Goal: Check status: Check status

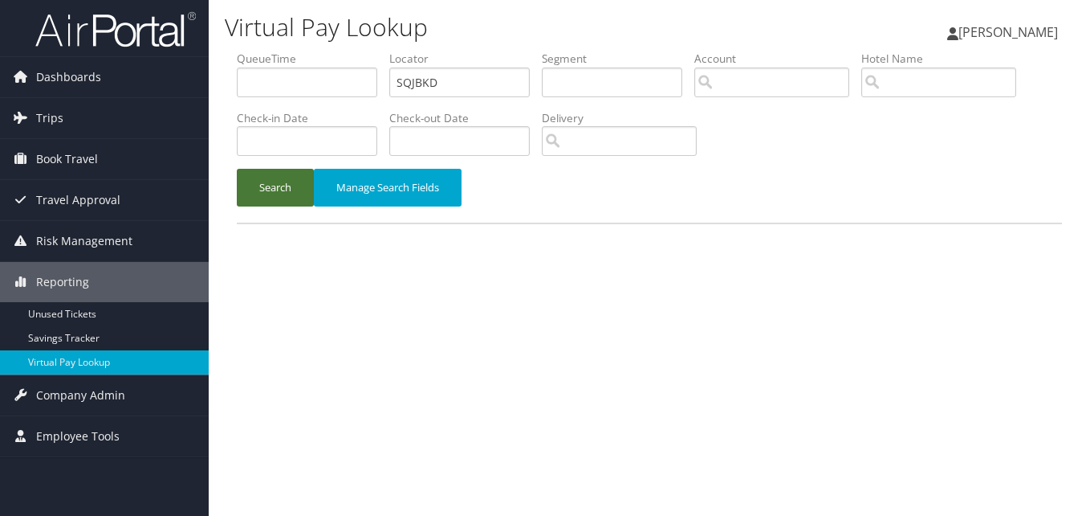
click at [262, 191] on button "Search" at bounding box center [275, 188] width 77 height 38
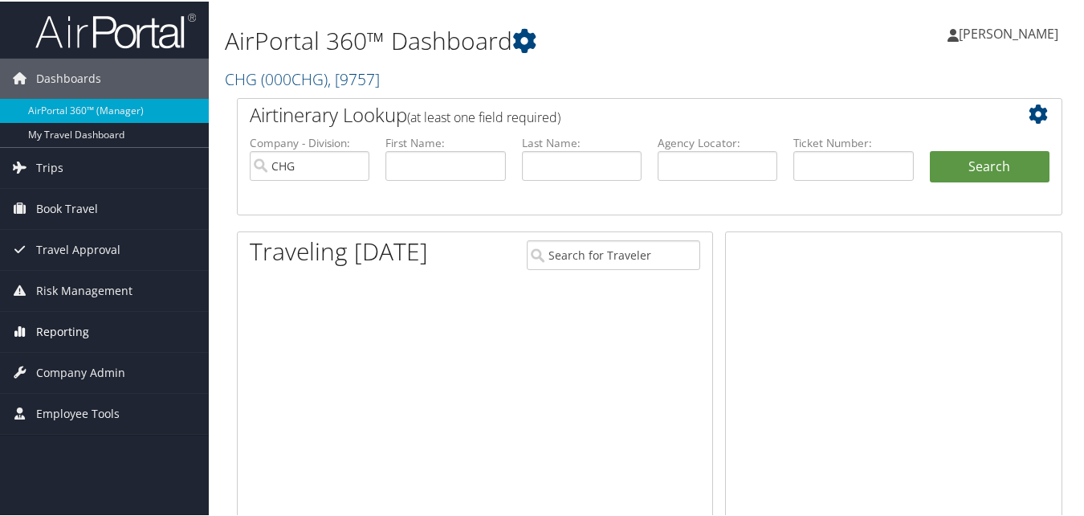
click at [81, 327] on span "Reporting" at bounding box center [62, 330] width 53 height 40
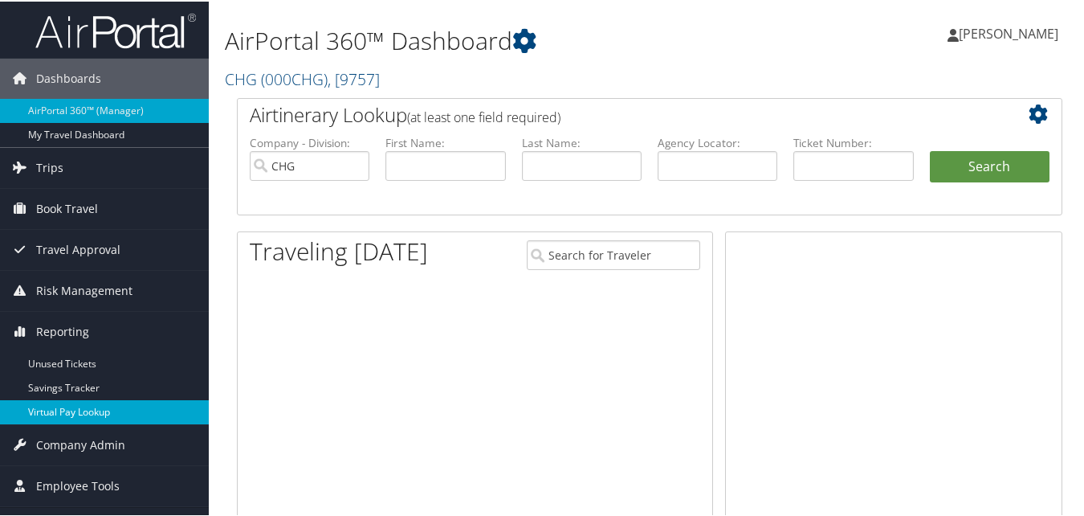
click at [51, 407] on link "Virtual Pay Lookup" at bounding box center [104, 410] width 209 height 24
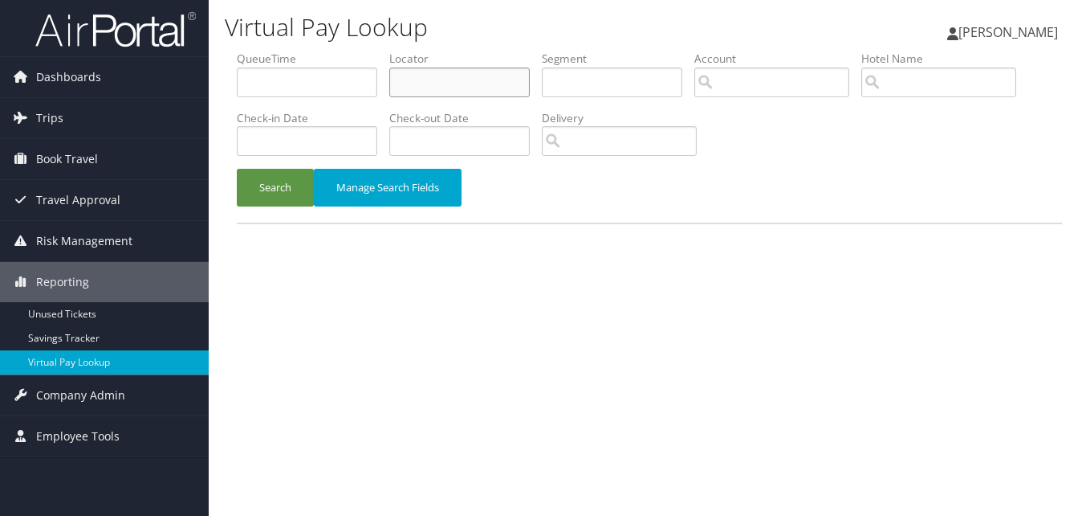
click at [435, 74] on input "text" at bounding box center [459, 82] width 141 height 30
paste input "SQJBKD"
type input "SQJBKD"
click at [283, 188] on button "Search" at bounding box center [275, 188] width 77 height 38
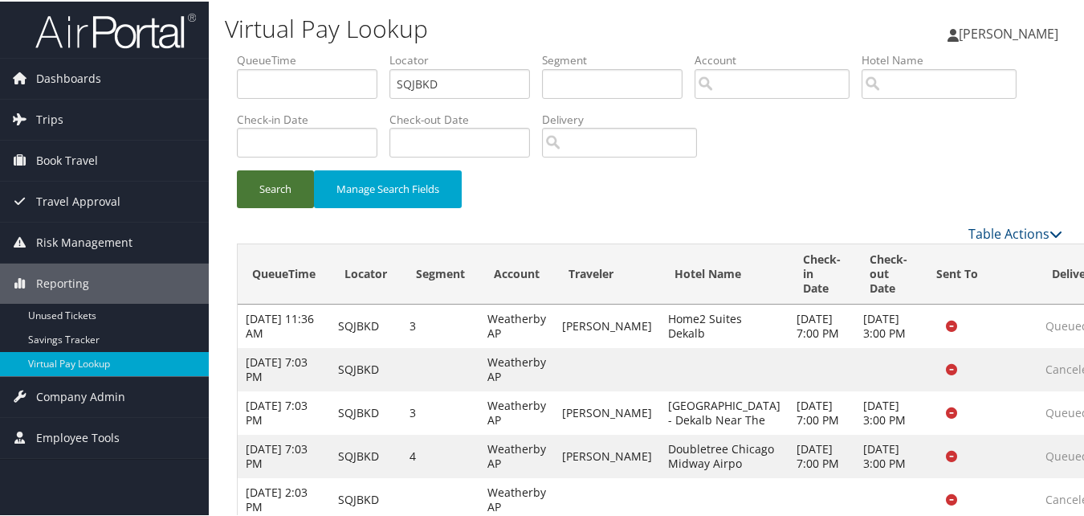
scroll to position [249, 0]
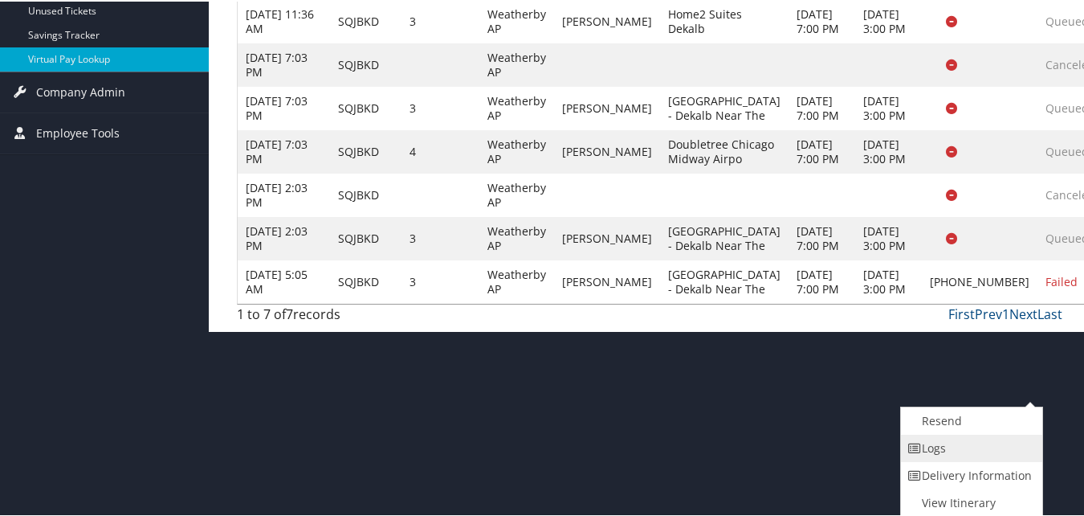
click at [957, 454] on link "Logs" at bounding box center [969, 446] width 137 height 27
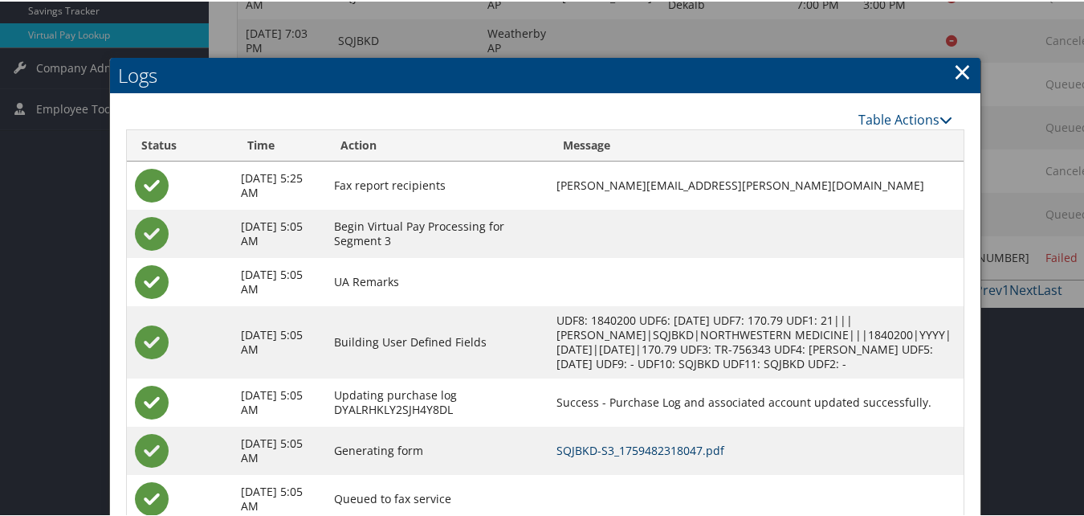
scroll to position [393, 0]
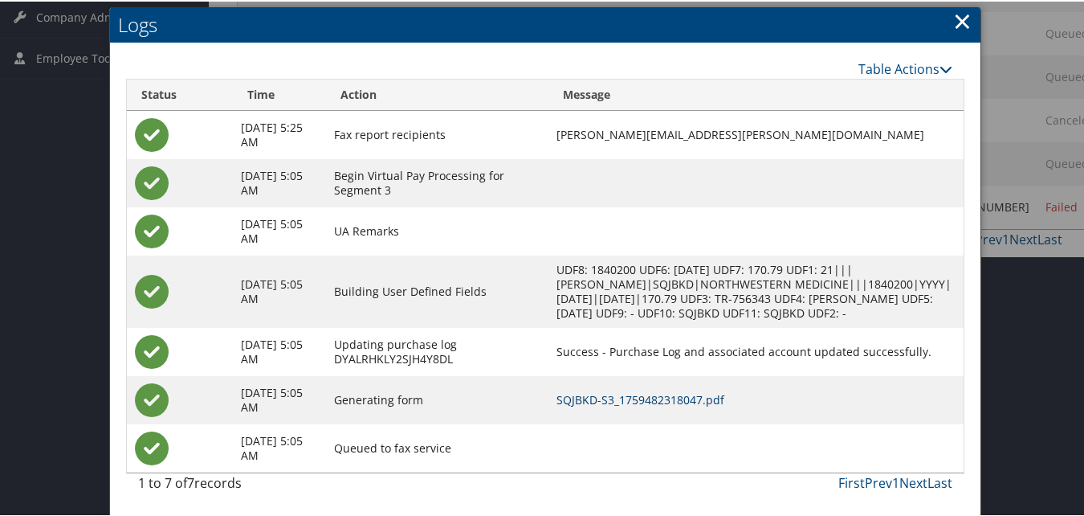
click at [702, 396] on link "SQJBKD-S3_1759482318047.pdf" at bounding box center [640, 397] width 168 height 15
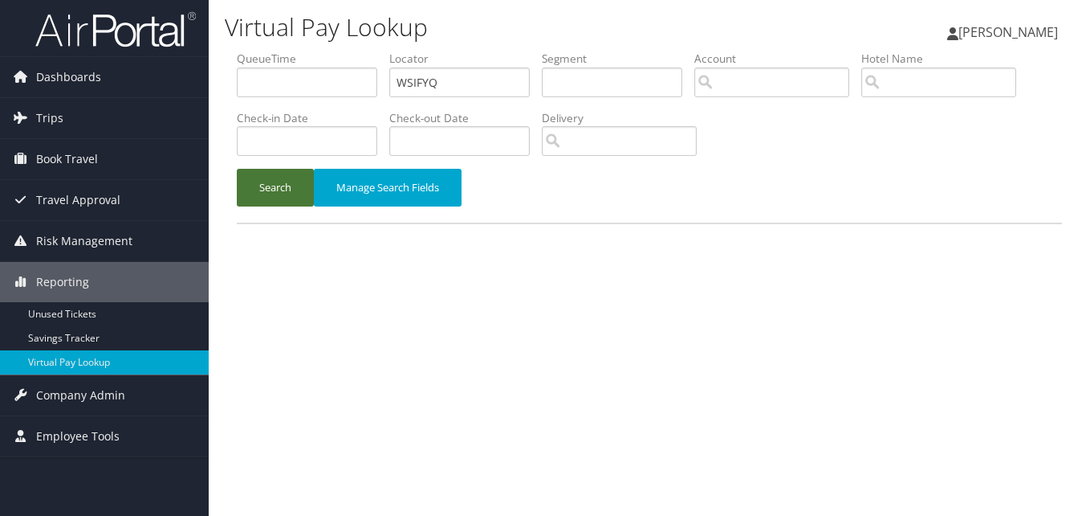
type input "WSIFYQ"
click at [270, 185] on button "Search" at bounding box center [275, 188] width 77 height 38
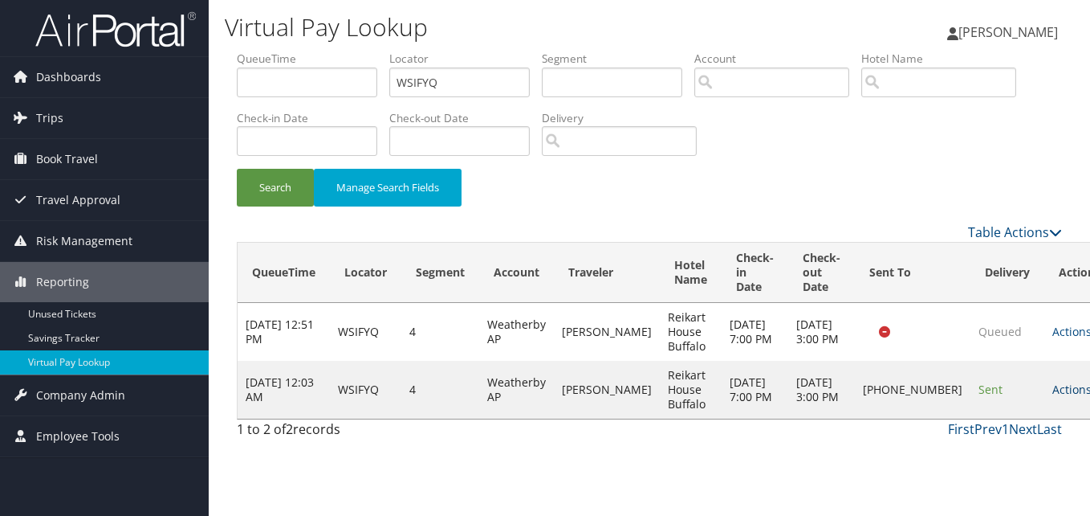
click at [1053, 397] on link "Actions" at bounding box center [1078, 388] width 51 height 15
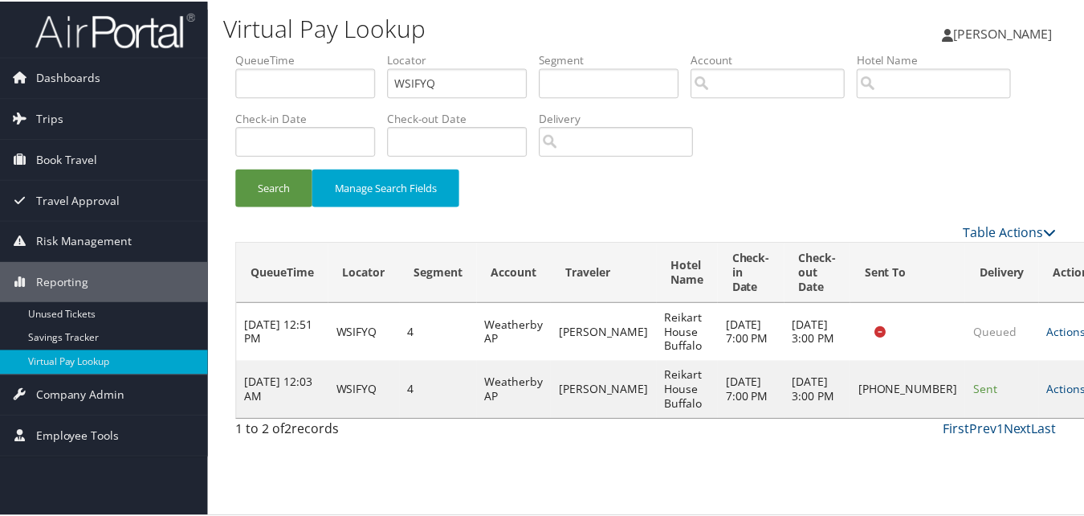
scroll to position [1, 0]
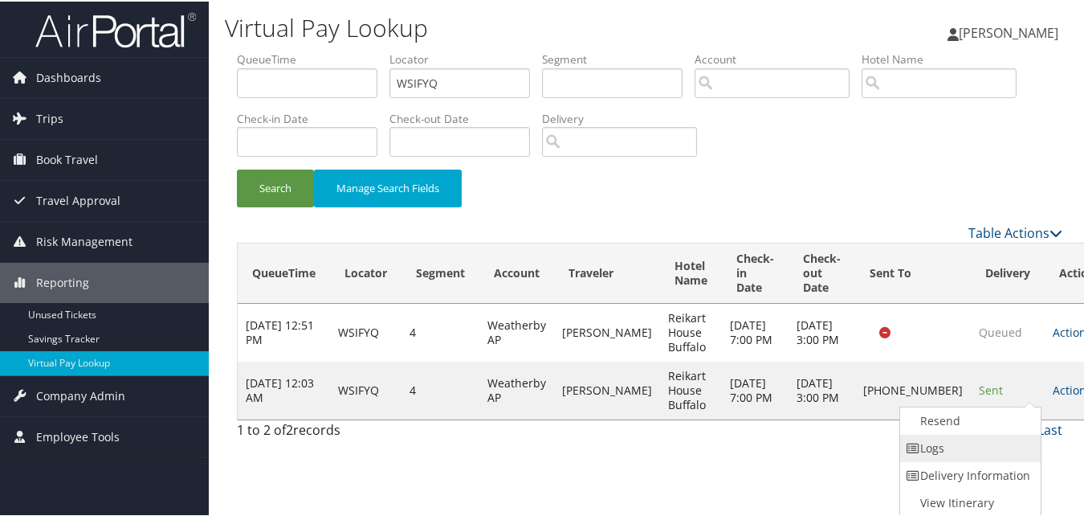
click at [1000, 437] on link "Logs" at bounding box center [968, 446] width 137 height 27
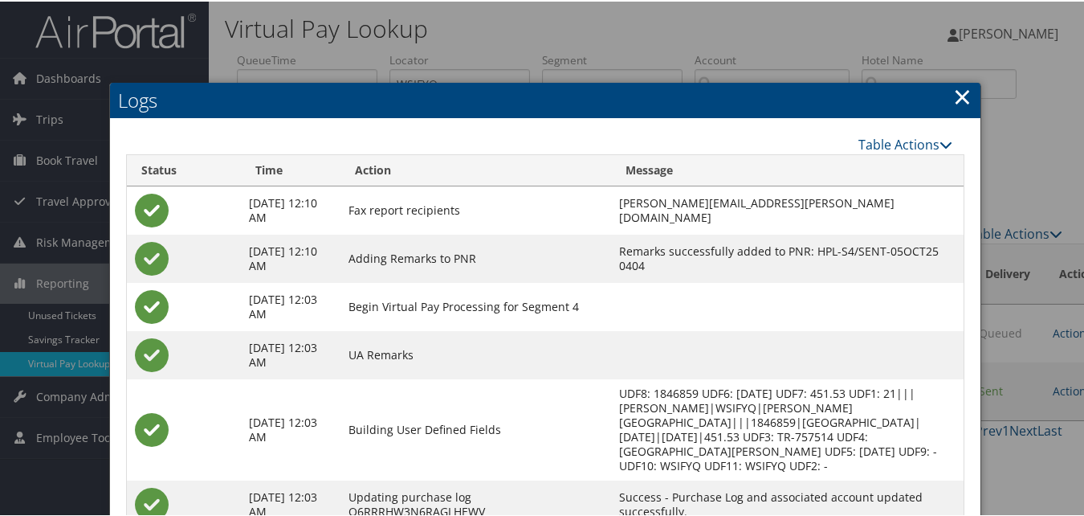
scroll to position [138, 0]
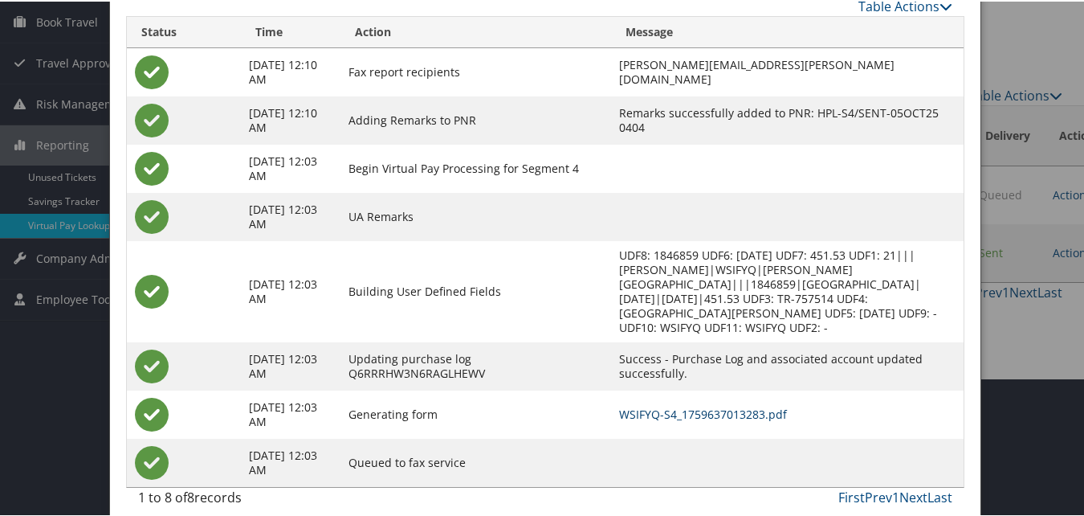
click at [698, 405] on link "WSIFYQ-S4_1759637013283.pdf" at bounding box center [703, 412] width 168 height 15
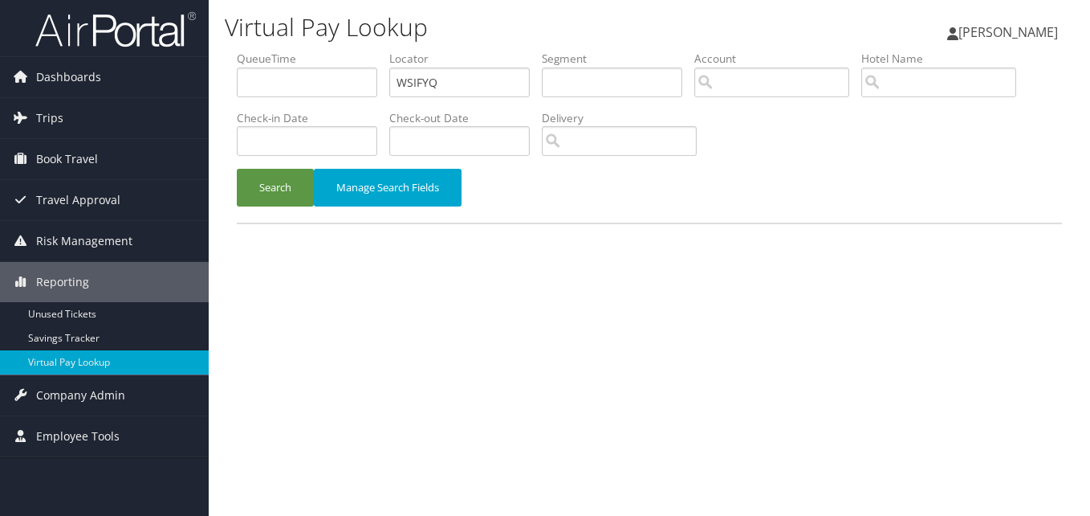
click at [438, 62] on label "Locator" at bounding box center [465, 59] width 153 height 16
click at [440, 71] on input "WSIFYQ" at bounding box center [459, 82] width 141 height 30
paste input "AQNSG"
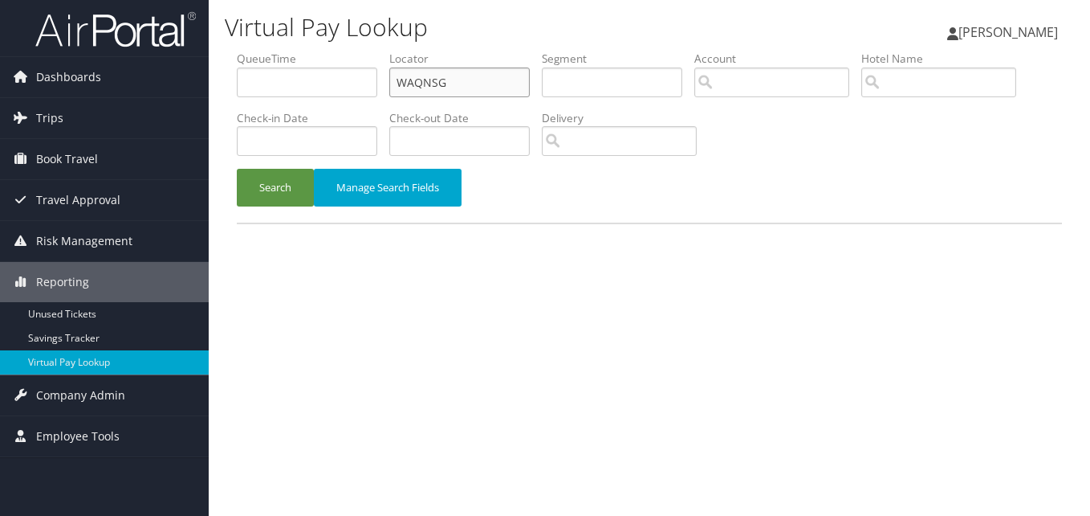
type input "WAQNSG"
click at [255, 210] on div "Search Manage Search Fields" at bounding box center [650, 196] width 850 height 54
click at [254, 206] on div "Search Manage Search Fields" at bounding box center [650, 196] width 850 height 54
click at [256, 198] on button "Search" at bounding box center [275, 188] width 77 height 38
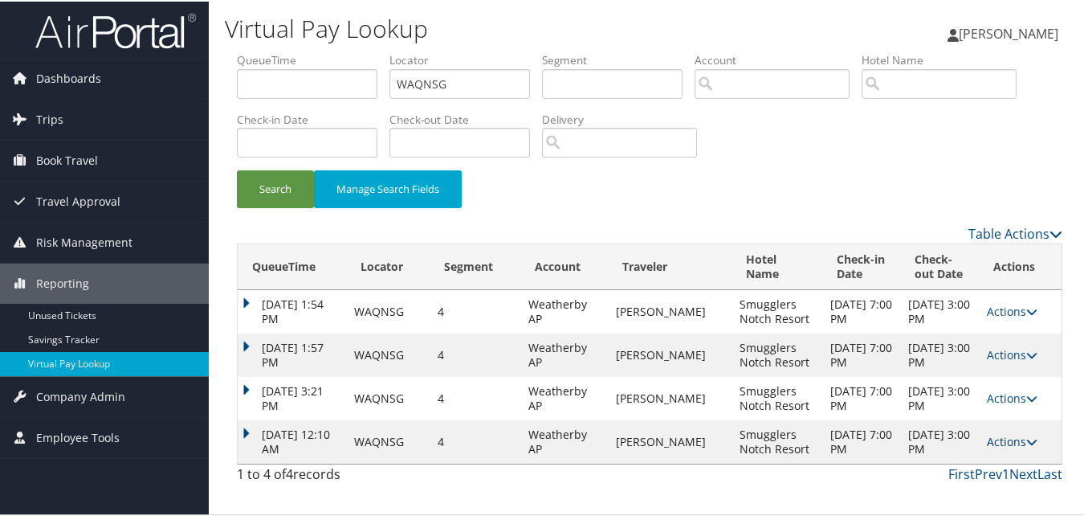
click at [993, 447] on link "Actions" at bounding box center [1012, 439] width 51 height 15
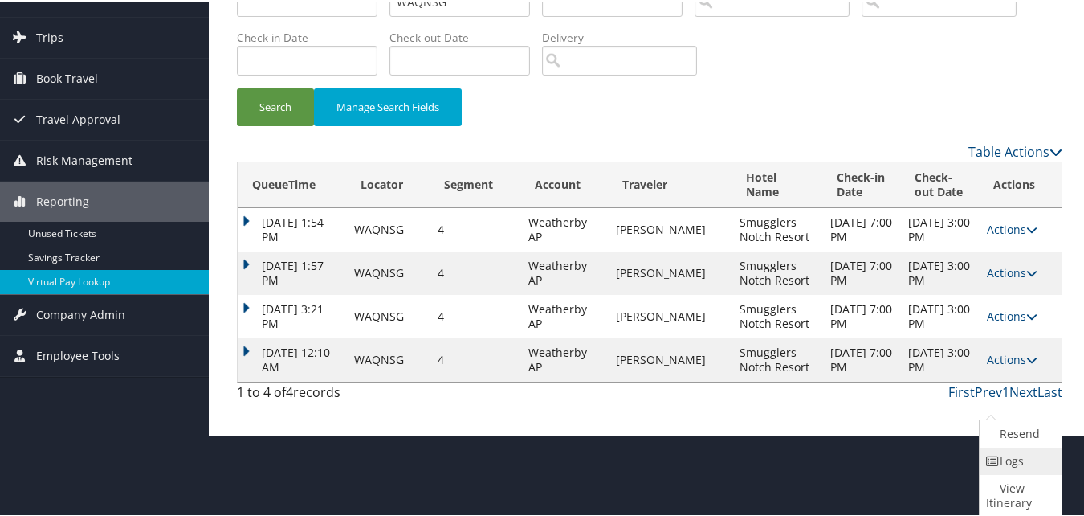
click at [1005, 463] on link "Logs" at bounding box center [1019, 459] width 78 height 27
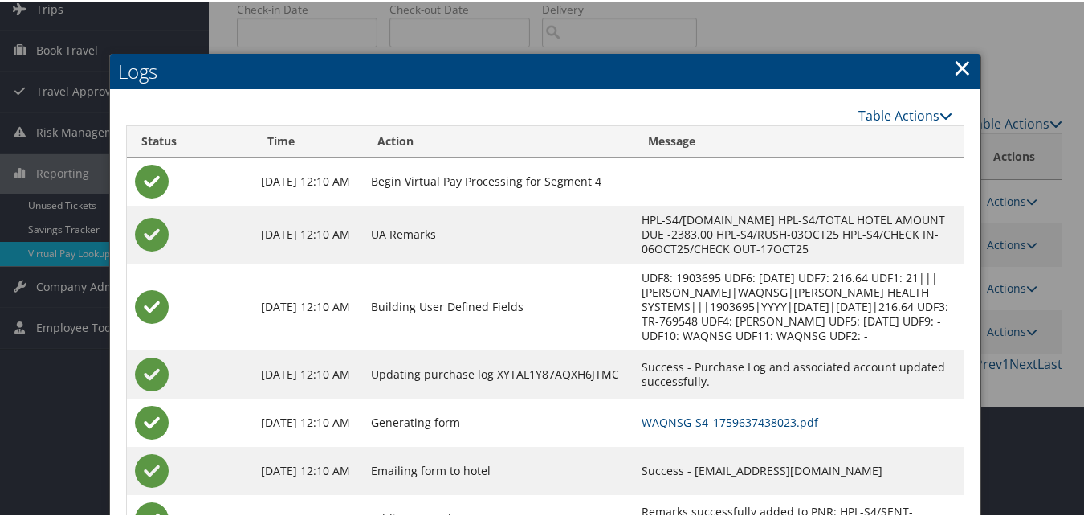
scroll to position [181, 0]
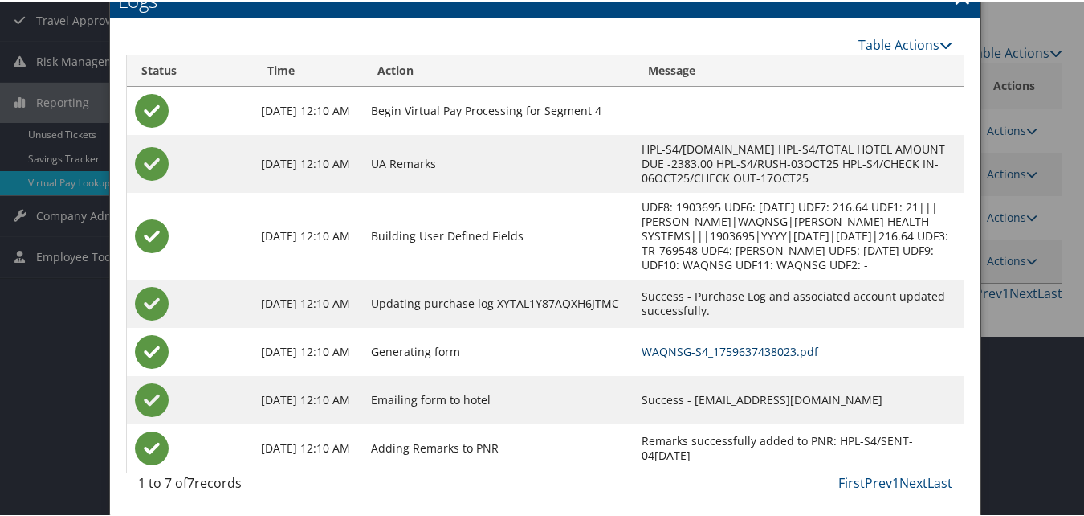
click at [723, 349] on link "WAQNSG-S4_1759637438023.pdf" at bounding box center [730, 349] width 177 height 15
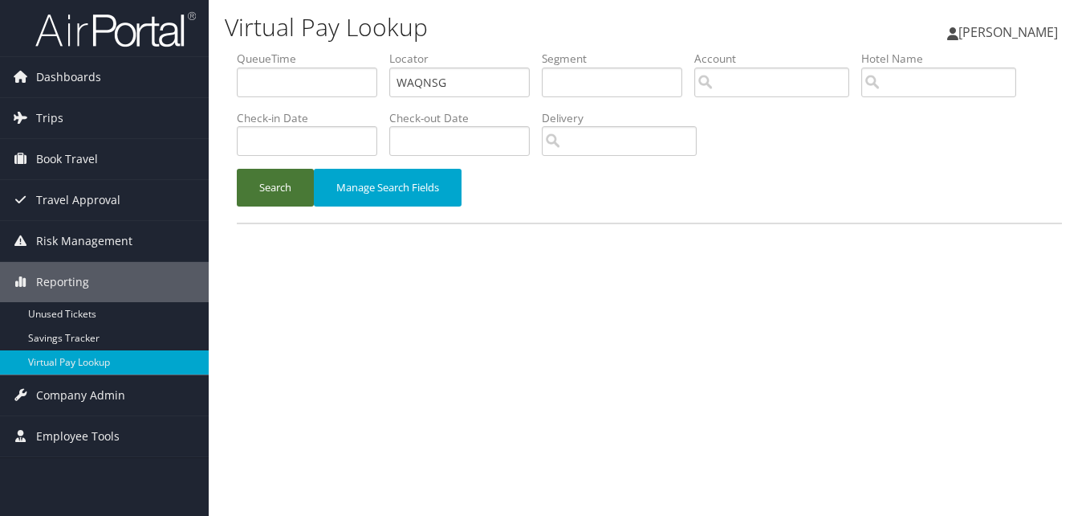
click at [286, 187] on button "Search" at bounding box center [275, 188] width 77 height 38
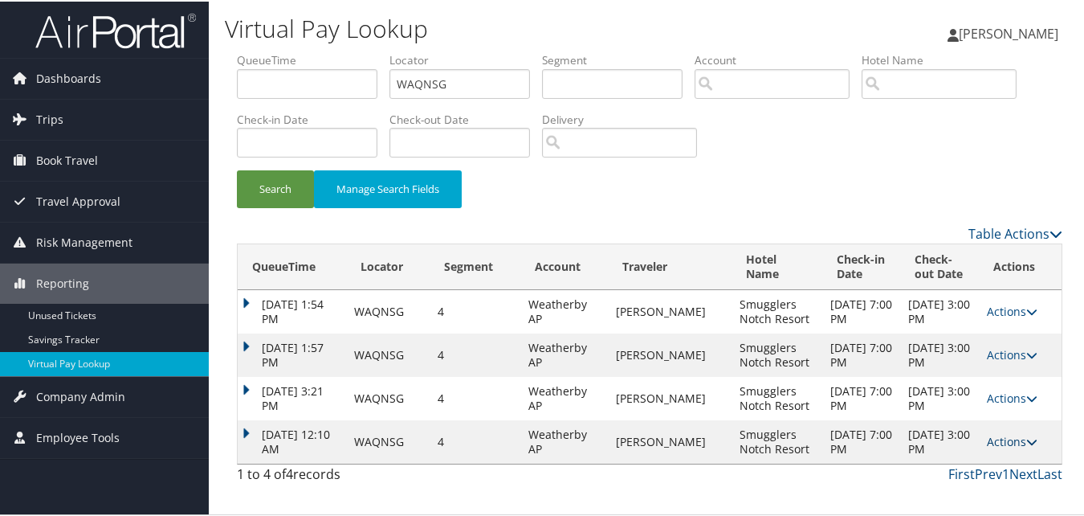
click at [1017, 447] on link "Actions" at bounding box center [1012, 439] width 51 height 15
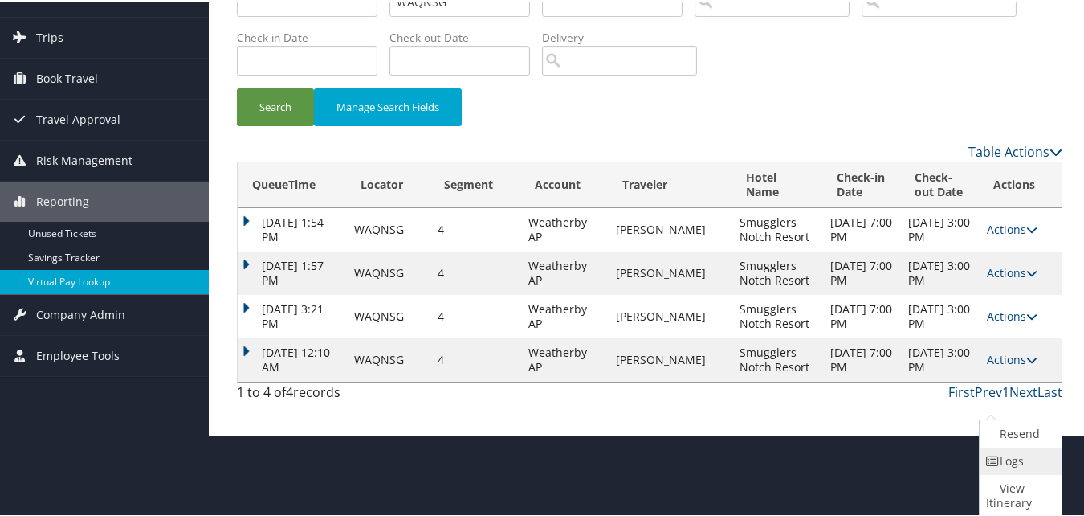
click at [1016, 457] on link "Logs" at bounding box center [1019, 459] width 78 height 27
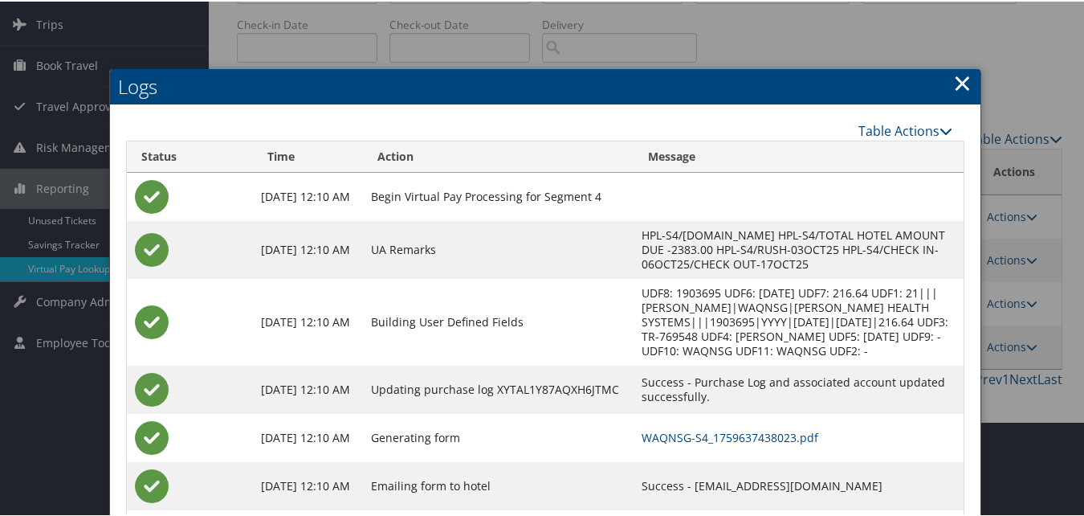
scroll to position [181, 0]
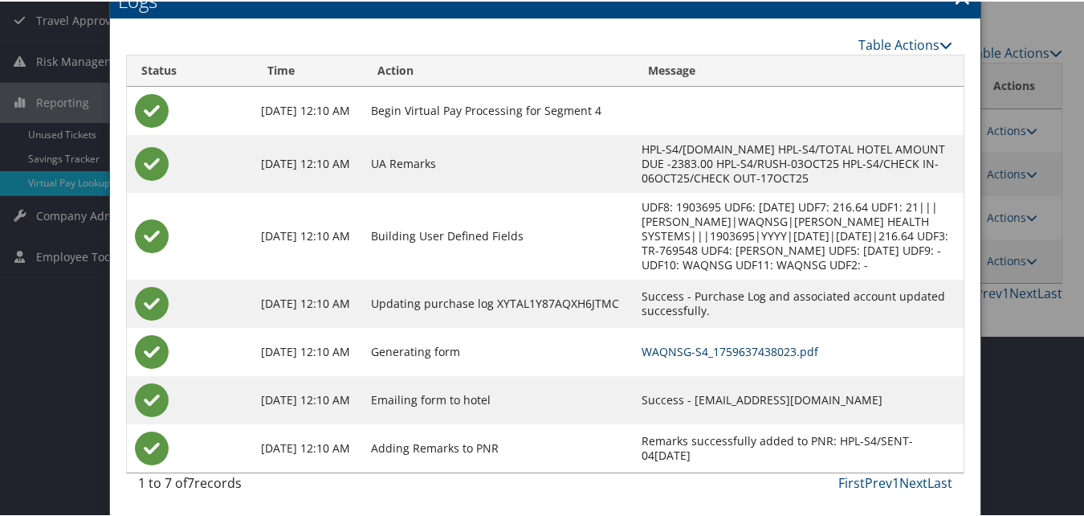
click at [722, 353] on link "WAQNSG-S4_1759637438023.pdf" at bounding box center [730, 349] width 177 height 15
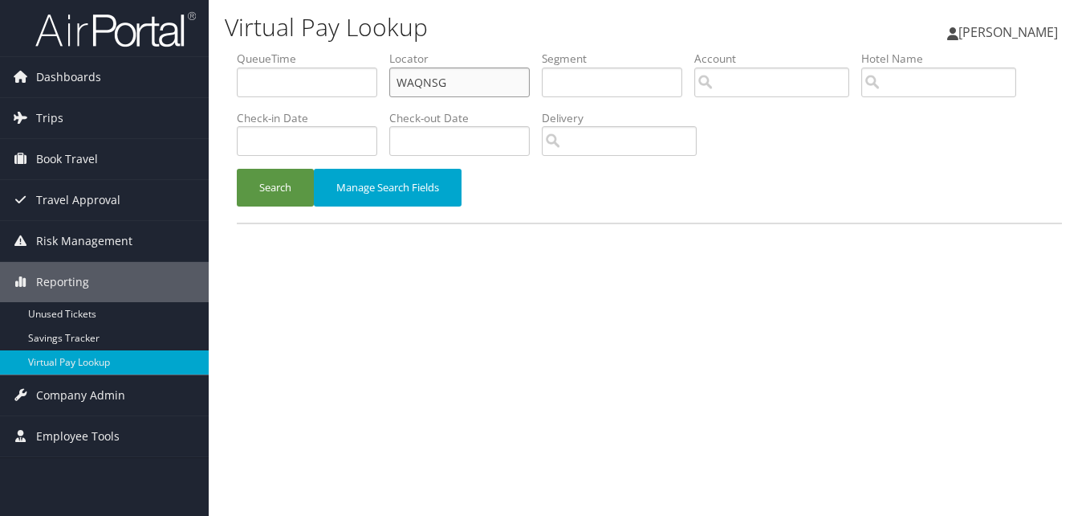
click at [424, 71] on input "WAQNSG" at bounding box center [459, 82] width 141 height 30
paste input "EUHBNC"
type input "EUHBNC"
click at [275, 206] on div "Search Manage Search Fields" at bounding box center [650, 196] width 850 height 54
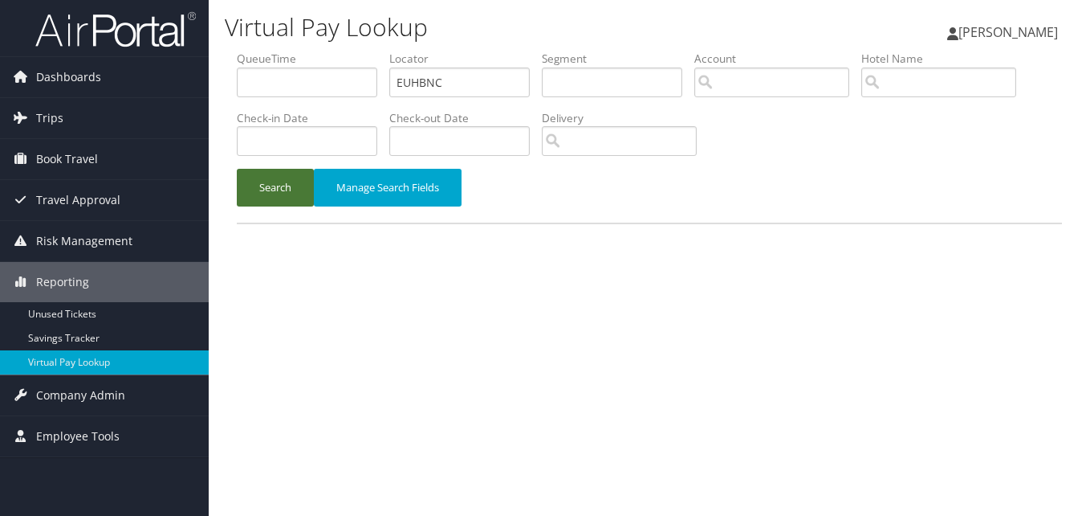
click at [307, 182] on button "Search" at bounding box center [275, 188] width 77 height 38
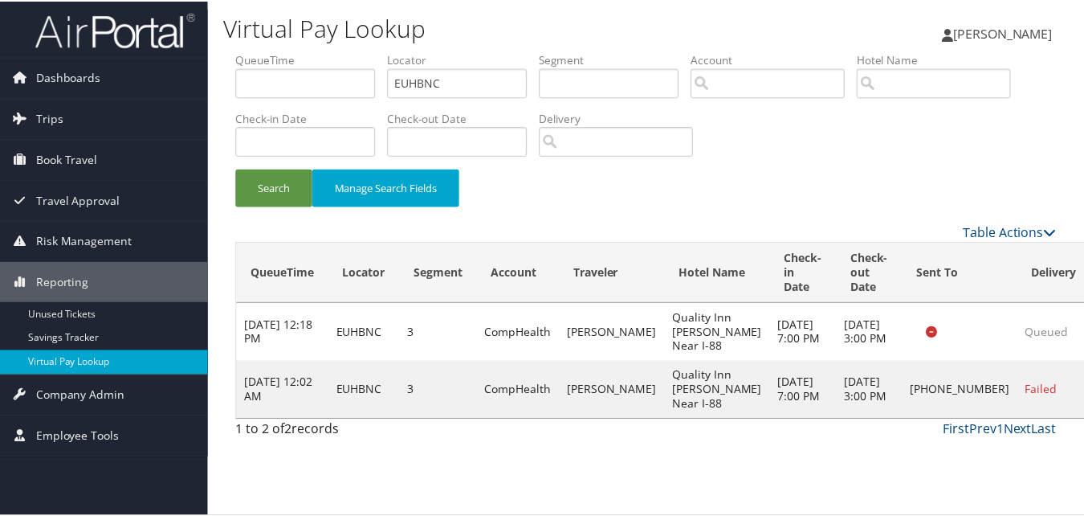
scroll to position [37, 0]
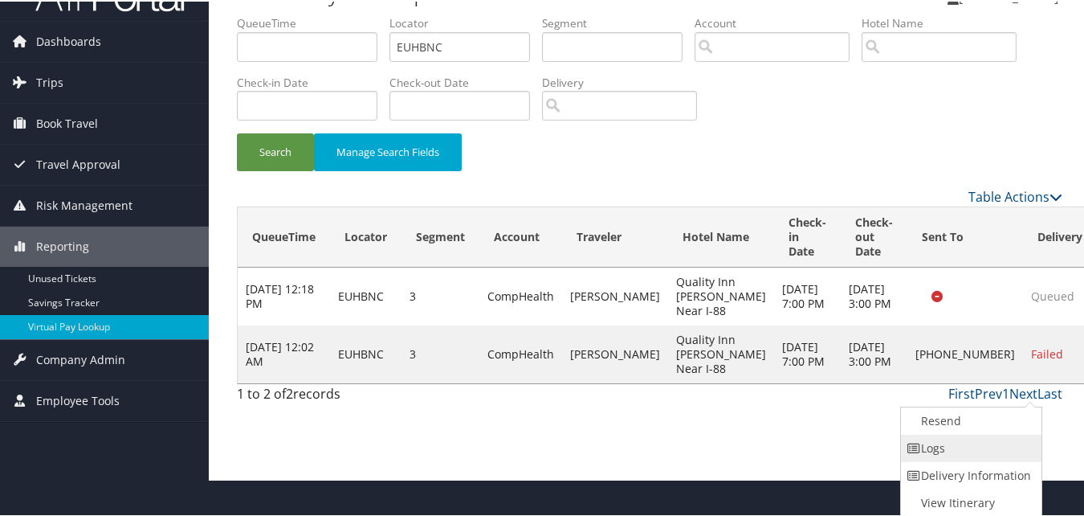
click at [1005, 442] on link "Logs" at bounding box center [969, 446] width 137 height 27
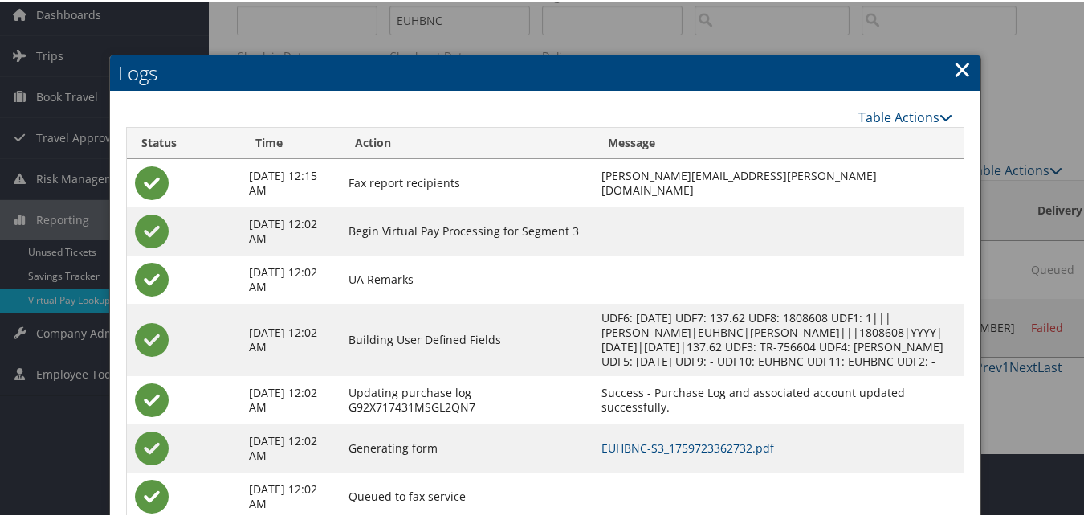
scroll to position [126, 0]
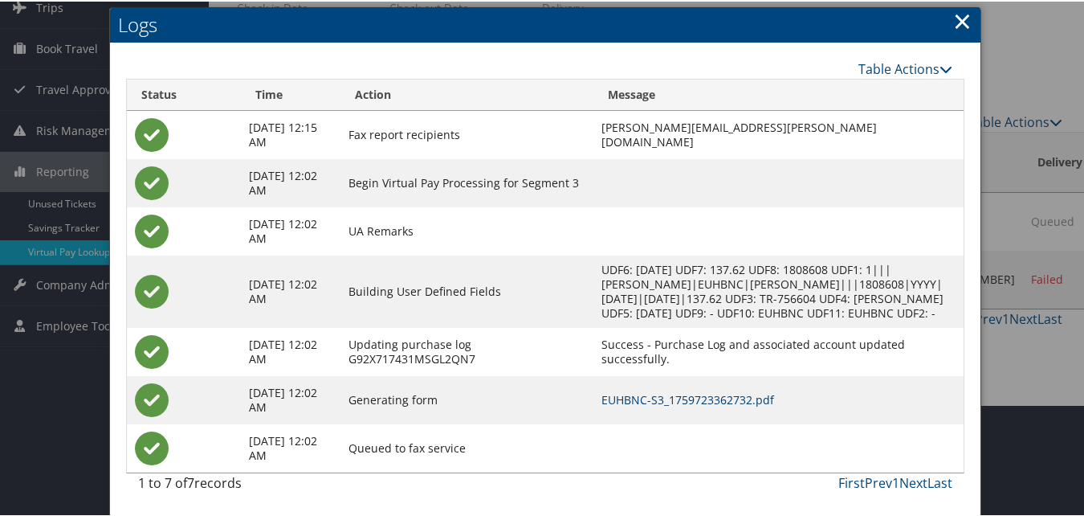
click at [638, 403] on link "EUHBNC-S3_1759723362732.pdf" at bounding box center [687, 397] width 173 height 15
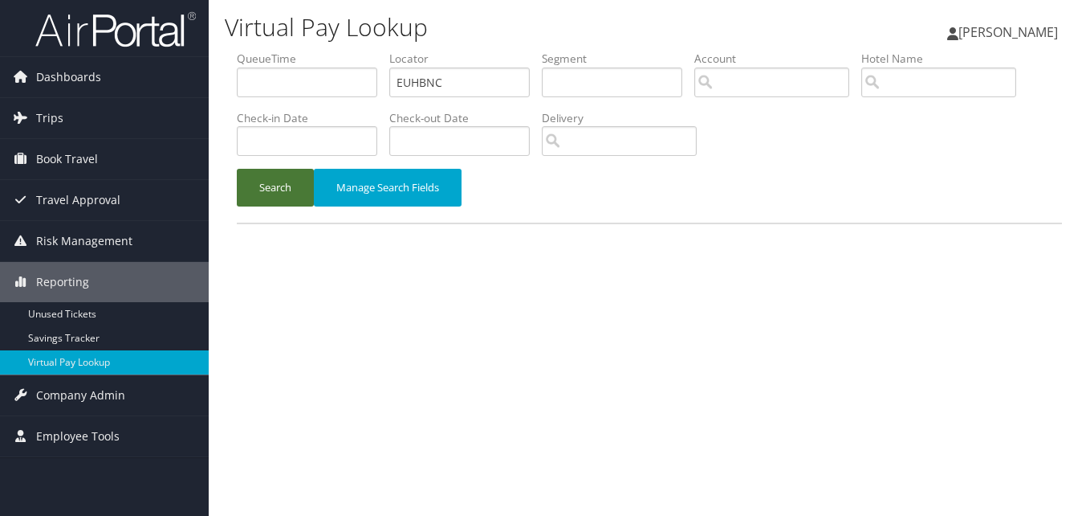
click at [240, 198] on button "Search" at bounding box center [275, 188] width 77 height 38
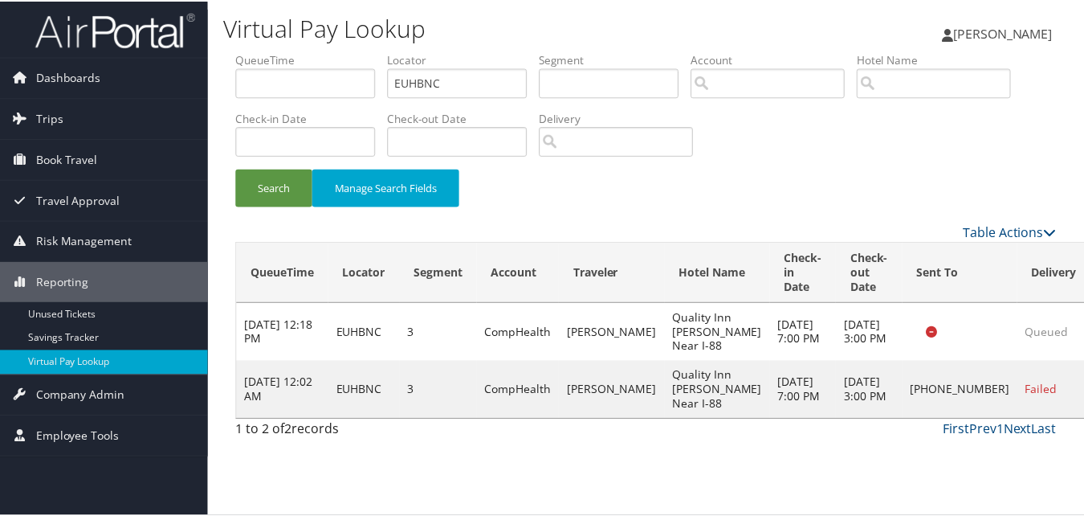
scroll to position [37, 0]
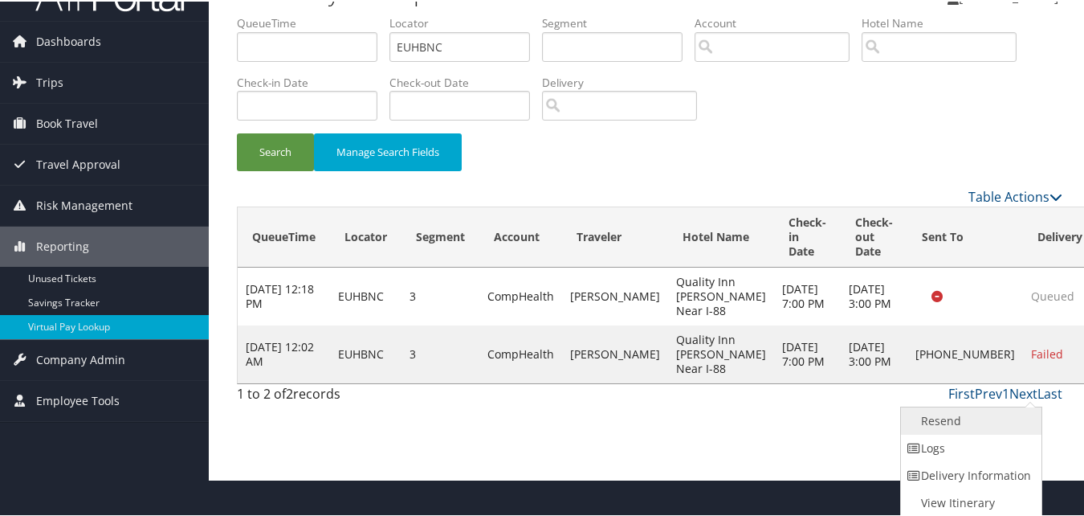
click at [993, 422] on link "Resend" at bounding box center [969, 419] width 137 height 27
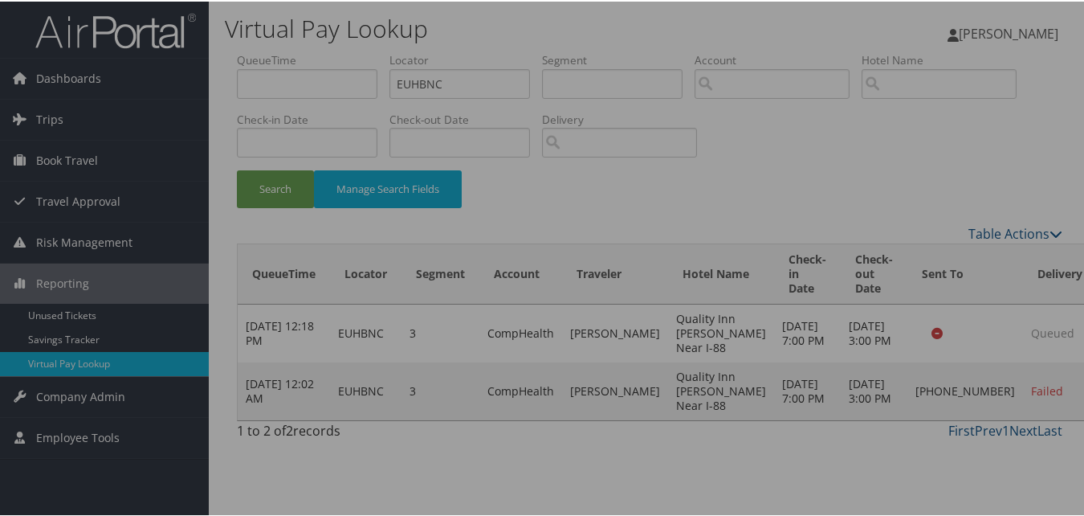
scroll to position [0, 0]
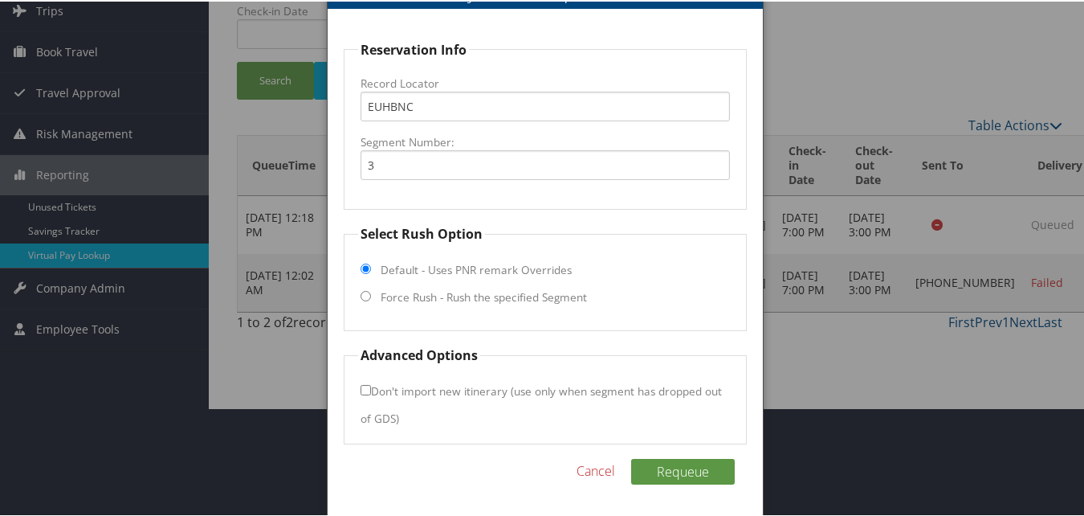
click at [416, 299] on label "Force Rush - Rush the specified Segment" at bounding box center [484, 295] width 206 height 16
click at [371, 299] on input "Force Rush - Rush the specified Segment" at bounding box center [366, 294] width 10 height 10
radio input "true"
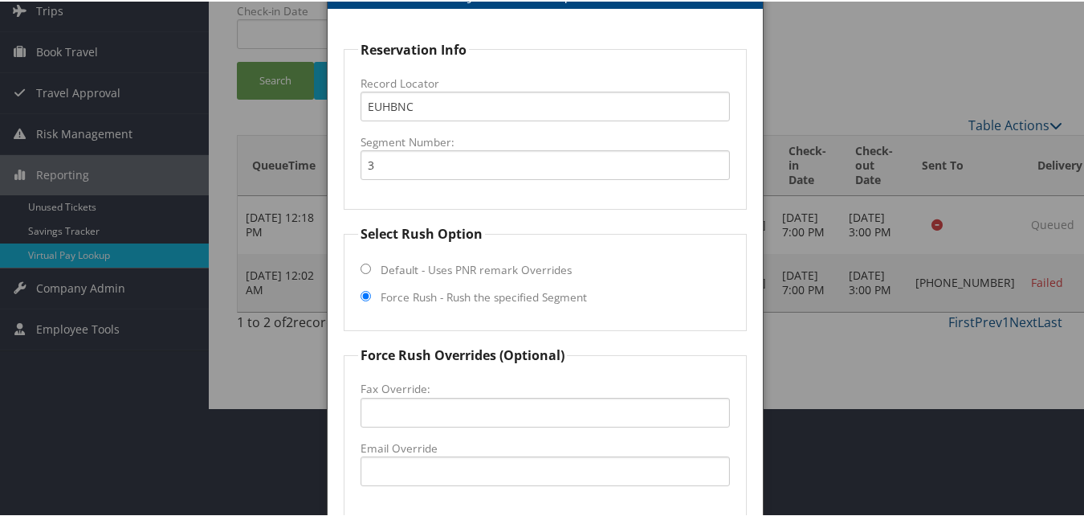
scroll to position [269, 0]
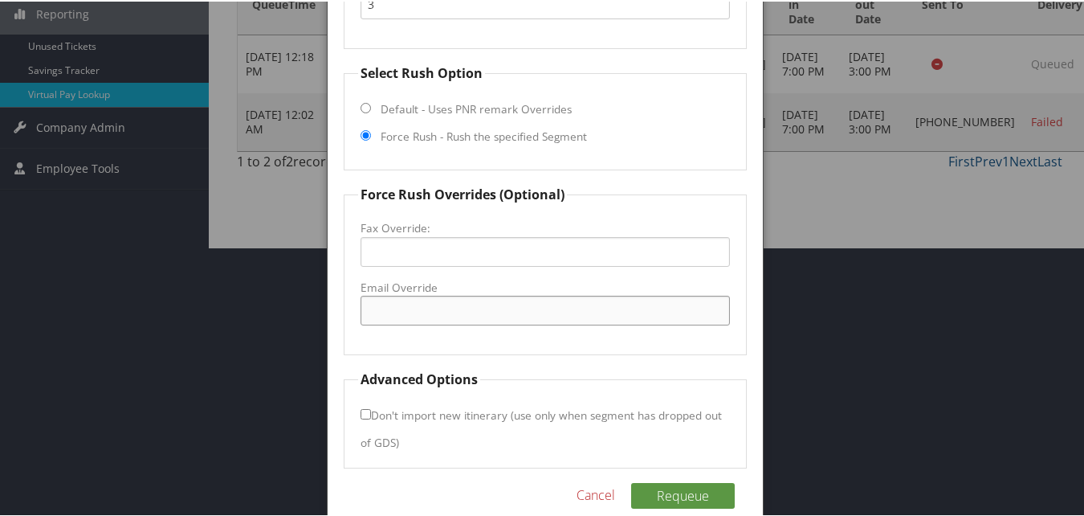
click at [424, 304] on input "Email Override" at bounding box center [545, 309] width 369 height 30
click at [455, 317] on input "[EMAIL_ADDRESS][DOMAIN_NAME]" at bounding box center [545, 309] width 369 height 30
click at [455, 317] on input "frontoffice.il303@gmail.com" at bounding box center [545, 309] width 369 height 30
click at [430, 315] on input "frontoffice.il303@gmail.com" at bounding box center [545, 309] width 369 height 30
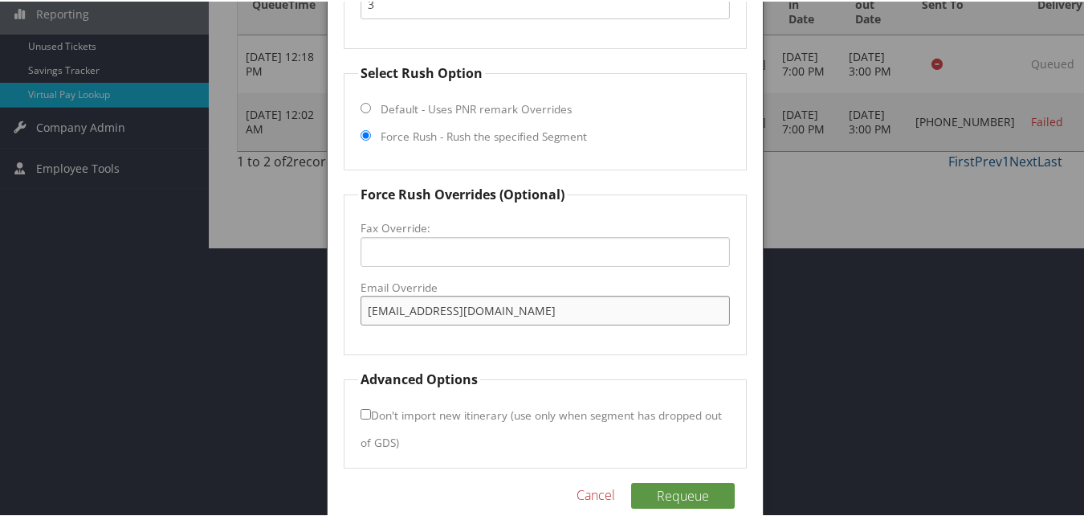
click at [434, 314] on input "frontoffice.il030@gmail.com" at bounding box center [545, 309] width 369 height 30
type input "frontoffice.il030@gmail.com"
click at [703, 490] on button "Requeue" at bounding box center [683, 494] width 104 height 26
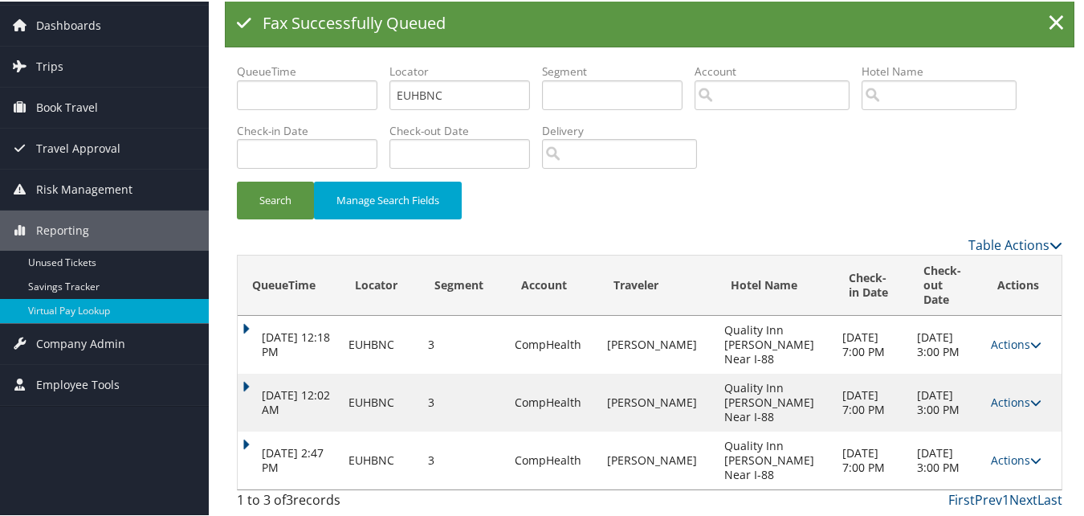
scroll to position [39, 0]
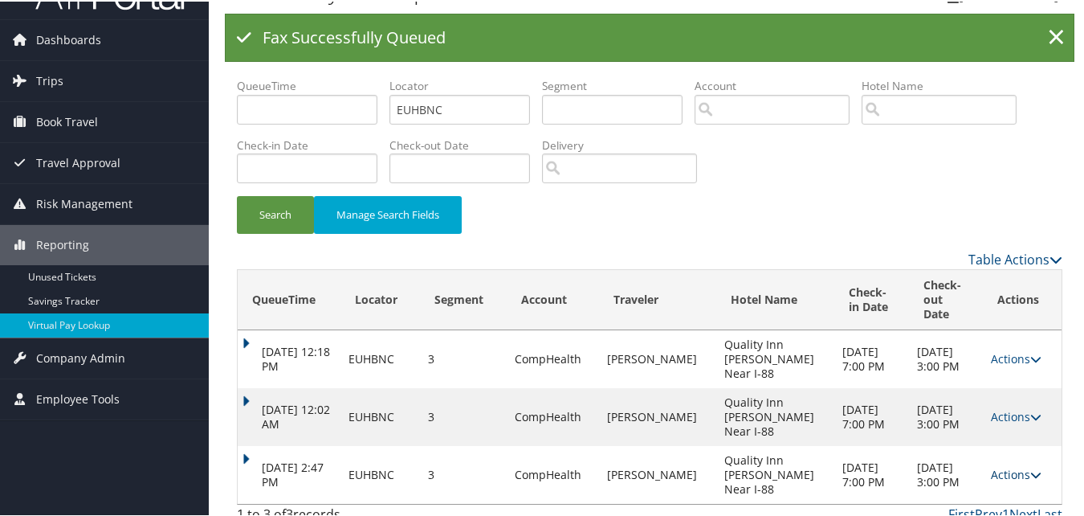
click at [991, 465] on link "Actions" at bounding box center [1016, 472] width 51 height 15
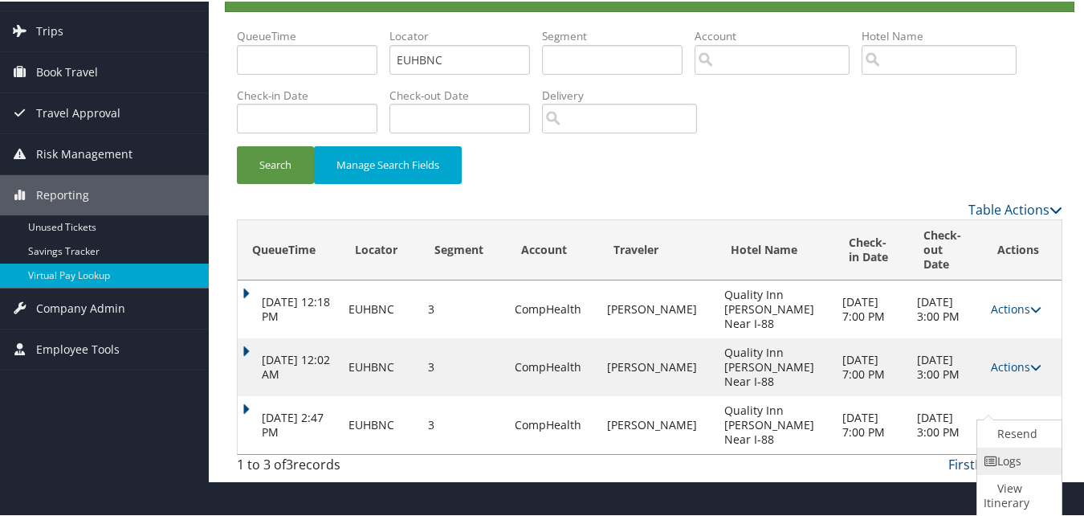
click at [999, 461] on link "Logs" at bounding box center [1017, 459] width 80 height 27
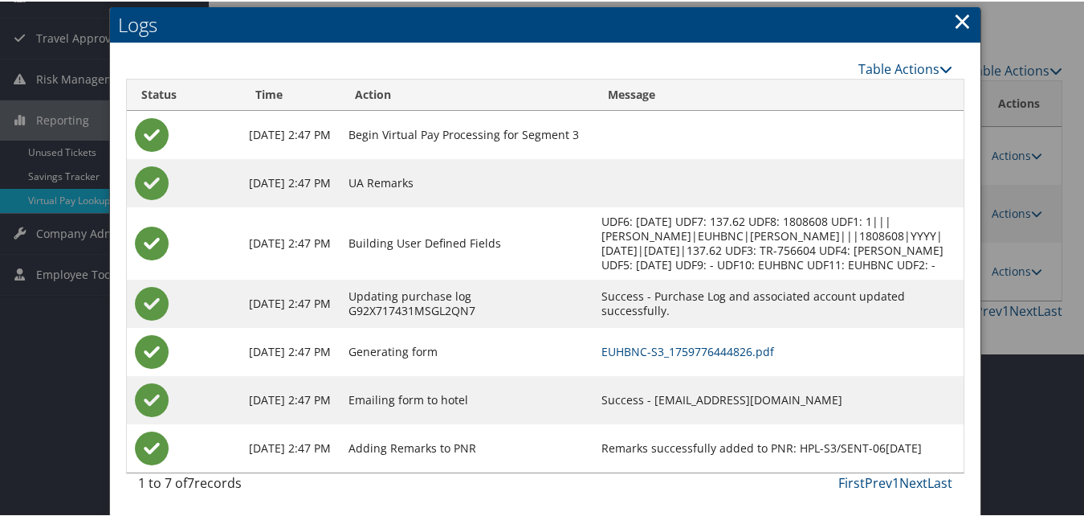
scroll to position [177, 0]
click at [702, 346] on link "EUHBNC-S3_1759776444826.pdf" at bounding box center [687, 349] width 173 height 15
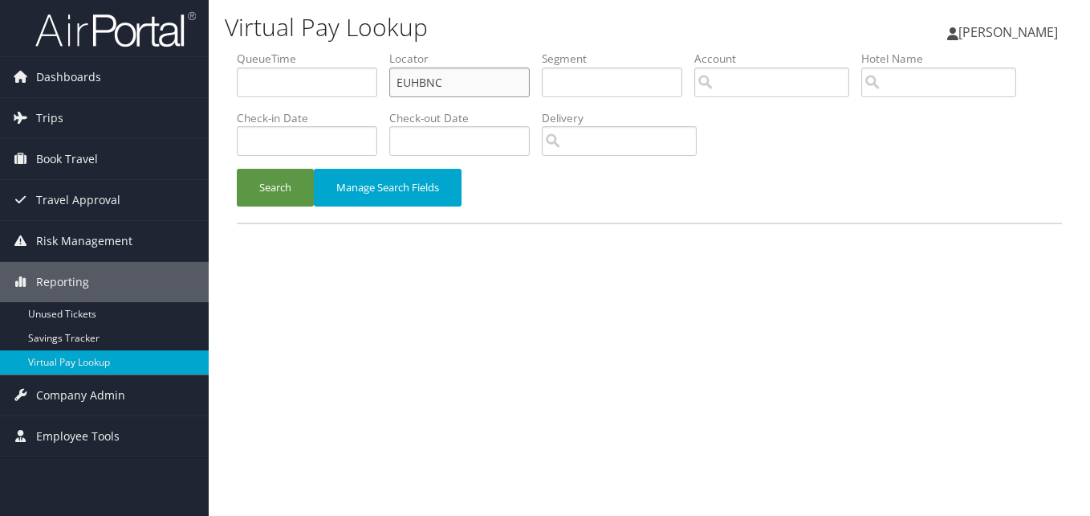
click at [438, 85] on input "EUHBNC" at bounding box center [459, 82] width 141 height 30
paste input "WZKEHX"
click at [438, 85] on input "EUHBNC" at bounding box center [459, 82] width 141 height 30
type input "WZKEHX"
click at [253, 186] on button "Search" at bounding box center [275, 188] width 77 height 38
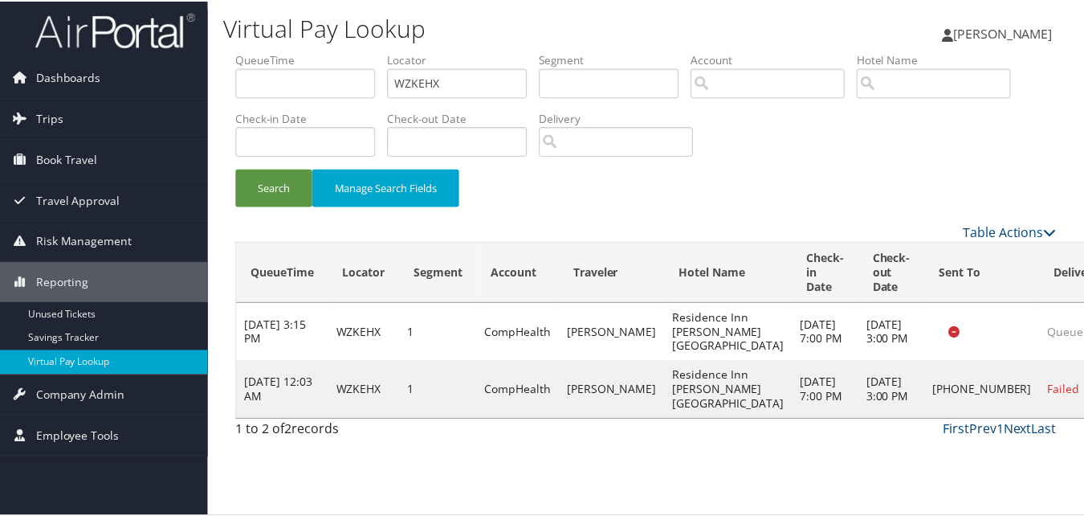
scroll to position [37, 0]
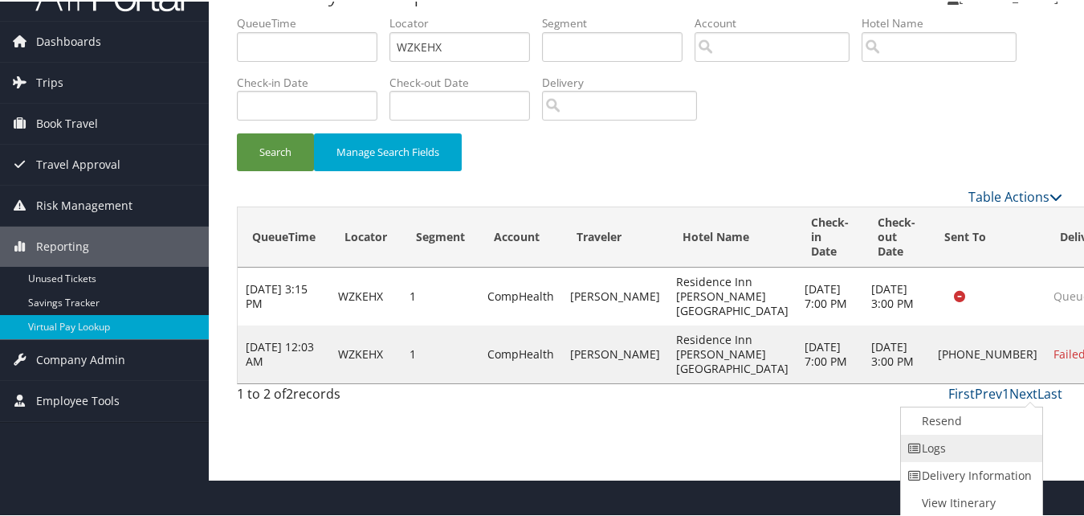
click at [999, 449] on link "Logs" at bounding box center [969, 446] width 137 height 27
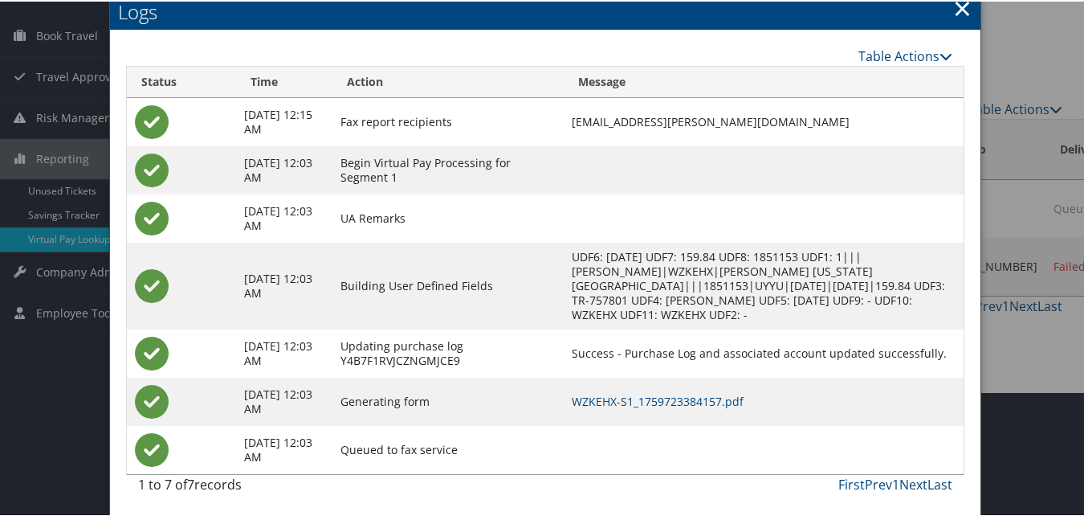
scroll to position [126, 0]
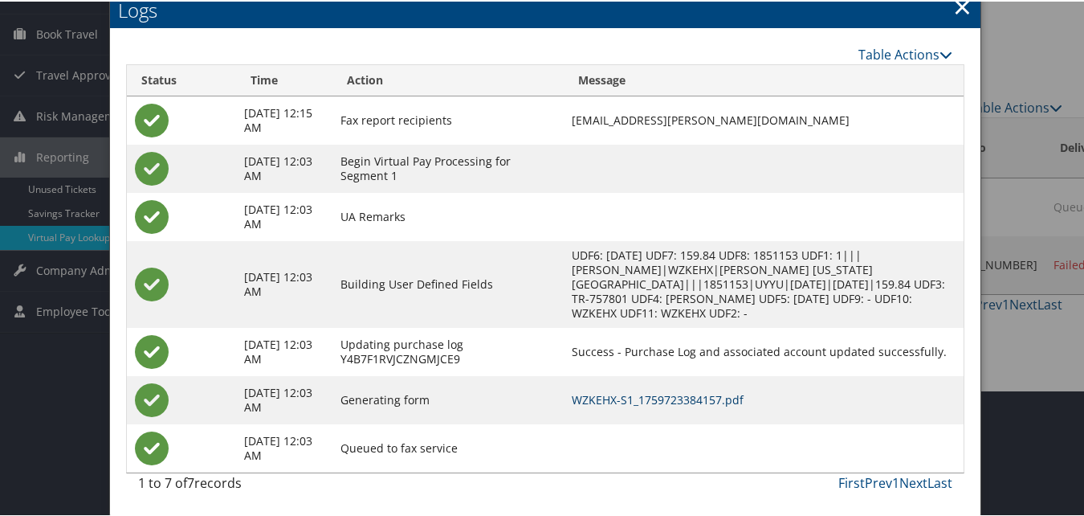
click at [657, 394] on link "WZKEHX-S1_1759723384157.pdf" at bounding box center [658, 397] width 172 height 15
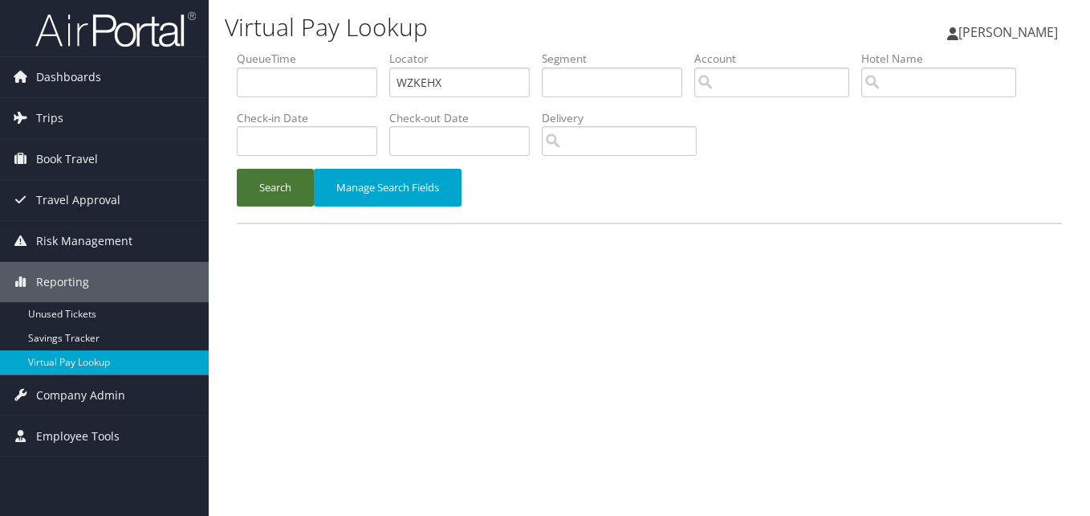
click at [260, 190] on button "Search" at bounding box center [275, 188] width 77 height 38
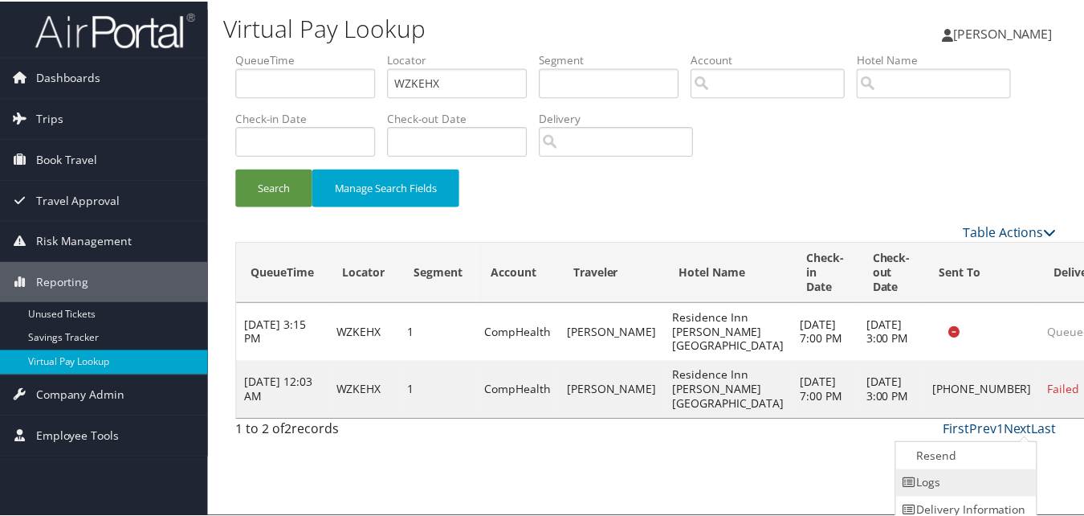
scroll to position [37, 0]
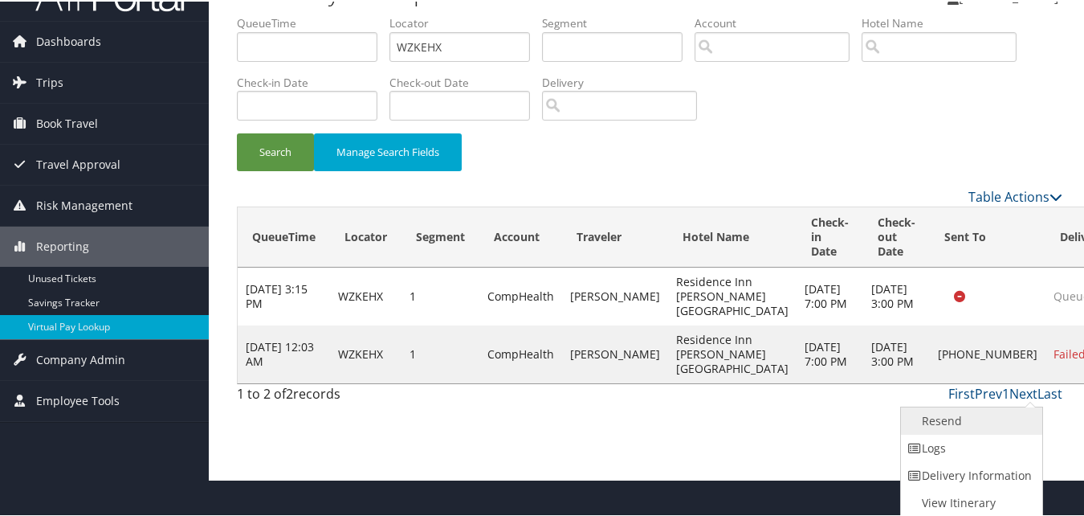
click at [989, 418] on link "Resend" at bounding box center [969, 419] width 137 height 27
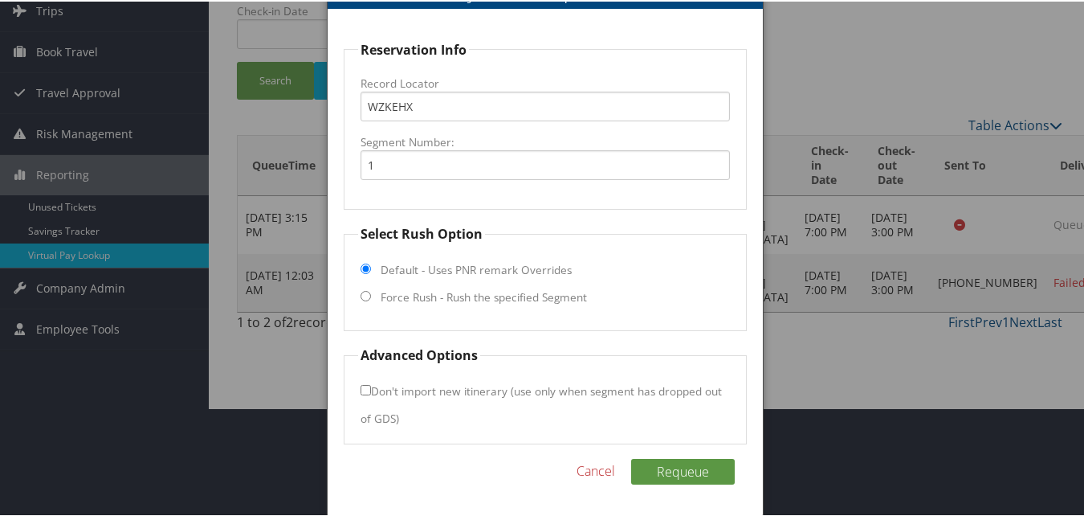
click at [381, 291] on label "Force Rush - Rush the specified Segment" at bounding box center [484, 295] width 206 height 16
click at [371, 291] on input "Force Rush - Rush the specified Segment" at bounding box center [366, 294] width 10 height 10
radio input "true"
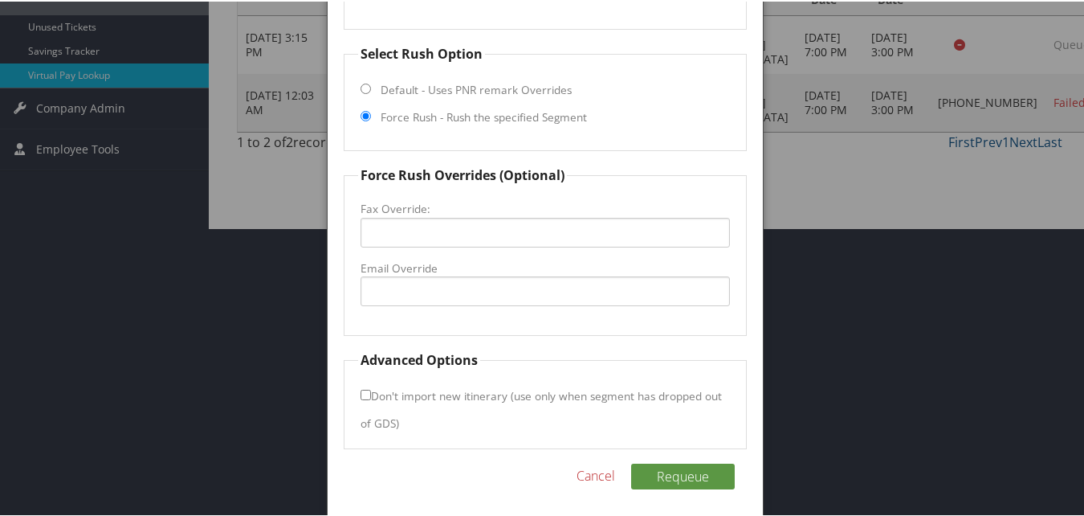
scroll to position [293, 0]
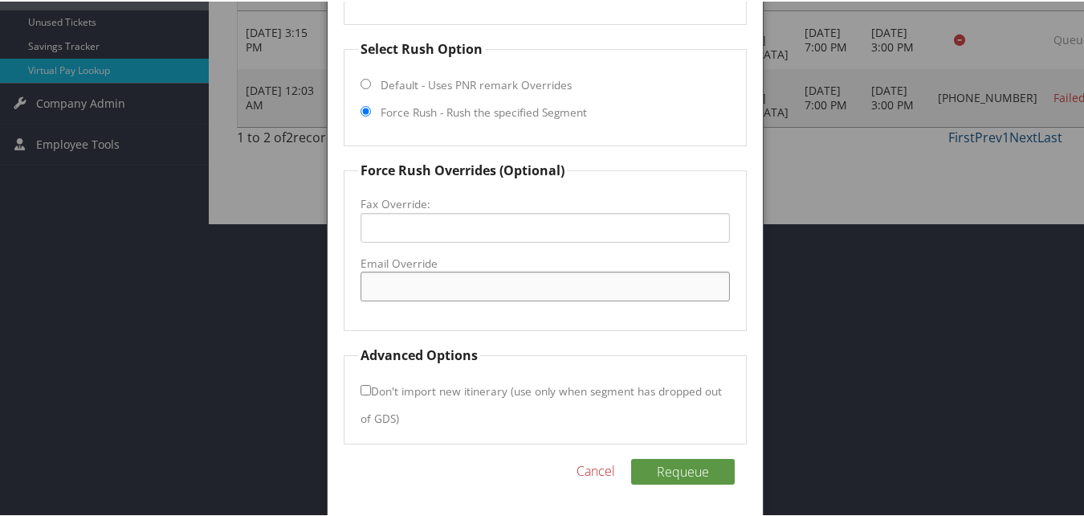
click at [412, 291] on input "Email Override" at bounding box center [545, 285] width 369 height 30
type input "a"
click at [412, 291] on input "avpri.ri@gmail.com" at bounding box center [545, 285] width 369 height 30
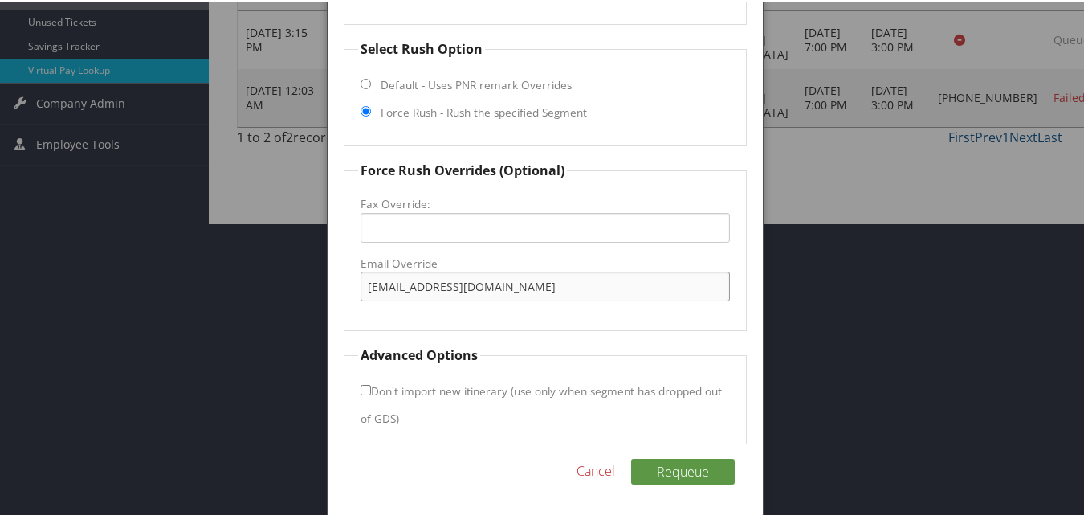
click at [412, 291] on input "avpri.ri@gmail.com" at bounding box center [545, 285] width 369 height 30
type input "avpri.ri@gmail.com"
click at [663, 467] on button "Requeue" at bounding box center [683, 470] width 104 height 26
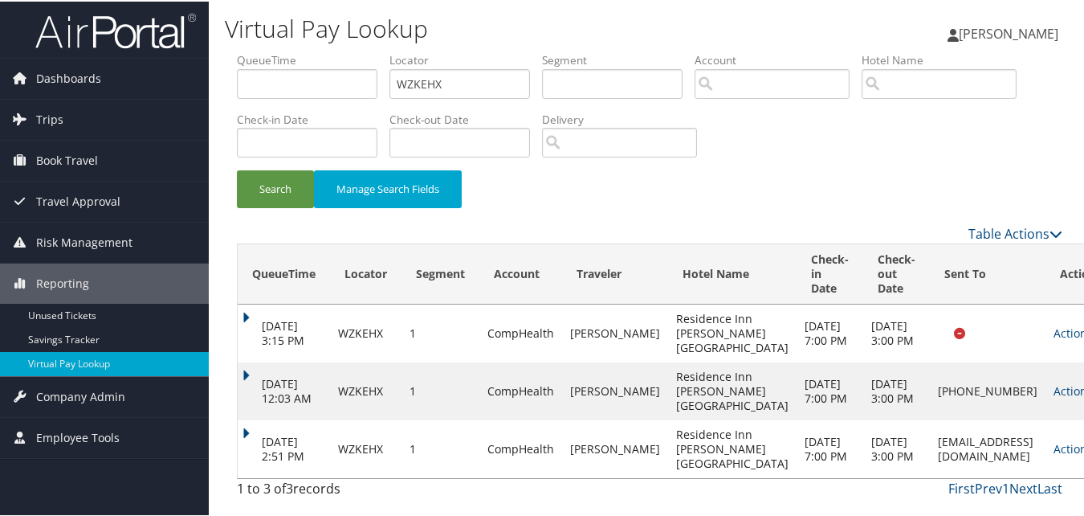
scroll to position [75, 0]
click at [1054, 446] on link "Actions" at bounding box center [1079, 446] width 51 height 15
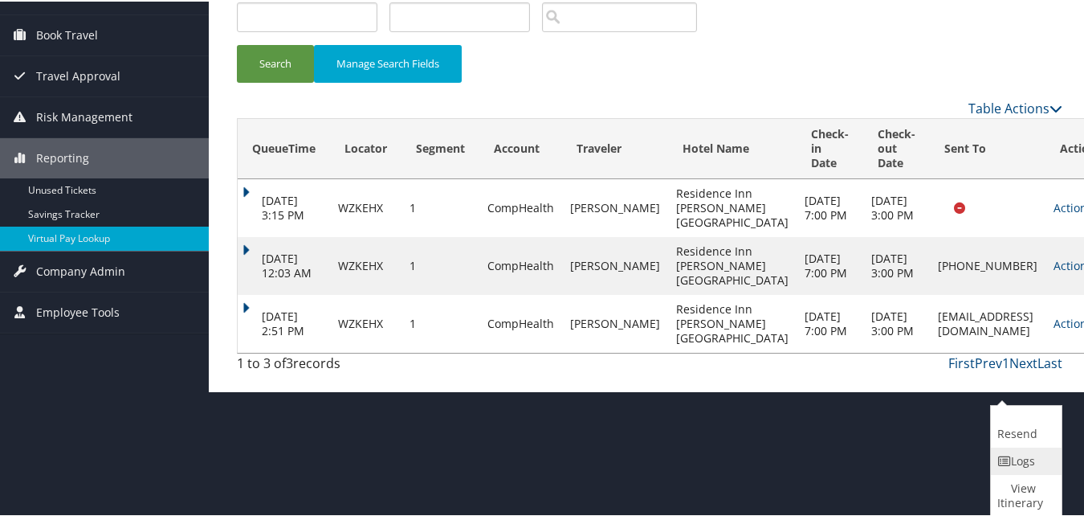
click at [1020, 450] on link "Logs" at bounding box center [1024, 459] width 67 height 27
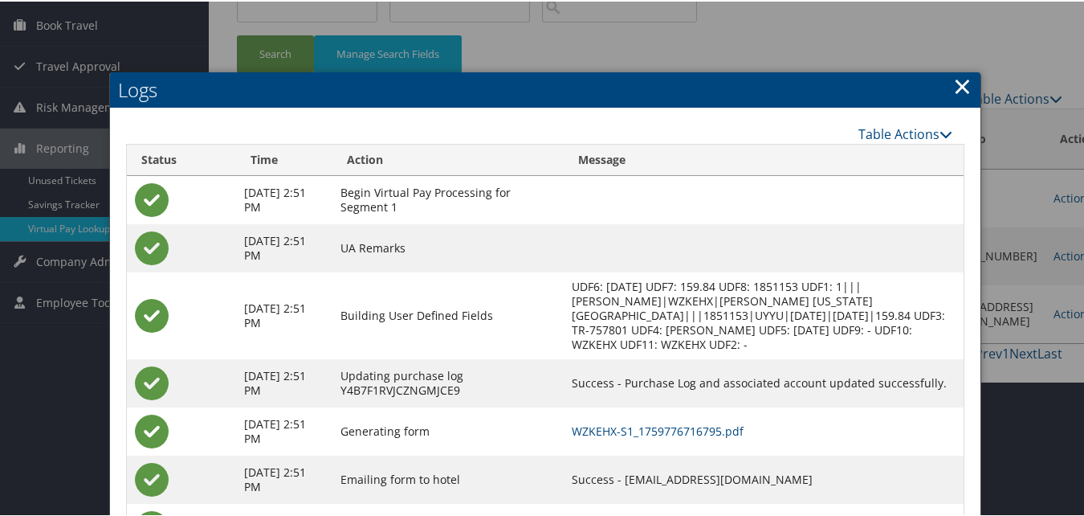
scroll to position [214, 0]
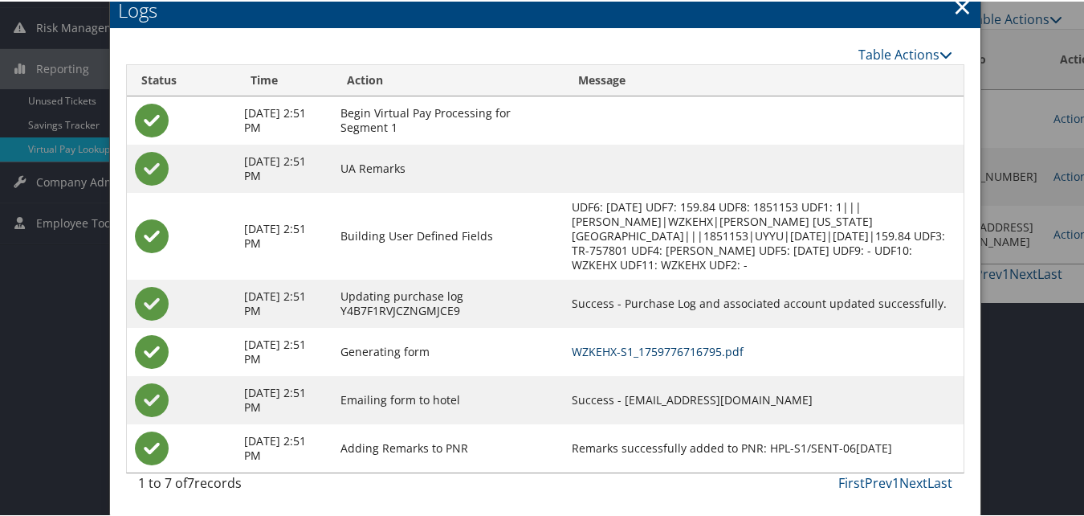
drag, startPoint x: 714, startPoint y: 350, endPoint x: 744, endPoint y: 361, distance: 31.5
click at [714, 350] on link "WZKEHX-S1_1759776716795.pdf" at bounding box center [658, 349] width 172 height 15
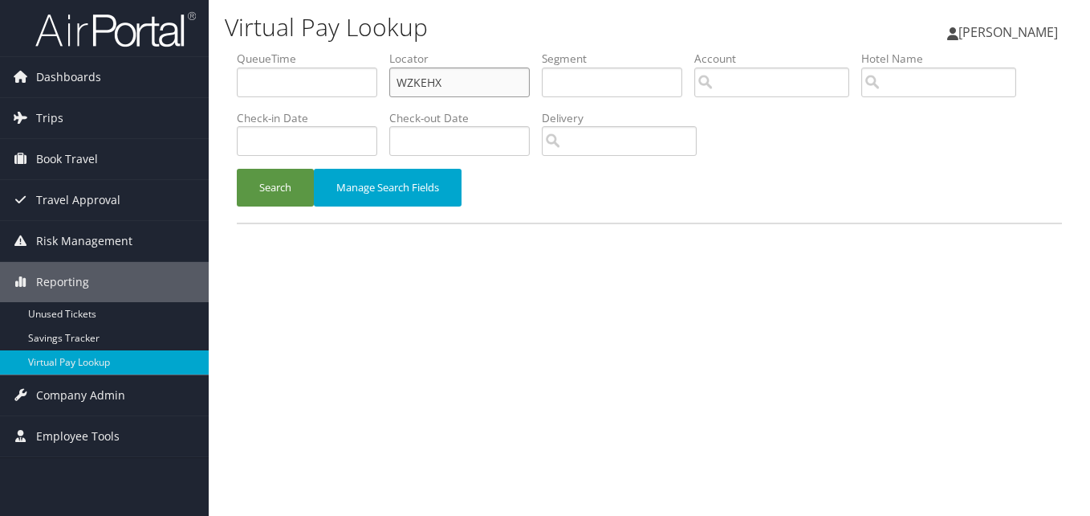
click at [438, 84] on input "WZKEHX" at bounding box center [459, 82] width 141 height 30
paste input "HFFYAA"
type input "HFFYAA"
click at [273, 198] on button "Search" at bounding box center [275, 188] width 77 height 38
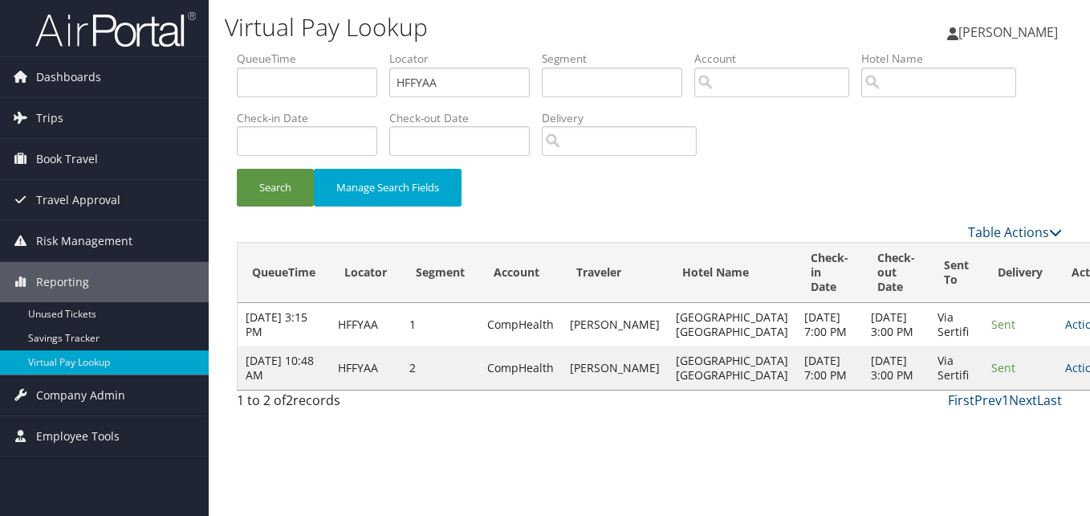
click at [1058, 389] on td "Actions Resend Logs View Itinerary" at bounding box center [1093, 367] width 71 height 43
click at [1066, 375] on link "Actions" at bounding box center [1091, 367] width 51 height 15
click at [993, 455] on link "Logs" at bounding box center [994, 461] width 101 height 27
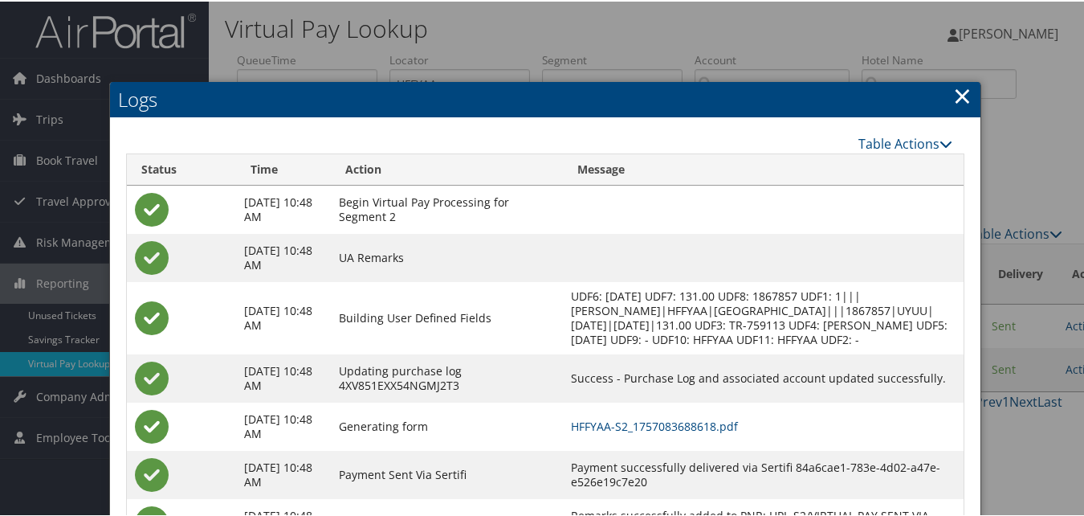
scroll to position [89, 0]
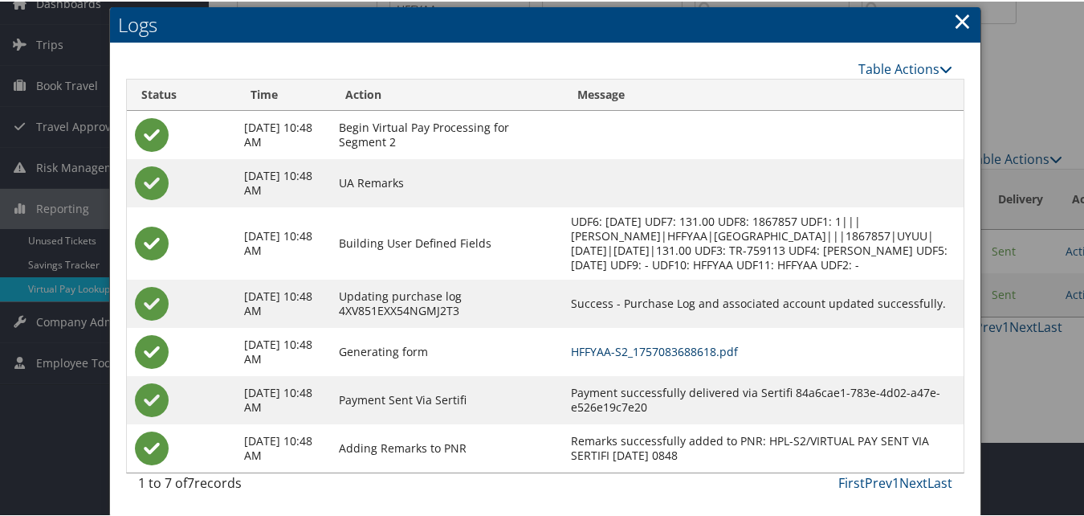
click at [641, 352] on link "HFFYAA-S2_1757083688618.pdf" at bounding box center [654, 349] width 167 height 15
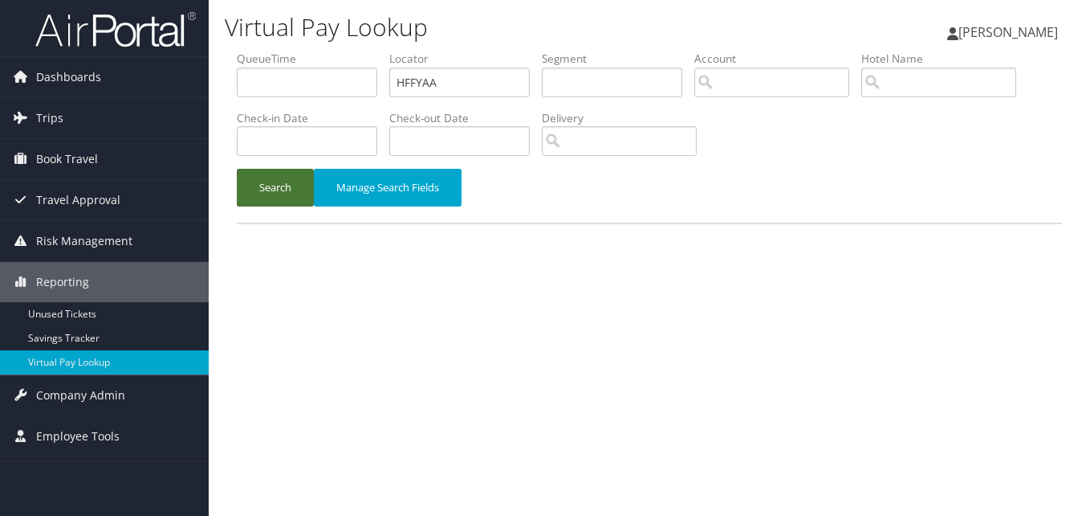
click at [291, 185] on button "Search" at bounding box center [275, 188] width 77 height 38
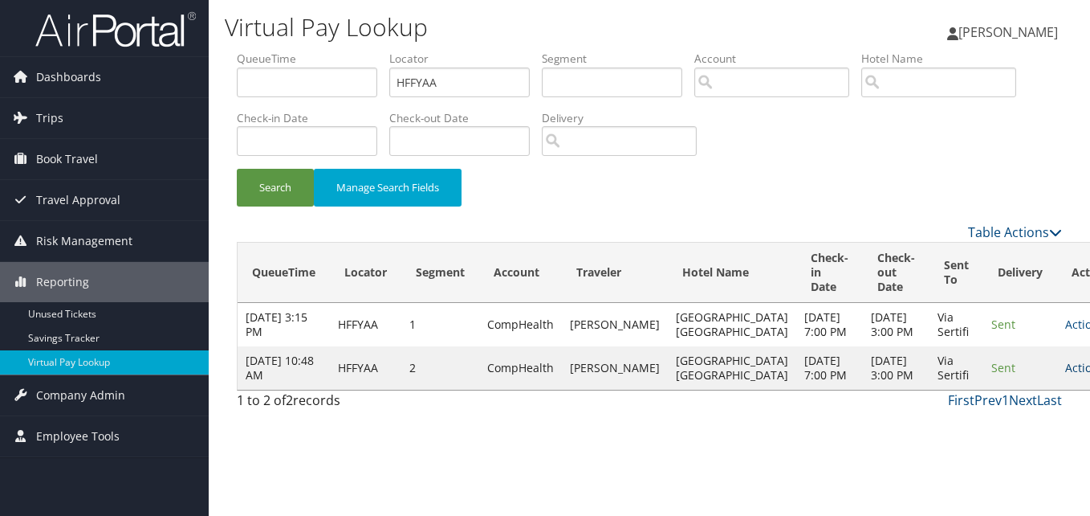
click at [1066, 375] on link "Actions" at bounding box center [1091, 367] width 51 height 15
click at [995, 453] on link "Logs" at bounding box center [994, 461] width 101 height 27
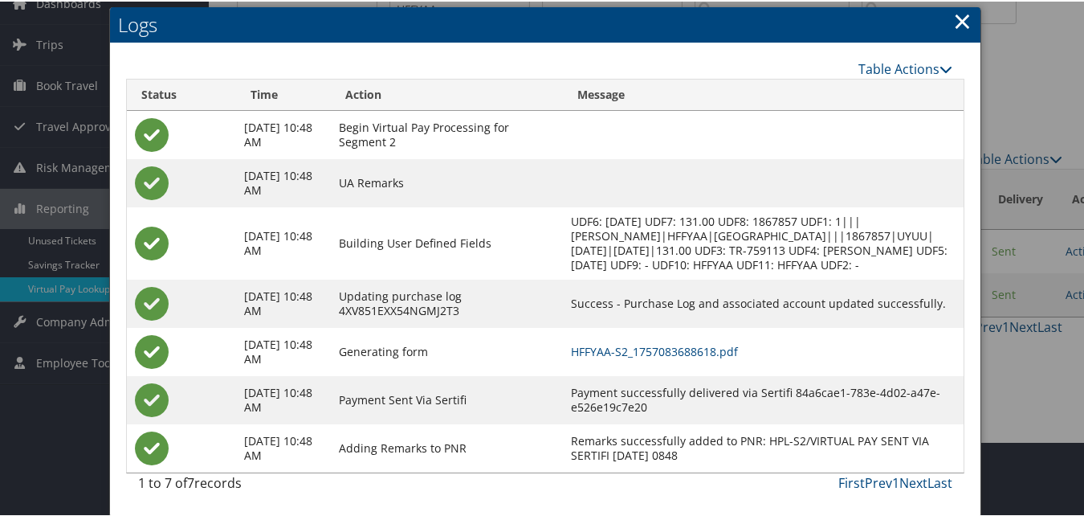
scroll to position [89, 0]
click at [724, 345] on link "HFFYAA-S2_1757083688618.pdf" at bounding box center [654, 349] width 167 height 15
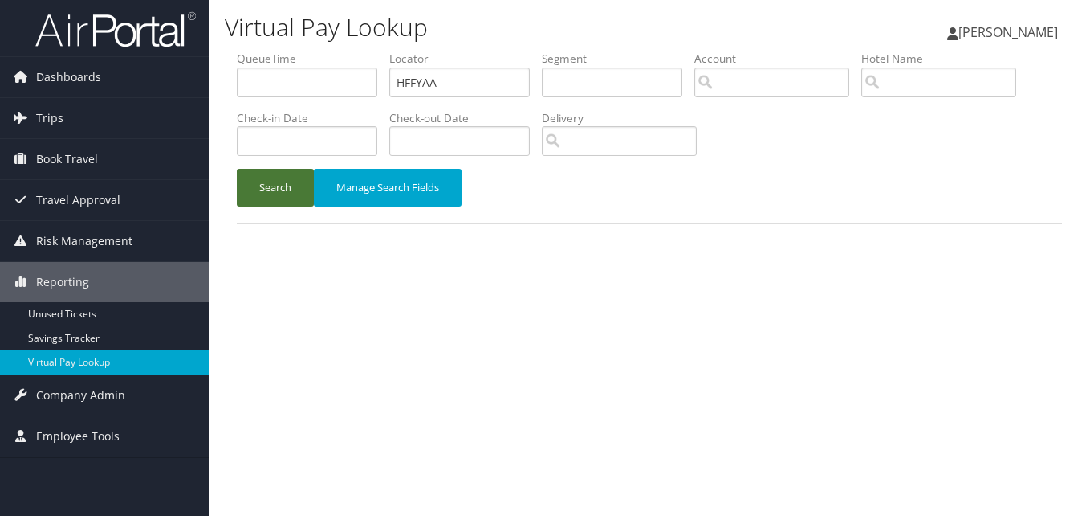
click at [263, 179] on button "Search" at bounding box center [275, 188] width 77 height 38
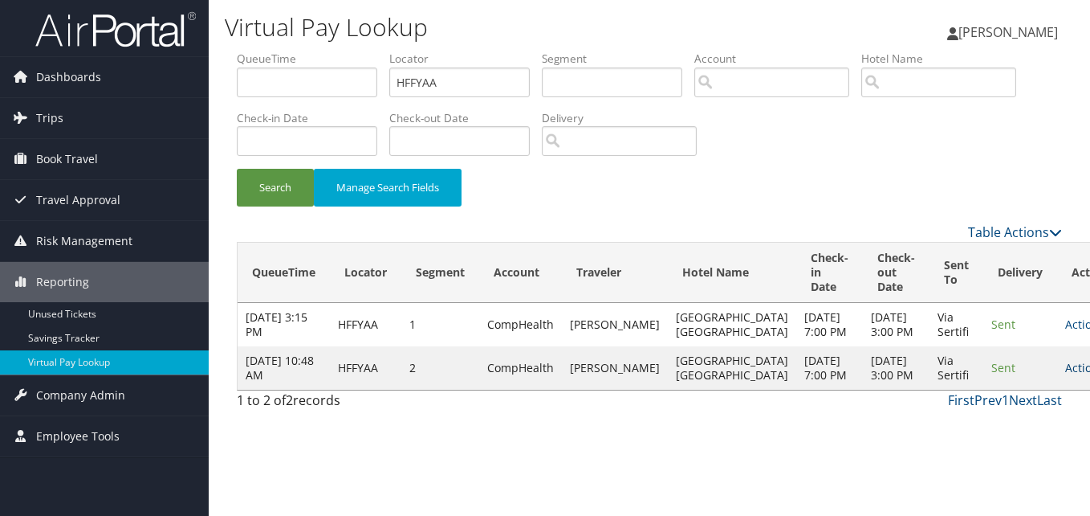
click at [1066, 375] on link "Actions" at bounding box center [1091, 367] width 51 height 15
click at [976, 439] on link "Resend" at bounding box center [994, 434] width 101 height 27
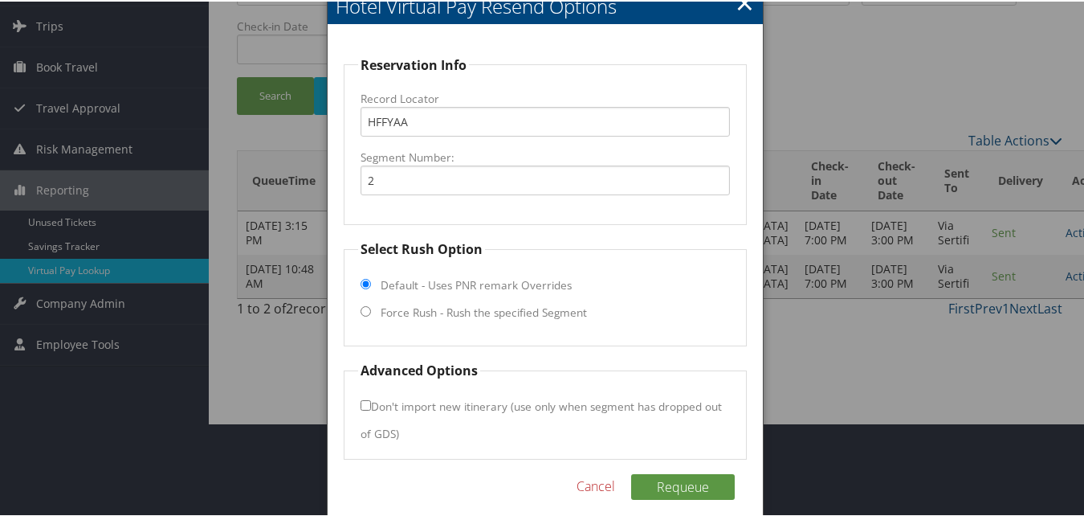
scroll to position [108, 0]
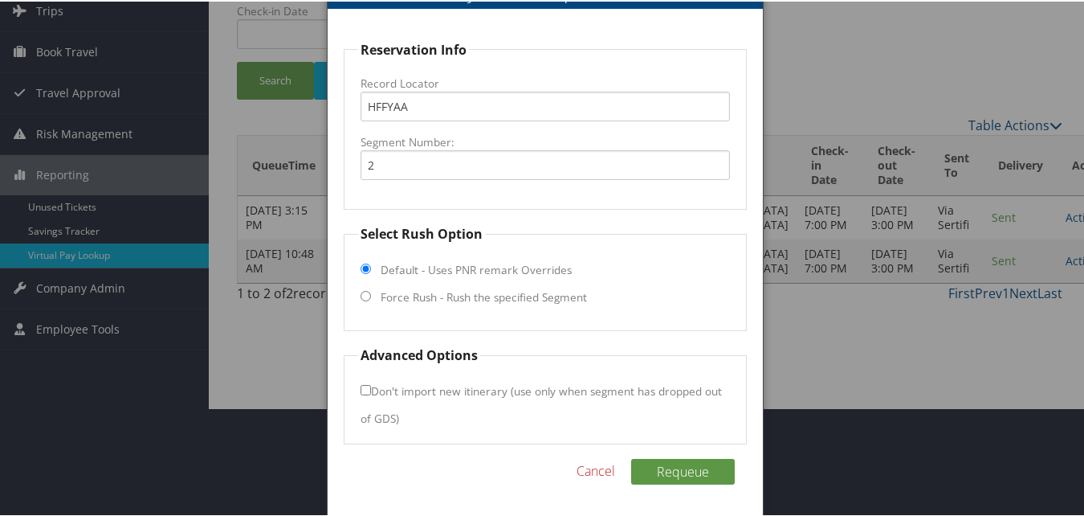
click at [377, 300] on fieldset "Select Rush Option Default - Uses PNR remark Overrides Force Rush - Rush the sp…" at bounding box center [545, 275] width 402 height 107
click at [369, 296] on fieldset "Select Rush Option Default - Uses PNR remark Overrides Force Rush - Rush the sp…" at bounding box center [545, 275] width 402 height 107
click at [367, 296] on input "Force Rush - Rush the specified Segment" at bounding box center [366, 294] width 10 height 10
radio input "true"
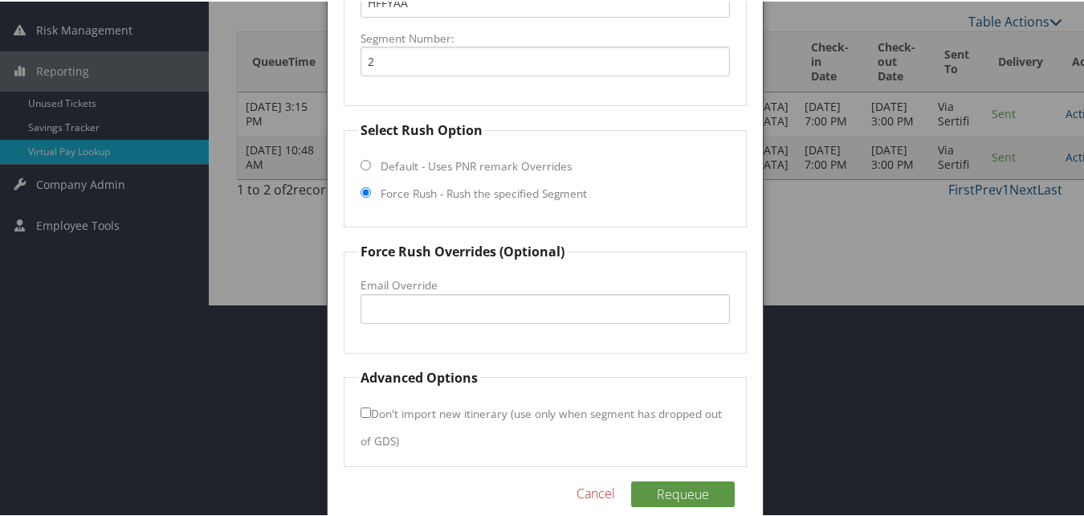
scroll to position [234, 0]
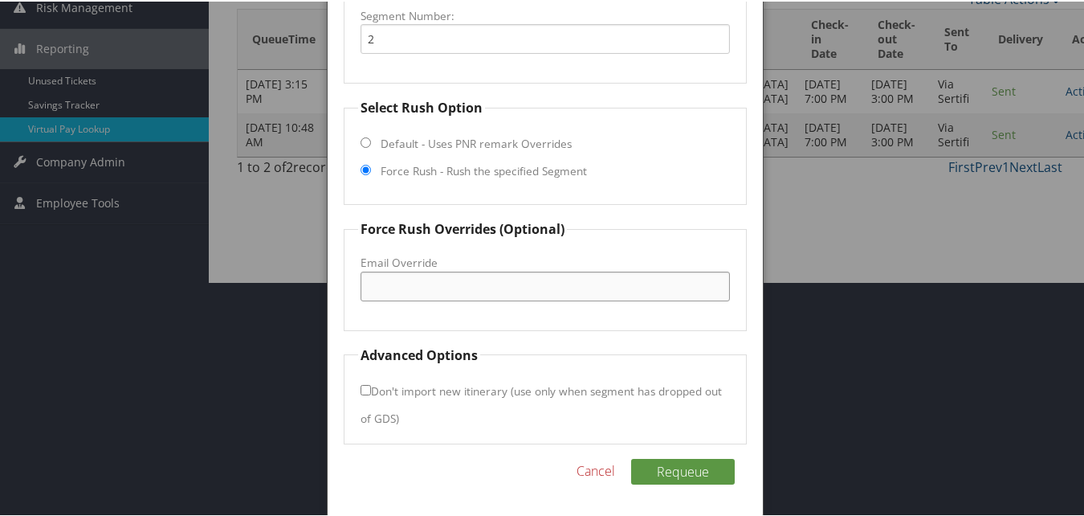
click at [505, 281] on input "Email Override" at bounding box center [545, 285] width 369 height 30
type input "o"
click at [426, 287] on input "resigws@gmail.com" at bounding box center [545, 285] width 369 height 30
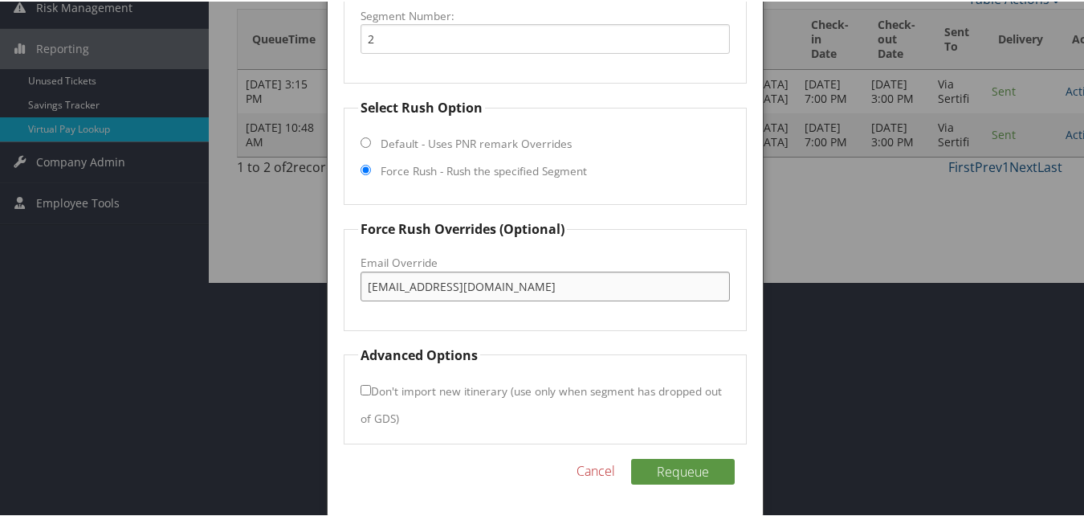
click at [426, 287] on input "resigws@gmail.com" at bounding box center [545, 285] width 369 height 30
type input "resigws@gmail.com"
click at [706, 472] on button "Requeue" at bounding box center [683, 470] width 104 height 26
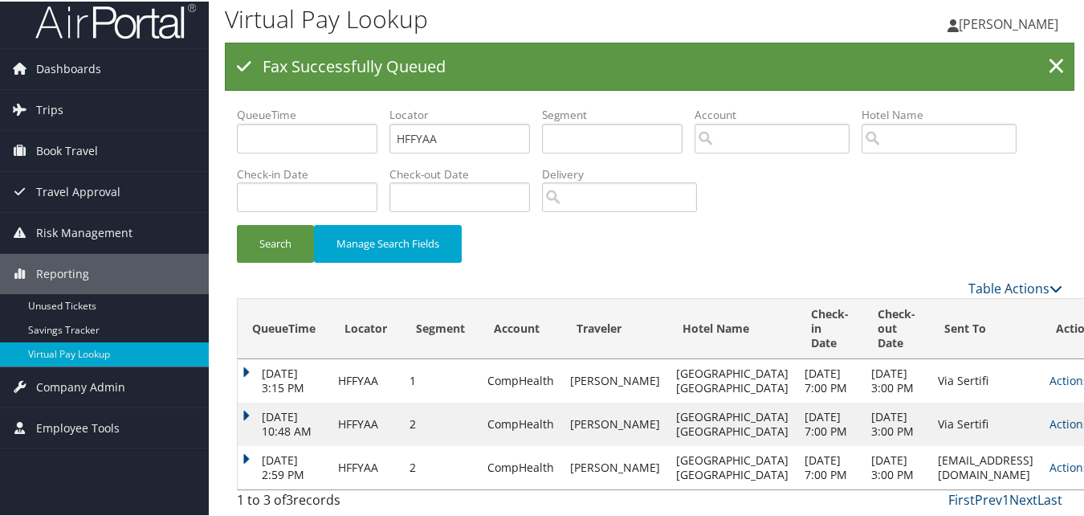
scroll to position [32, 0]
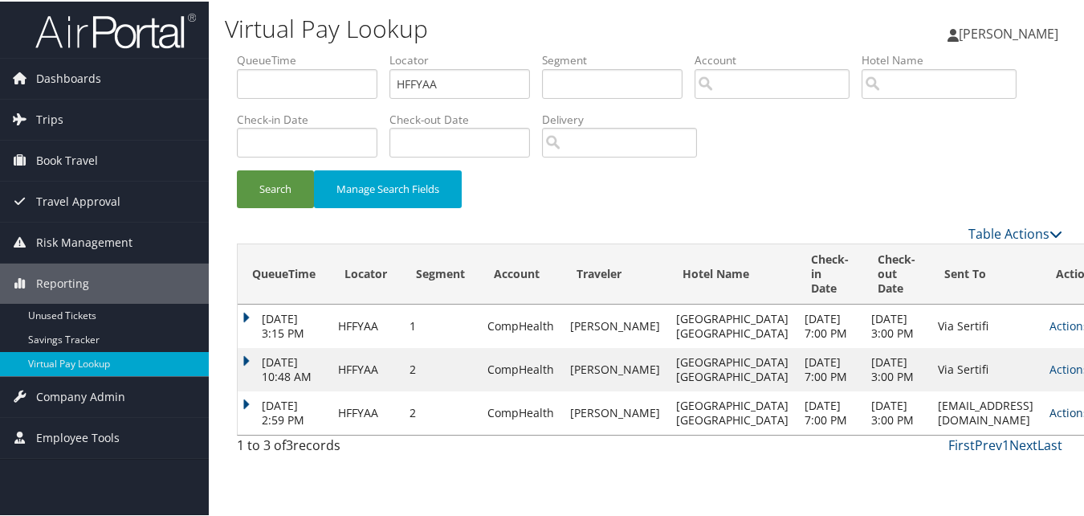
click at [1050, 418] on link "Actions" at bounding box center [1075, 410] width 51 height 15
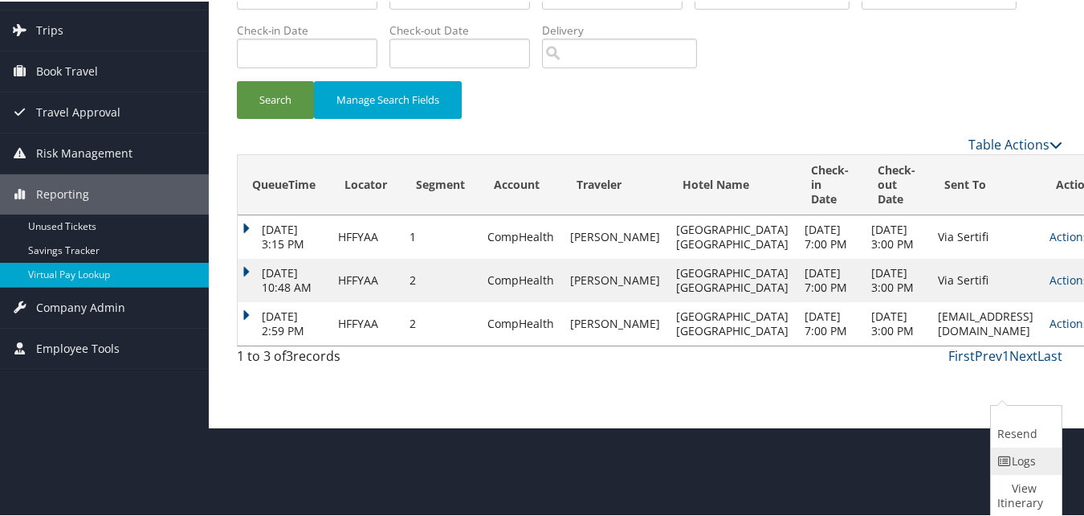
click at [1019, 453] on link "Logs" at bounding box center [1024, 459] width 67 height 27
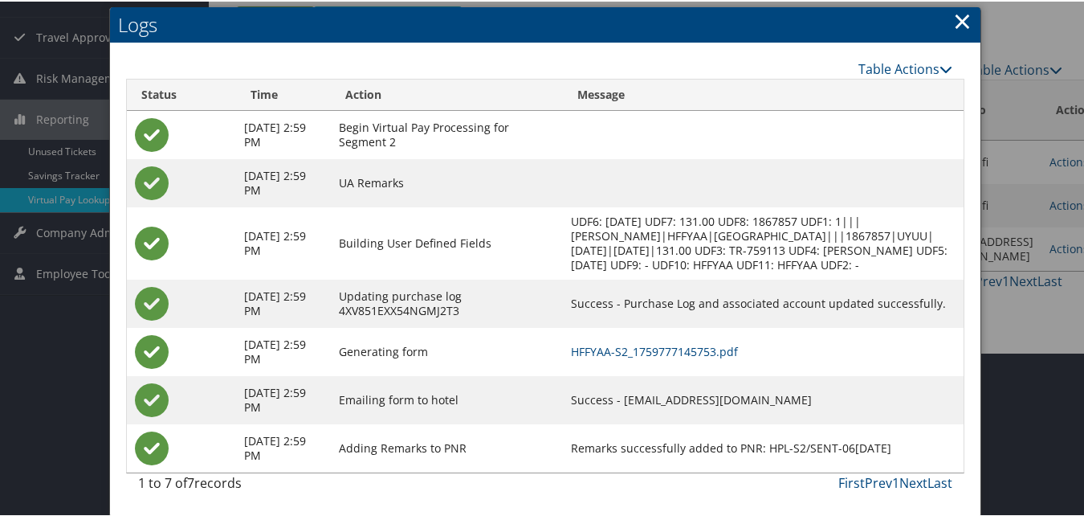
scroll to position [178, 0]
click at [693, 351] on link "HFFYAA-S2_1759777145753.pdf" at bounding box center [654, 349] width 167 height 15
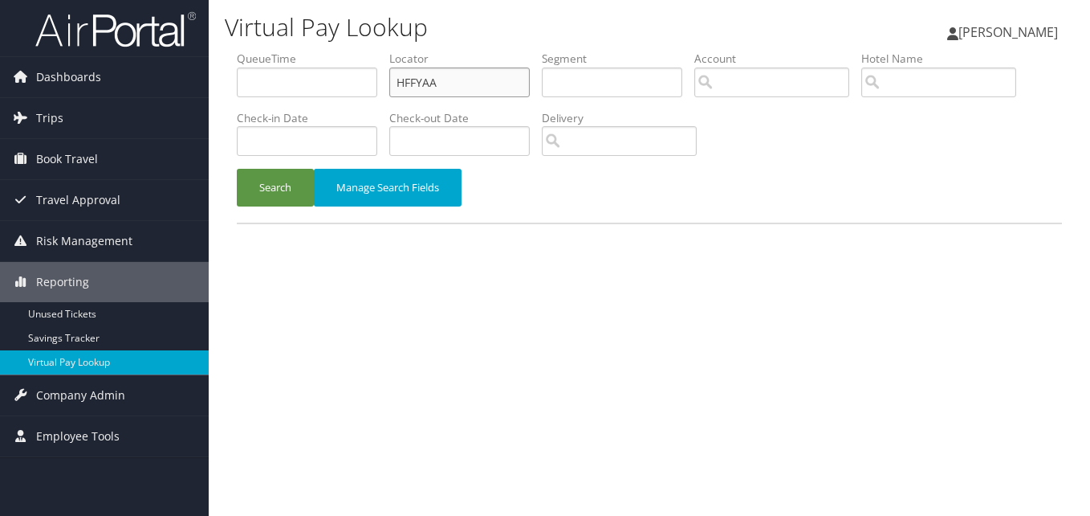
click at [418, 86] on input "HFFYAA" at bounding box center [459, 82] width 141 height 30
paste input "KUUCRF"
type input "KUUCRF"
click at [266, 190] on button "Search" at bounding box center [275, 188] width 77 height 38
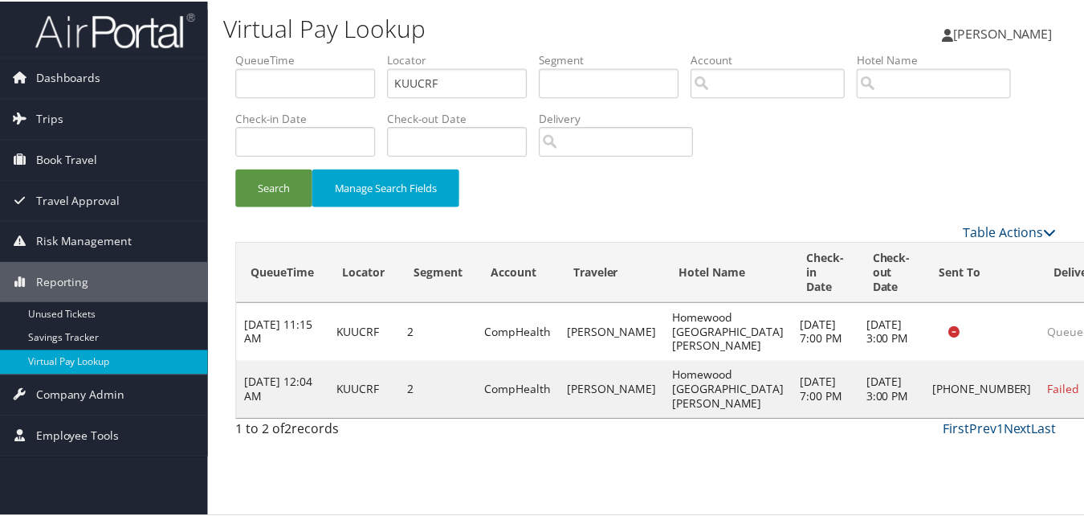
scroll to position [1, 0]
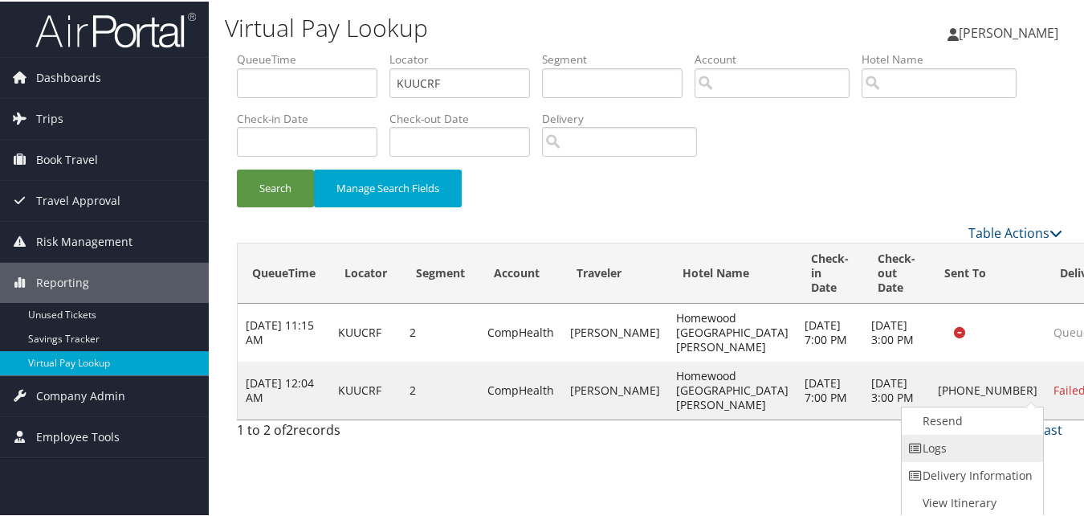
click at [972, 436] on link "Logs" at bounding box center [970, 446] width 137 height 27
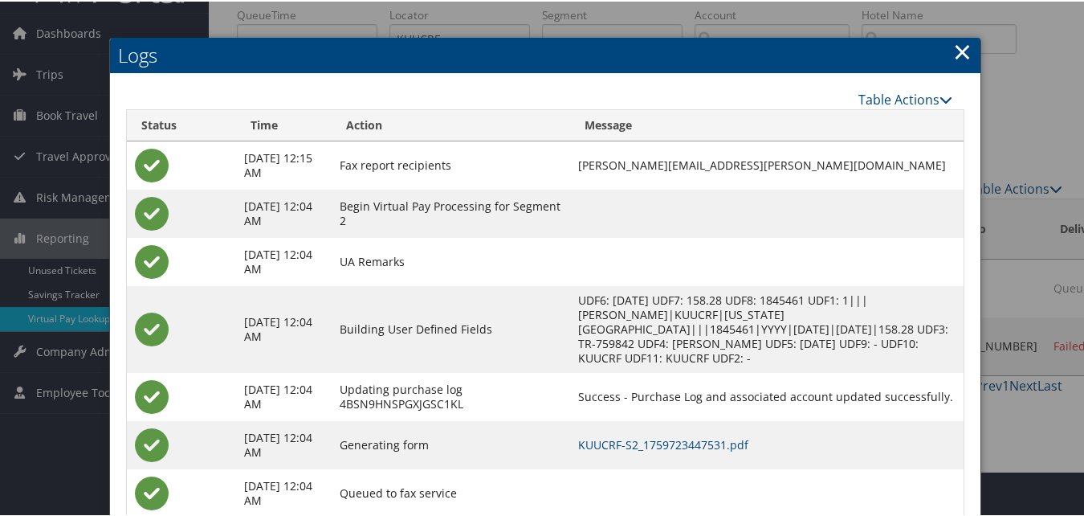
scroll to position [90, 0]
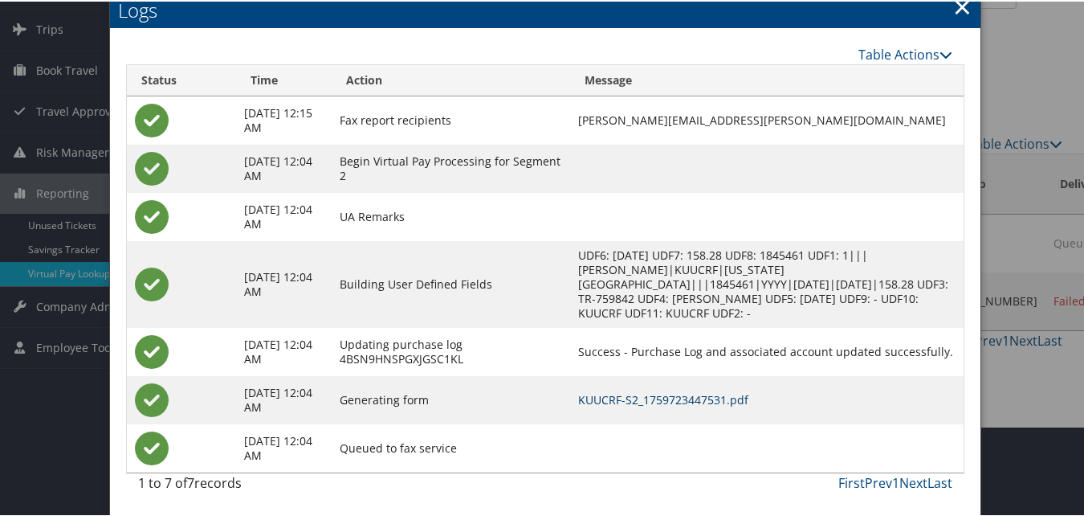
click at [626, 400] on link "KUUCRF-S2_1759723447531.pdf" at bounding box center [663, 397] width 170 height 15
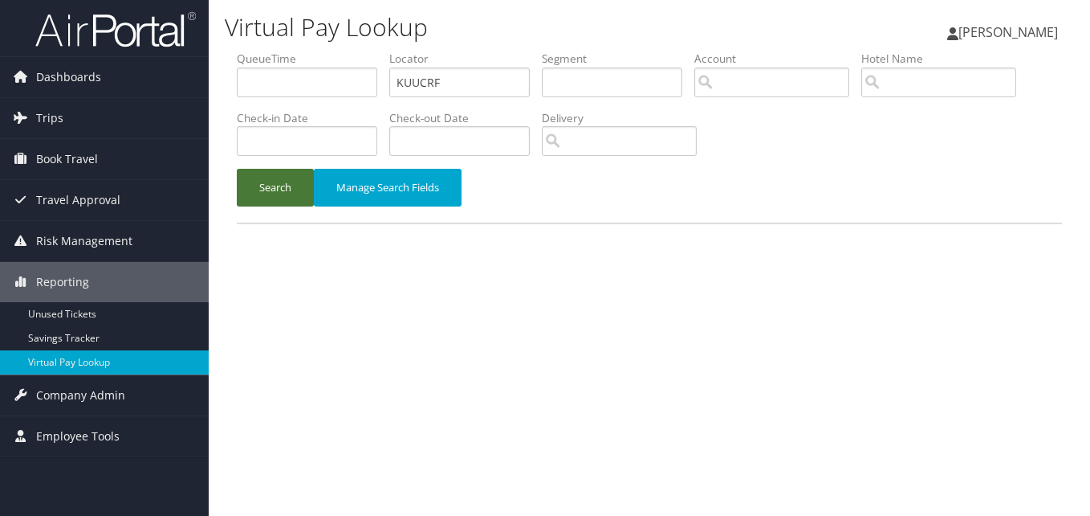
click at [298, 184] on button "Search" at bounding box center [275, 188] width 77 height 38
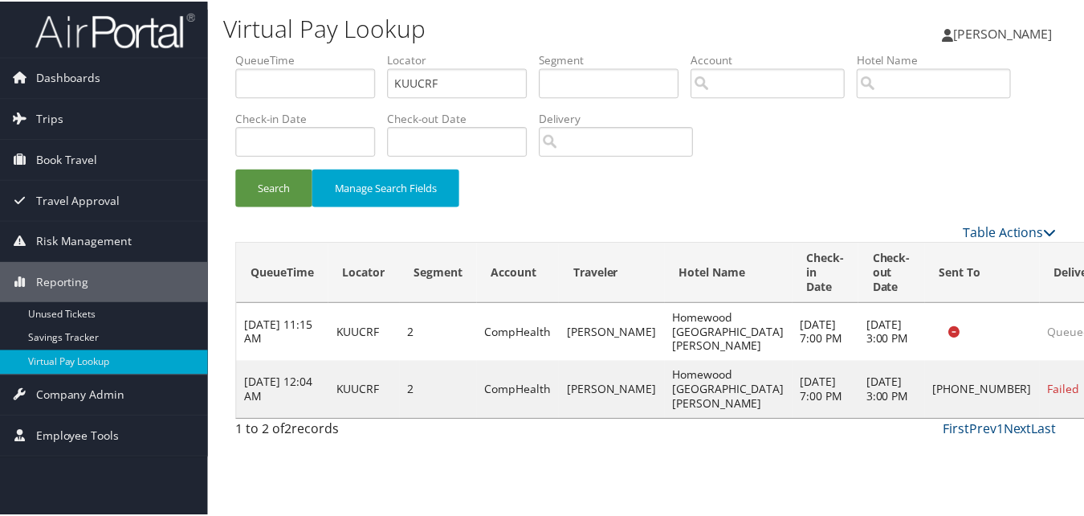
scroll to position [1, 0]
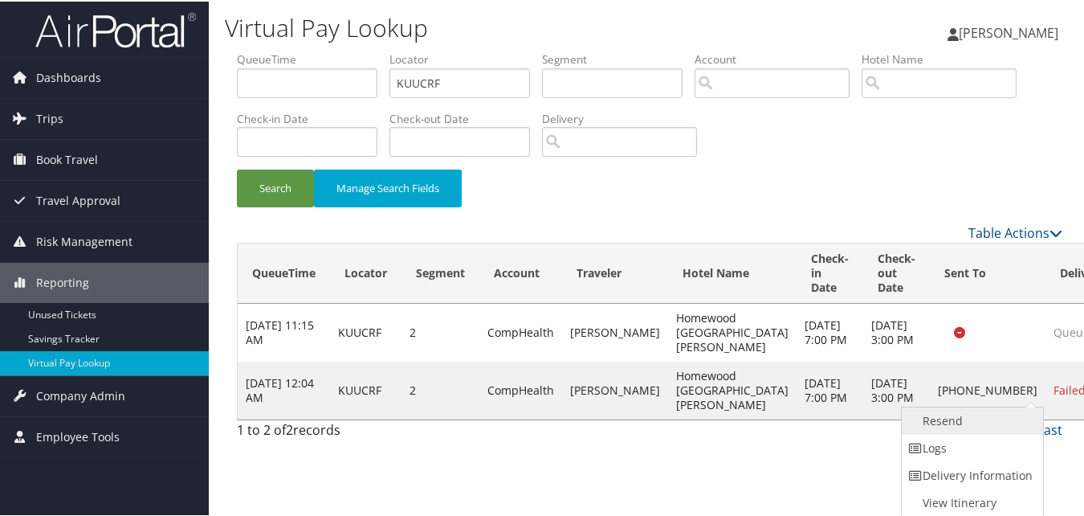
click at [1006, 422] on link "Resend" at bounding box center [970, 419] width 137 height 27
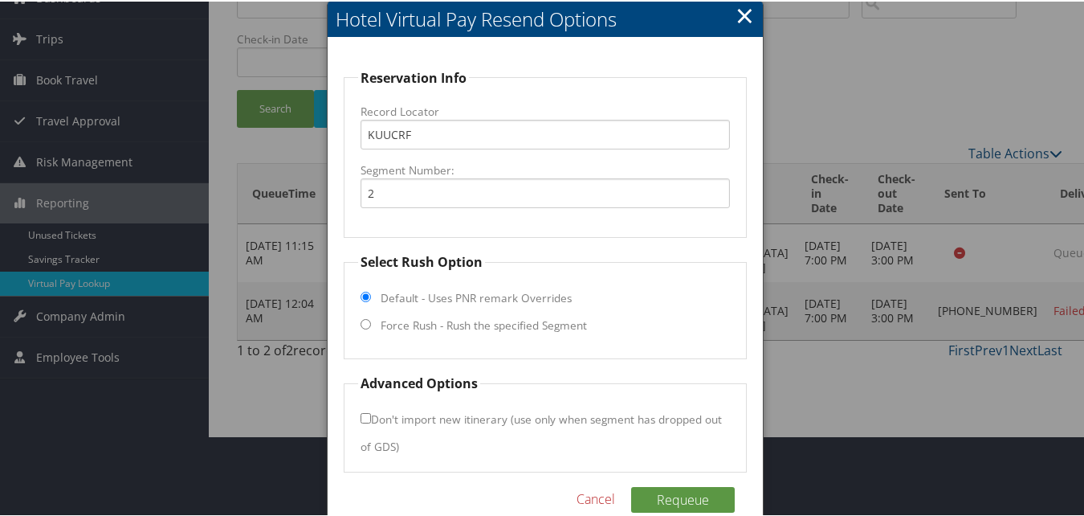
click at [384, 320] on label "Force Rush - Rush the specified Segment" at bounding box center [484, 324] width 206 height 16
click at [371, 320] on input "Force Rush - Rush the specified Segment" at bounding box center [366, 322] width 10 height 10
radio input "true"
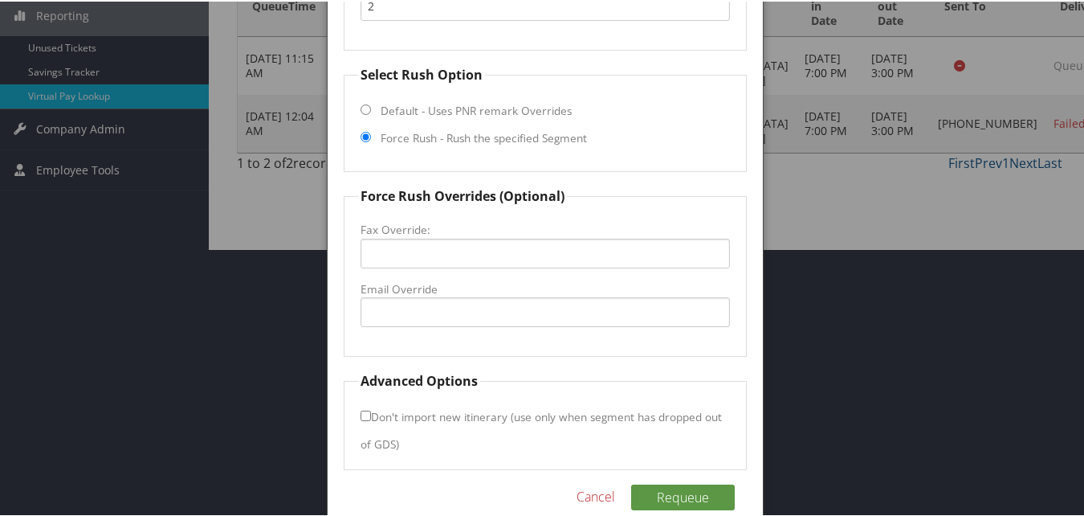
scroll to position [293, 0]
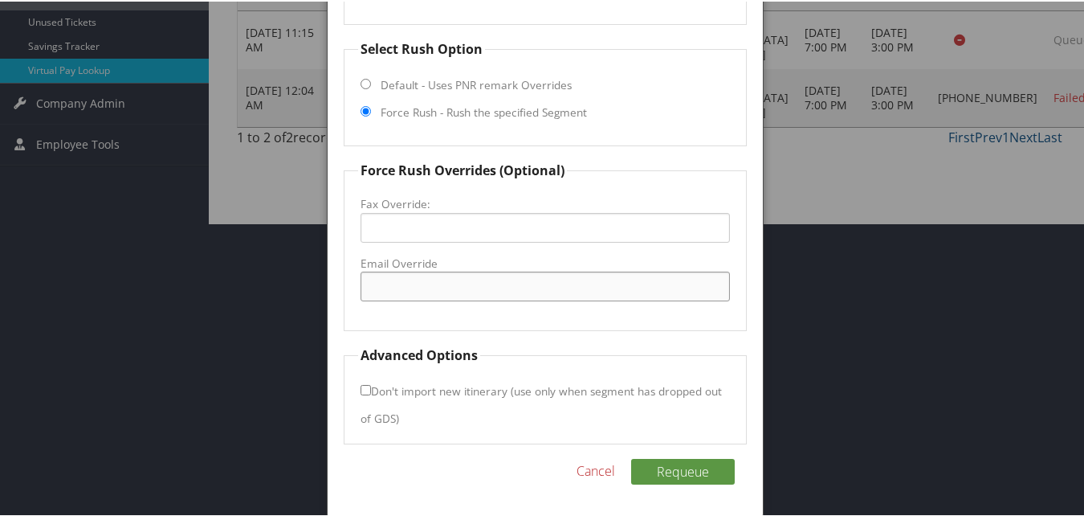
click at [436, 286] on input "Email Override" at bounding box center [545, 285] width 369 height 30
drag, startPoint x: 540, startPoint y: 284, endPoint x: 577, endPoint y: 283, distance: 37.0
click at [577, 283] on input "frontdesk@homewoodsuiteskaty@gmail.com" at bounding box center [545, 285] width 369 height 30
click at [528, 287] on input "frontdesk@homewoodsuiteskaty.com" at bounding box center [545, 285] width 369 height 30
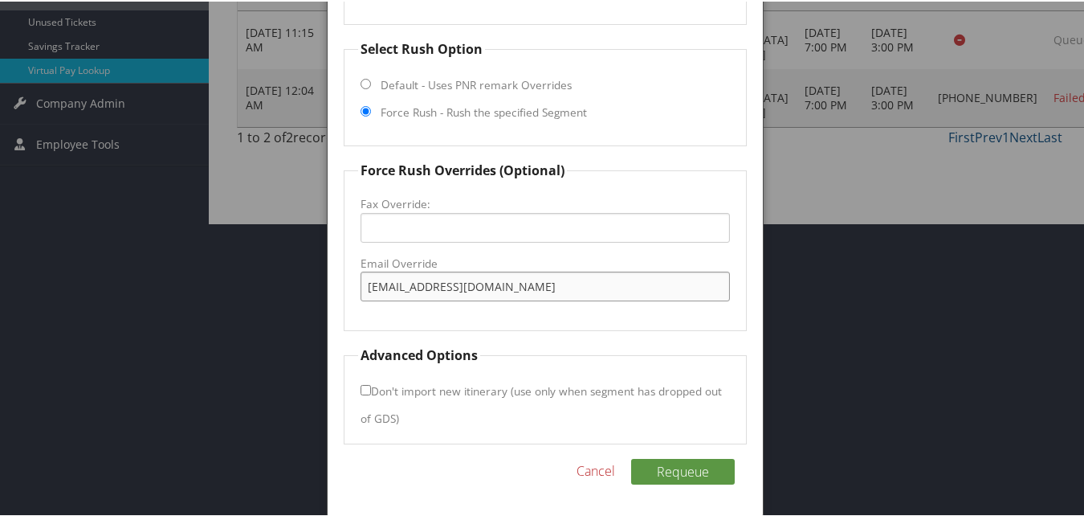
click at [528, 287] on input "frontdesk@homewoodsuiteskaty.com" at bounding box center [545, 285] width 369 height 30
type input "frontdesk@homewoodsuiteskaty.com"
click at [669, 459] on button "Requeue" at bounding box center [683, 470] width 104 height 26
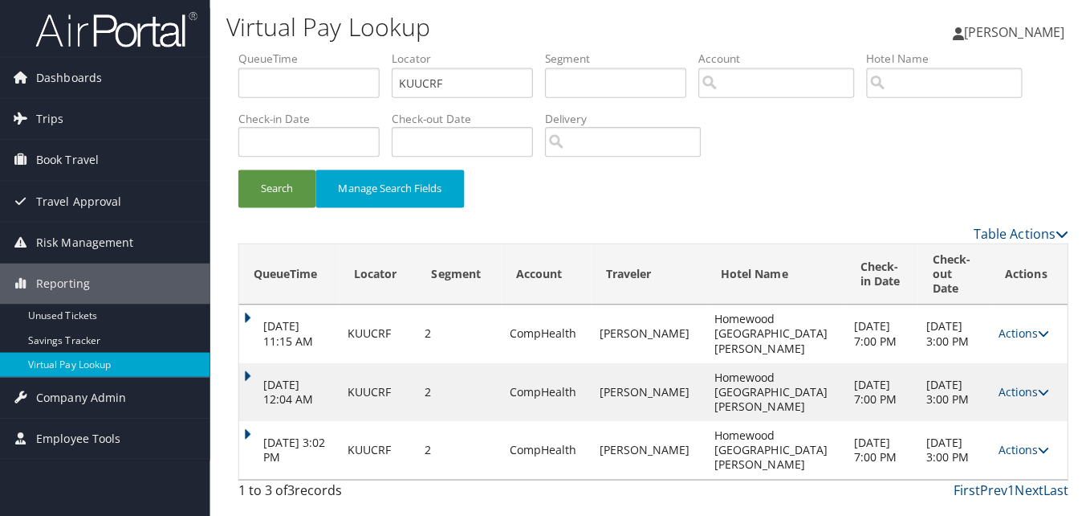
scroll to position [0, 0]
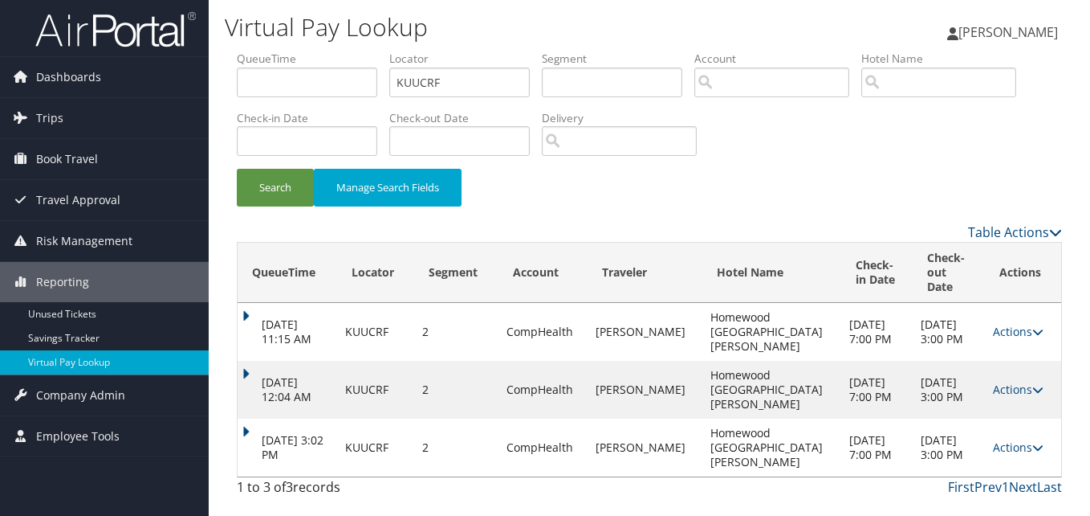
click at [1021, 422] on td "Actions Resend Logs View Itinerary" at bounding box center [1023, 447] width 76 height 58
click at [1021, 439] on link "Actions" at bounding box center [1018, 446] width 51 height 15
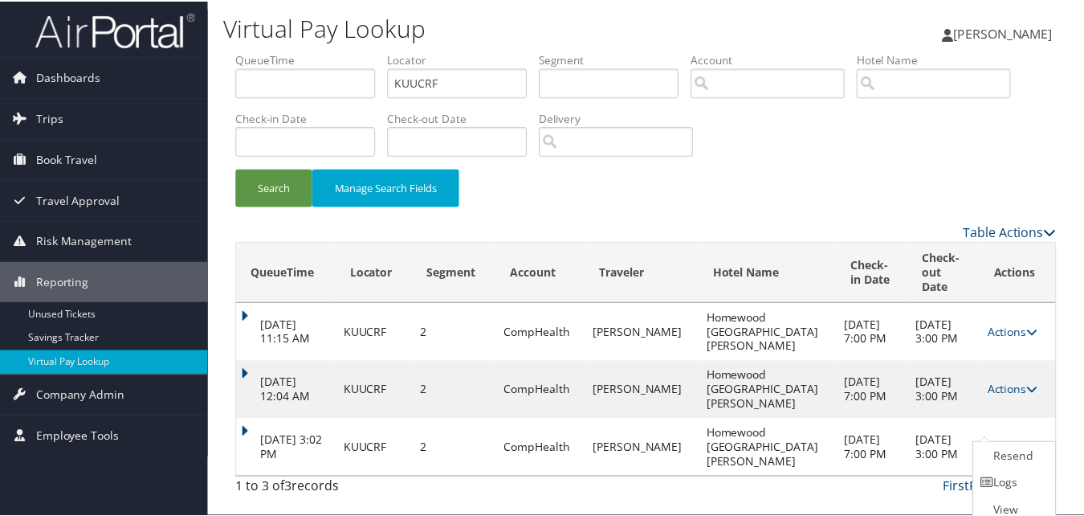
scroll to position [24, 0]
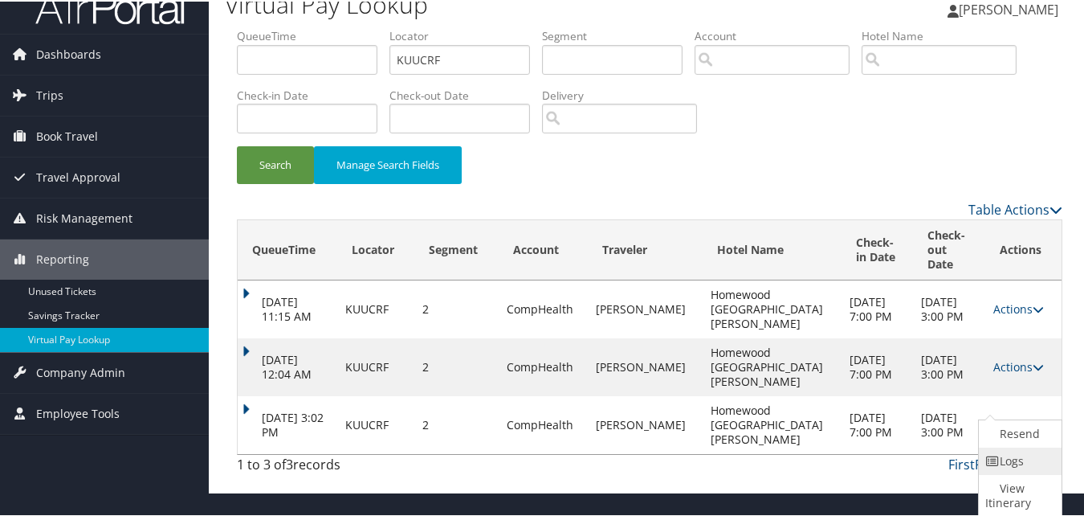
click at [1011, 452] on link "Logs" at bounding box center [1018, 459] width 79 height 27
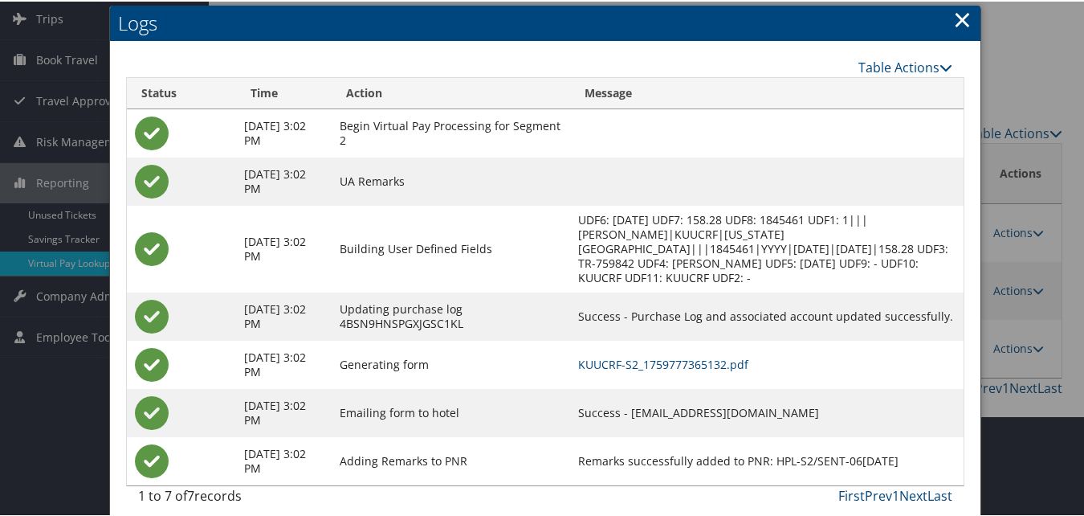
scroll to position [113, 0]
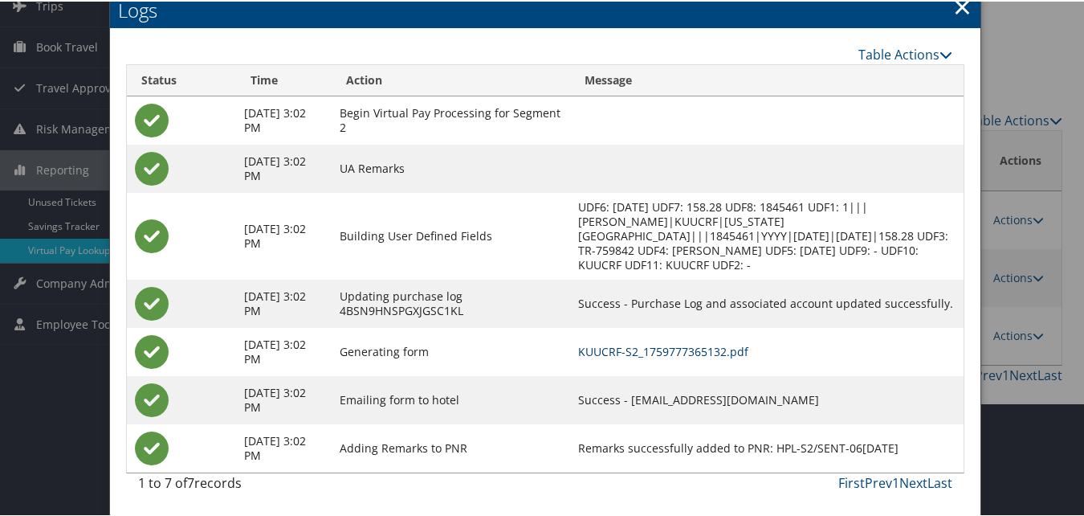
click at [650, 357] on td "KUUCRF-S2_1759777365132.pdf" at bounding box center [767, 350] width 394 height 48
click at [651, 353] on link "KUUCRF-S2_1759777365132.pdf" at bounding box center [663, 349] width 170 height 15
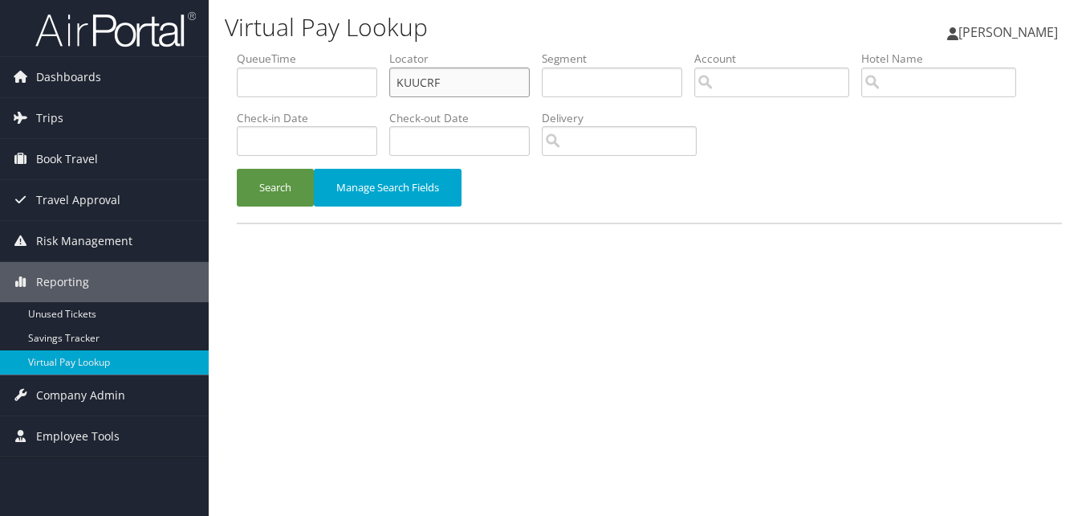
click at [422, 87] on input "KUUCRF" at bounding box center [459, 82] width 141 height 30
paste input "QPVRJH"
type input "QPVRJH"
click at [297, 187] on button "Search" at bounding box center [275, 188] width 77 height 38
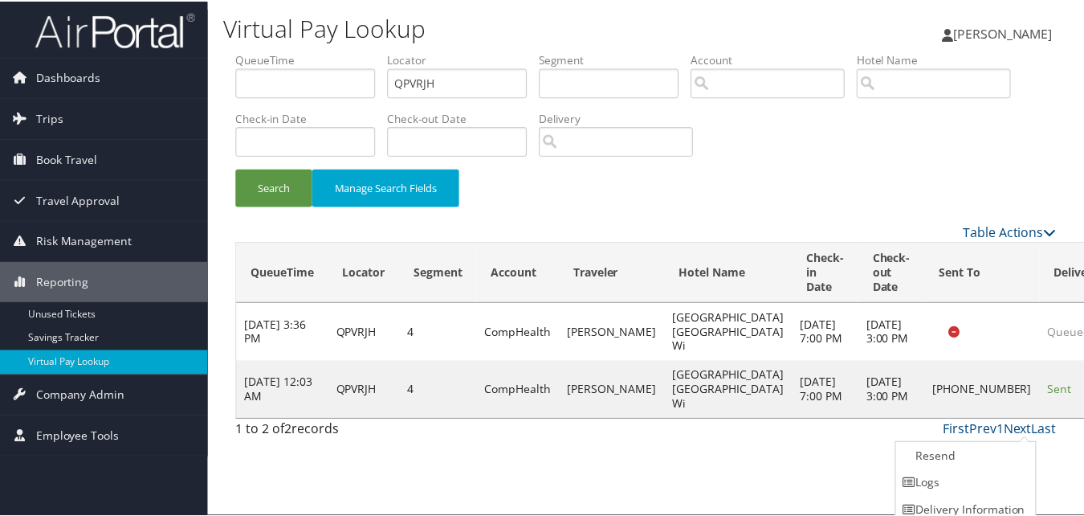
scroll to position [37, 0]
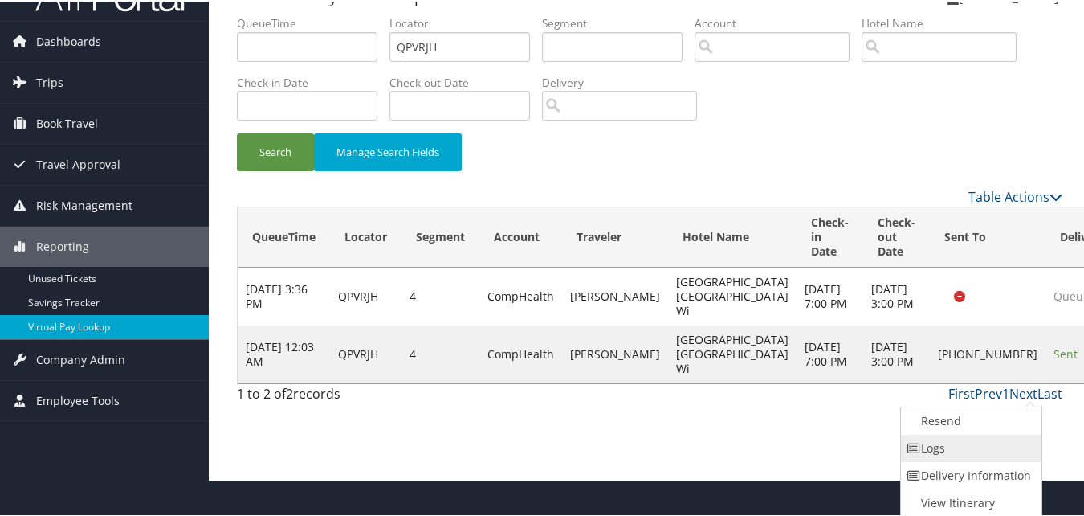
click at [958, 443] on link "Logs" at bounding box center [969, 446] width 137 height 27
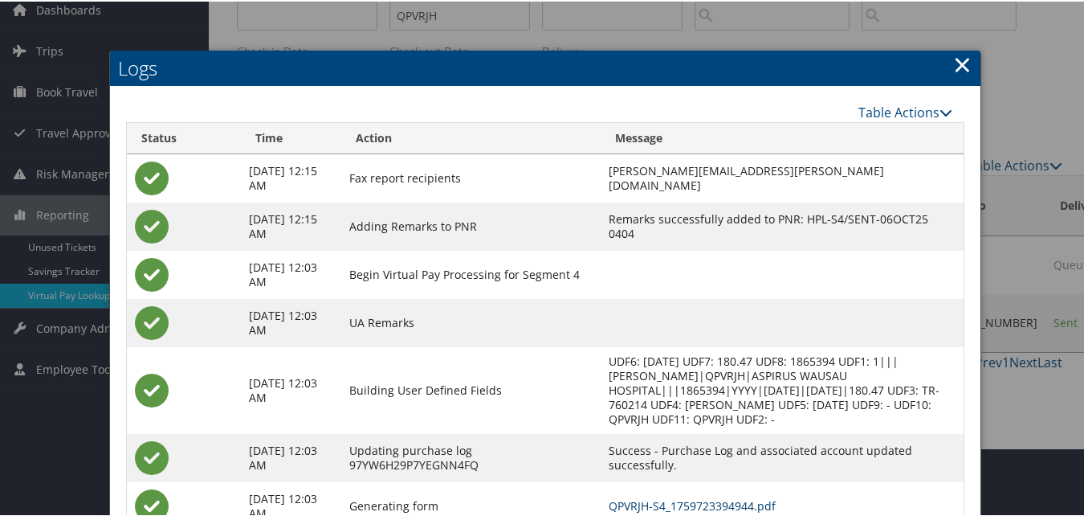
scroll to position [174, 0]
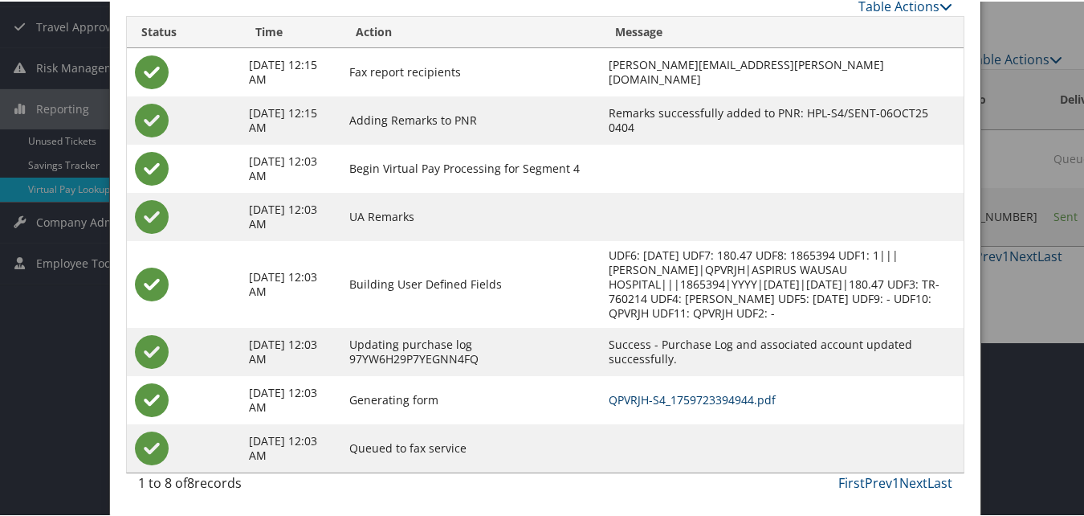
click at [624, 395] on link "QPVRJH-S4_1759723394944.pdf" at bounding box center [692, 397] width 167 height 15
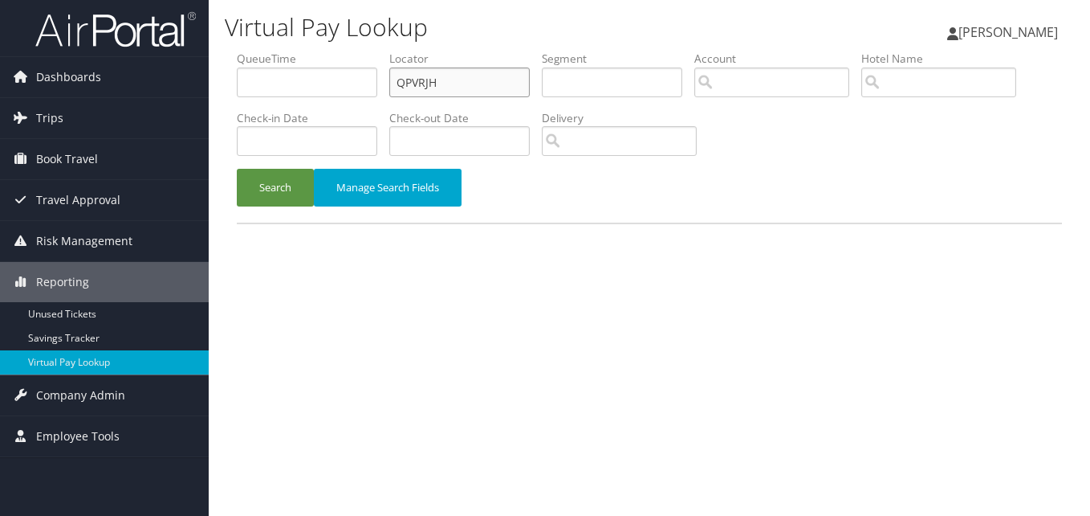
click at [418, 74] on input "QPVRJH" at bounding box center [459, 82] width 141 height 30
paste input "CAJBXU"
type input "CAJBXU"
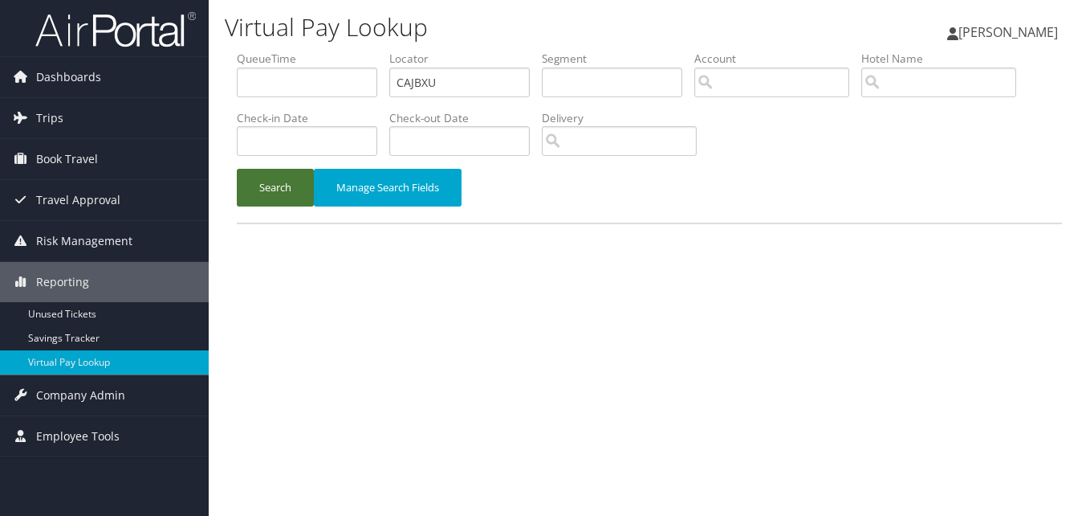
click at [275, 180] on button "Search" at bounding box center [275, 188] width 77 height 38
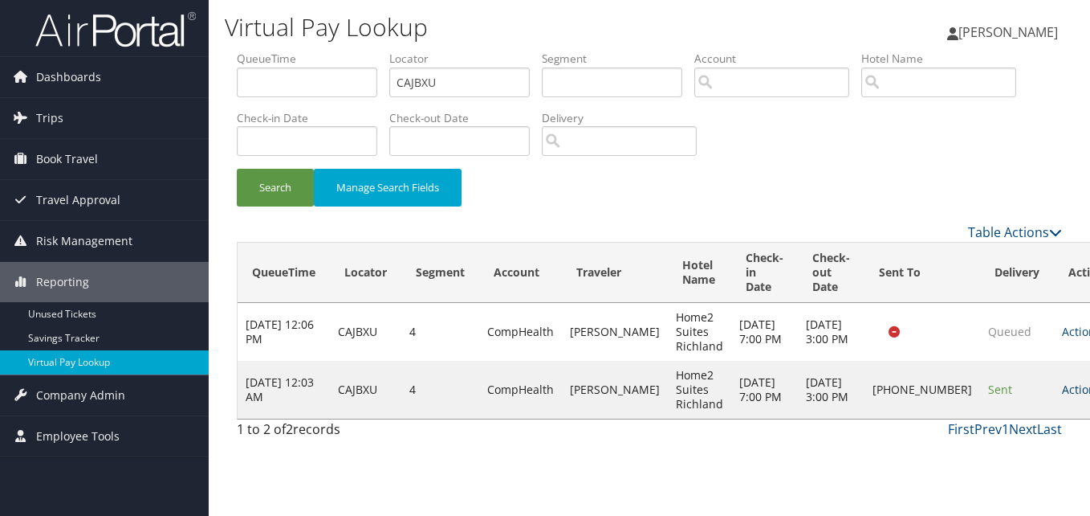
click at [1062, 397] on link "Actions" at bounding box center [1087, 388] width 51 height 15
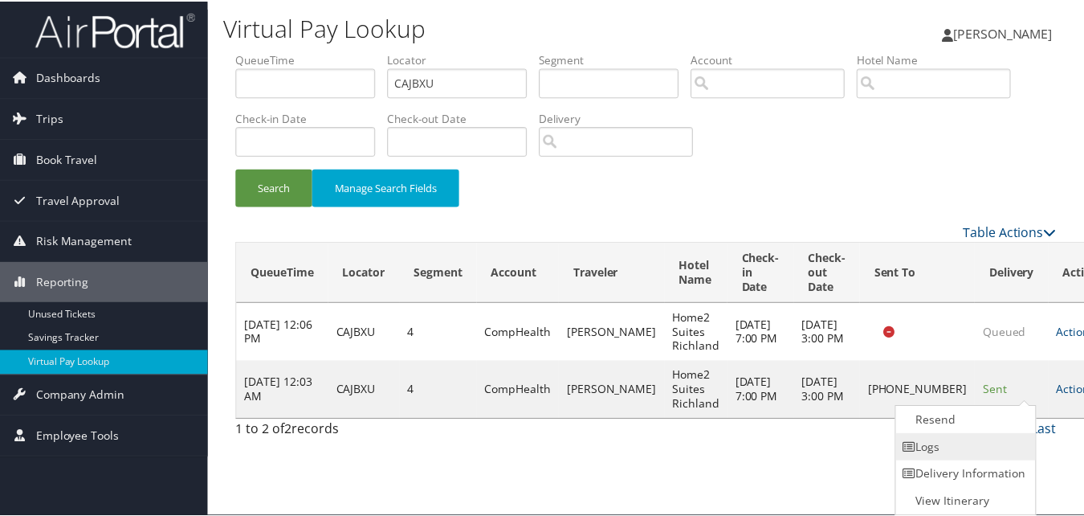
scroll to position [1, 0]
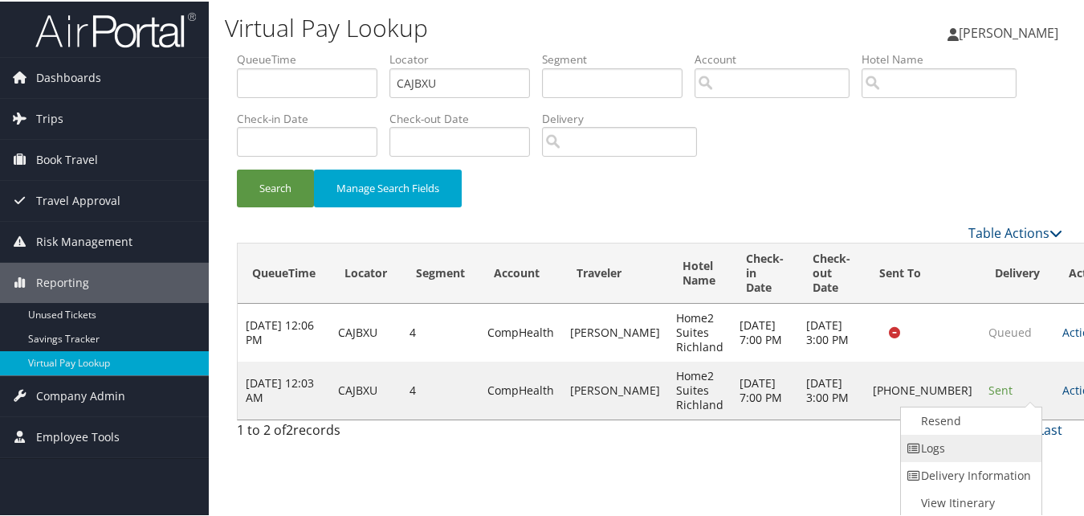
click at [997, 433] on link "Logs" at bounding box center [969, 446] width 137 height 27
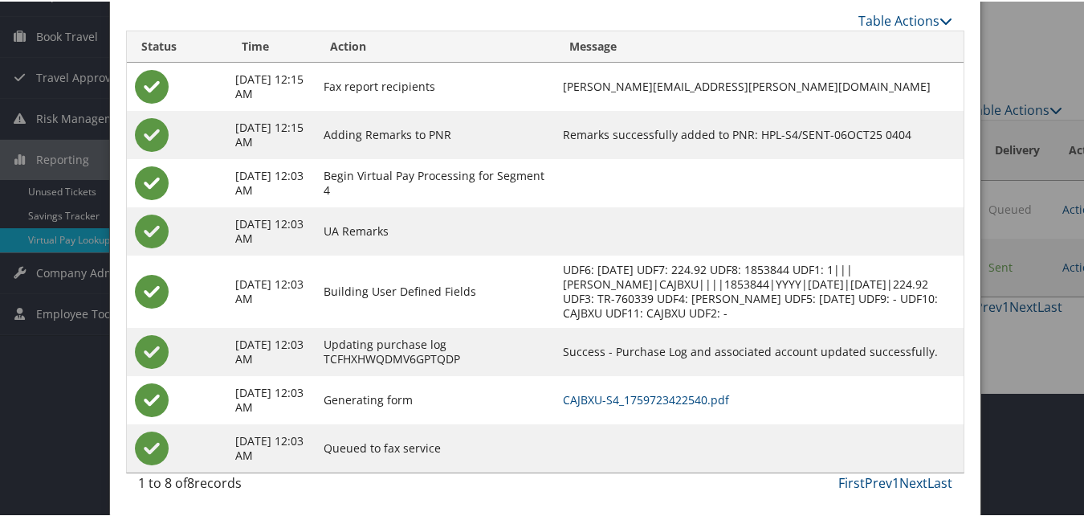
scroll to position [138, 0]
click at [671, 396] on link "CAJBXU-S4_1759723422540.pdf" at bounding box center [646, 397] width 166 height 15
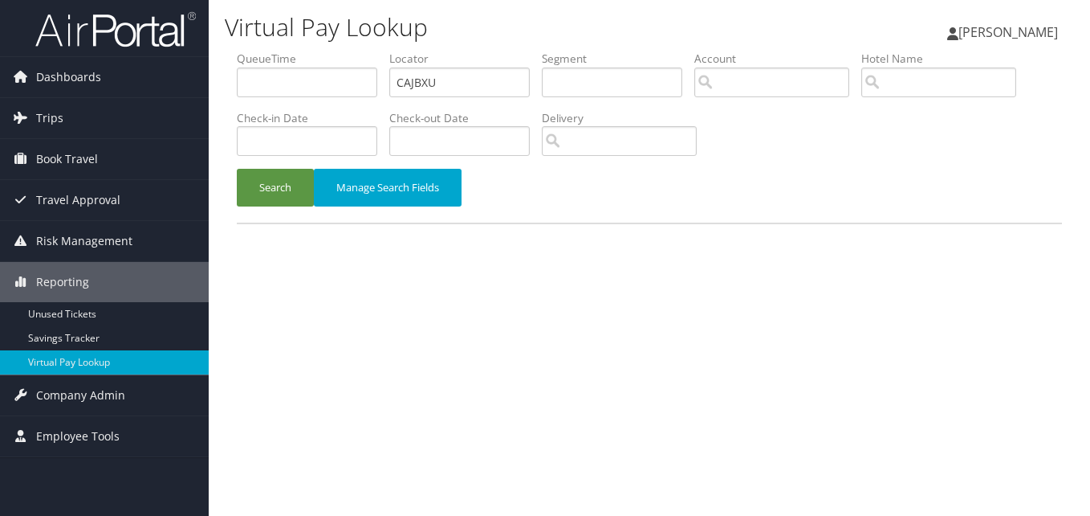
click at [456, 71] on input "CAJBXU" at bounding box center [459, 82] width 141 height 30
type input "HXNTPU"
click at [277, 186] on button "Search" at bounding box center [275, 188] width 77 height 38
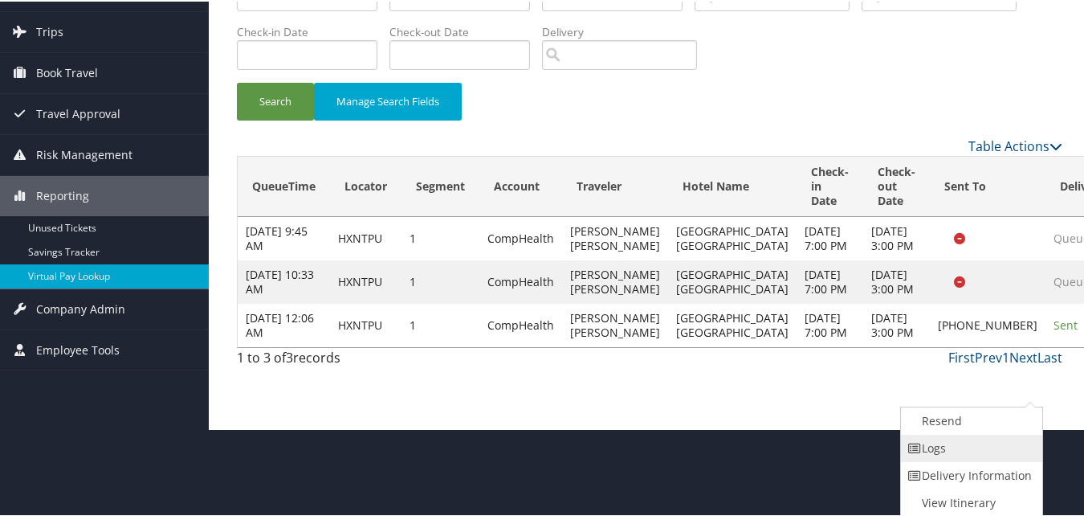
click at [961, 452] on link "Logs" at bounding box center [969, 446] width 137 height 27
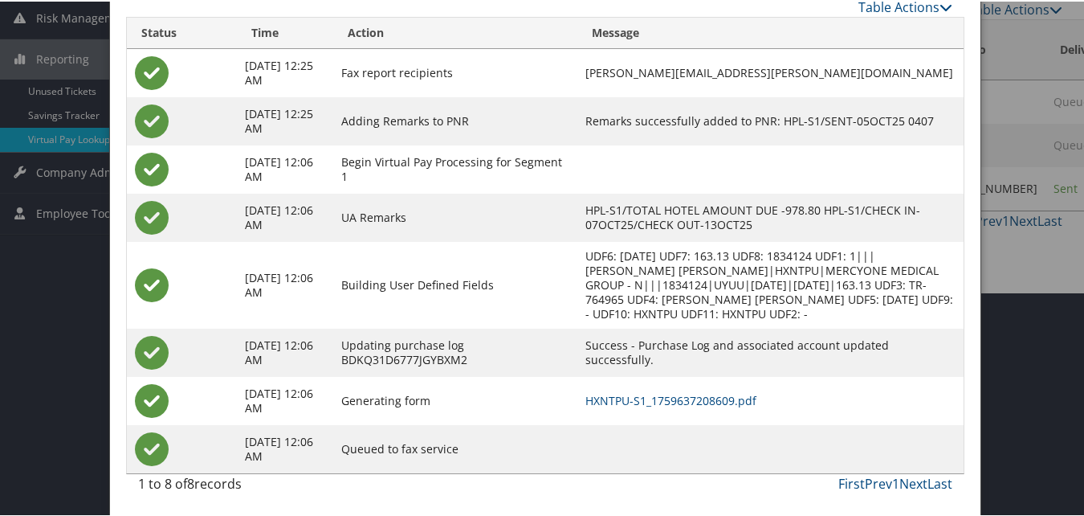
scroll to position [225, 0]
drag, startPoint x: 656, startPoint y: 393, endPoint x: 694, endPoint y: 389, distance: 38.0
click at [656, 393] on link "HXNTPU-S1_1759637208609.pdf" at bounding box center [670, 397] width 171 height 15
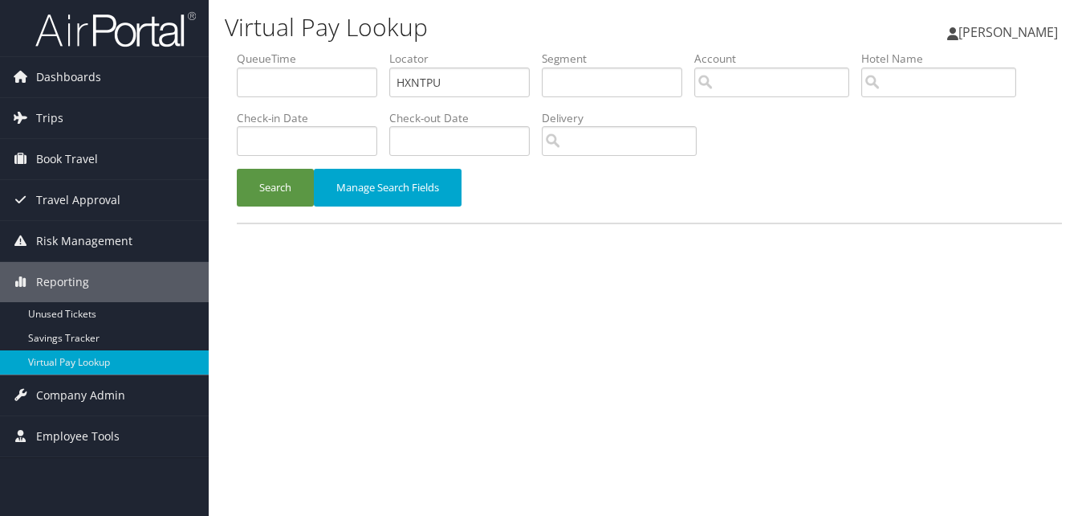
click at [442, 87] on input "HXNTPU" at bounding box center [459, 82] width 141 height 30
type input "CAJBXU"
click at [275, 182] on button "Search" at bounding box center [275, 188] width 77 height 38
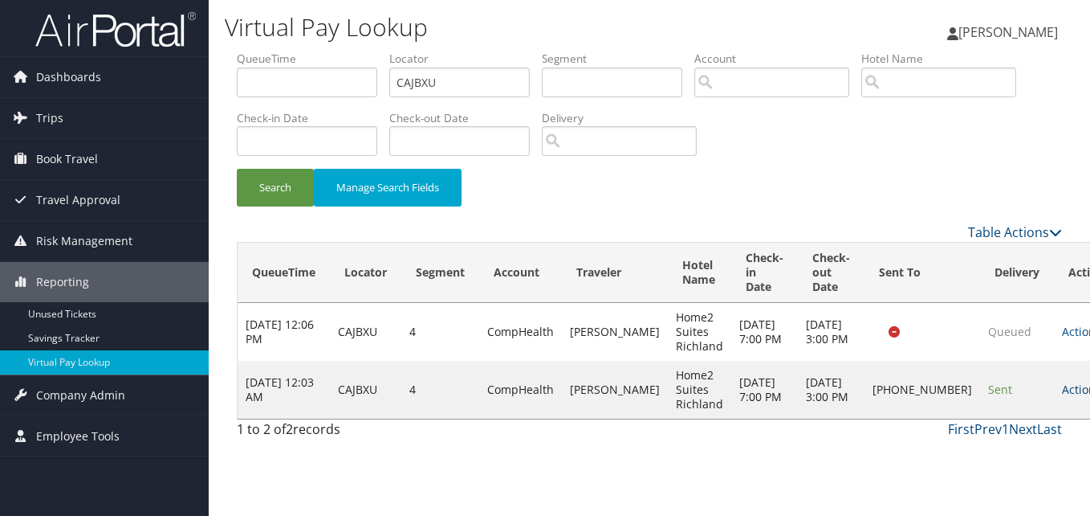
click at [1062, 397] on link "Actions" at bounding box center [1087, 388] width 51 height 15
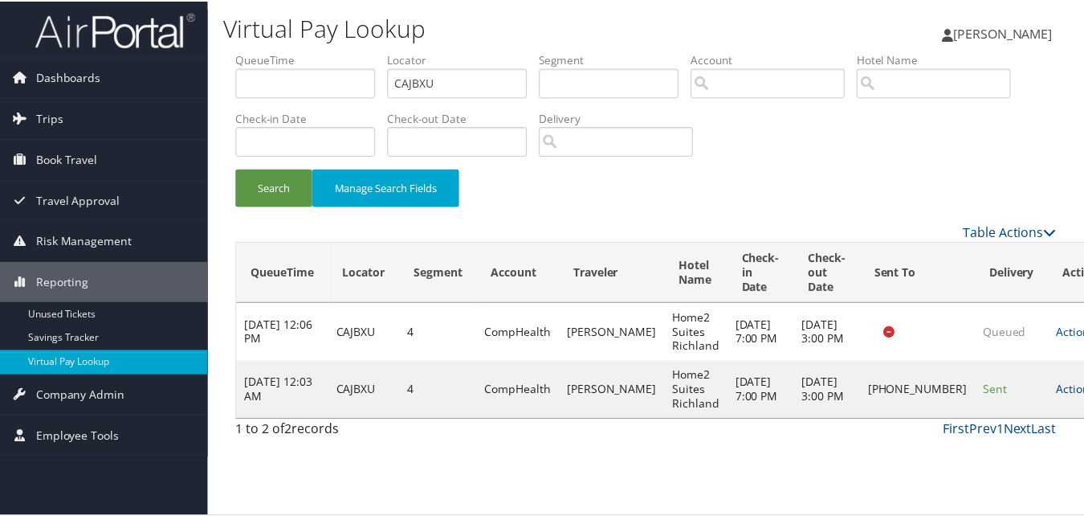
scroll to position [1, 0]
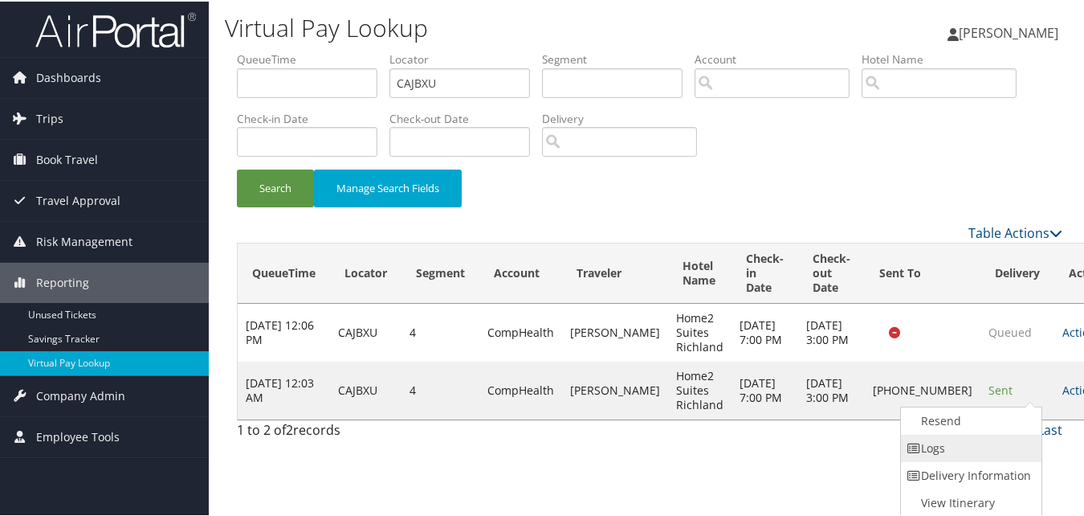
click at [985, 436] on link "Logs" at bounding box center [969, 446] width 137 height 27
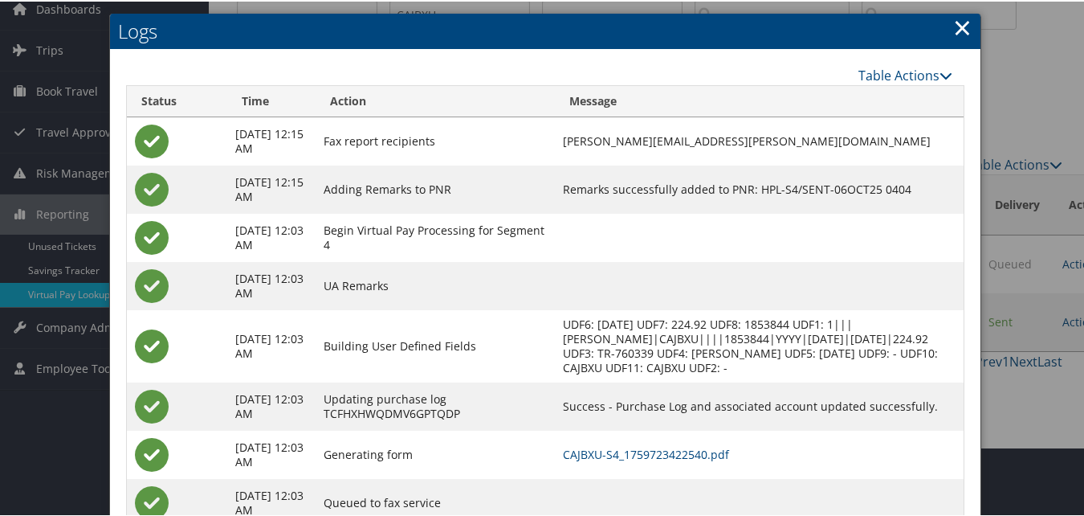
scroll to position [138, 0]
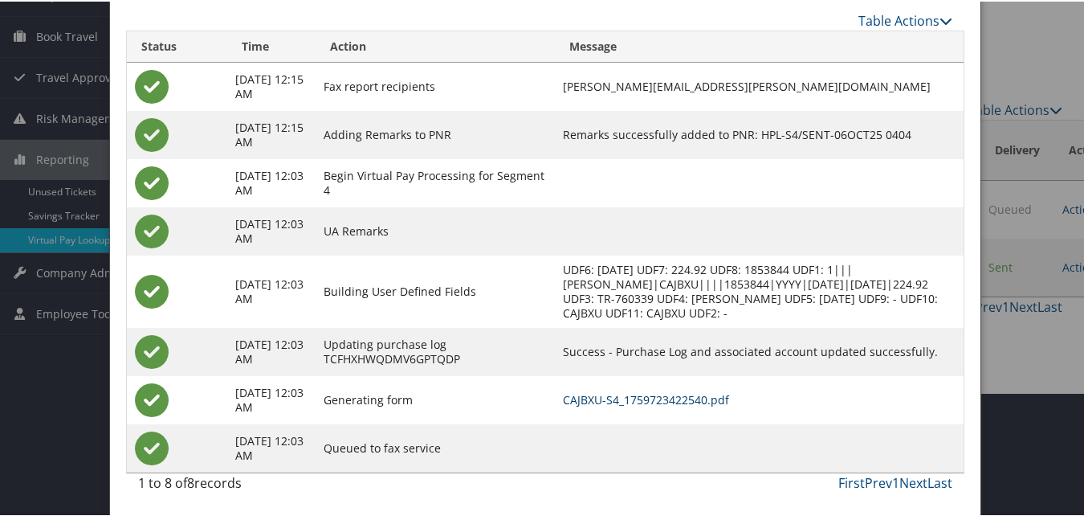
click at [610, 398] on link "CAJBXU-S4_1759723422540.pdf" at bounding box center [646, 397] width 166 height 15
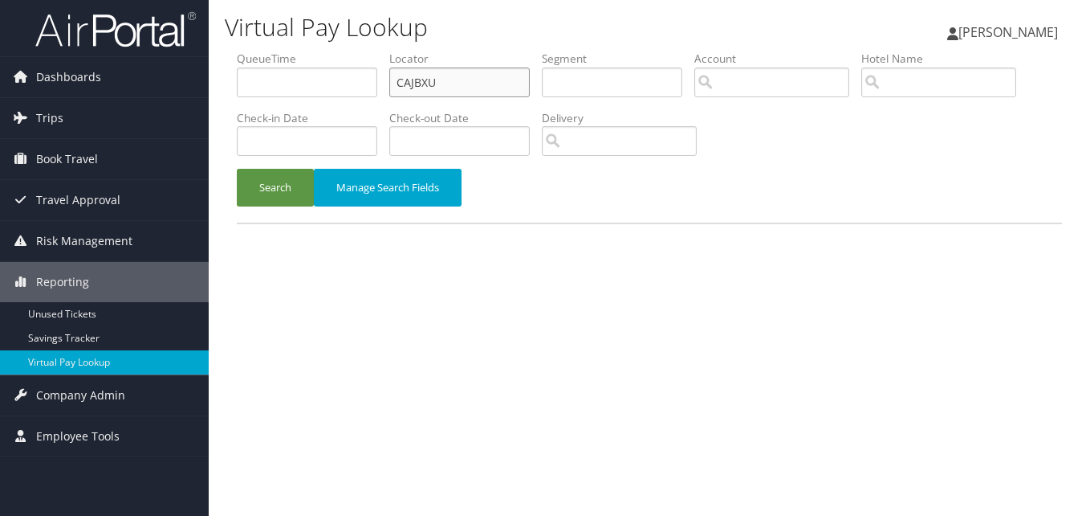
click at [424, 83] on input "CAJBXU" at bounding box center [459, 82] width 141 height 30
paste input "HXNTP"
type input "HXNTPU"
click at [290, 209] on div "Search Manage Search Fields" at bounding box center [650, 196] width 850 height 54
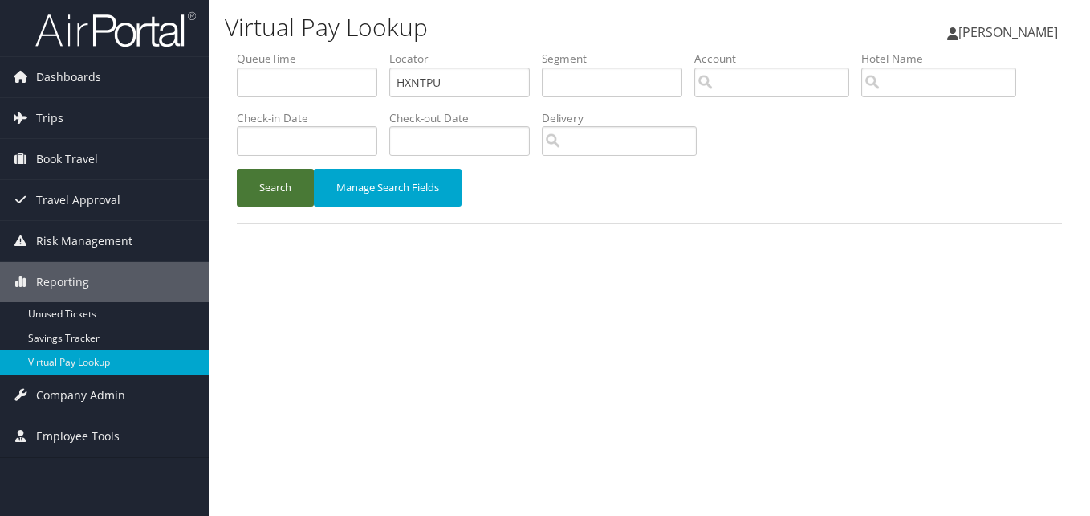
click at [284, 195] on button "Search" at bounding box center [275, 188] width 77 height 38
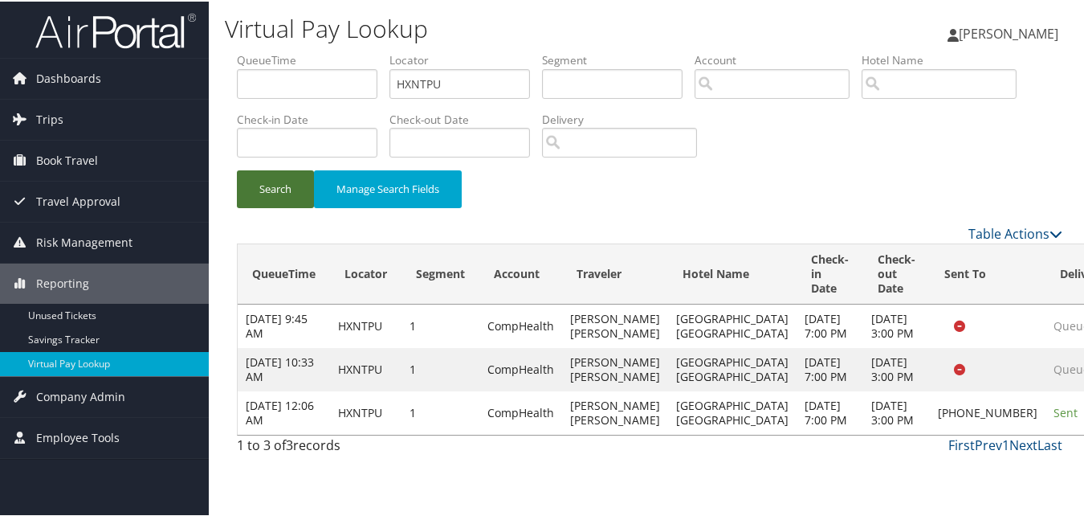
scroll to position [32, 0]
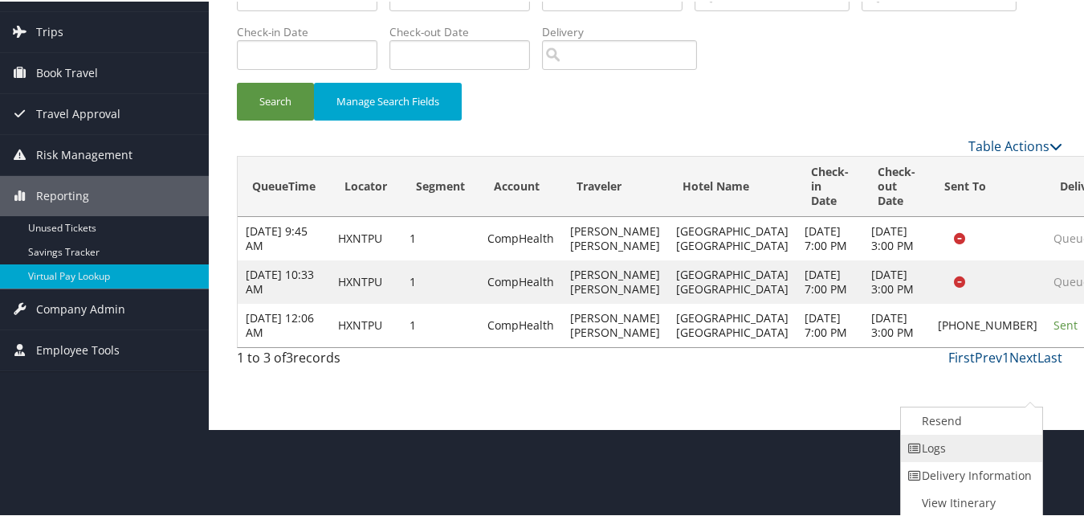
click at [983, 447] on link "Logs" at bounding box center [969, 446] width 137 height 27
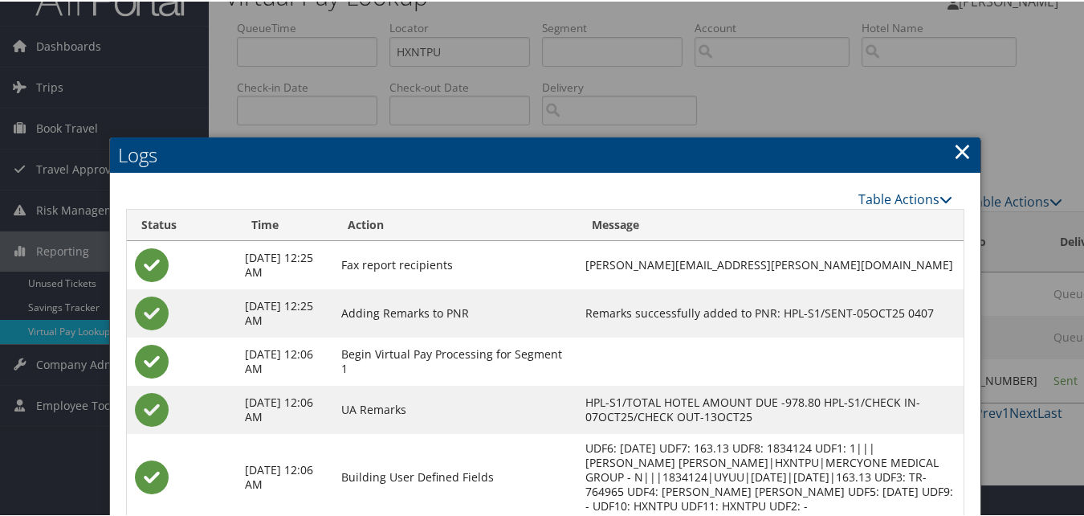
scroll to position [193, 0]
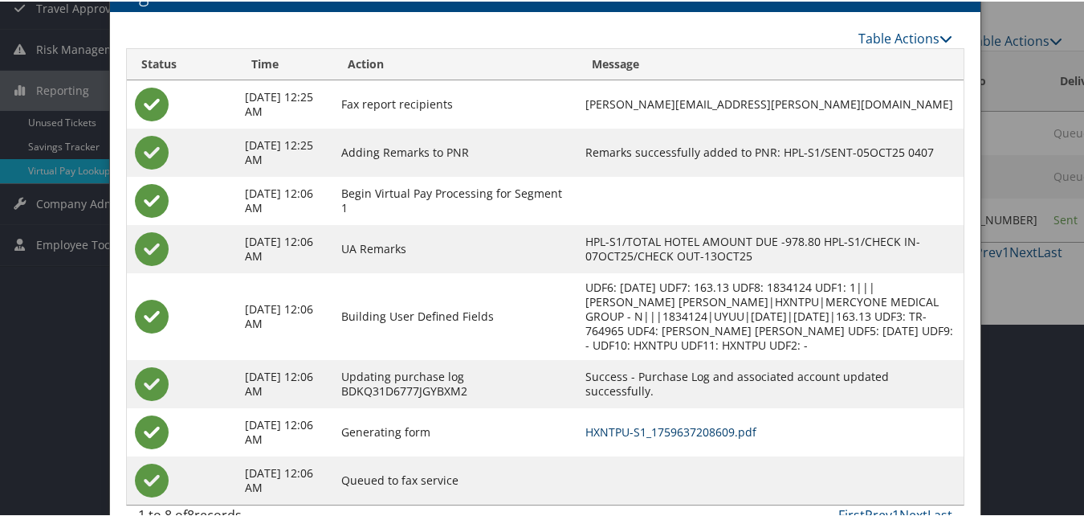
click at [640, 432] on link "HXNTPU-S1_1759637208609.pdf" at bounding box center [670, 429] width 171 height 15
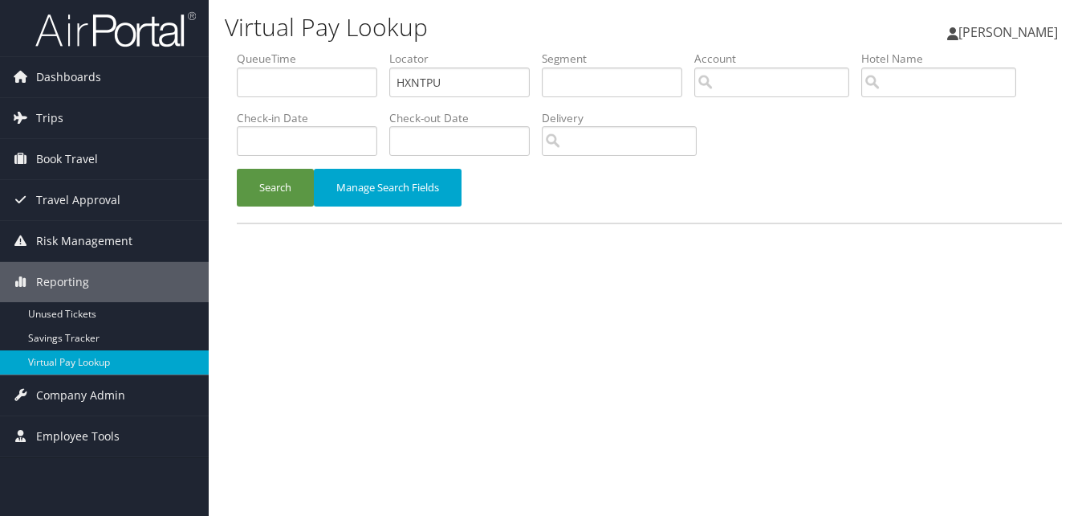
click at [637, 288] on div "Virtual Pay Lookup [PERSON_NAME] [PERSON_NAME] My Settings Travel Agency Contac…" at bounding box center [650, 258] width 882 height 516
click at [426, 85] on input "HXNTPU" at bounding box center [459, 82] width 141 height 30
paste input "CBWFVG"
type input "CBWFVG"
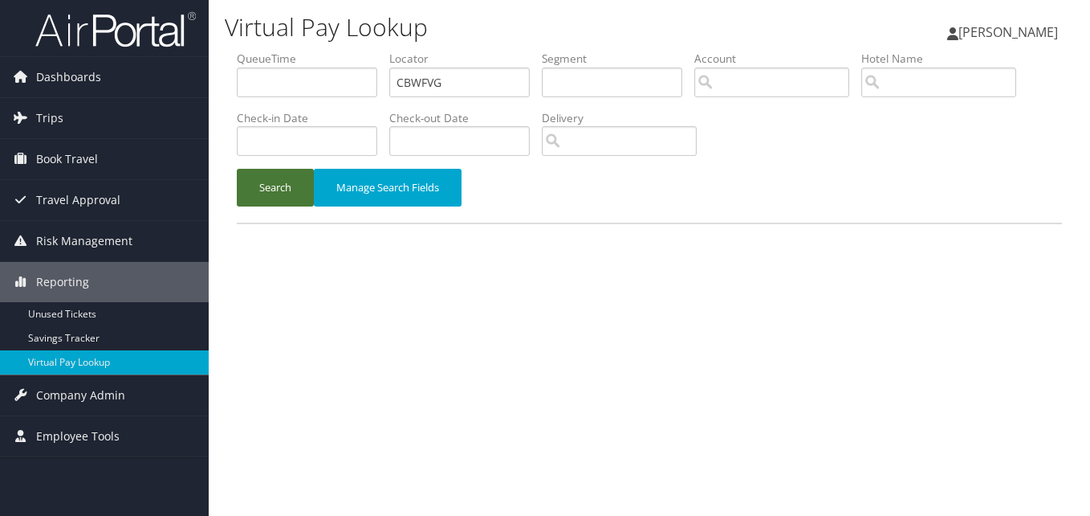
click at [304, 194] on button "Search" at bounding box center [275, 188] width 77 height 38
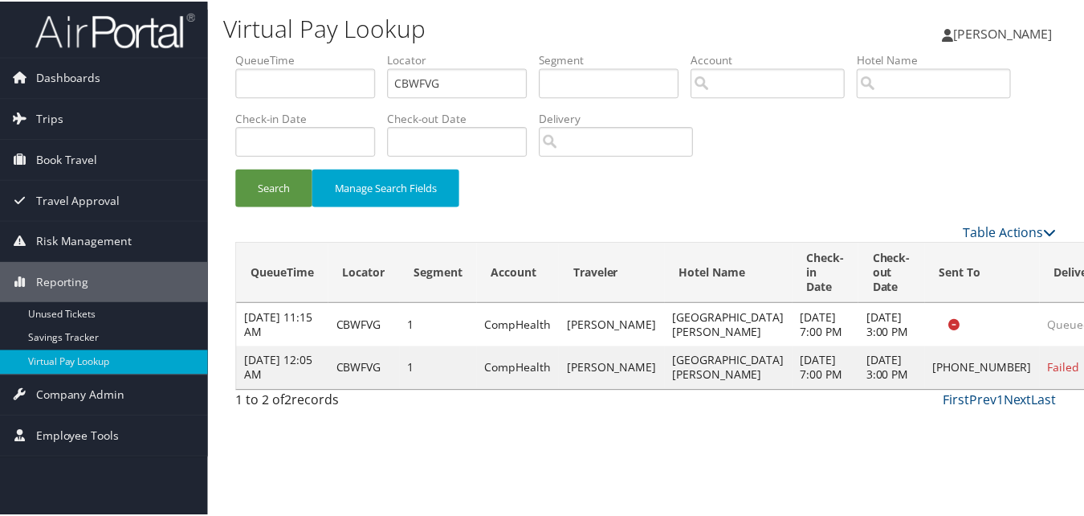
scroll to position [15, 0]
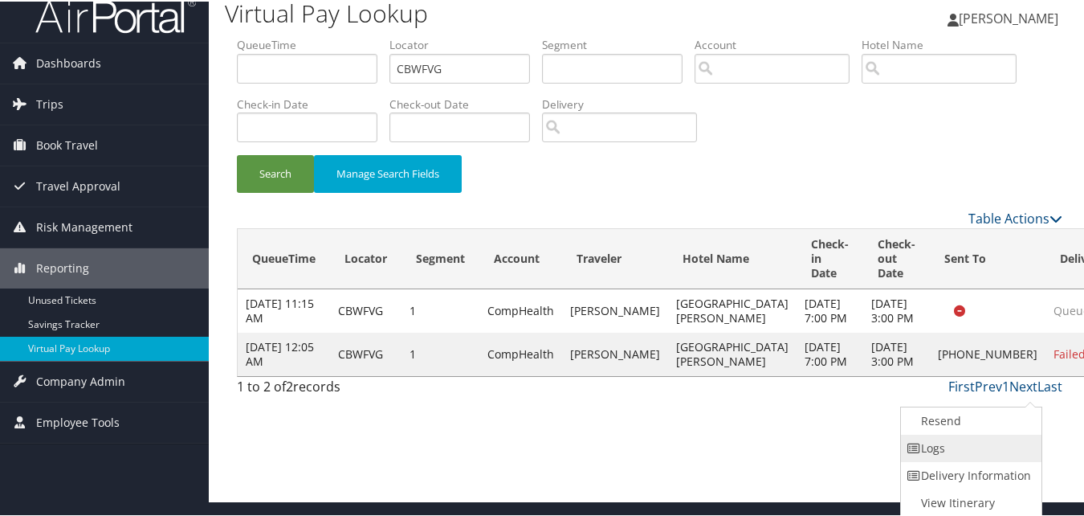
drag, startPoint x: 993, startPoint y: 426, endPoint x: 993, endPoint y: 442, distance: 16.9
click at [993, 442] on ul "Resend Logs Delivery Information View Itinerary" at bounding box center [971, 460] width 143 height 111
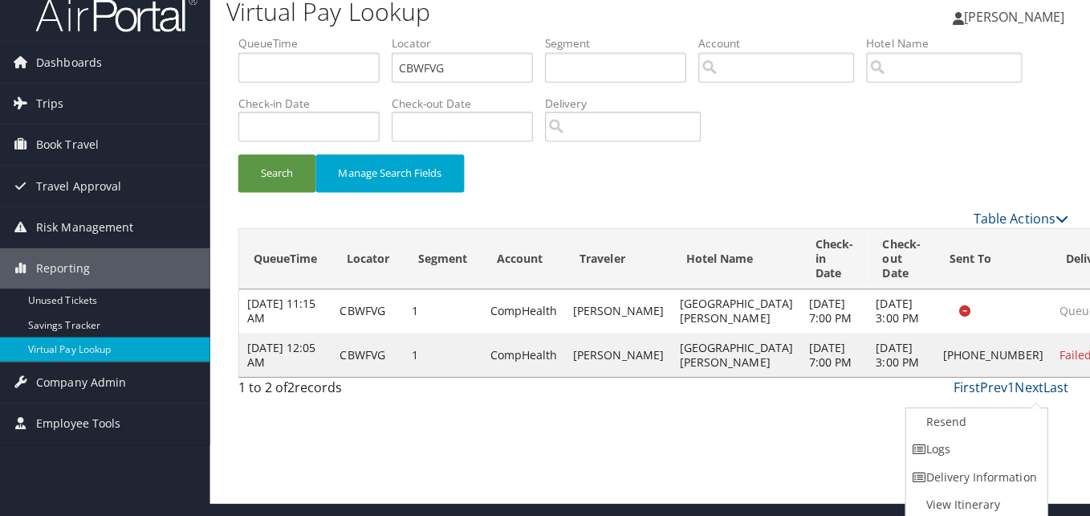
scroll to position [0, 0]
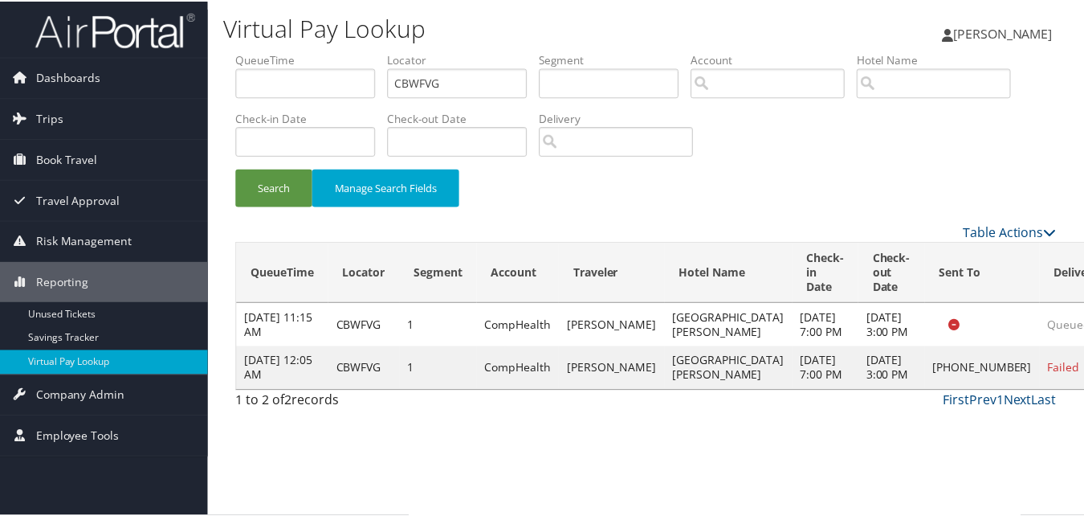
scroll to position [15, 0]
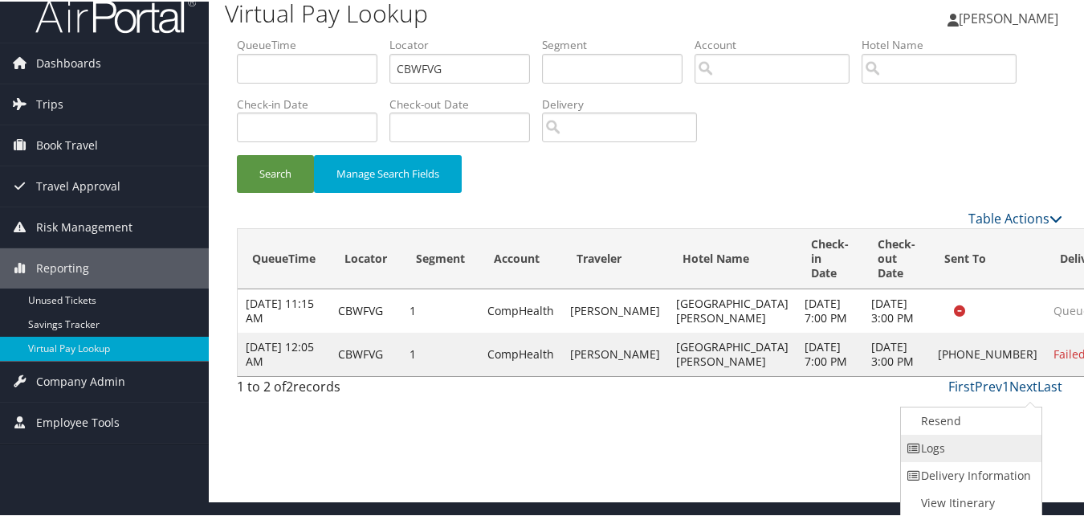
click at [1012, 438] on link "Logs" at bounding box center [969, 446] width 137 height 27
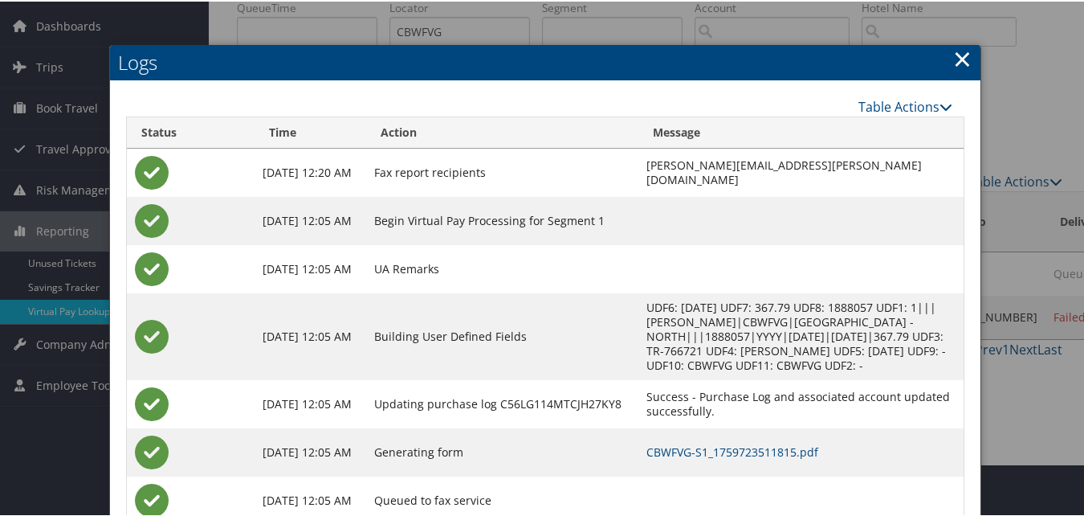
scroll to position [104, 0]
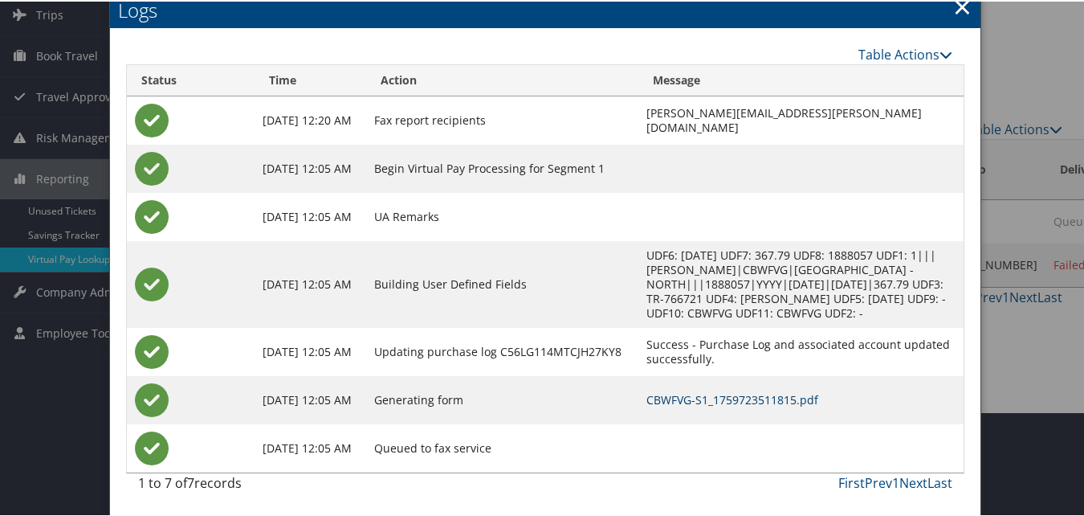
click at [665, 401] on link "CBWFVG-S1_1759723511815.pdf" at bounding box center [732, 397] width 172 height 15
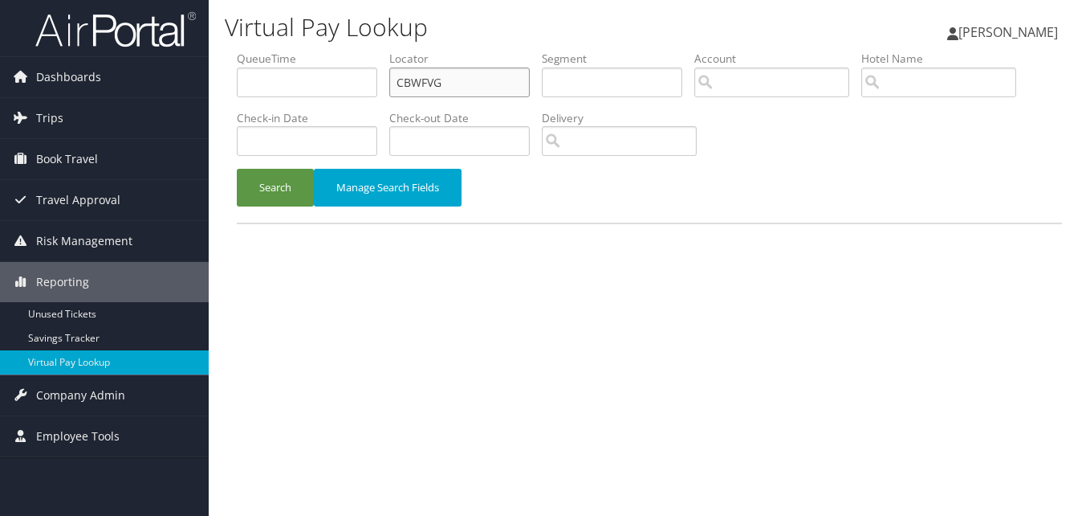
drag, startPoint x: 0, startPoint y: 0, endPoint x: 409, endPoint y: 76, distance: 415.8
click at [409, 76] on input "CBWFVG" at bounding box center [459, 82] width 141 height 30
paste input "OOSQJS"
type input "OOSQJS"
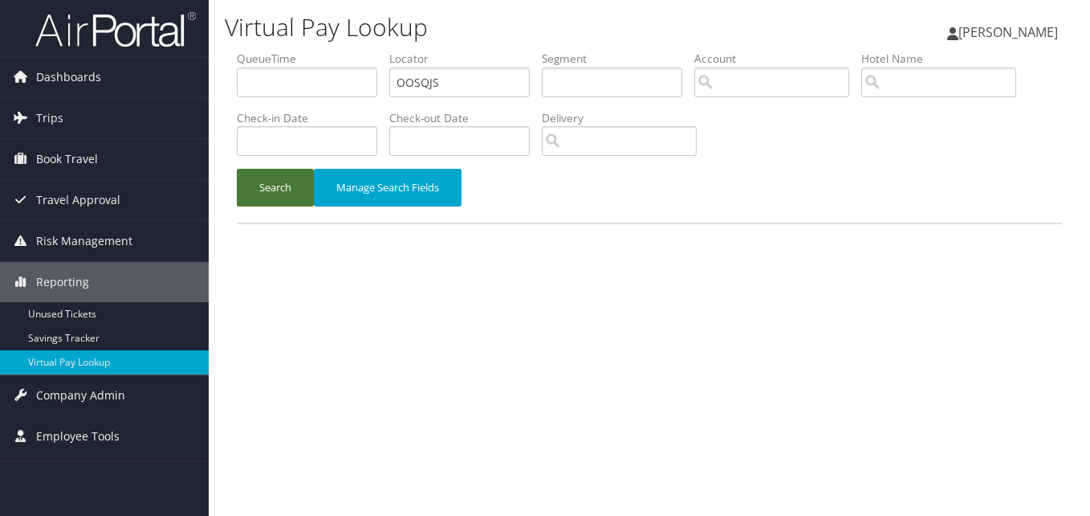
click at [279, 195] on button "Search" at bounding box center [275, 188] width 77 height 38
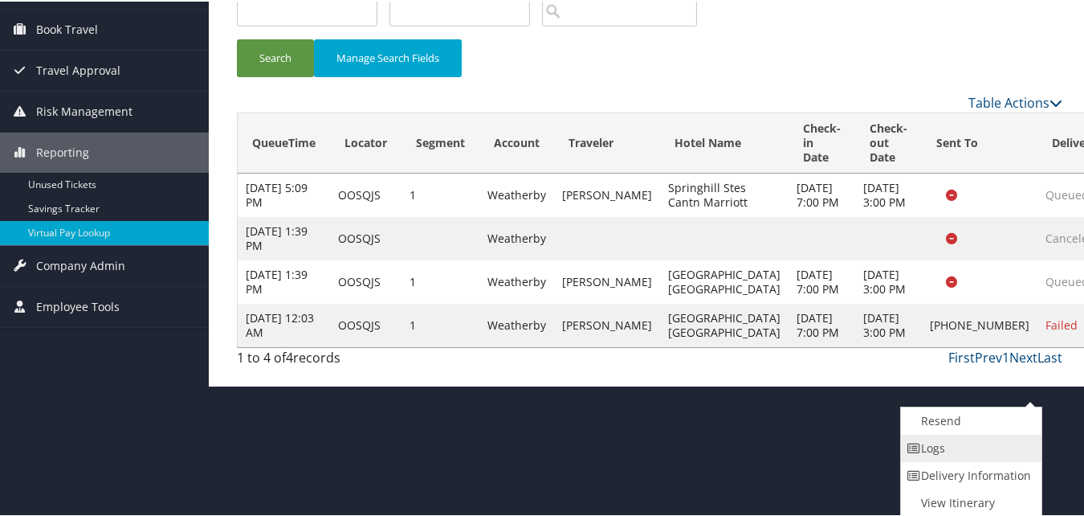
click at [972, 447] on link "Logs" at bounding box center [969, 446] width 137 height 27
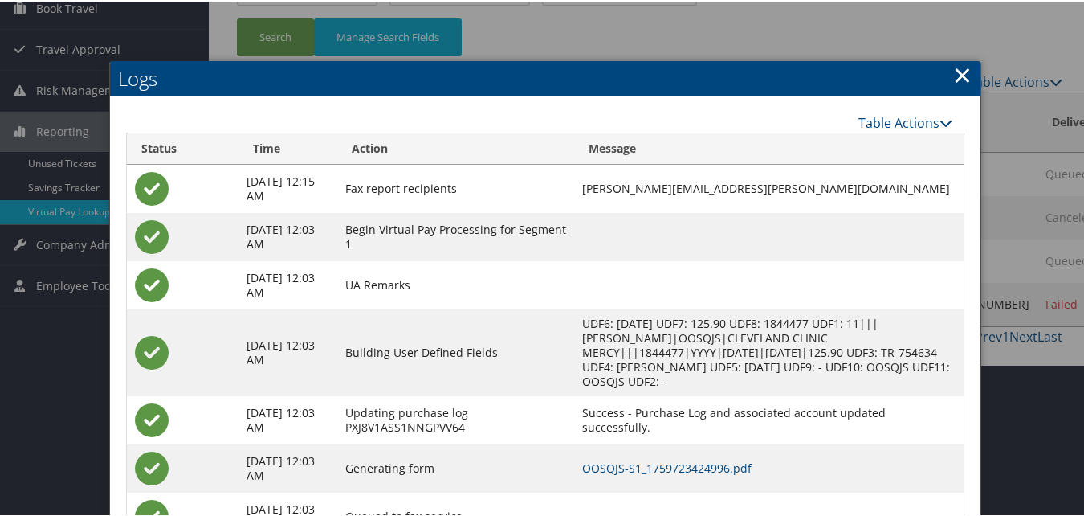
scroll to position [220, 0]
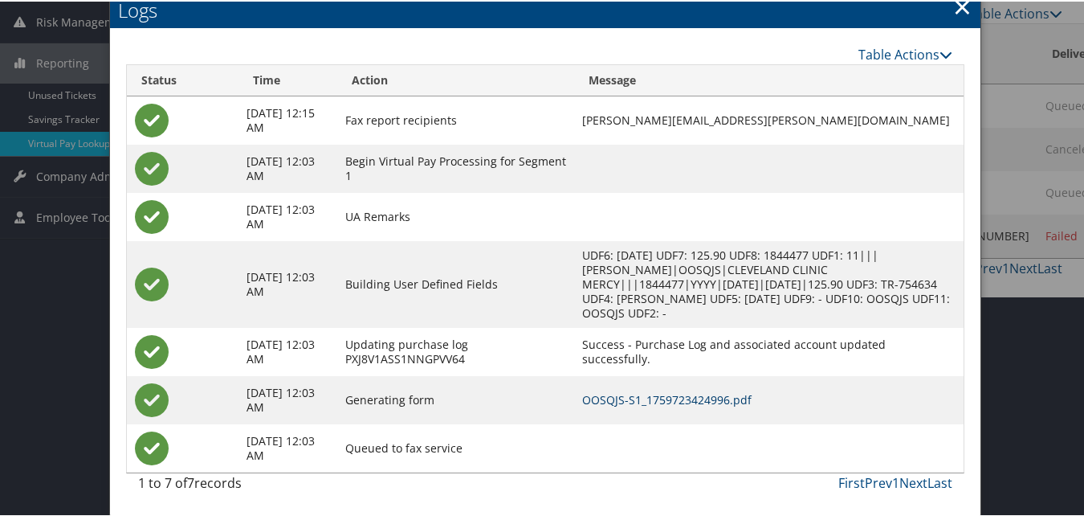
click at [632, 401] on link "OOSQJS-S1_1759723424996.pdf" at bounding box center [666, 397] width 169 height 15
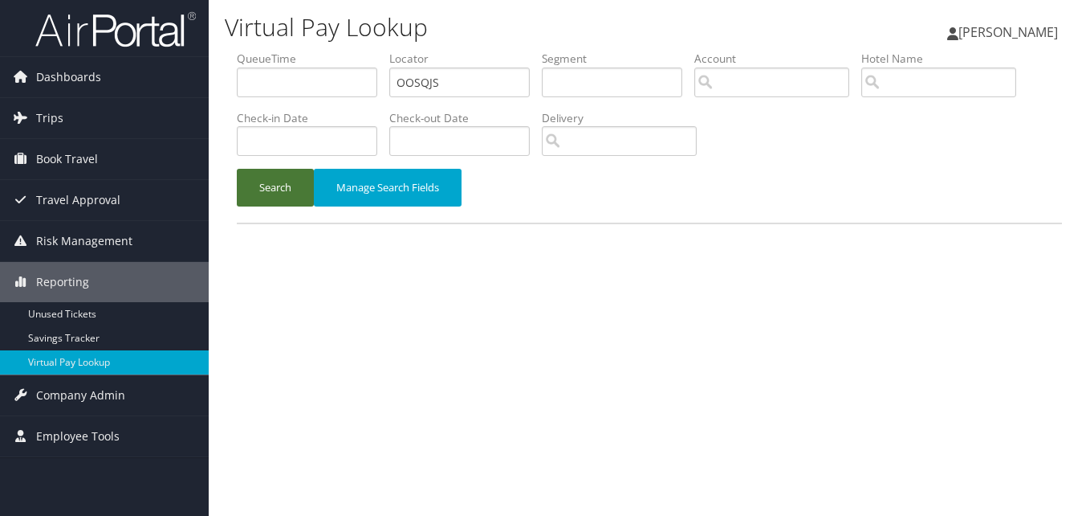
click at [287, 198] on button "Search" at bounding box center [275, 188] width 77 height 38
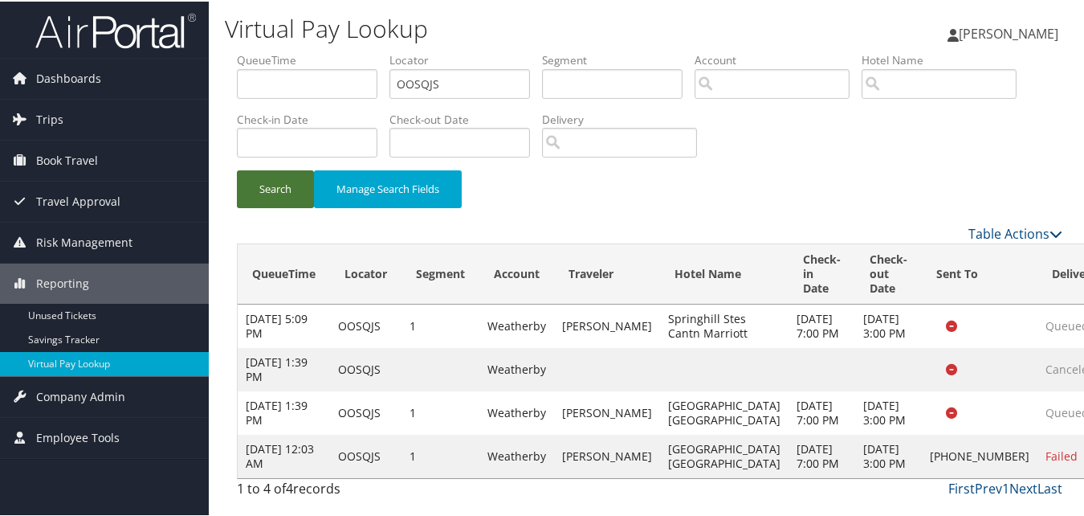
scroll to position [75, 0]
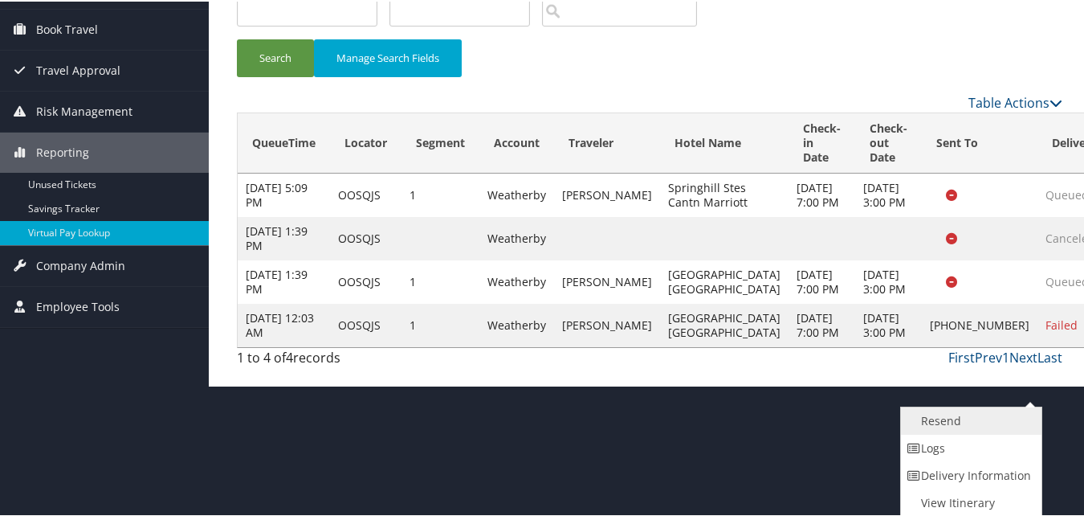
click at [980, 429] on link "Resend" at bounding box center [969, 419] width 137 height 27
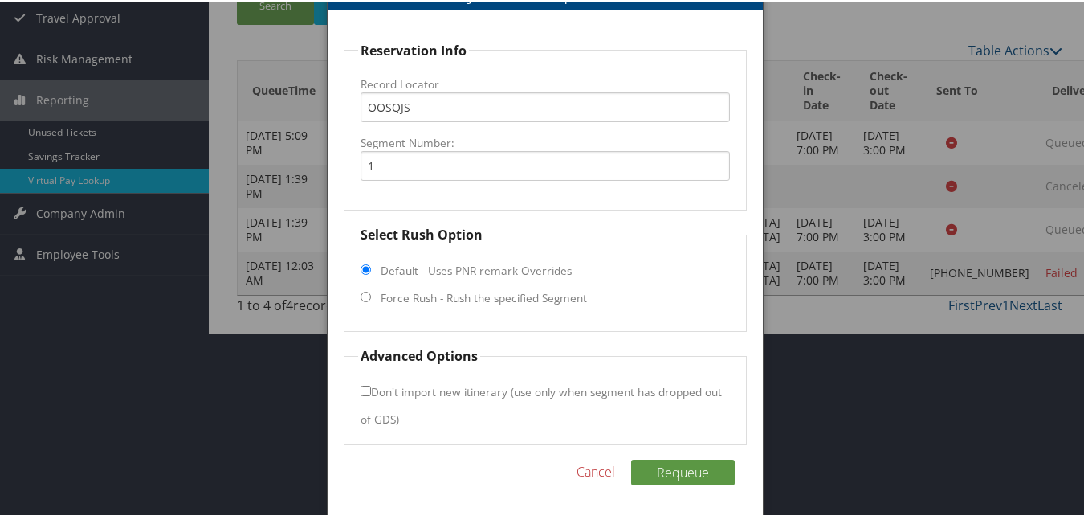
scroll to position [184, 0]
click at [361, 298] on input "Force Rush - Rush the specified Segment" at bounding box center [366, 294] width 10 height 10
radio input "true"
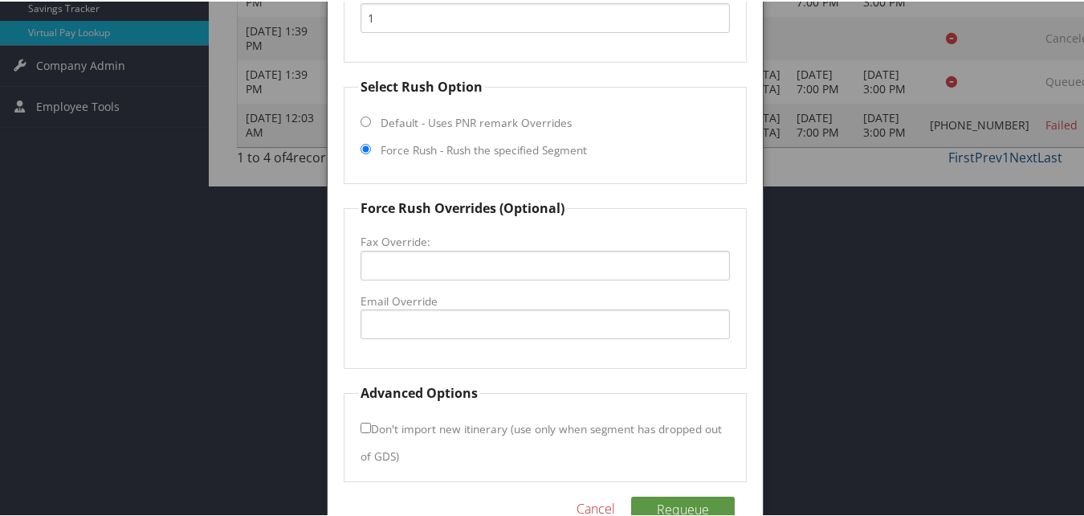
scroll to position [344, 0]
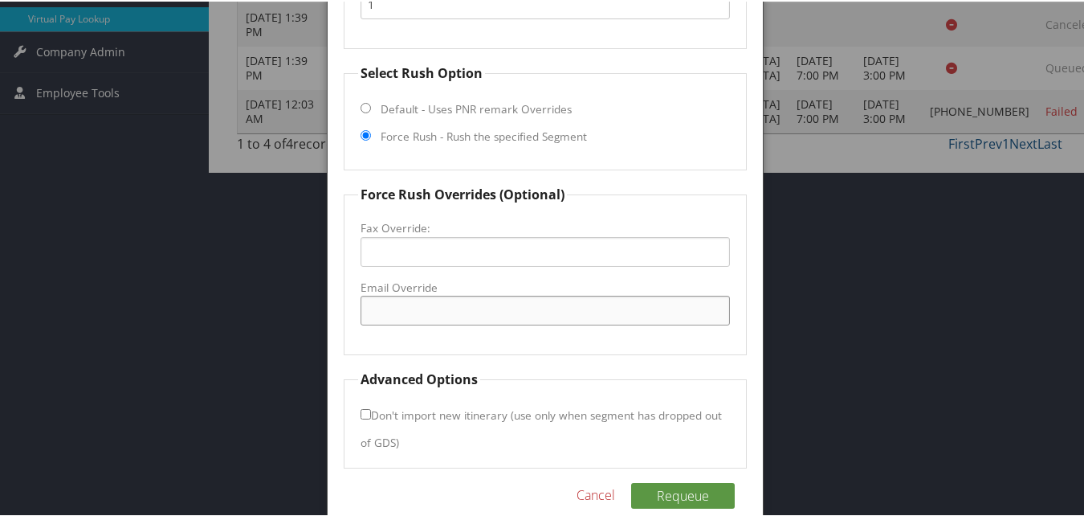
click at [442, 319] on input "Email Override" at bounding box center [545, 309] width 369 height 30
click at [441, 312] on input "cakctfd@outlook.com" at bounding box center [545, 309] width 369 height 30
click at [389, 304] on input "cakctfd@outlook.com" at bounding box center [545, 309] width 369 height 30
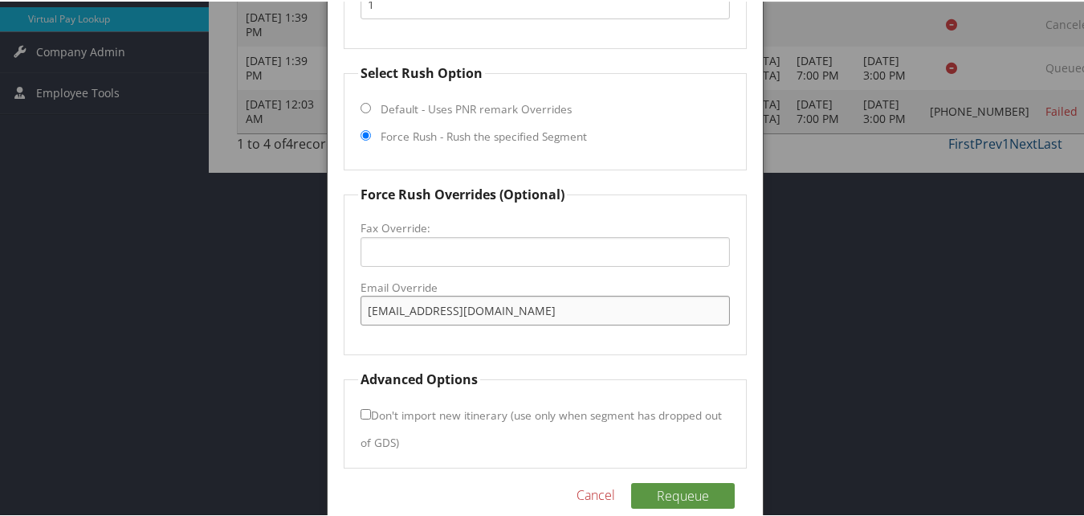
click at [389, 304] on input "cakctfd@outlook.com" at bounding box center [545, 309] width 369 height 30
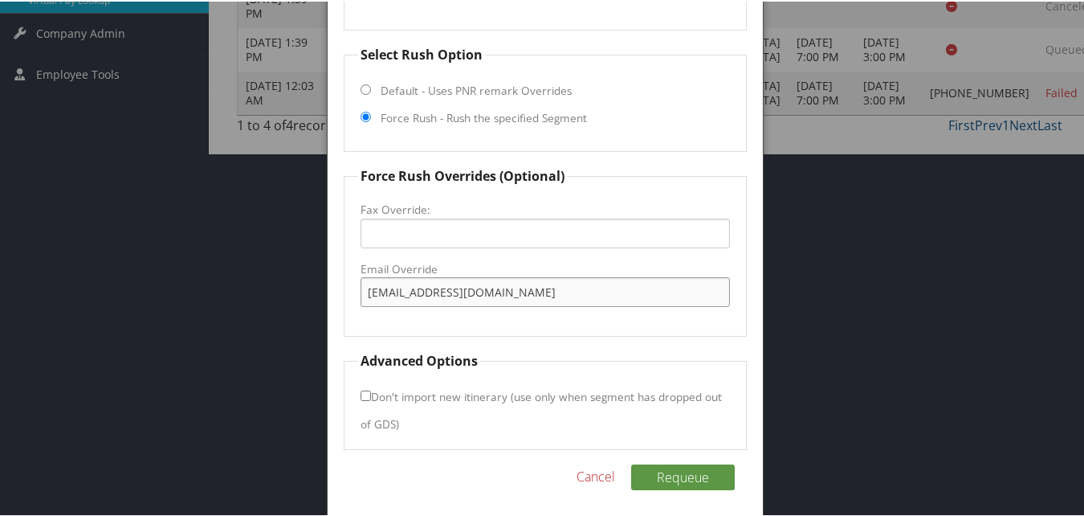
scroll to position [369, 0]
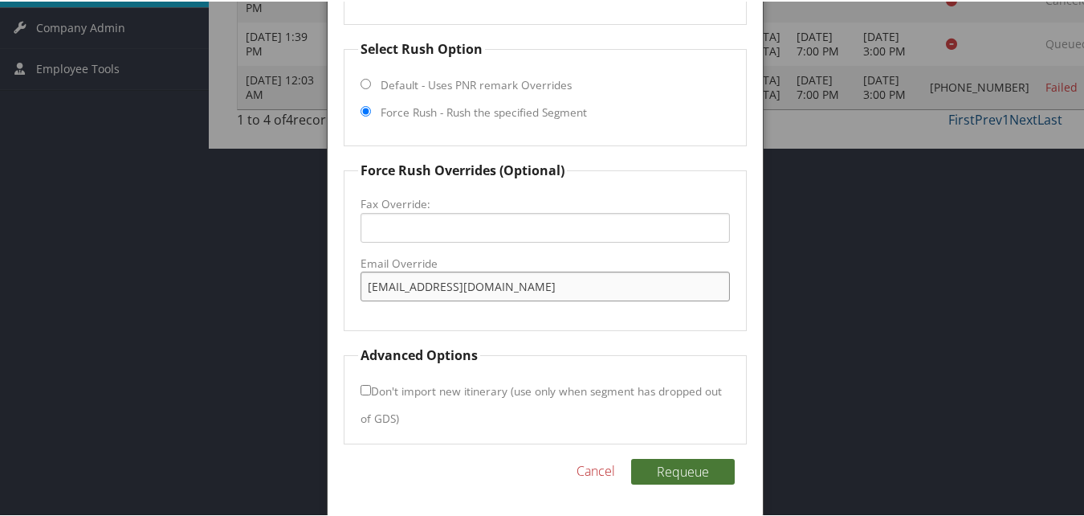
type input "cakctfd@outlook.com"
click at [674, 462] on button "Requeue" at bounding box center [683, 470] width 104 height 26
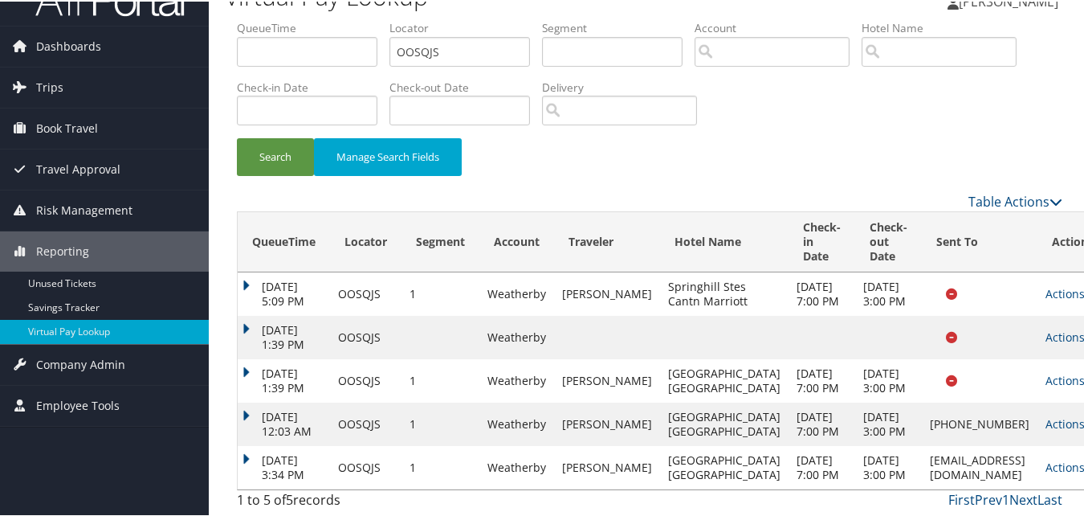
scroll to position [148, 0]
click at [1046, 458] on link "Actions" at bounding box center [1071, 465] width 51 height 15
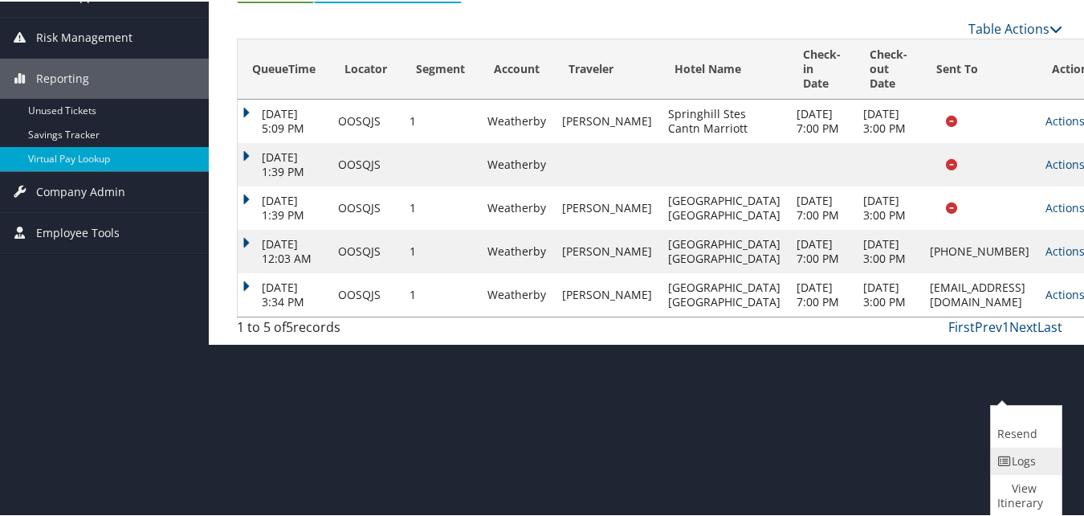
click at [997, 459] on icon at bounding box center [1004, 459] width 14 height 11
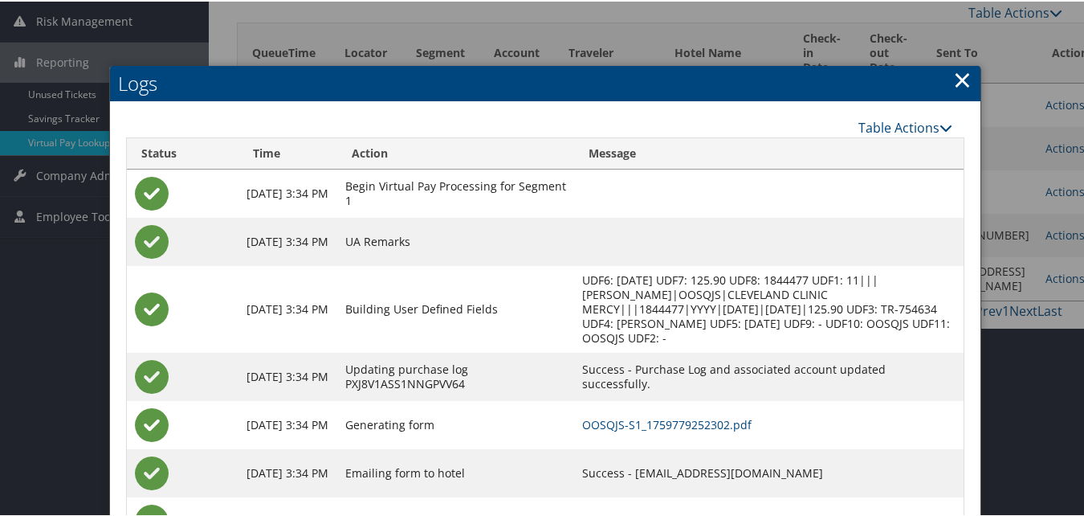
scroll to position [294, 0]
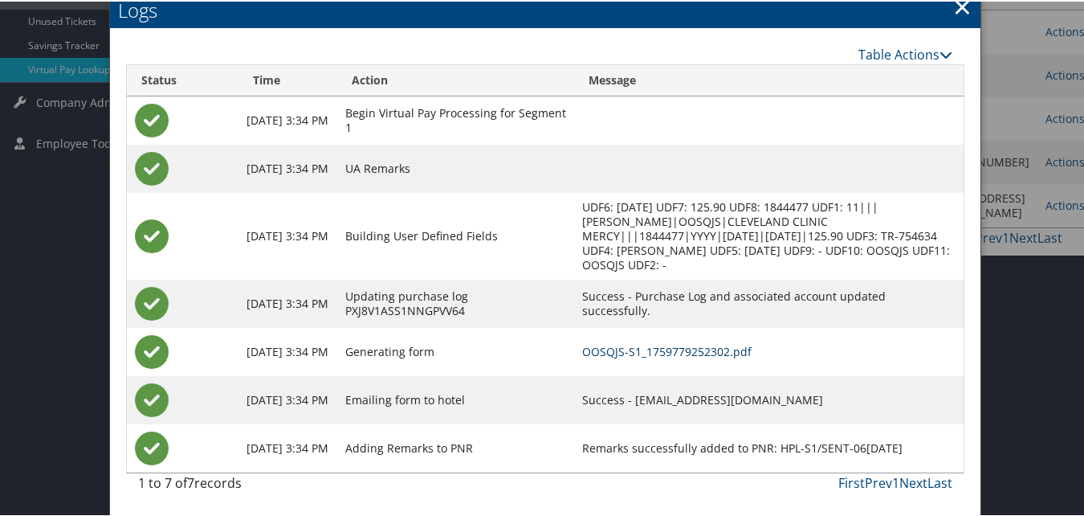
click at [673, 350] on link "OOSQJS-S1_1759779252302.pdf" at bounding box center [666, 349] width 169 height 15
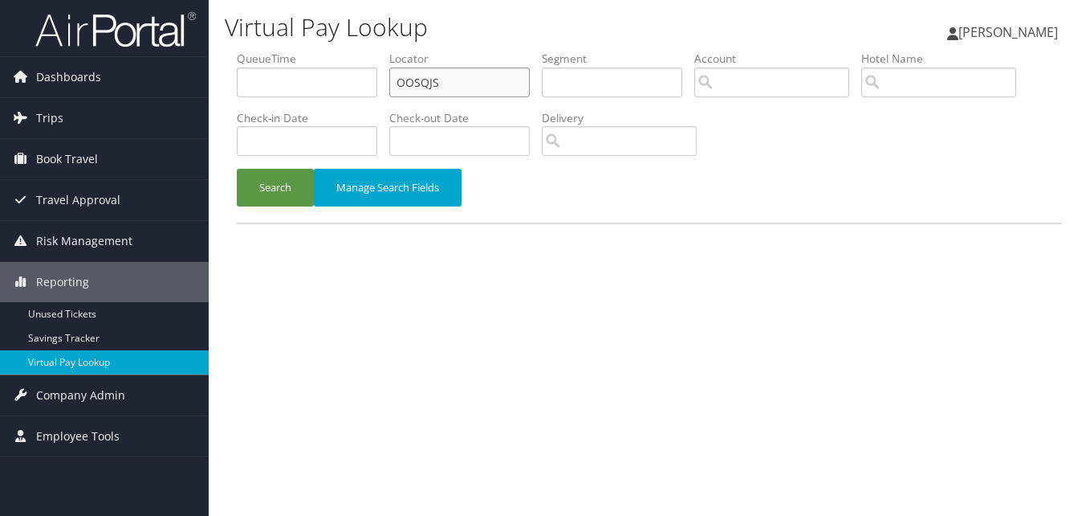
click at [438, 84] on input "OOSQJS" at bounding box center [459, 82] width 141 height 30
paste input "YXHQIX"
type input "YXHQIX"
click at [300, 164] on li "Check-in Date" at bounding box center [313, 139] width 153 height 59
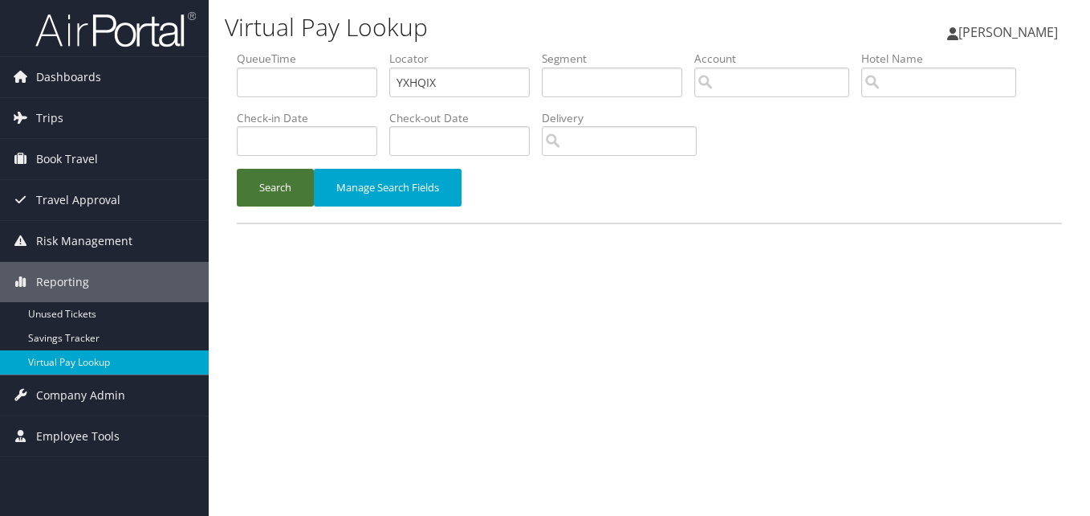
click at [297, 178] on button "Search" at bounding box center [275, 188] width 77 height 38
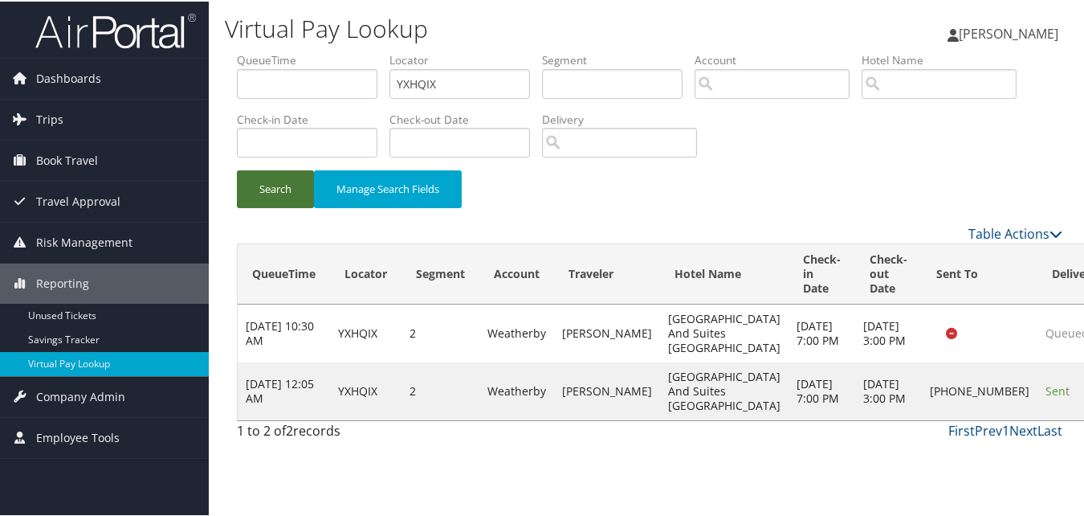
scroll to position [18, 0]
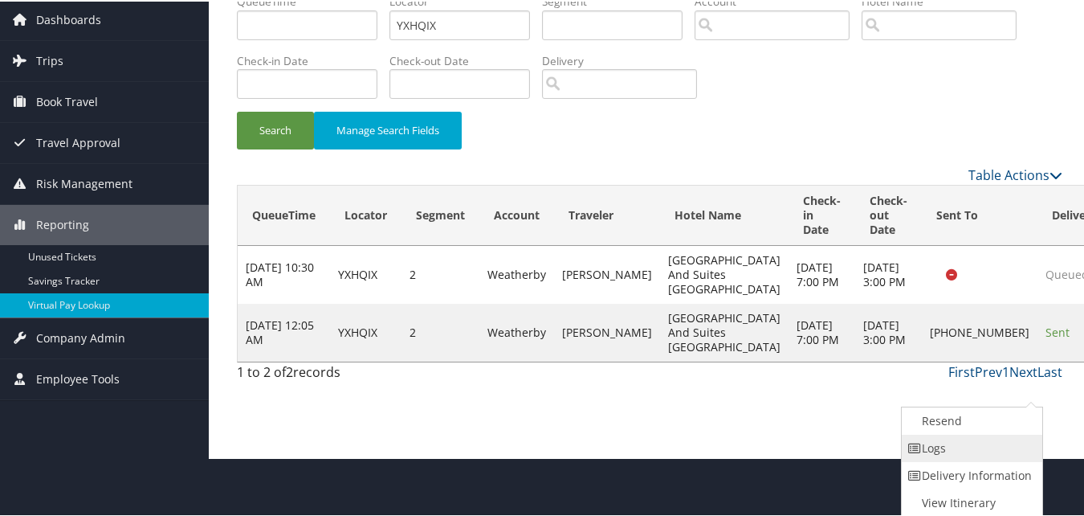
click at [1013, 440] on link "Logs" at bounding box center [970, 446] width 137 height 27
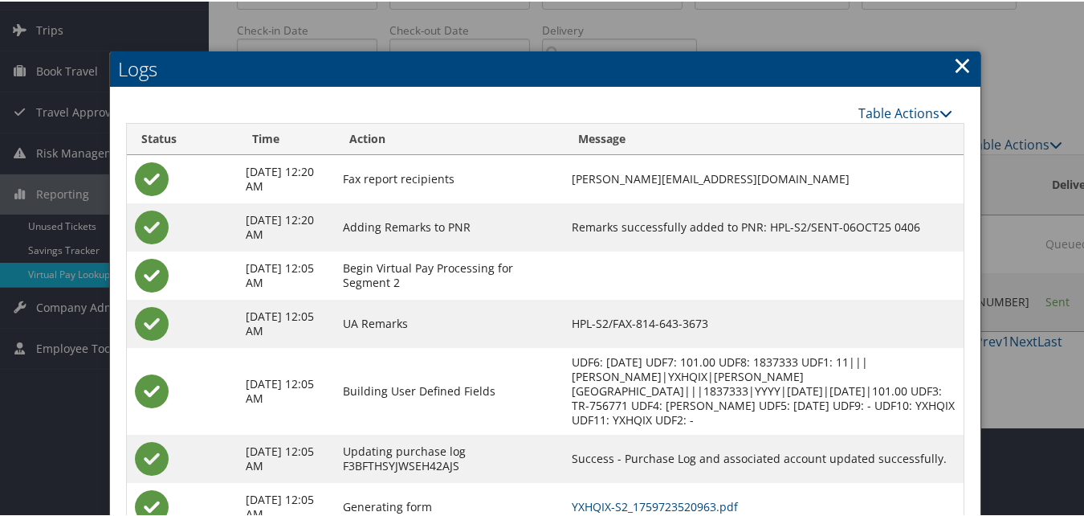
scroll to position [181, 0]
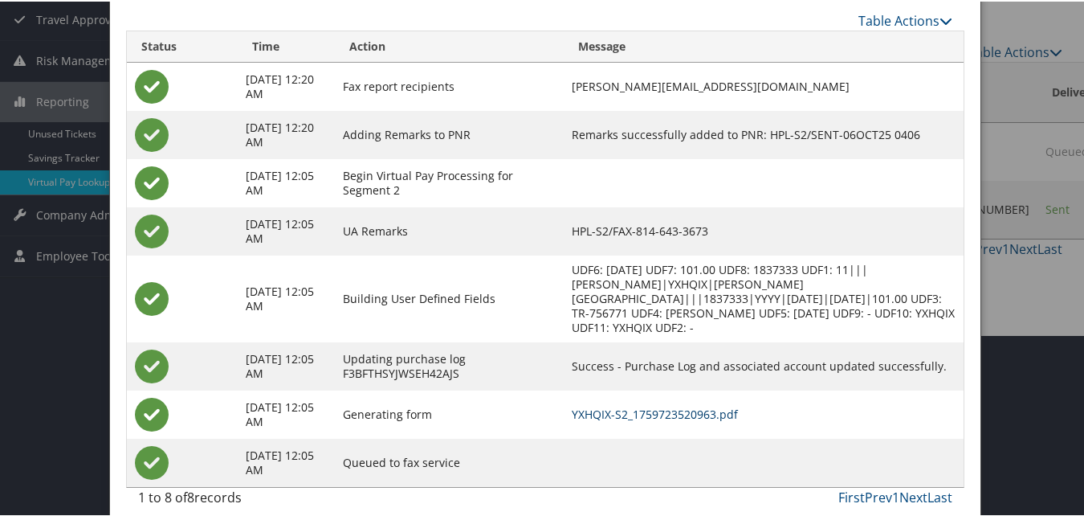
click at [619, 405] on link "YXHQIX-S2_1759723520963.pdf" at bounding box center [655, 412] width 166 height 15
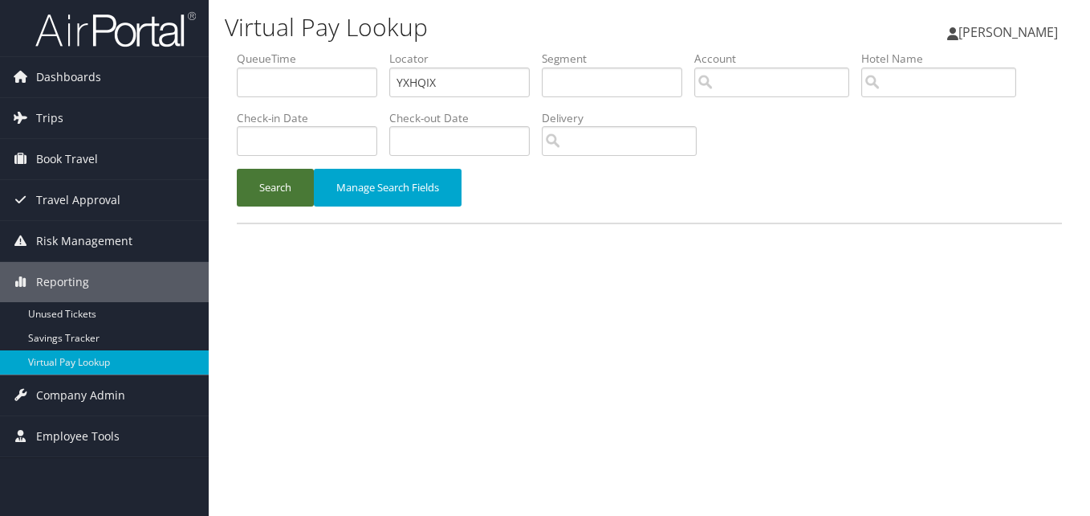
click at [271, 199] on button "Search" at bounding box center [275, 188] width 77 height 38
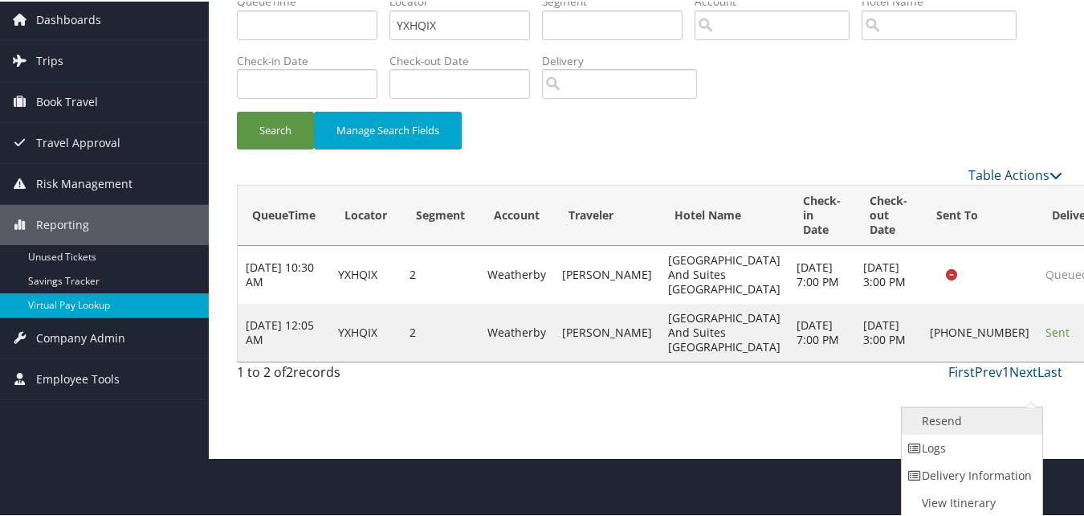
click at [988, 418] on link "Resend" at bounding box center [970, 419] width 137 height 27
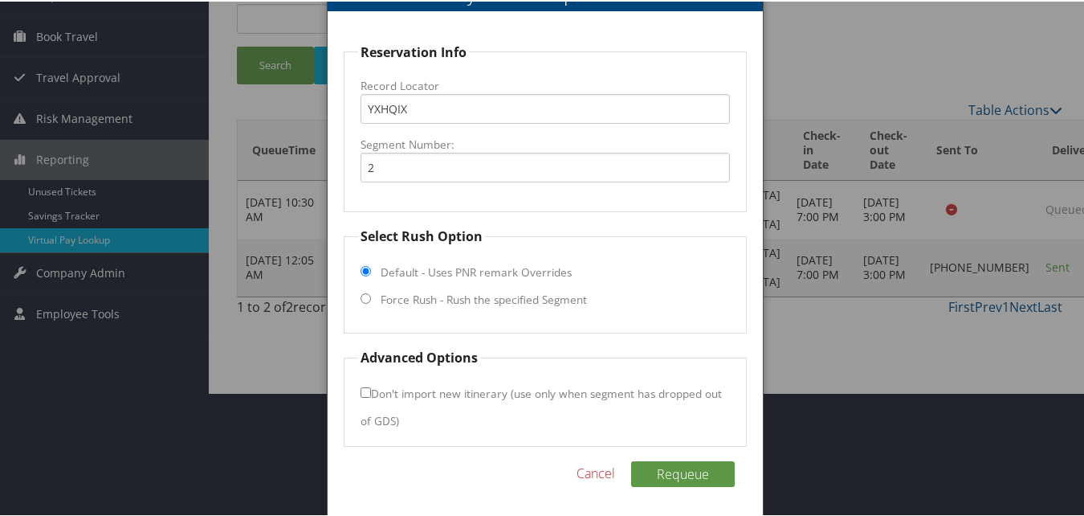
scroll to position [126, 0]
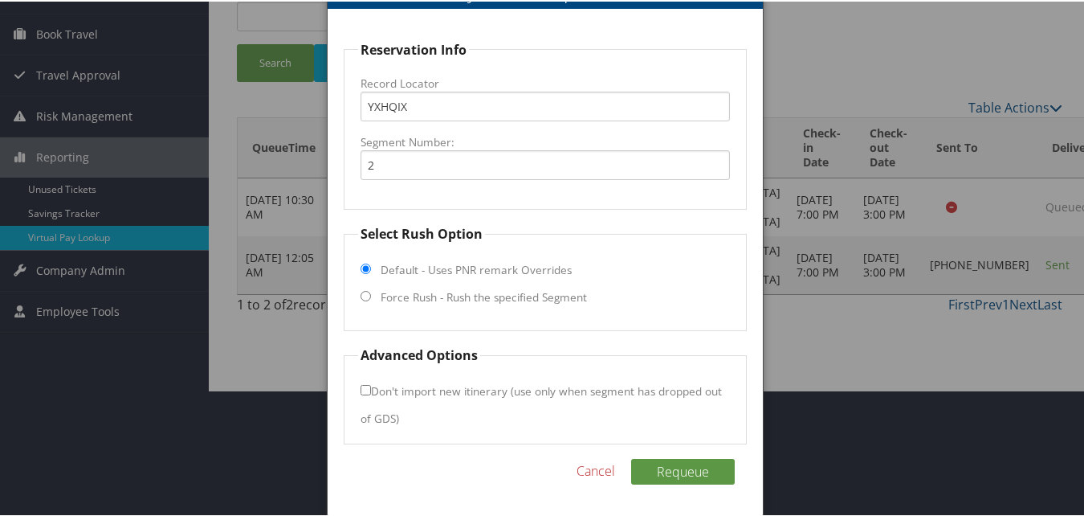
click at [406, 287] on label "Force Rush - Rush the specified Segment" at bounding box center [484, 295] width 206 height 16
click at [371, 289] on input "Force Rush - Rush the specified Segment" at bounding box center [366, 294] width 10 height 10
radio input "true"
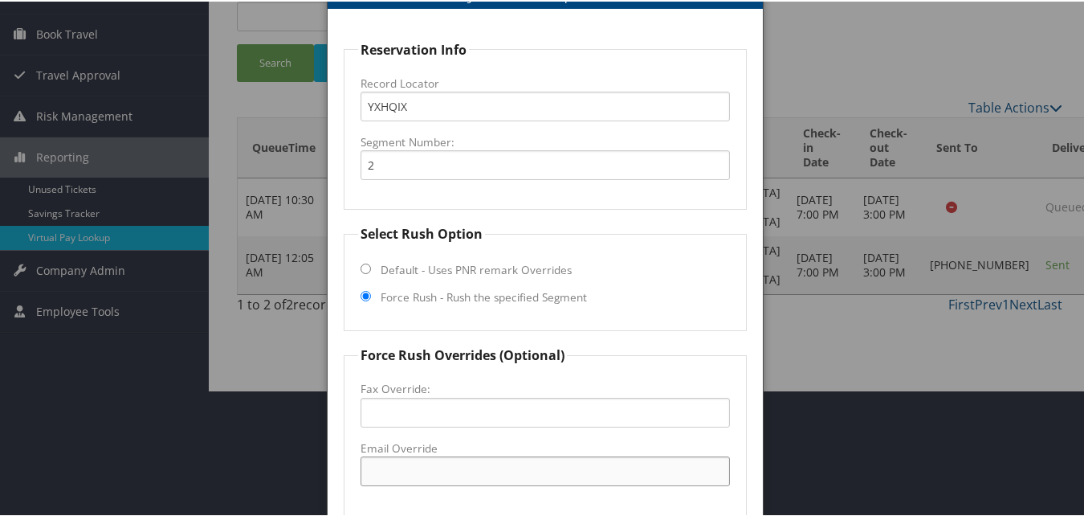
click at [441, 479] on input "Email Override" at bounding box center [545, 469] width 369 height 30
click at [438, 450] on label "Email Override" at bounding box center [545, 446] width 369 height 16
click at [438, 454] on input "ffis" at bounding box center [545, 469] width 369 height 30
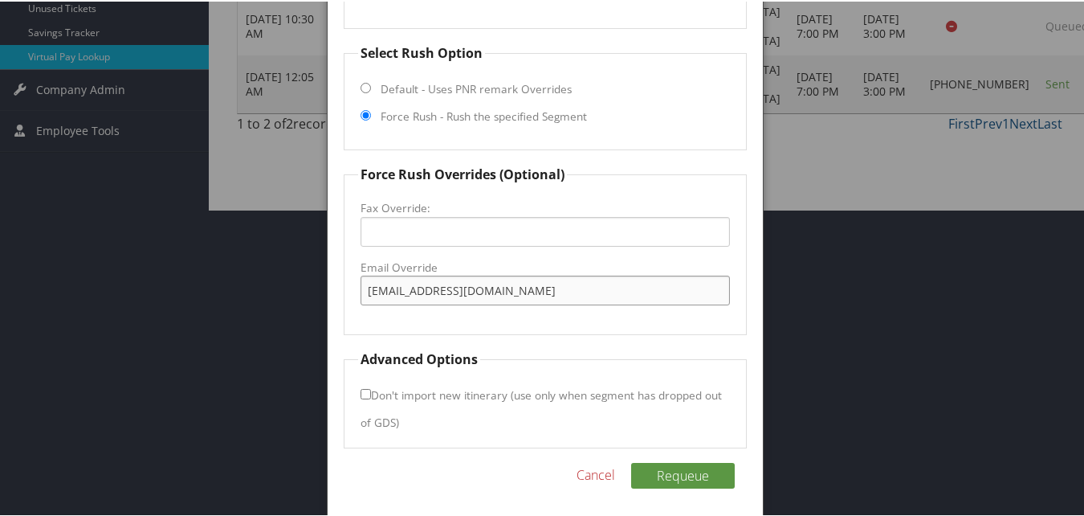
scroll to position [311, 0]
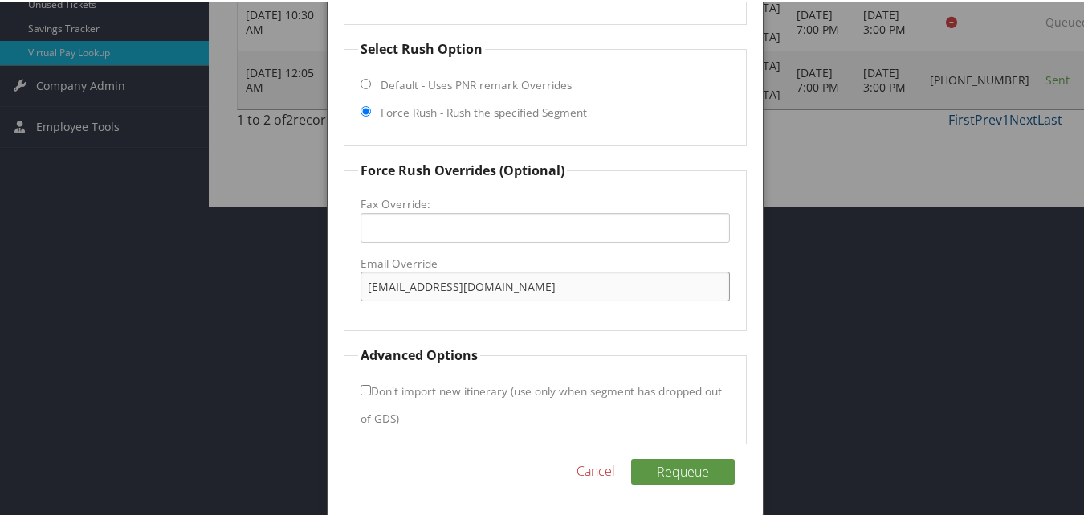
click at [410, 287] on input "ffis97@outlook.com" at bounding box center [545, 285] width 369 height 30
type input "ffis97@outlook.com"
click at [683, 476] on button "Requeue" at bounding box center [683, 470] width 104 height 26
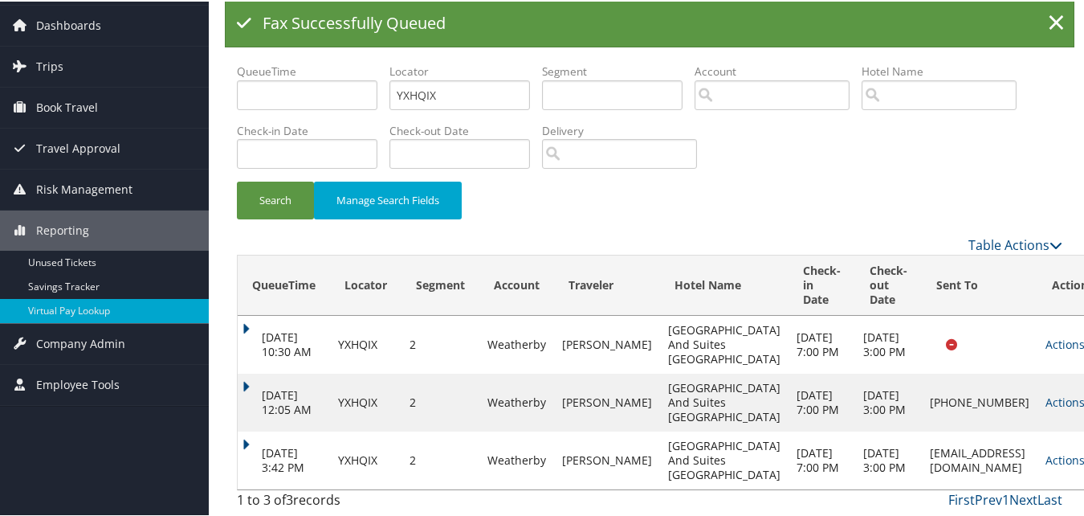
scroll to position [119, 0]
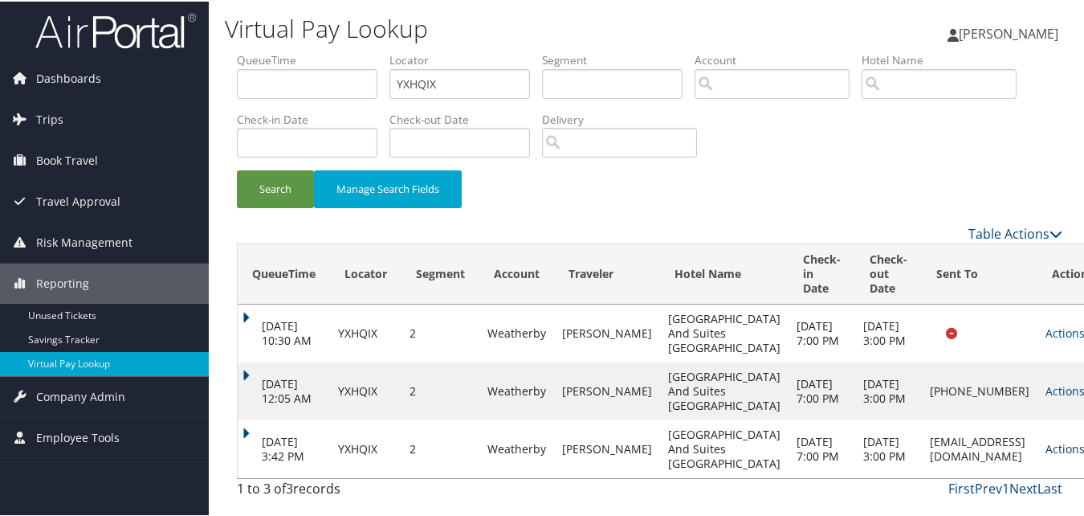
click at [1046, 439] on link "Actions" at bounding box center [1071, 446] width 51 height 15
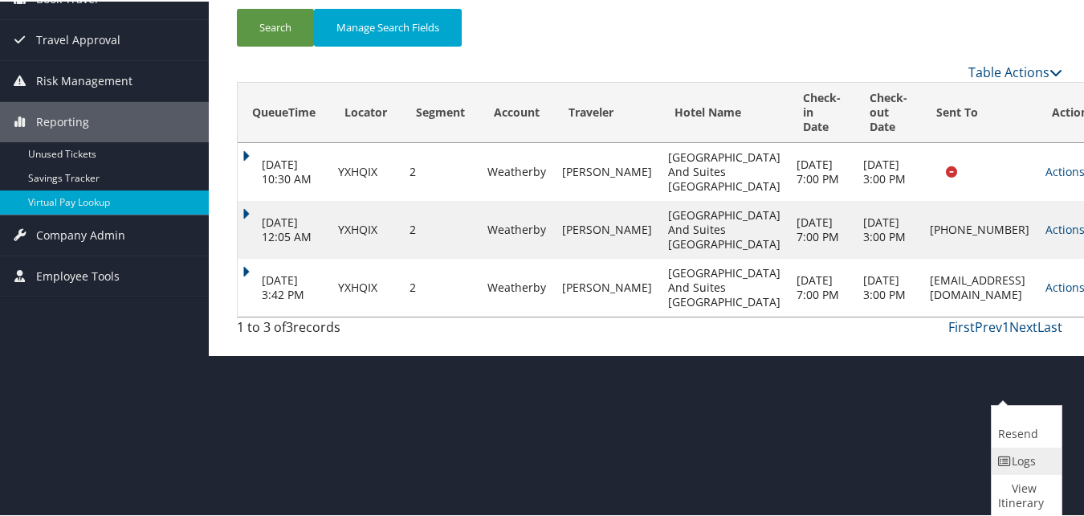
click at [1037, 459] on link "Logs" at bounding box center [1025, 459] width 66 height 27
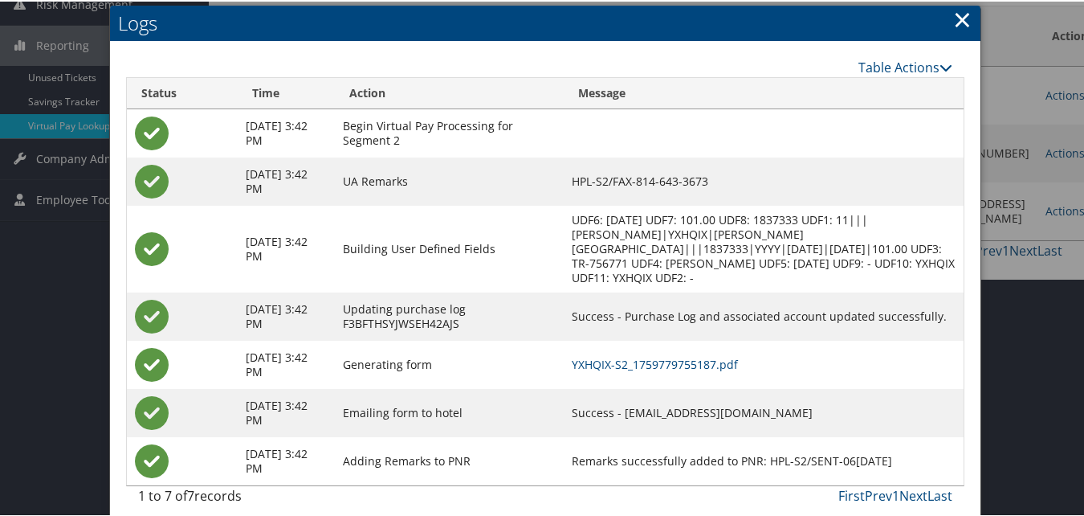
scroll to position [251, 0]
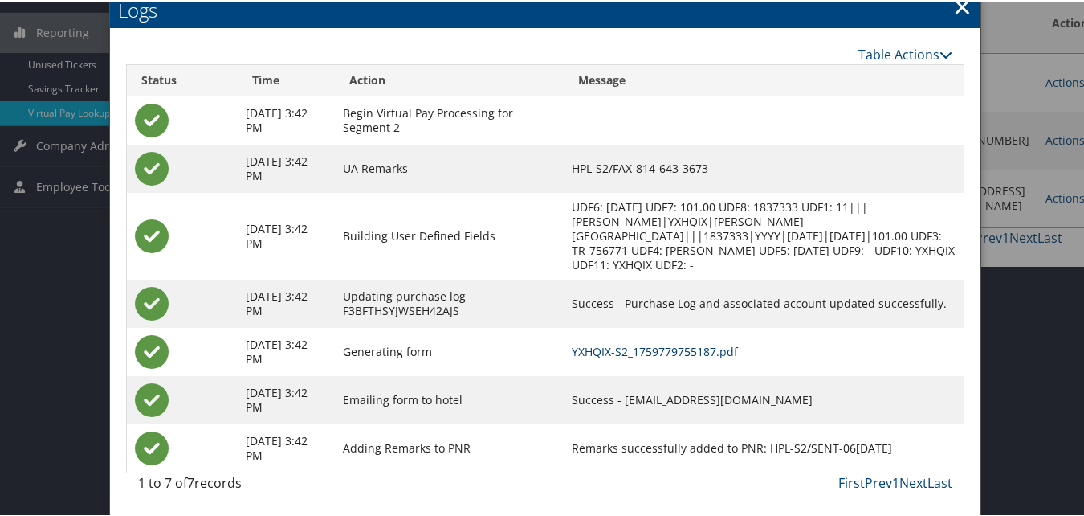
click at [666, 354] on link "YXHQIX-S2_1759779755187.pdf" at bounding box center [655, 349] width 166 height 15
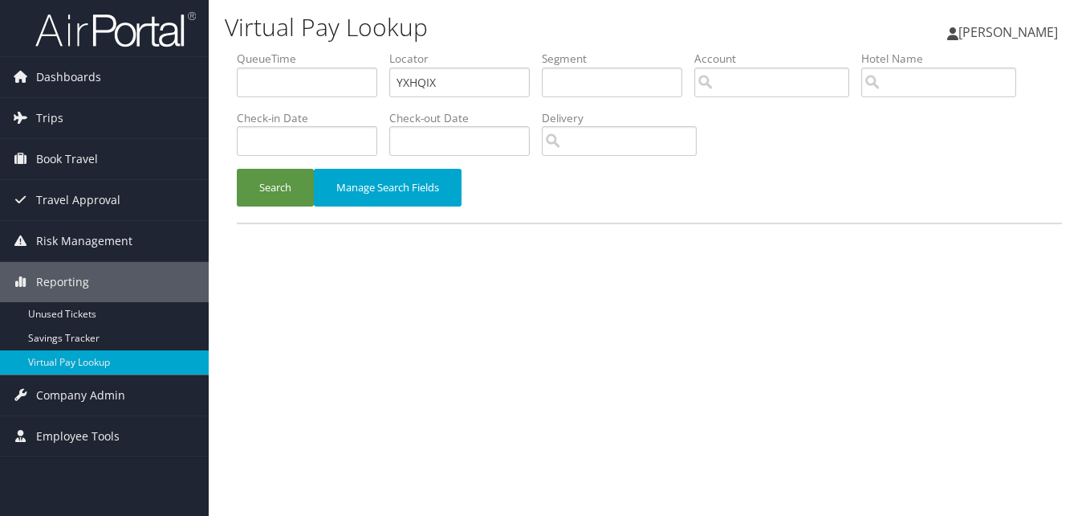
drag, startPoint x: 0, startPoint y: 0, endPoint x: 414, endPoint y: 51, distance: 417.5
click at [417, 48] on div "Virtual Pay Lookup" at bounding box center [508, 29] width 566 height 43
click at [416, 76] on input "YXHQIX" at bounding box center [459, 82] width 141 height 30
paste input "JJEMFM"
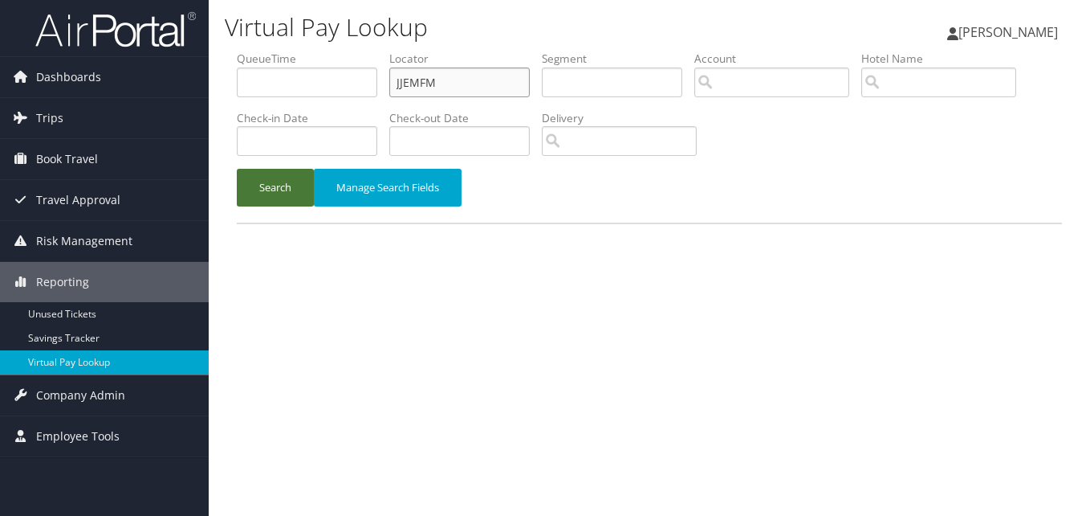
type input "JJEMFM"
click at [277, 171] on button "Search" at bounding box center [275, 188] width 77 height 38
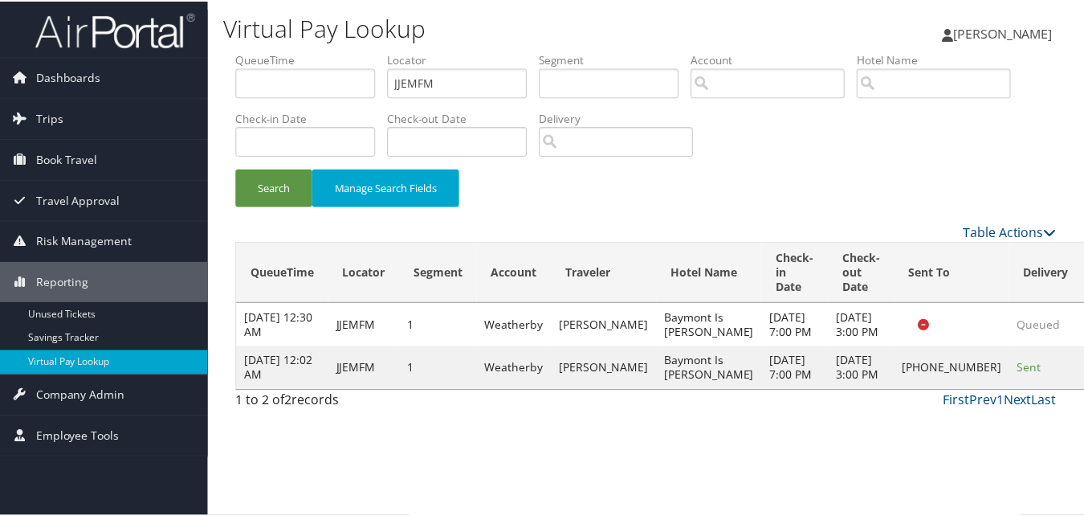
scroll to position [1, 0]
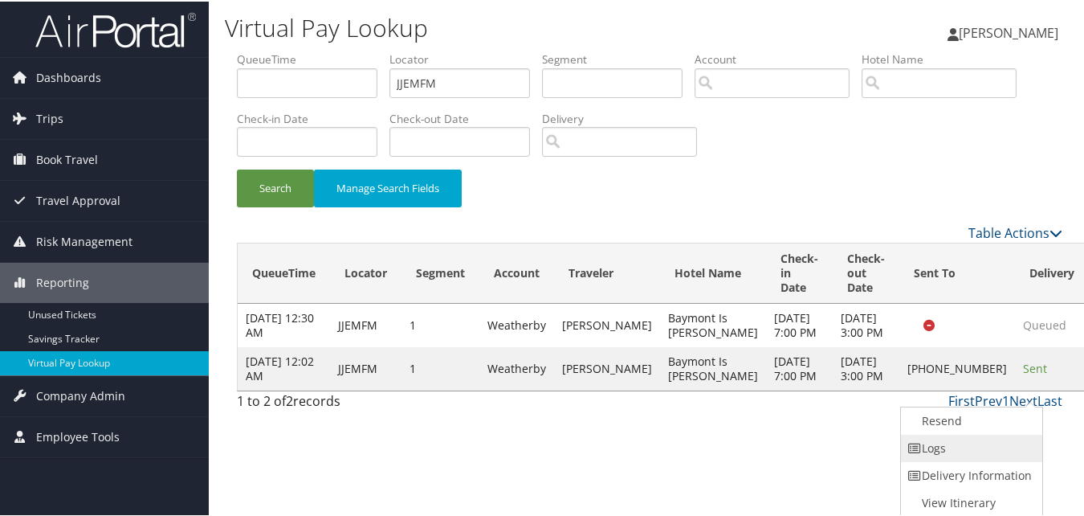
drag, startPoint x: 1012, startPoint y: 396, endPoint x: 978, endPoint y: 442, distance: 57.5
click at [978, 442] on link "Logs" at bounding box center [969, 446] width 137 height 27
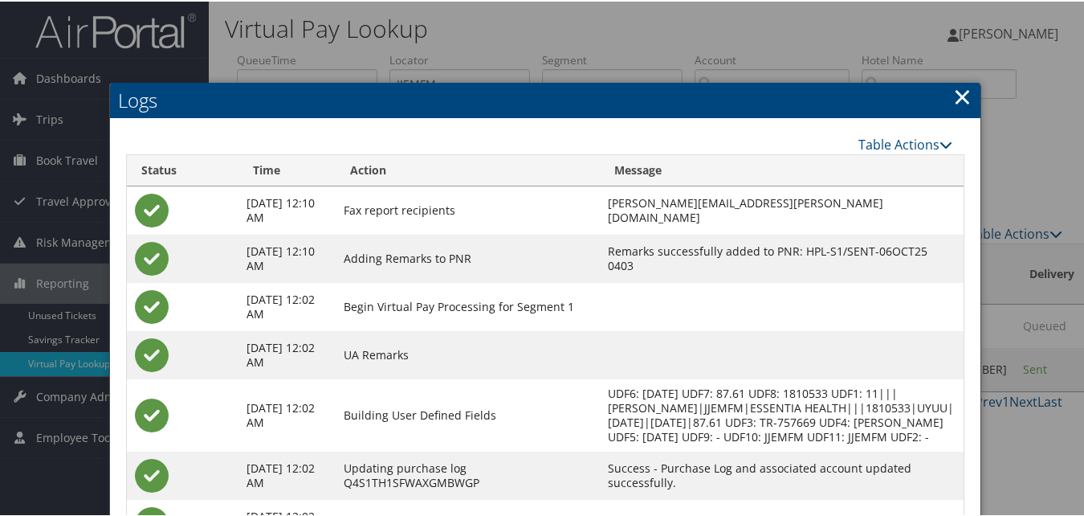
scroll to position [138, 0]
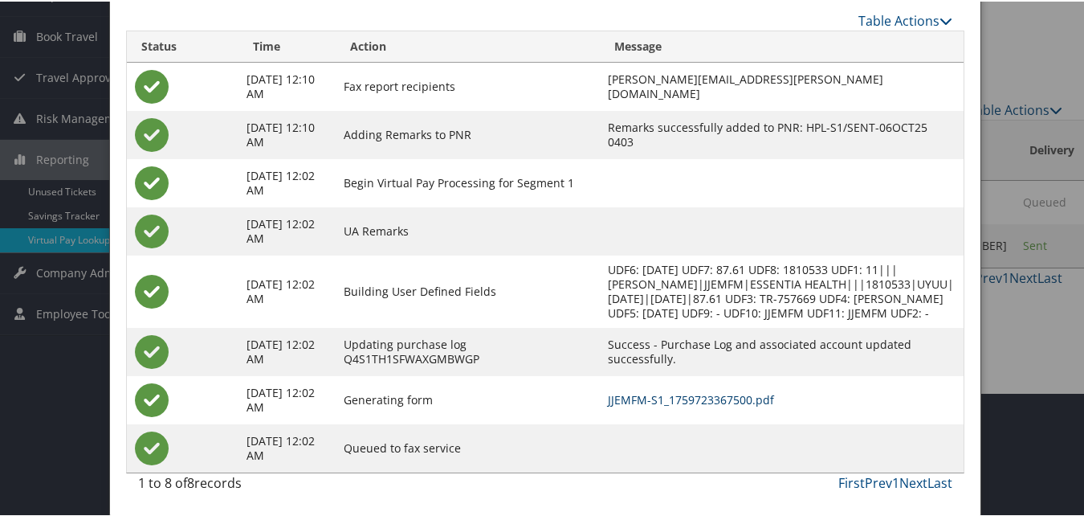
click at [665, 403] on link "JJEMFM-S1_1759723367500.pdf" at bounding box center [691, 397] width 166 height 15
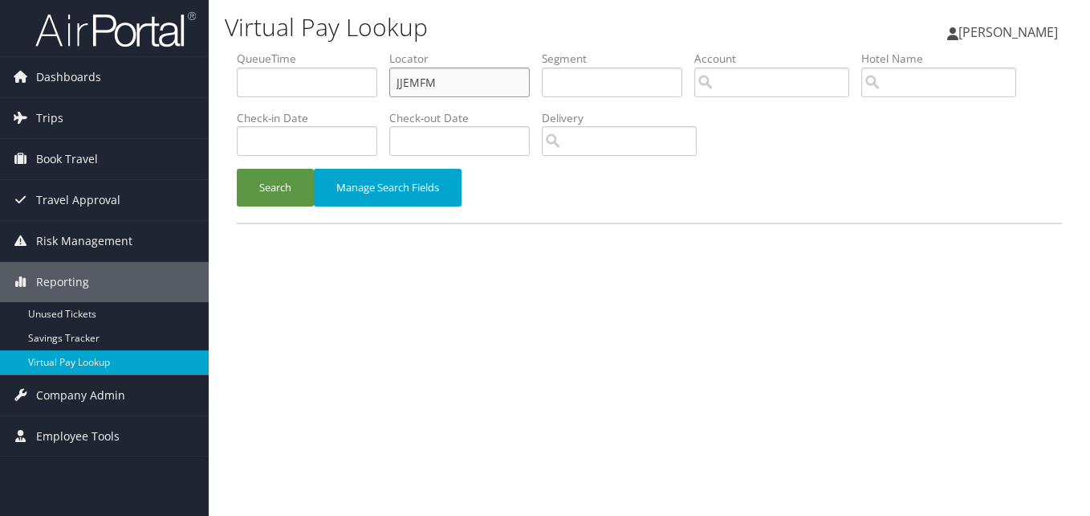
drag, startPoint x: 0, startPoint y: 0, endPoint x: 434, endPoint y: 79, distance: 441.5
click at [434, 79] on input "JJEMFM" at bounding box center [459, 82] width 141 height 30
paste input "NUGEND"
type input "NUGEND"
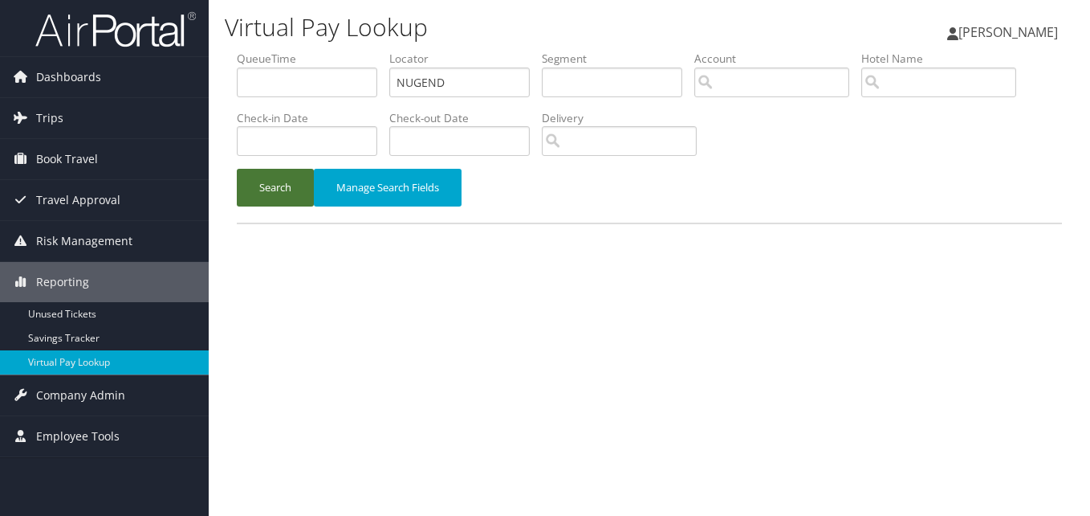
click at [243, 190] on button "Search" at bounding box center [275, 188] width 77 height 38
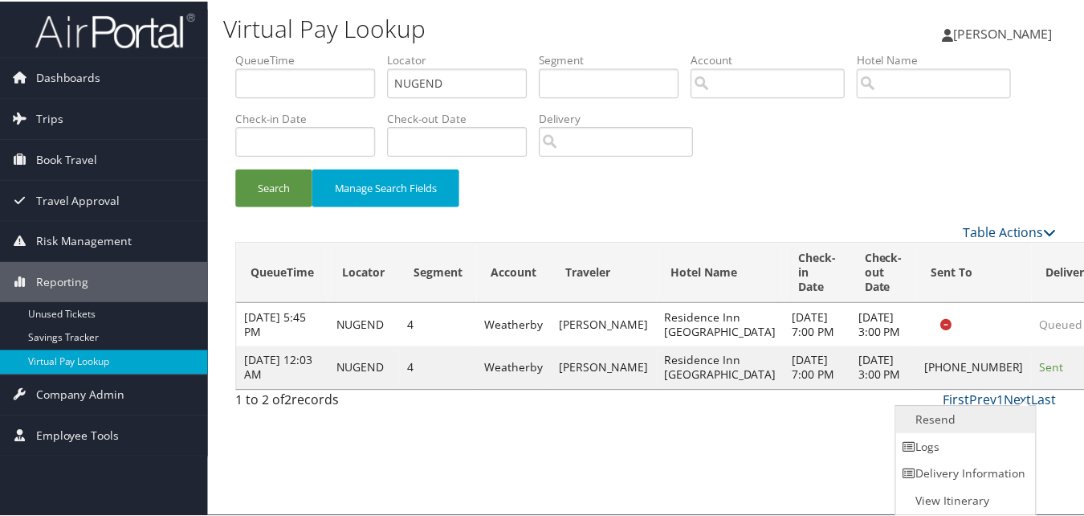
scroll to position [1, 0]
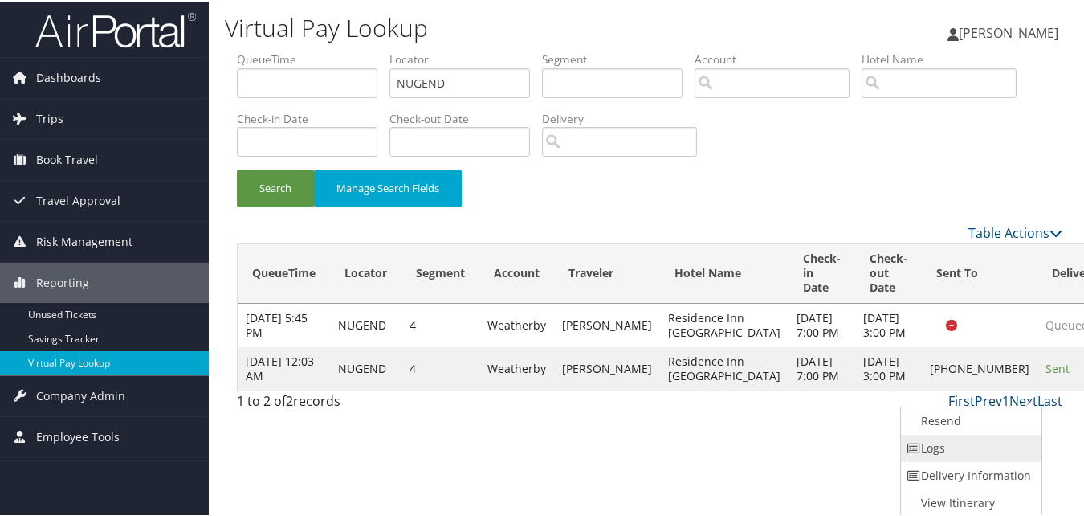
click at [999, 443] on link "Logs" at bounding box center [969, 446] width 137 height 27
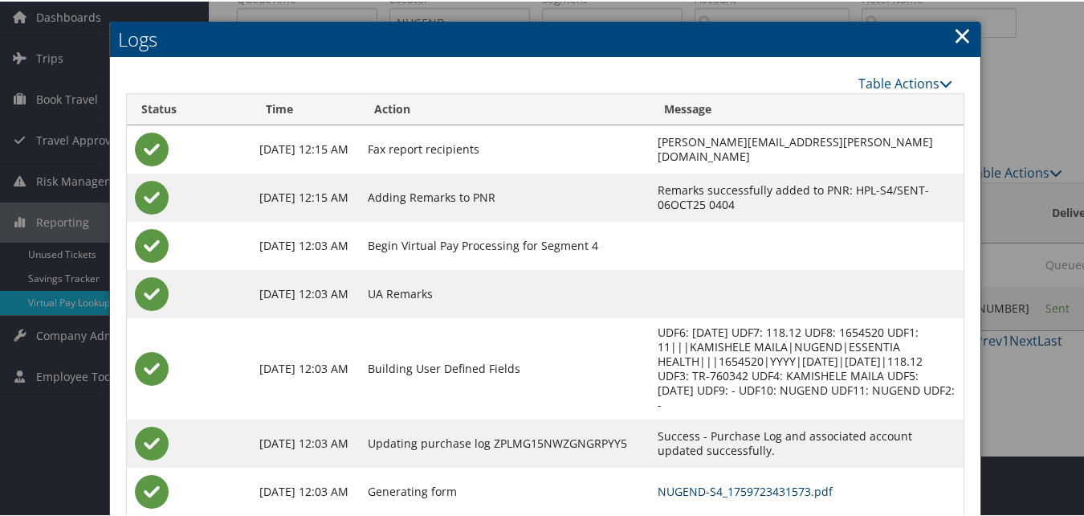
scroll to position [138, 0]
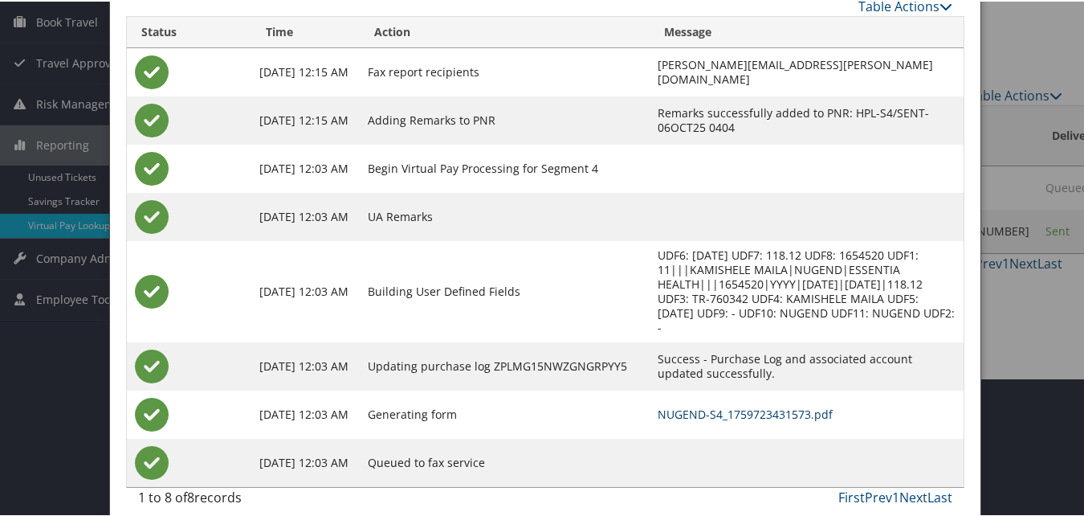
click at [658, 405] on link "NUGEND-S4_1759723431573.pdf" at bounding box center [745, 412] width 175 height 15
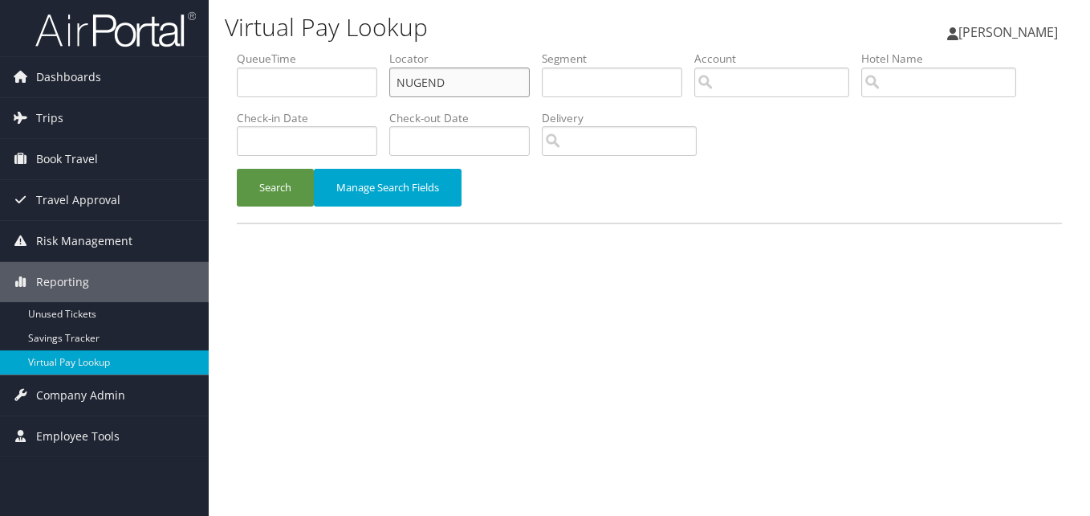
click at [422, 77] on input "NUGEND" at bounding box center [459, 82] width 141 height 30
paste input "JPIECZ"
type input "JPIECZ"
click at [261, 194] on button "Search" at bounding box center [275, 188] width 77 height 38
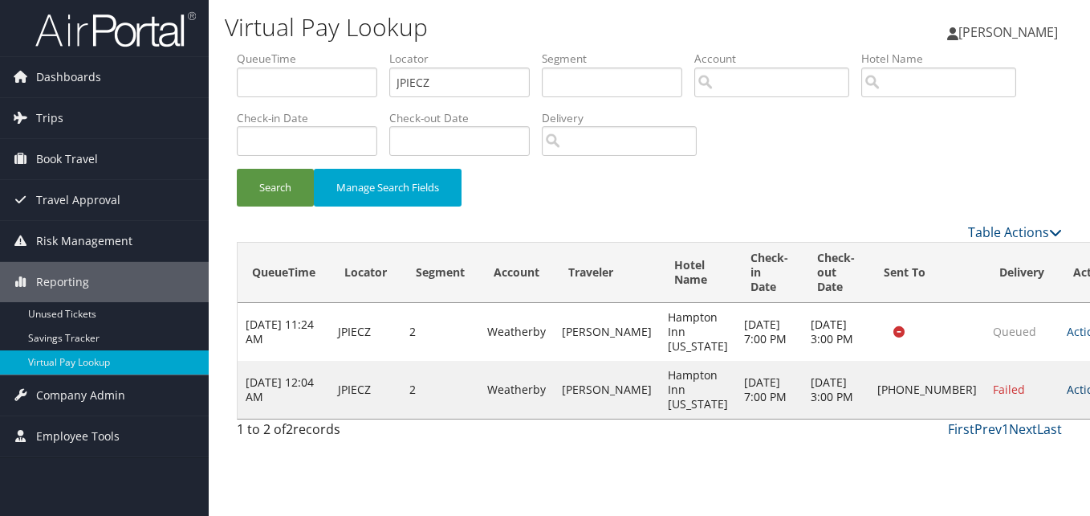
click at [1067, 392] on link "Actions" at bounding box center [1092, 388] width 51 height 15
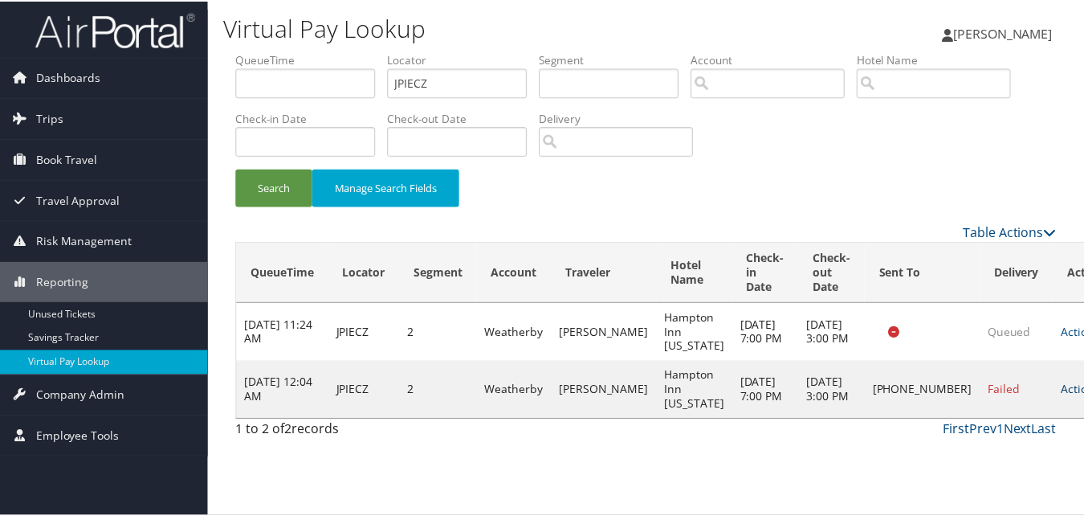
scroll to position [1, 0]
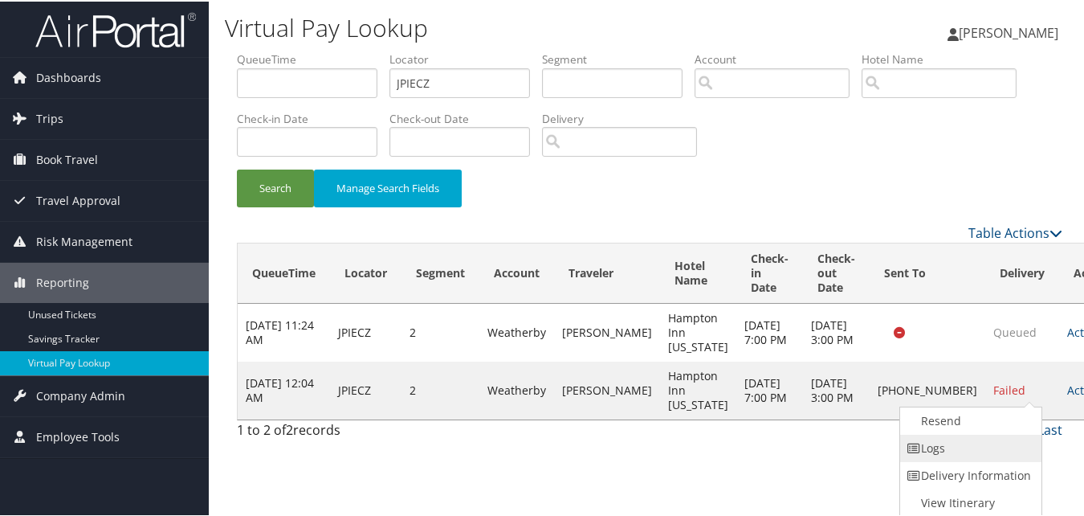
click at [997, 433] on link "Logs" at bounding box center [968, 446] width 137 height 27
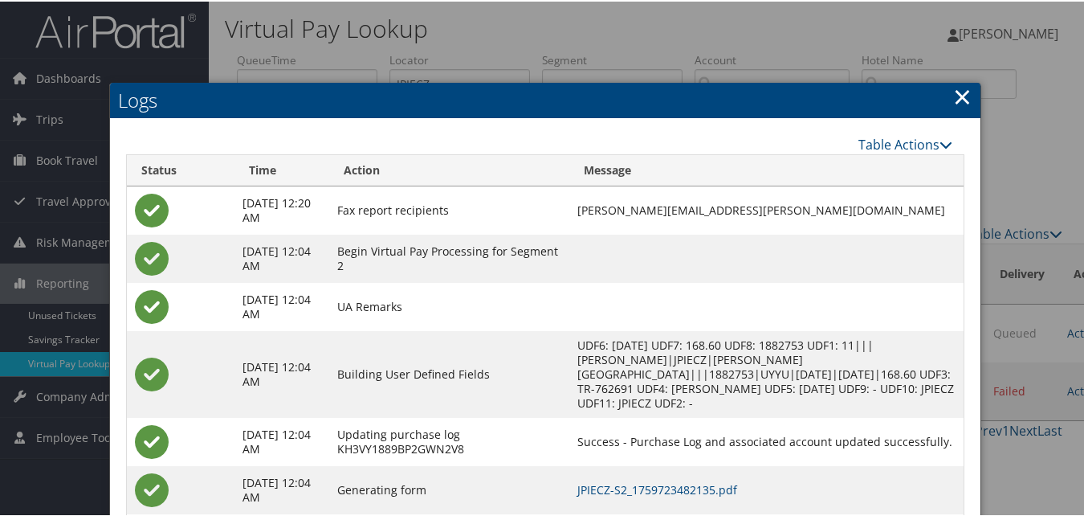
scroll to position [90, 0]
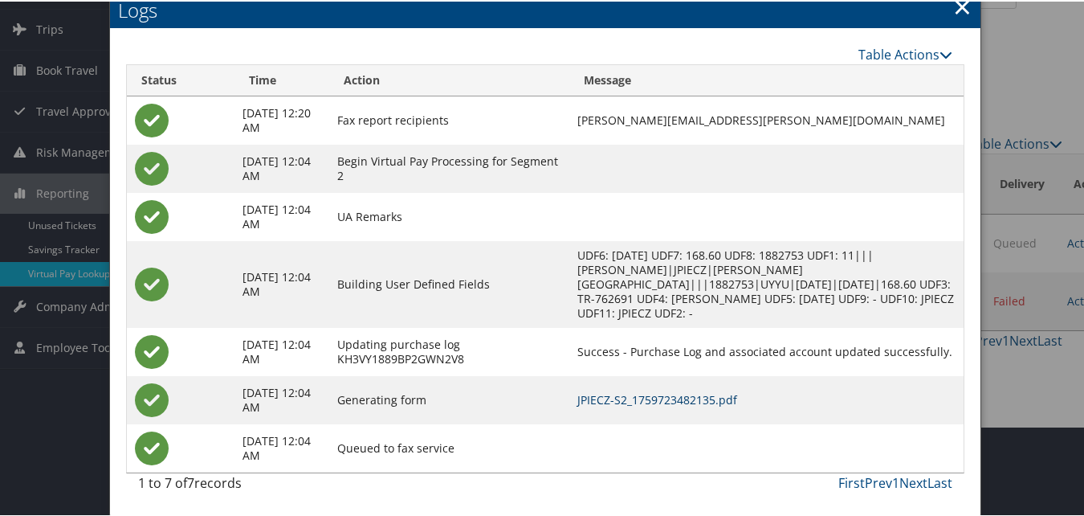
click at [677, 402] on link "JPIECZ-S2_1759723482135.pdf" at bounding box center [657, 397] width 160 height 15
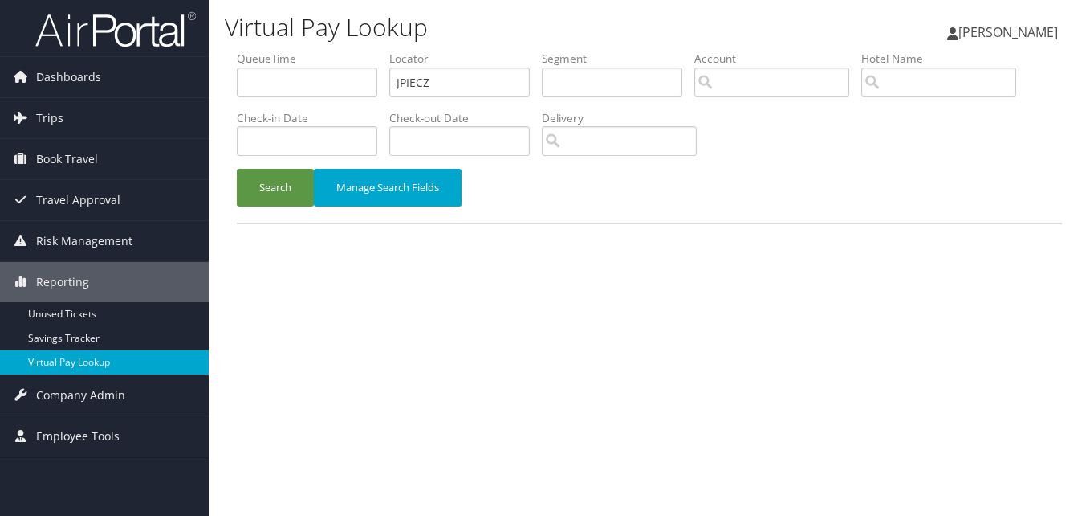
click at [416, 96] on input "JPIECZ" at bounding box center [459, 82] width 141 height 30
type input "FWXLHH"
click at [289, 213] on div "Search Manage Search Fields" at bounding box center [650, 196] width 850 height 54
click at [274, 197] on button "Search" at bounding box center [275, 188] width 77 height 38
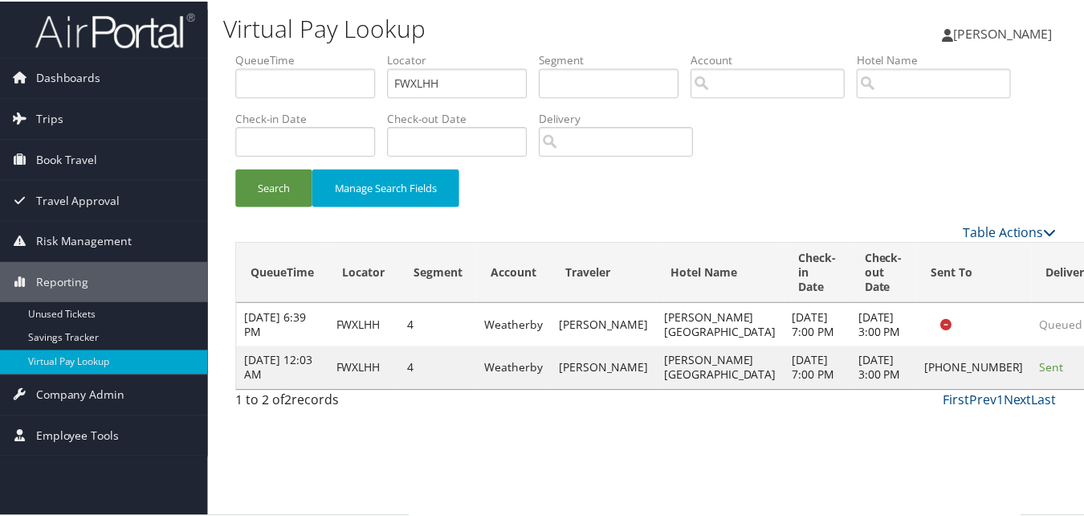
scroll to position [1, 0]
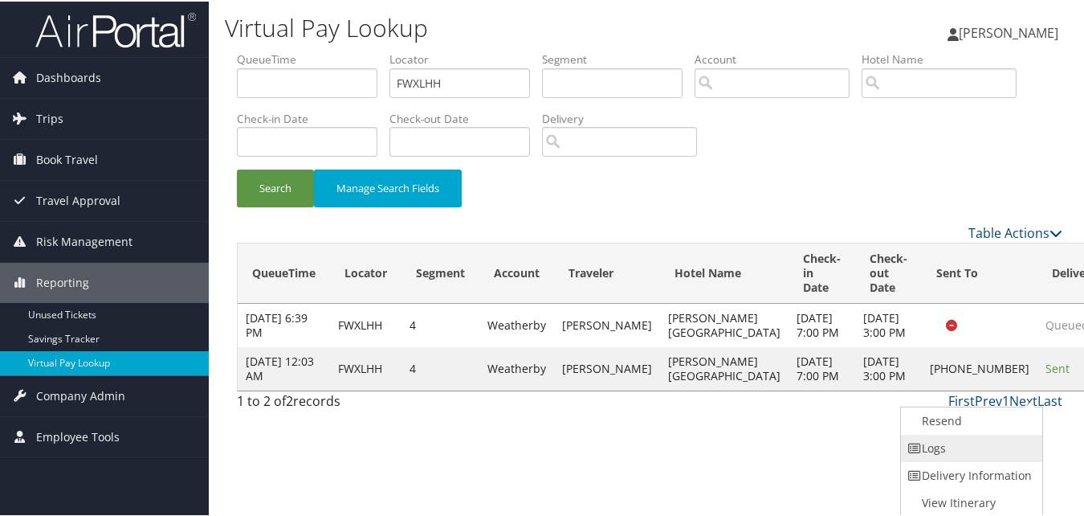
click at [990, 440] on link "Logs" at bounding box center [969, 446] width 137 height 27
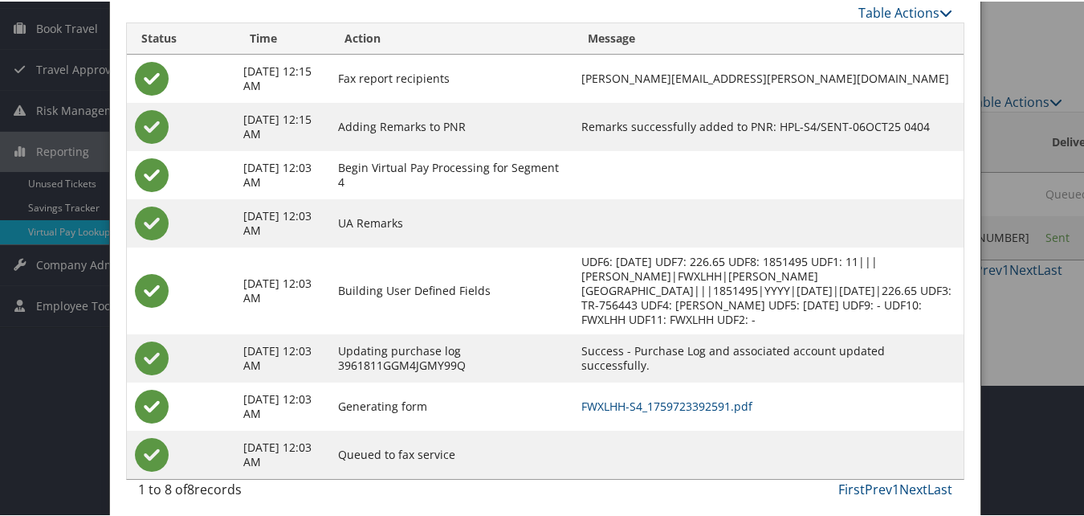
scroll to position [138, 0]
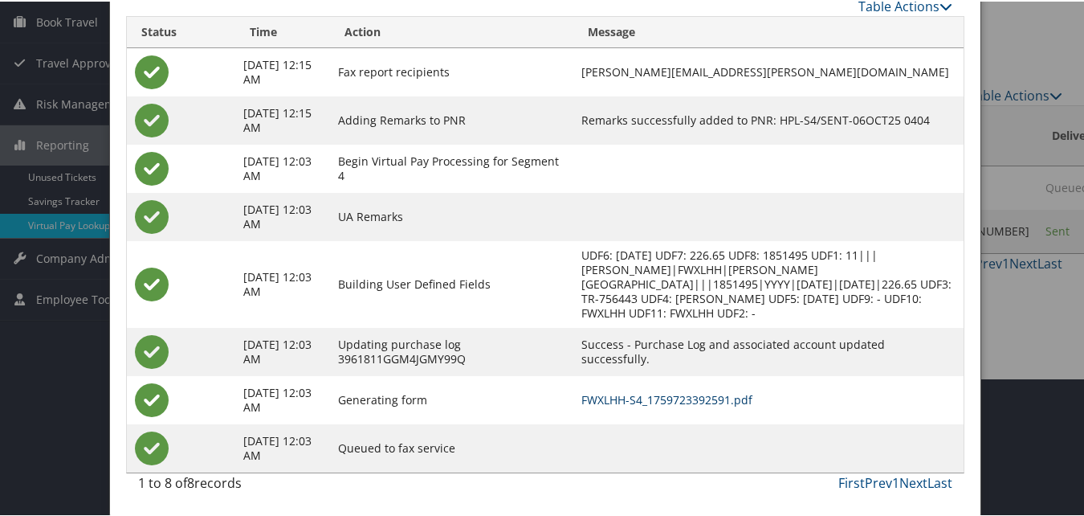
click at [624, 390] on link "FWXLHH-S4_1759723392591.pdf" at bounding box center [666, 397] width 171 height 15
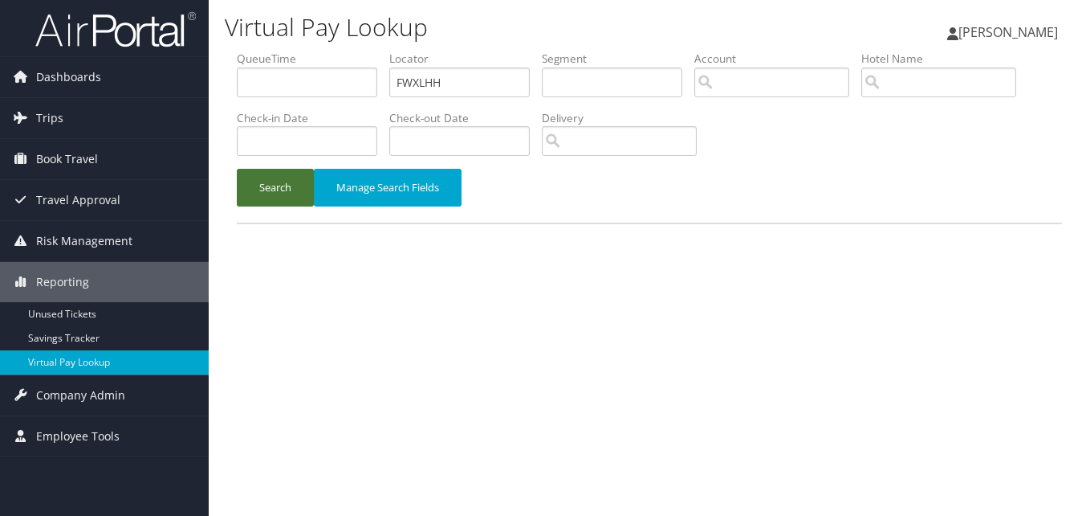
click at [287, 198] on button "Search" at bounding box center [275, 188] width 77 height 38
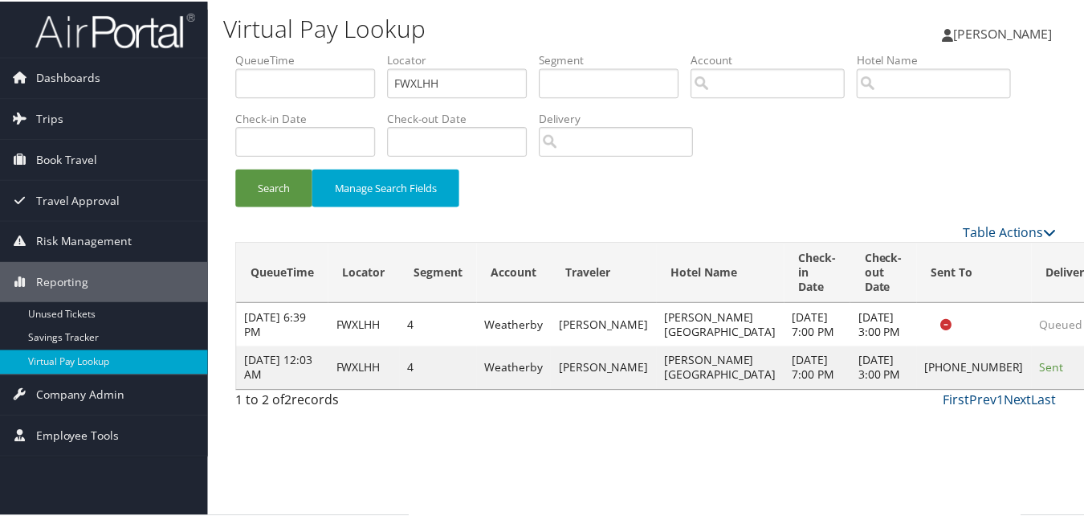
scroll to position [1, 0]
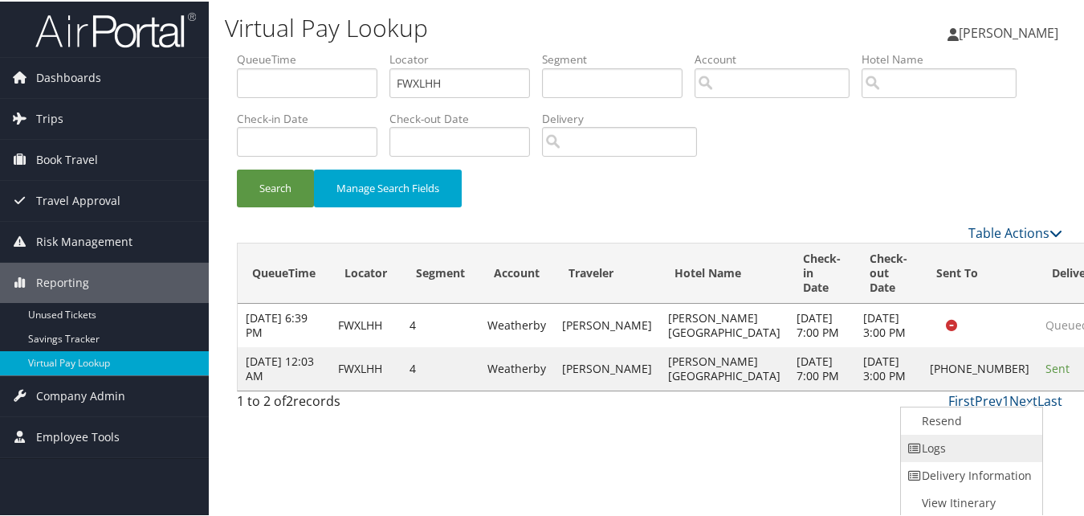
drag, startPoint x: 1013, startPoint y: 431, endPoint x: 1010, endPoint y: 452, distance: 21.0
click at [1010, 452] on ul "Resend Logs Delivery Information View Itinerary" at bounding box center [971, 460] width 143 height 111
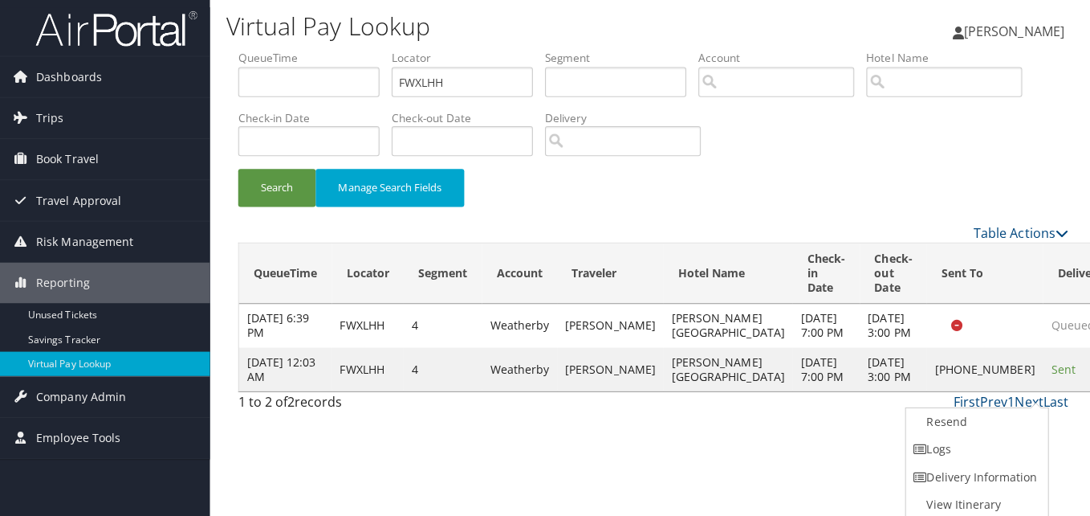
scroll to position [0, 0]
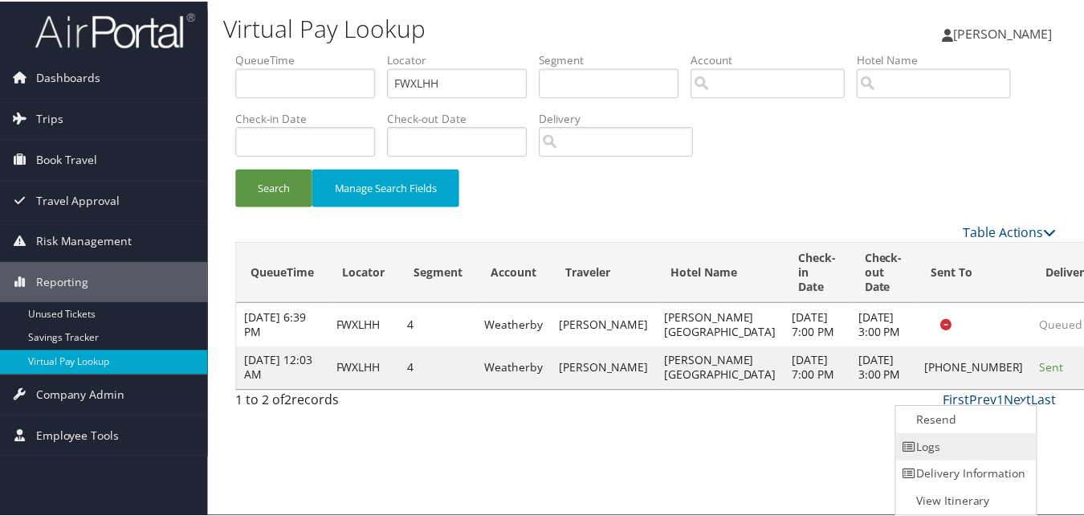
scroll to position [1, 0]
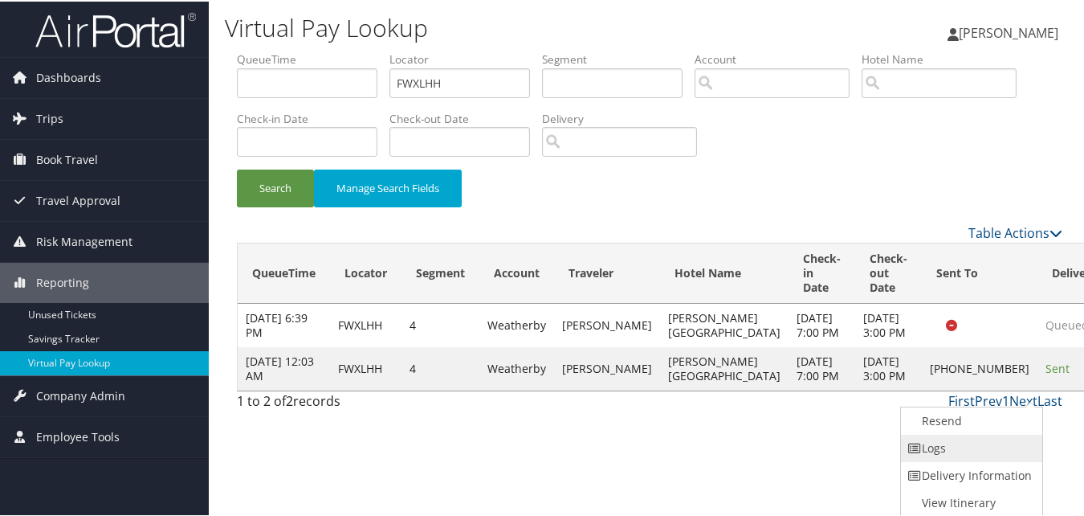
click at [995, 447] on link "Logs" at bounding box center [969, 446] width 137 height 27
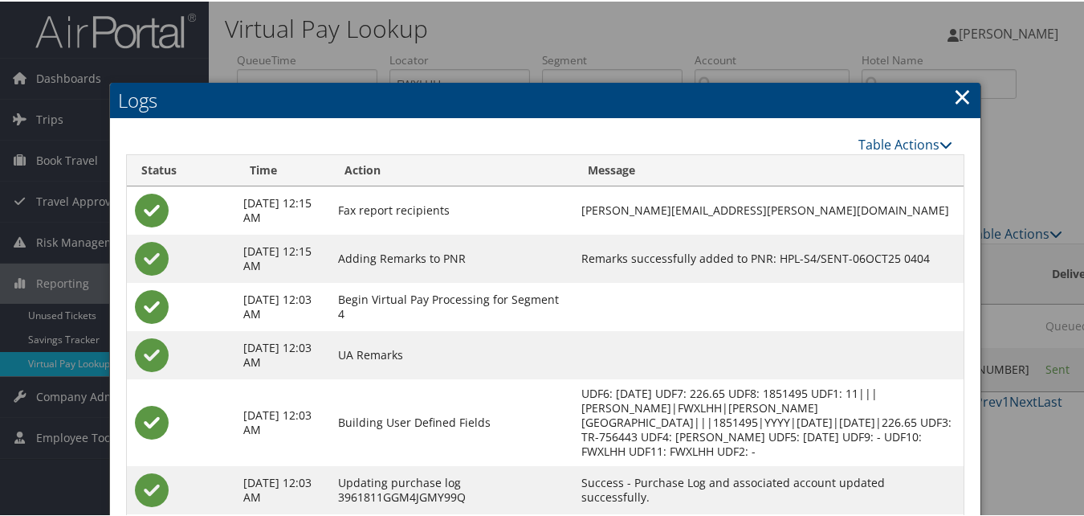
scroll to position [138, 0]
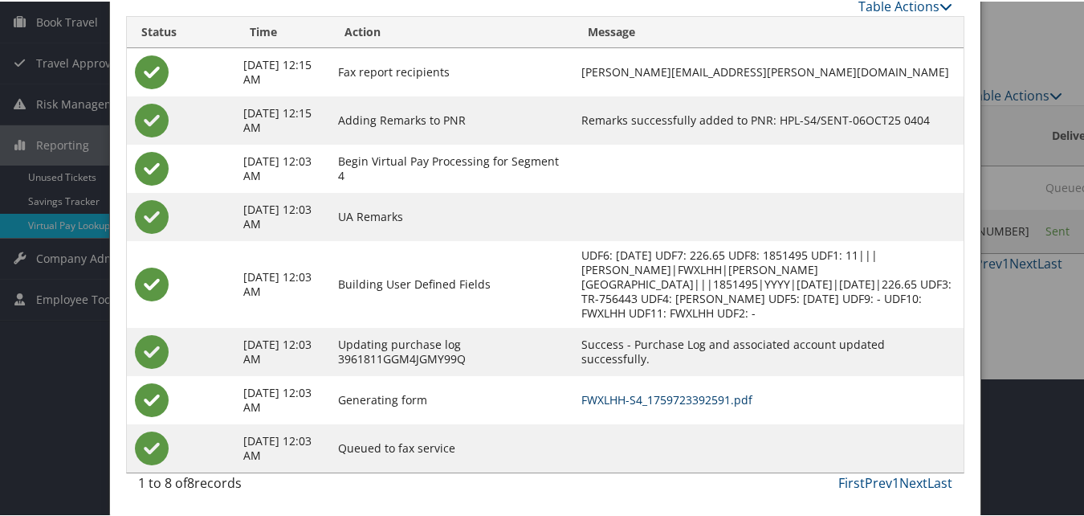
click at [654, 402] on link "FWXLHH-S4_1759723392591.pdf" at bounding box center [666, 397] width 171 height 15
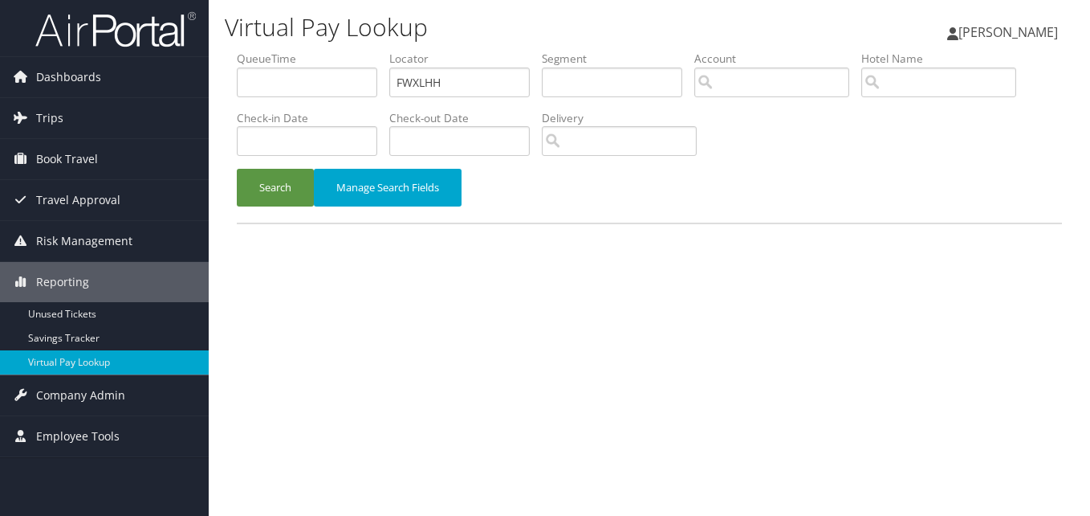
click at [454, 58] on label "Locator" at bounding box center [465, 59] width 153 height 16
click at [446, 84] on input "FWXLHH" at bounding box center [459, 82] width 141 height 30
paste input "ACHGTZ"
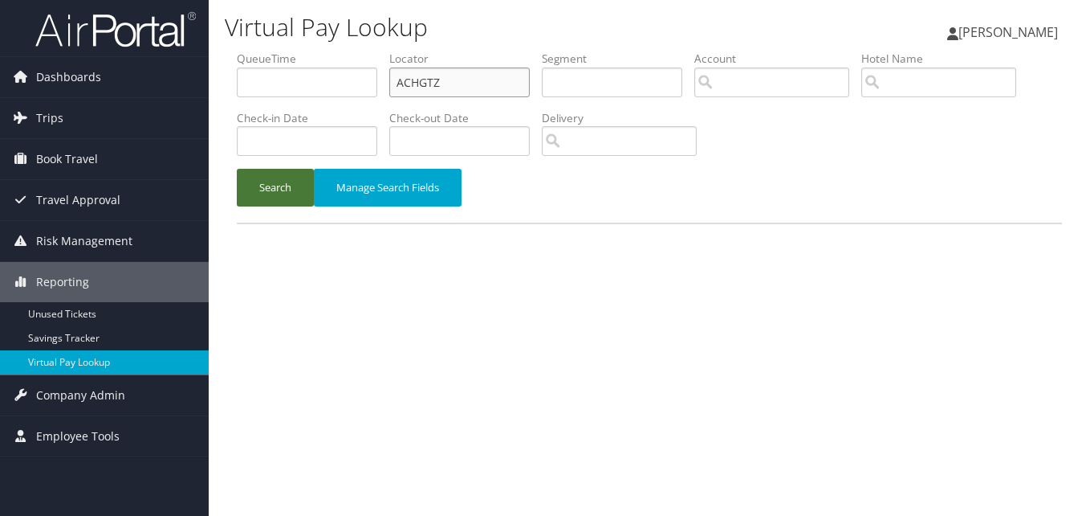
type input "ACHGTZ"
click at [249, 206] on button "Search" at bounding box center [275, 188] width 77 height 38
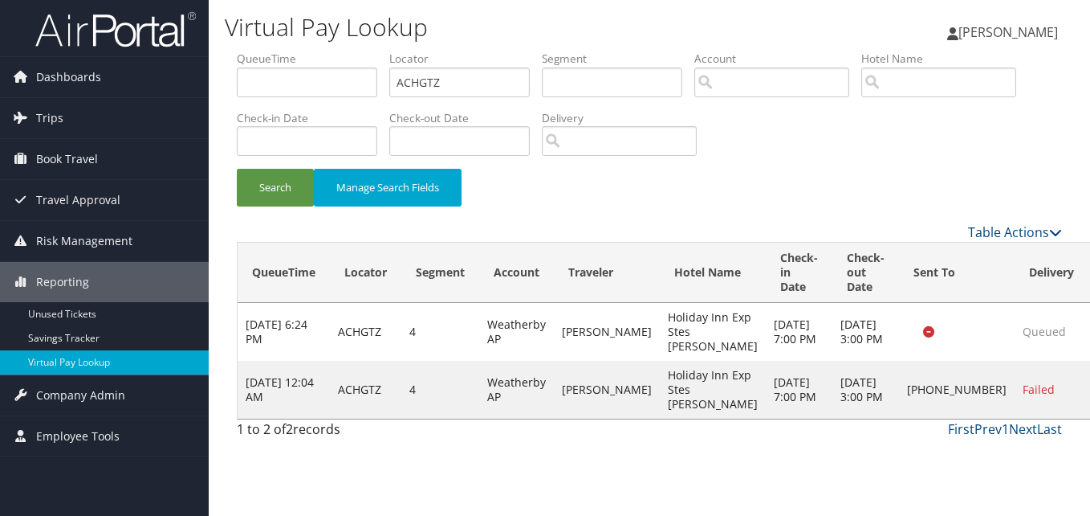
click at [940, 280] on div "Loading... QueueTime Locator Segment Account Traveler Hotel Name Check-in Date …" at bounding box center [649, 330] width 825 height 177
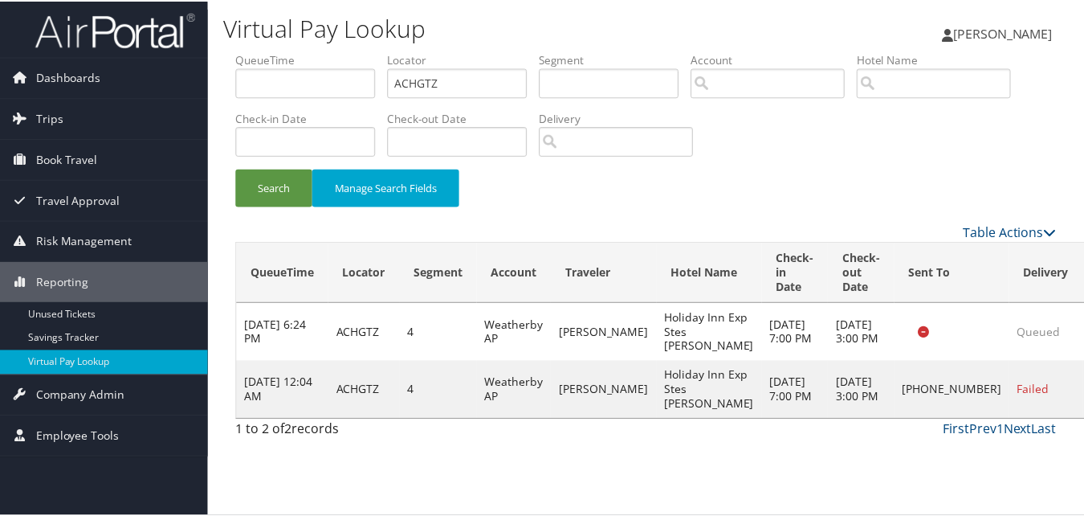
scroll to position [15, 0]
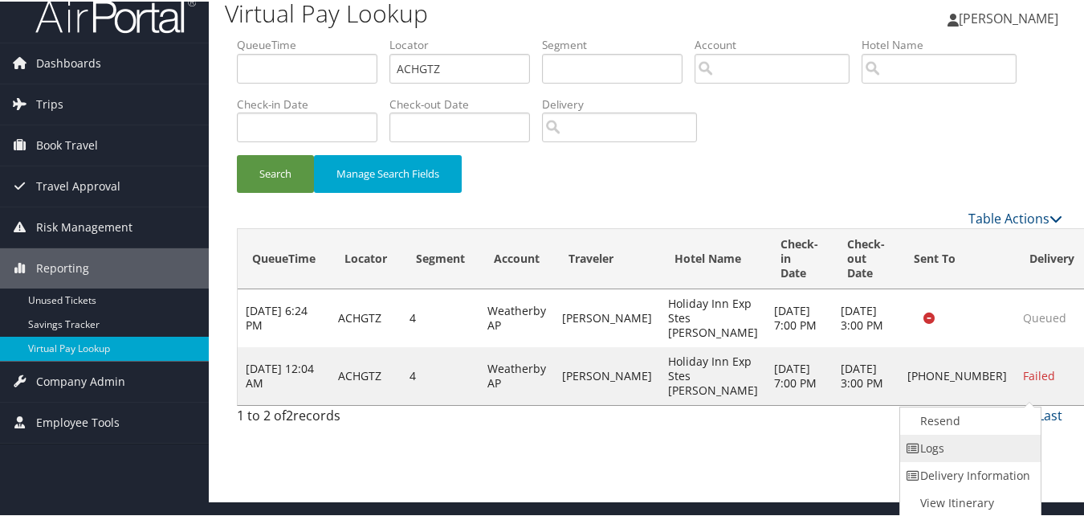
click at [980, 441] on link "Logs" at bounding box center [968, 446] width 137 height 27
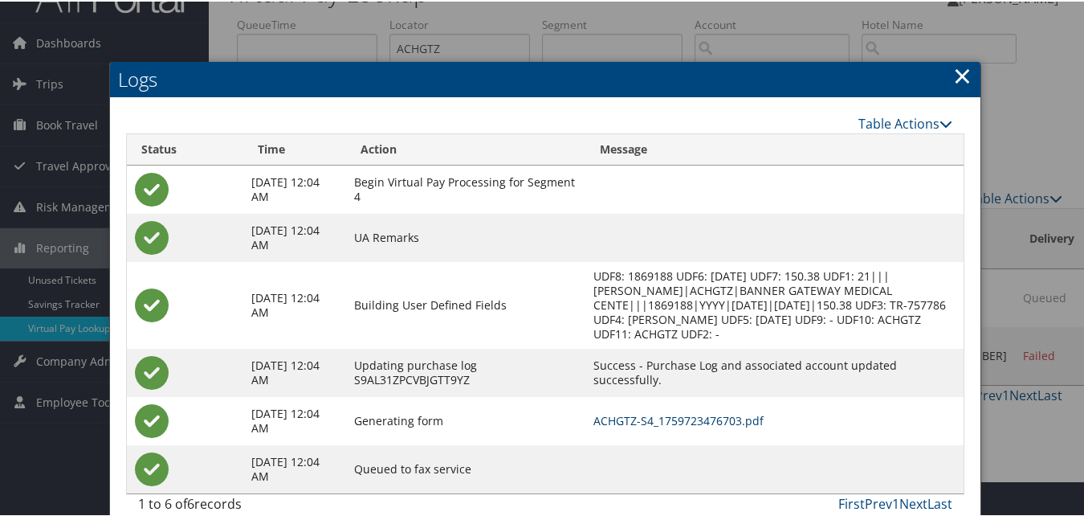
scroll to position [71, 0]
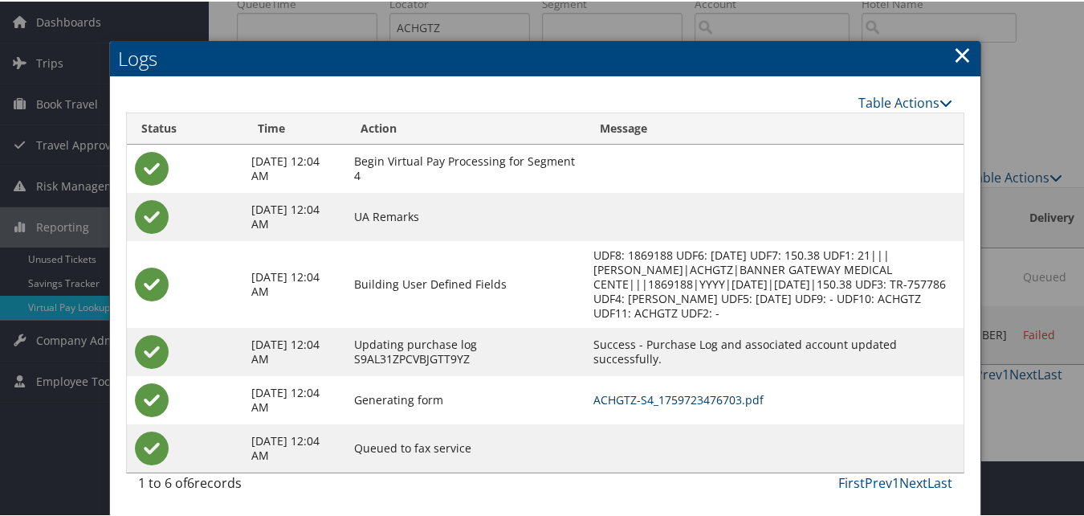
click at [746, 398] on link "ACHGTZ-S4_1759723476703.pdf" at bounding box center [678, 397] width 170 height 15
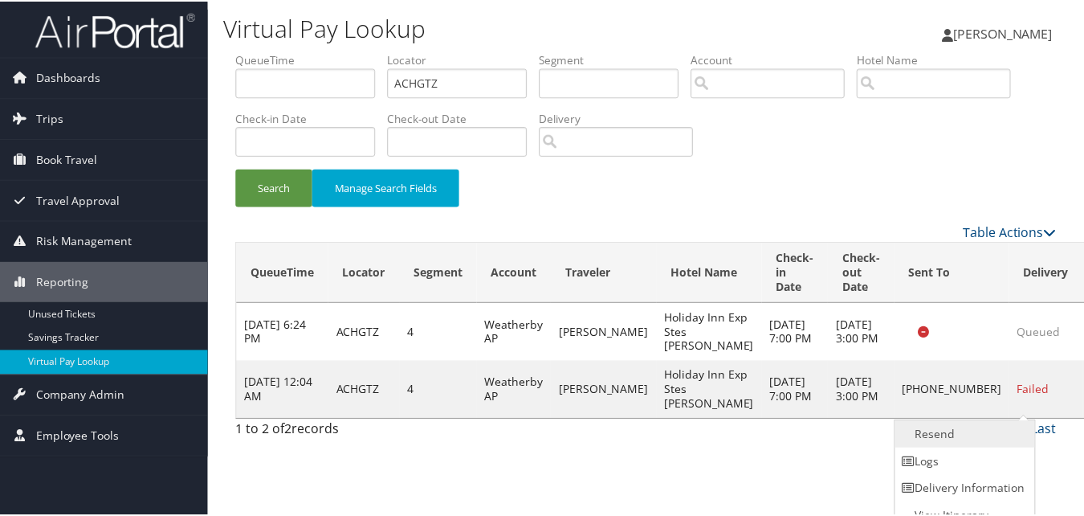
scroll to position [15, 0]
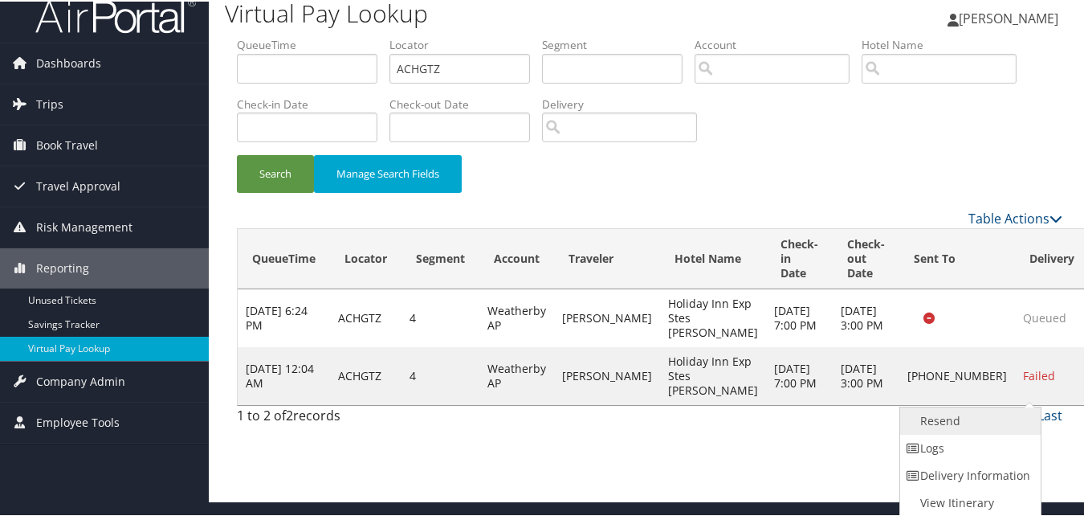
click at [940, 422] on link "Resend" at bounding box center [968, 419] width 137 height 27
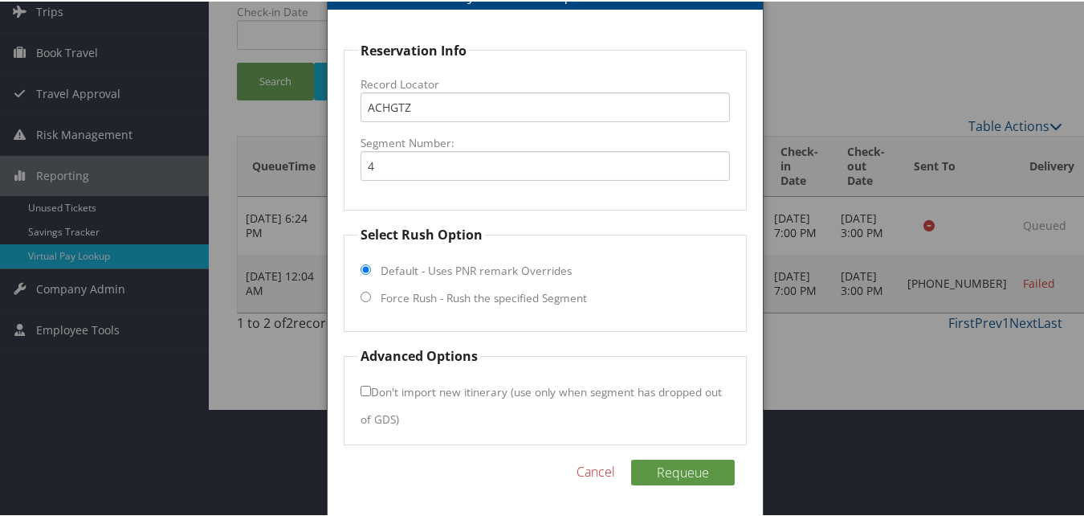
scroll to position [108, 0]
click at [367, 303] on fieldset "Select Rush Option Default - Uses PNR remark Overrides Force Rush - Rush the sp…" at bounding box center [545, 275] width 402 height 107
click at [362, 295] on input "Force Rush - Rush the specified Segment" at bounding box center [366, 294] width 10 height 10
radio input "true"
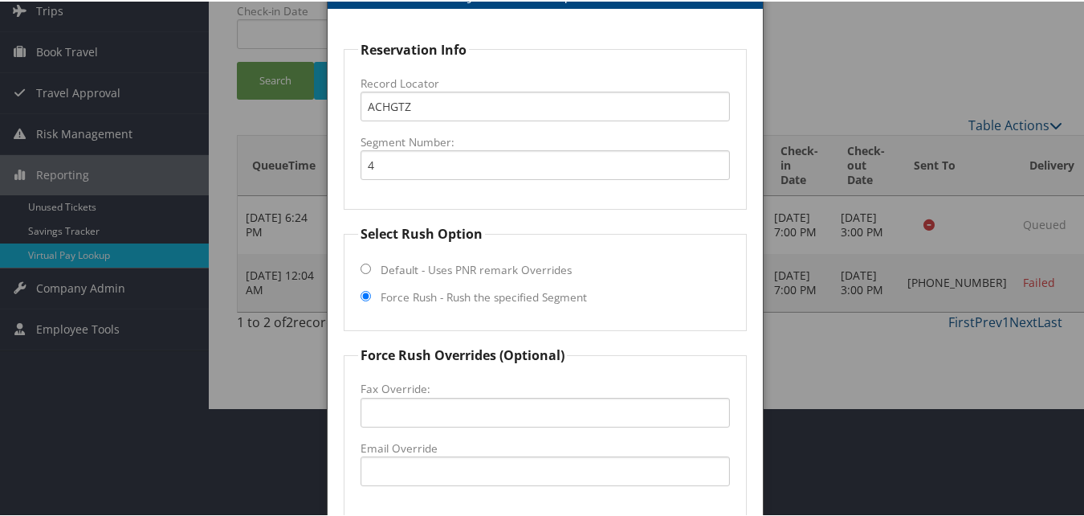
scroll to position [189, 0]
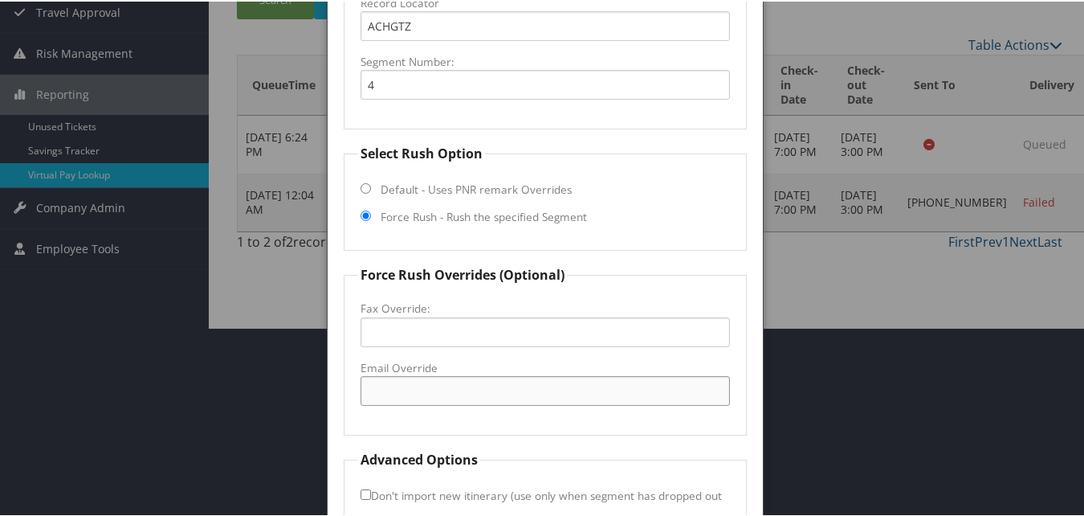
click at [424, 387] on input "Email Override" at bounding box center [545, 389] width 369 height 30
click at [438, 381] on input "Email Override" at bounding box center [545, 389] width 369 height 30
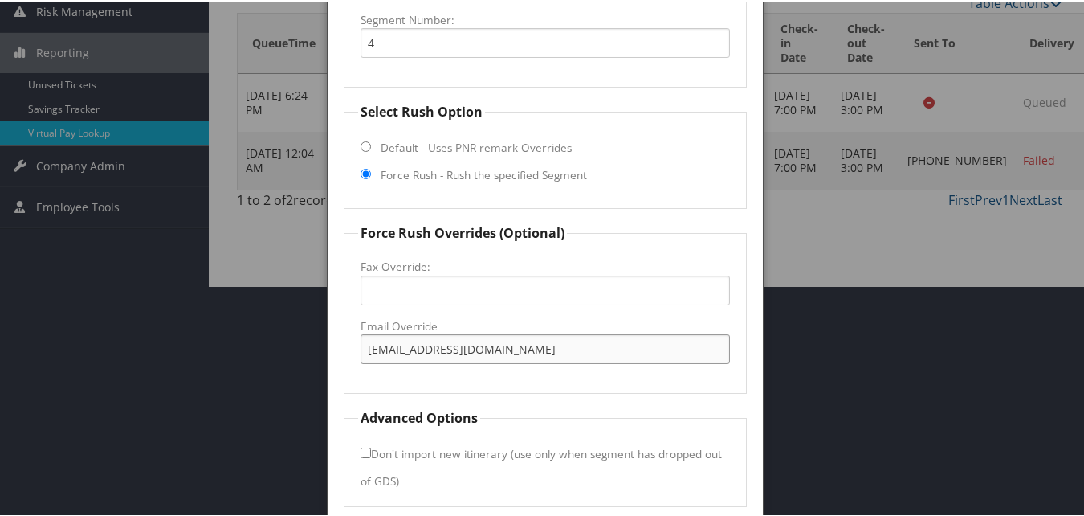
scroll to position [269, 0]
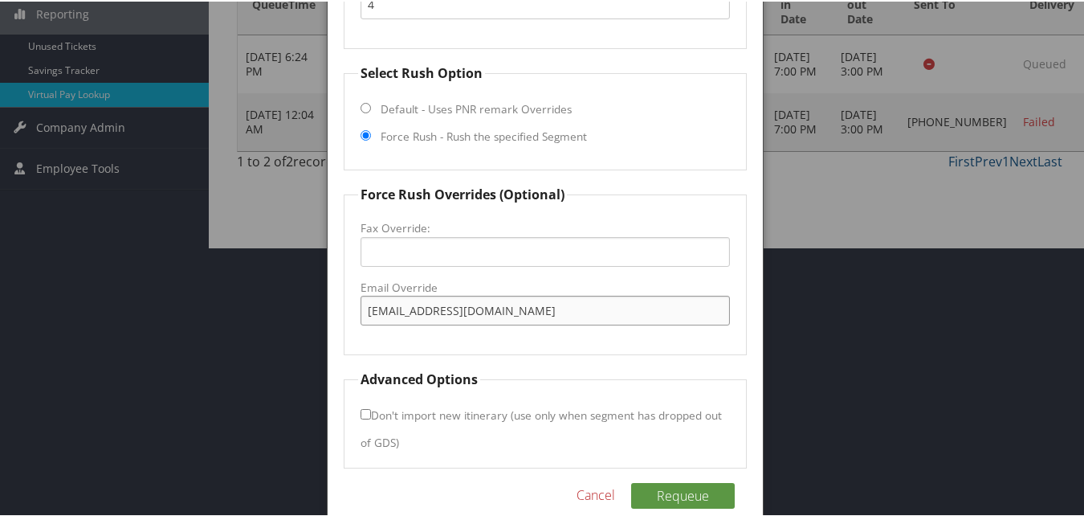
click at [465, 315] on input "phxetfrontdesk@gmail.com" at bounding box center [545, 309] width 369 height 30
click at [414, 328] on fieldset "Force Rush Overrides (Optional) Fax Override: Email Override phxetfrontdesk@gma…" at bounding box center [545, 268] width 402 height 170
click at [397, 308] on input "phxetfrontdesk@gmail.com" at bounding box center [545, 309] width 369 height 30
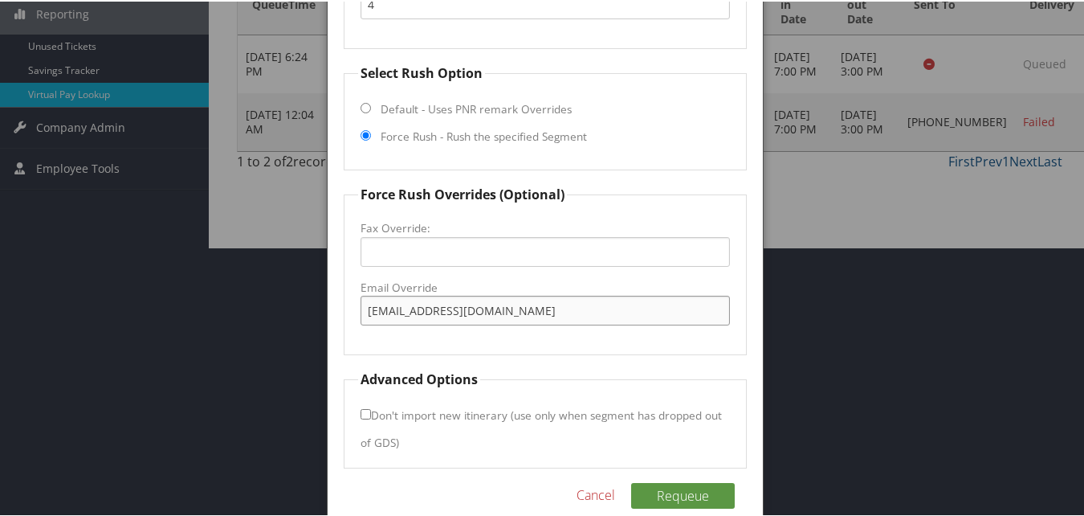
click at [414, 318] on input "phxegfrontdesk@gmail.com" at bounding box center [545, 309] width 369 height 30
click at [399, 307] on input "phxegfrontdesk@gmail.com" at bounding box center [545, 309] width 369 height 30
click at [393, 311] on input "phxegtfrontdesk@gmail.com" at bounding box center [545, 309] width 369 height 30
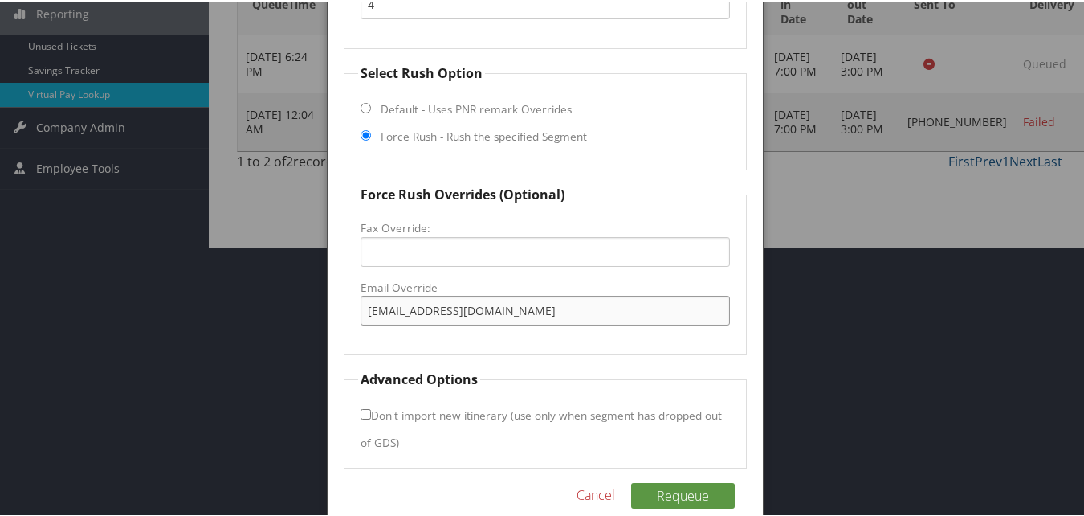
click at [400, 318] on input "phxgtfrontdesk@gmail.com" at bounding box center [545, 309] width 369 height 30
click at [414, 311] on input "phxgtfrontdesk@gmail.com" at bounding box center [545, 309] width 369 height 30
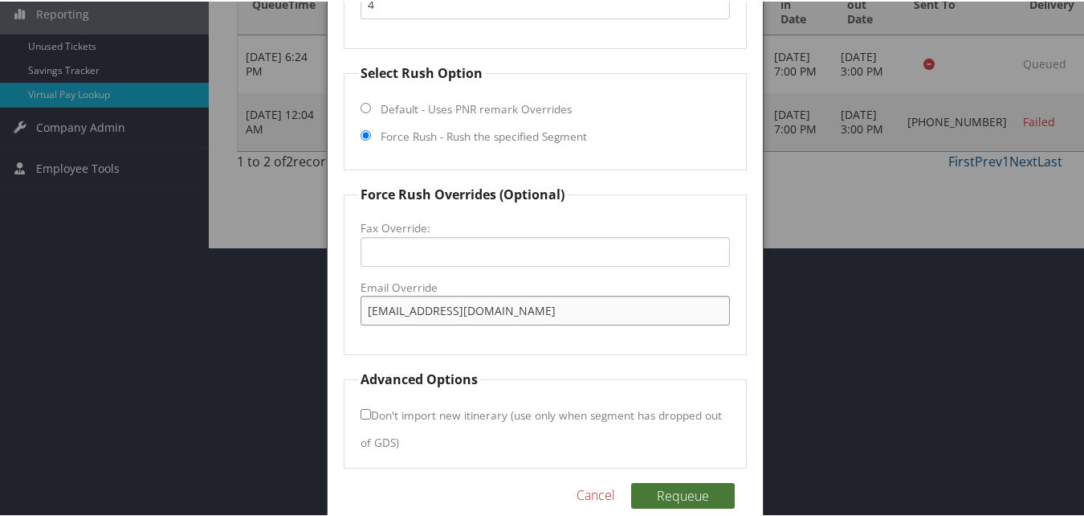
type input "phxgtfrontdesk@gmail.com"
click at [671, 489] on button "Requeue" at bounding box center [683, 494] width 104 height 26
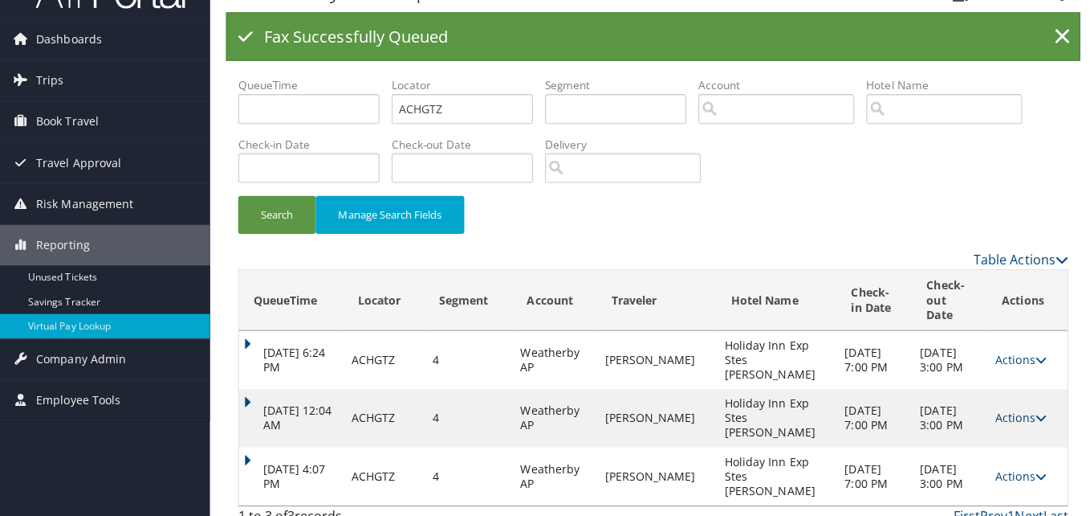
scroll to position [0, 0]
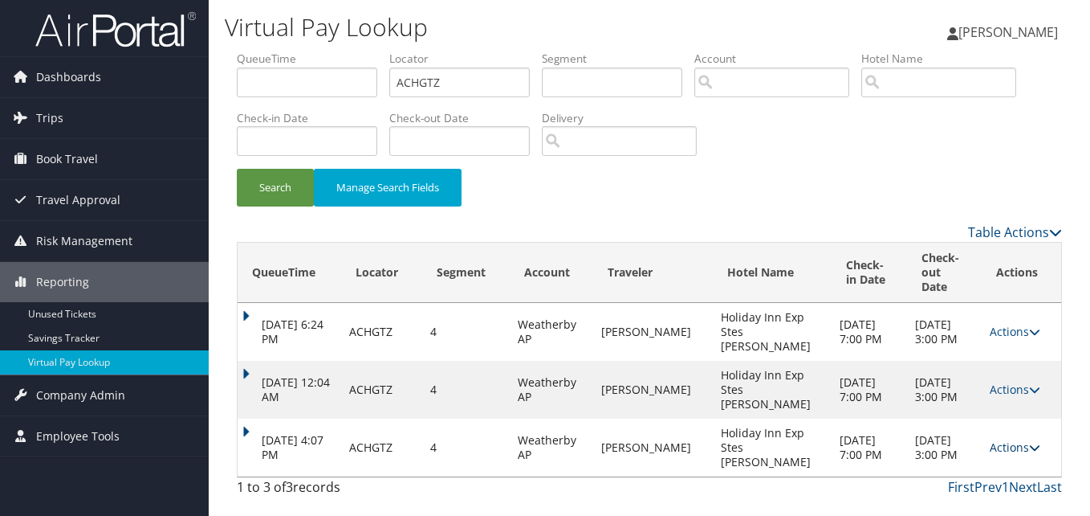
click at [1021, 439] on link "Actions" at bounding box center [1015, 446] width 51 height 15
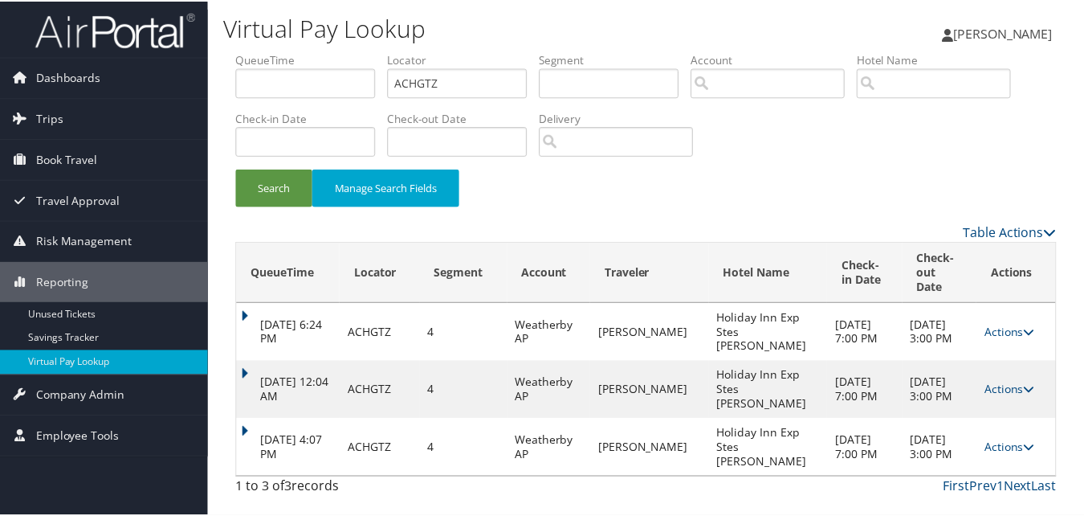
scroll to position [24, 0]
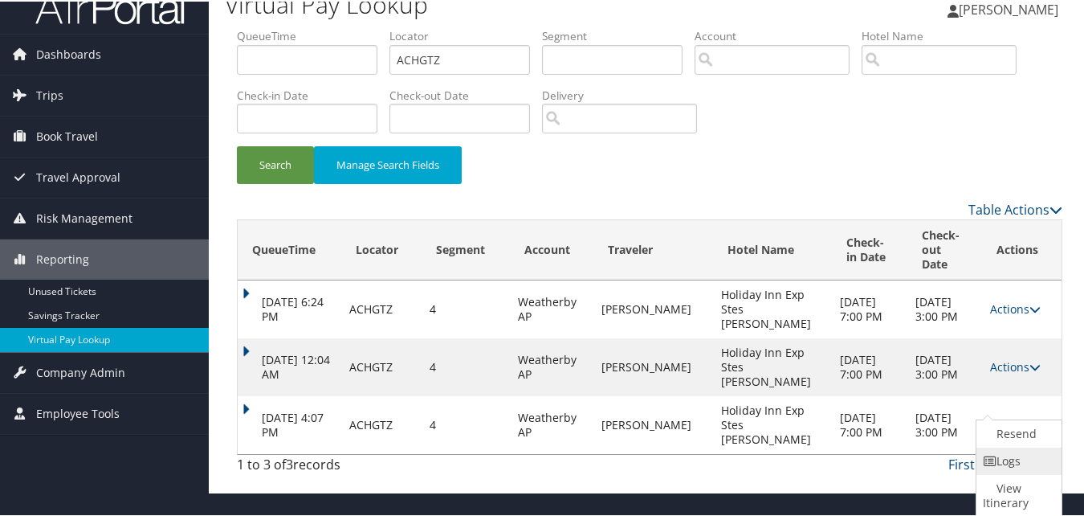
click at [1009, 464] on link "Logs" at bounding box center [1016, 459] width 81 height 27
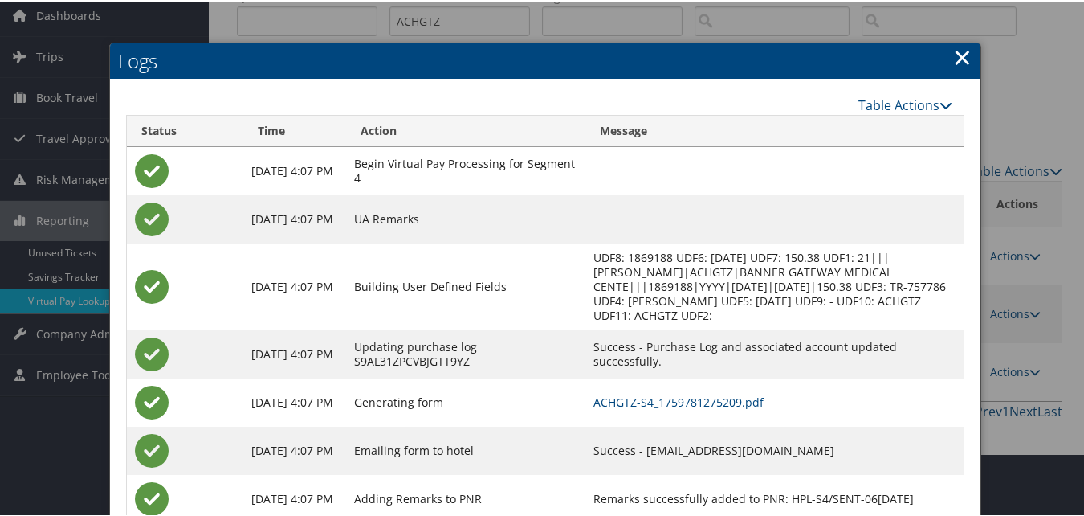
scroll to position [128, 0]
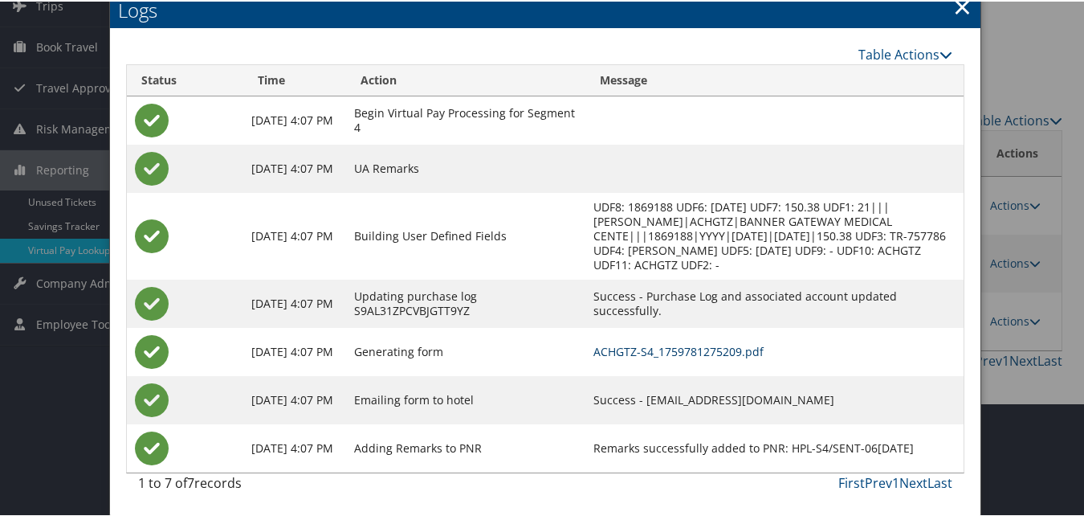
click at [739, 354] on link "ACHGTZ-S4_1759781275209.pdf" at bounding box center [678, 349] width 170 height 15
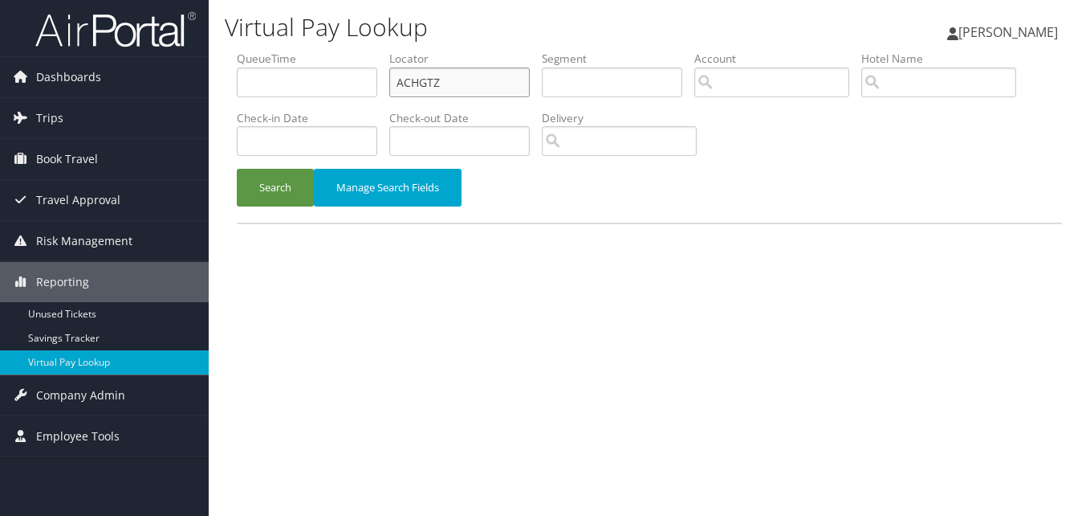
drag, startPoint x: 0, startPoint y: 0, endPoint x: 453, endPoint y: 77, distance: 459.4
click at [453, 77] on input "ACHGTZ" at bounding box center [459, 82] width 141 height 30
paste input "ISFNPH"
type input "ISFNPH"
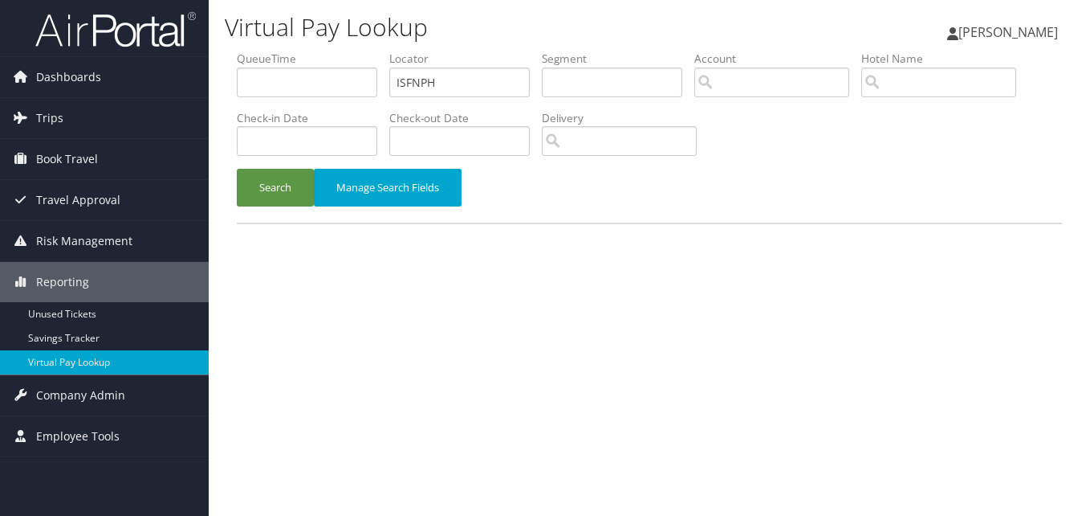
click at [234, 194] on div "Search Manage Search Fields" at bounding box center [650, 196] width 850 height 54
click at [255, 194] on button "Search" at bounding box center [275, 188] width 77 height 38
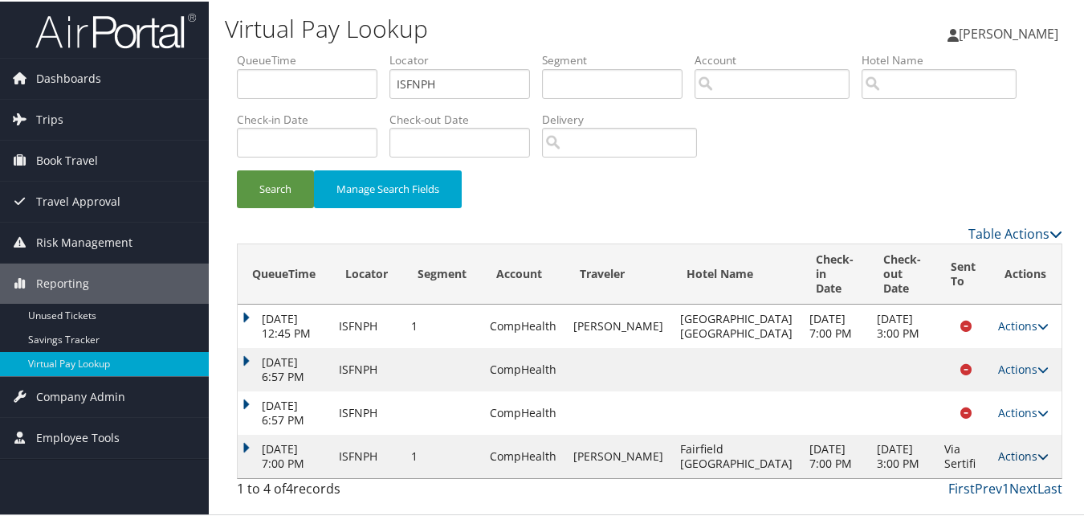
click at [1013, 454] on link "Actions" at bounding box center [1023, 453] width 51 height 15
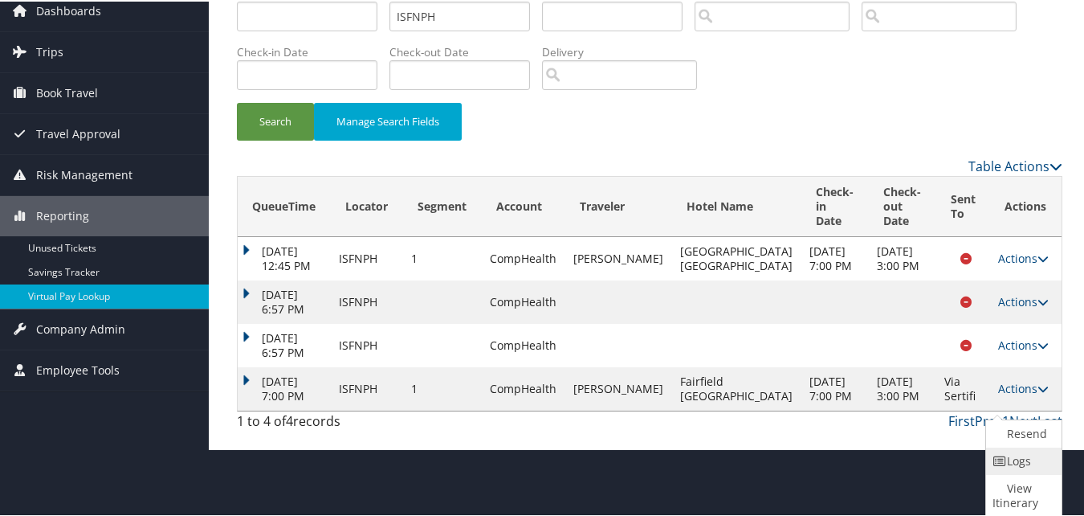
click at [1026, 463] on link "Logs" at bounding box center [1021, 459] width 71 height 27
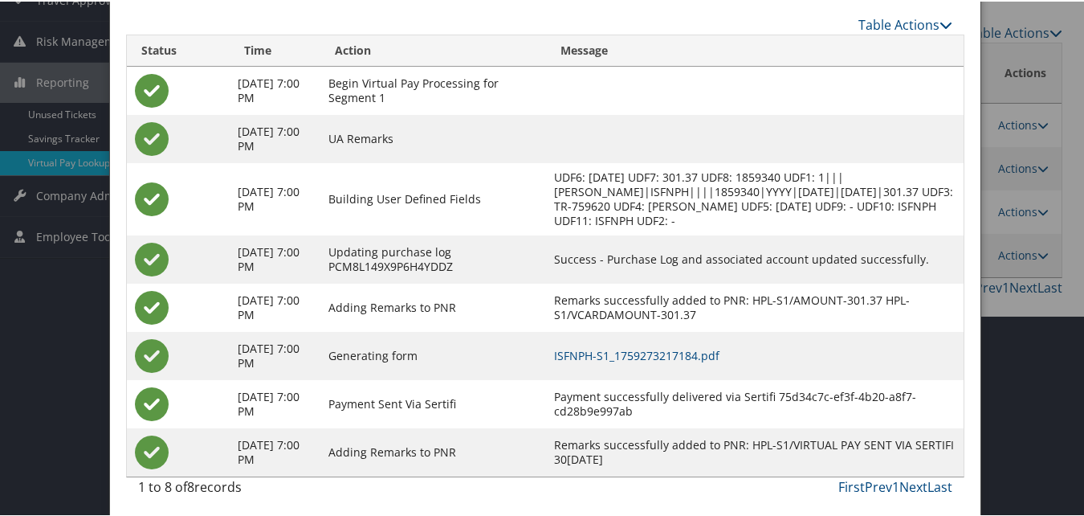
scroll to position [205, 0]
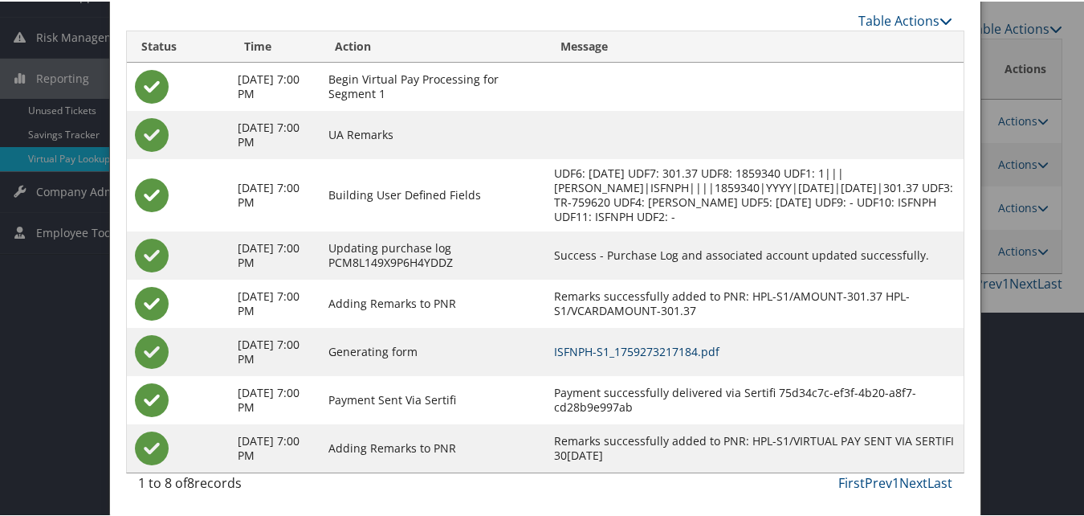
click at [666, 354] on link "ISFNPH-S1_1759273217184.pdf" at bounding box center [636, 349] width 165 height 15
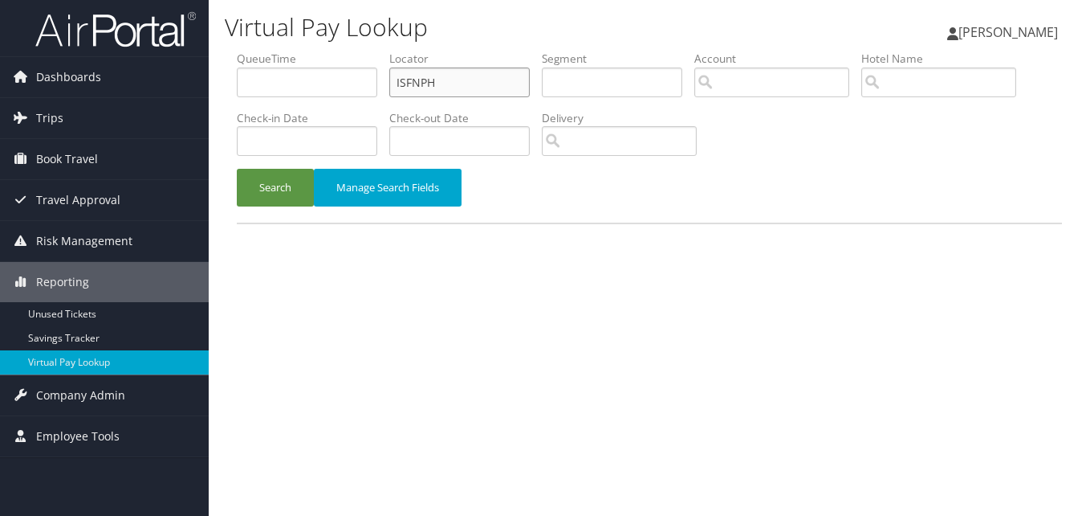
click at [447, 84] on input "ISFNPH" at bounding box center [459, 82] width 141 height 30
paste input "MRXCBD"
type input "MRXCBD"
click at [235, 190] on div "Search Manage Search Fields" at bounding box center [650, 196] width 850 height 54
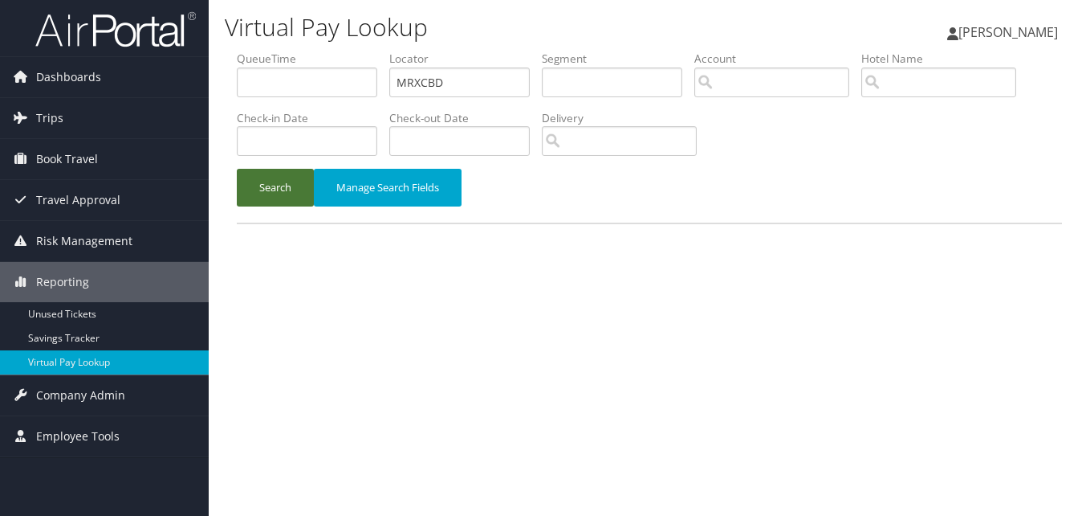
click at [277, 186] on button "Search" at bounding box center [275, 188] width 77 height 38
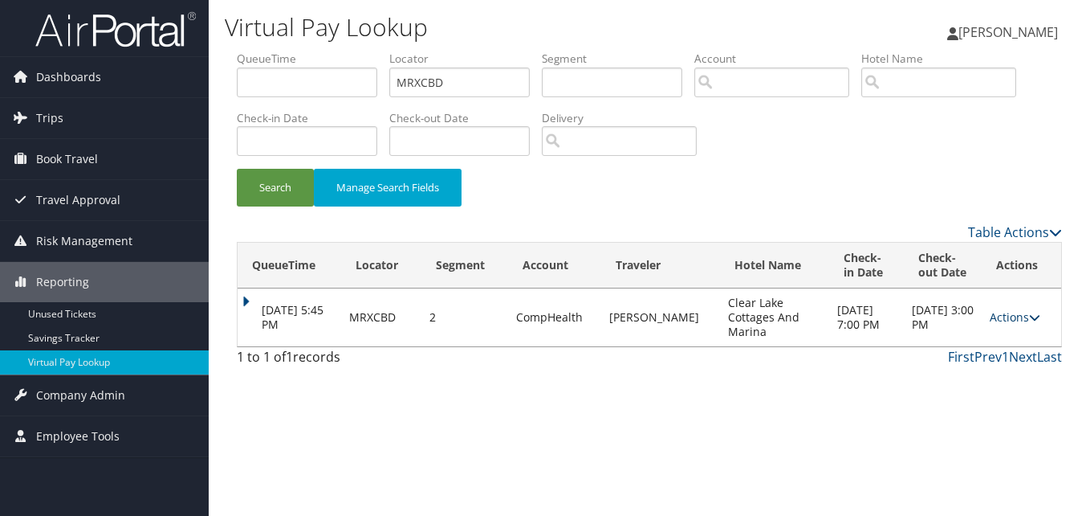
click at [1015, 319] on link "Actions" at bounding box center [1015, 316] width 51 height 15
click at [1001, 363] on link "Logs" at bounding box center [983, 367] width 101 height 27
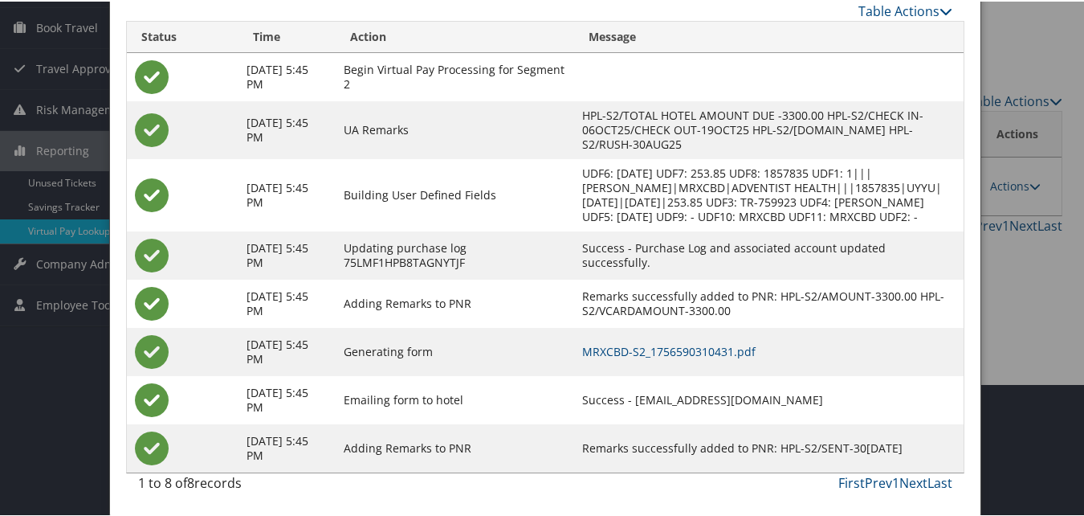
scroll to position [161, 0]
click at [598, 352] on link "MRXCBD-S2_1756590310431.pdf" at bounding box center [668, 349] width 173 height 15
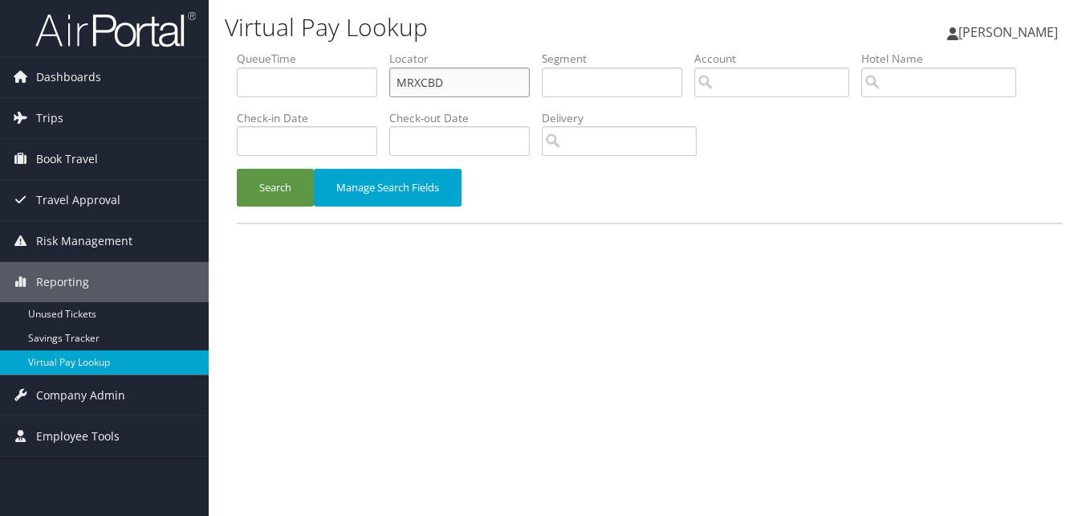
click at [431, 95] on input "MRXCBD" at bounding box center [459, 82] width 141 height 30
paste input "AKTSEU"
type input "AKTSEU"
click at [267, 184] on button "Search" at bounding box center [275, 188] width 77 height 38
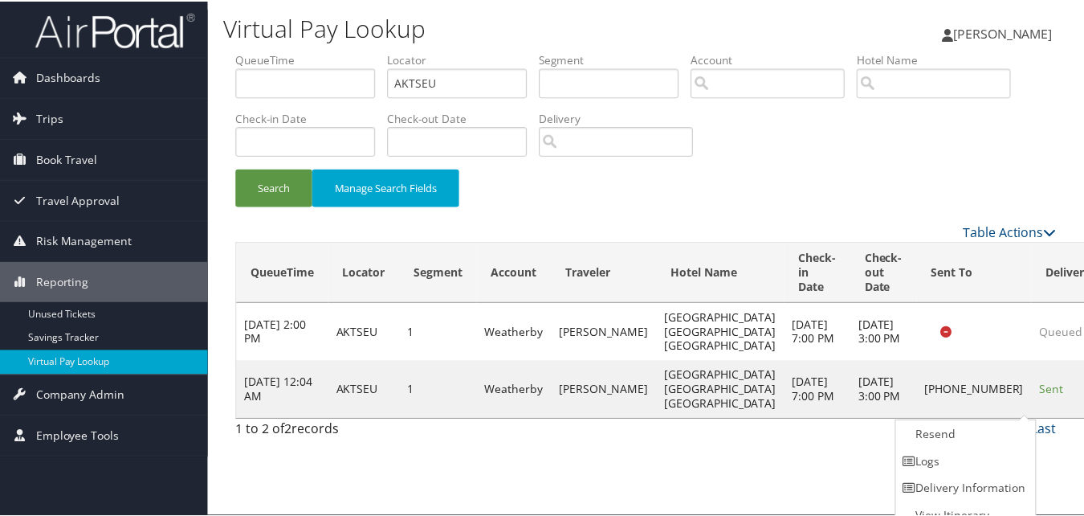
scroll to position [15, 0]
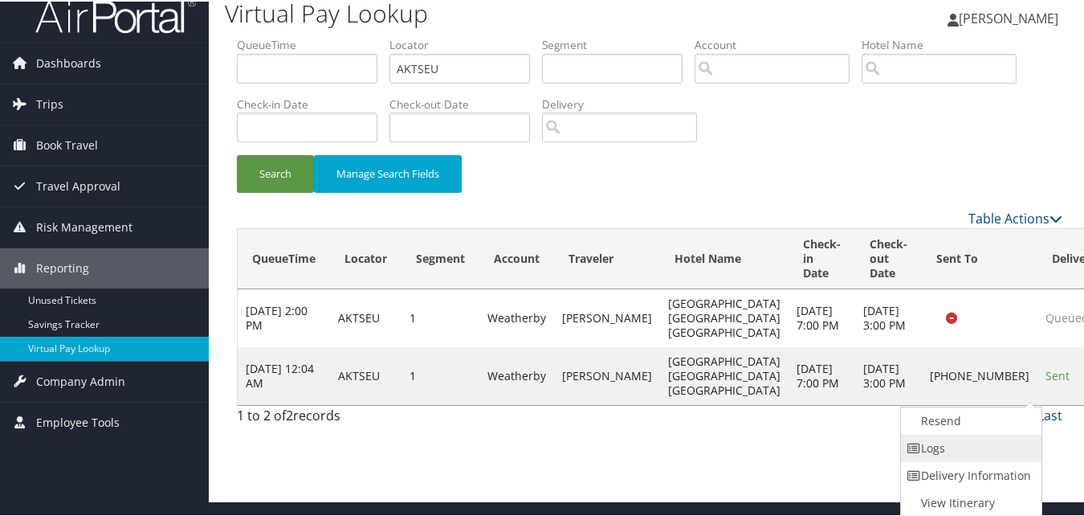
click at [1006, 445] on link "Logs" at bounding box center [969, 446] width 137 height 27
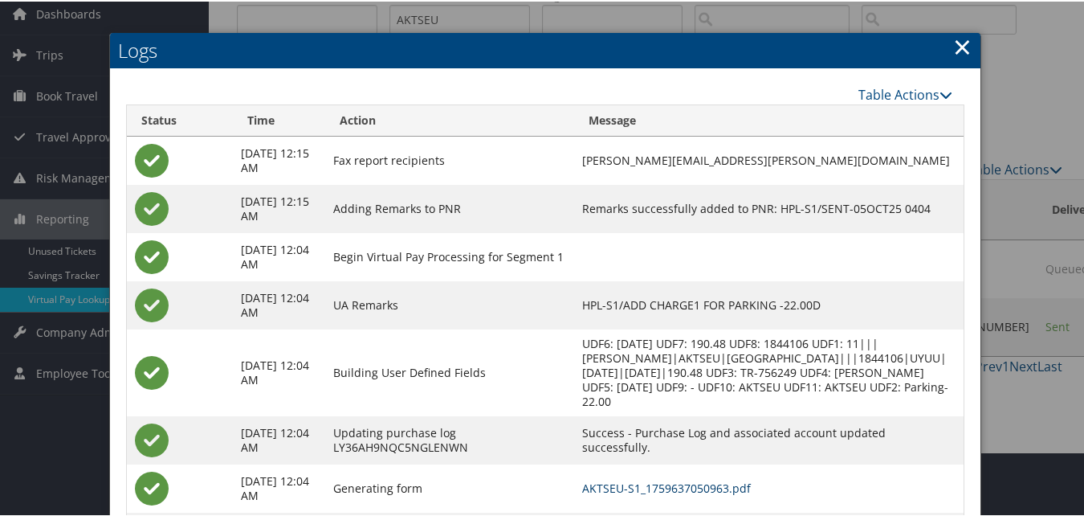
scroll to position [153, 0]
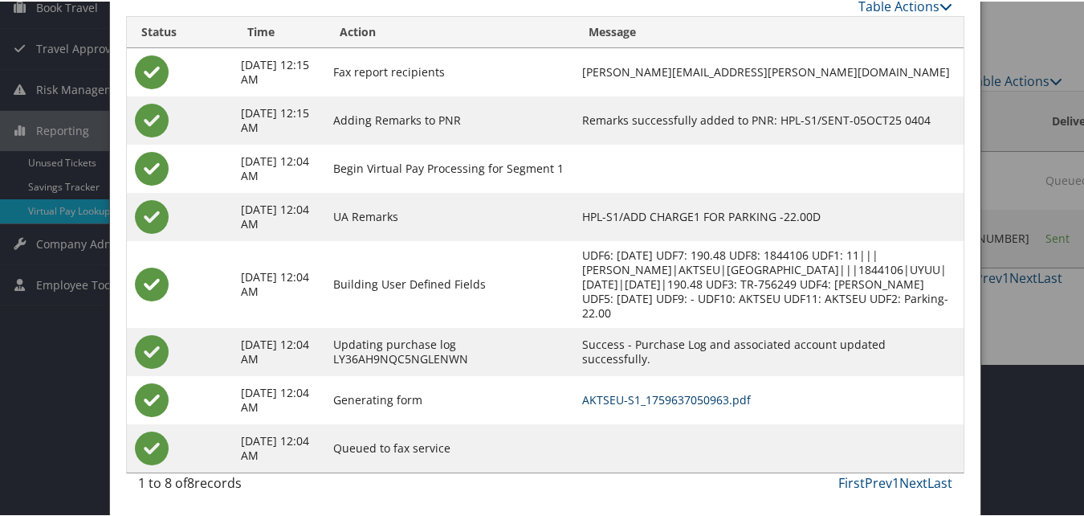
click at [651, 392] on link "AKTSEU-S1_1759637050963.pdf" at bounding box center [666, 397] width 169 height 15
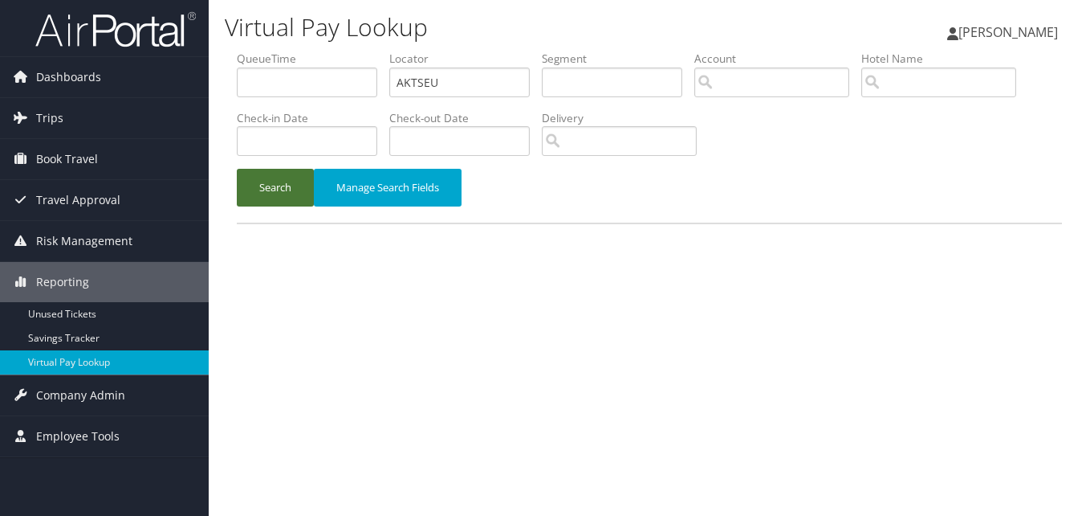
click at [287, 187] on button "Search" at bounding box center [275, 188] width 77 height 38
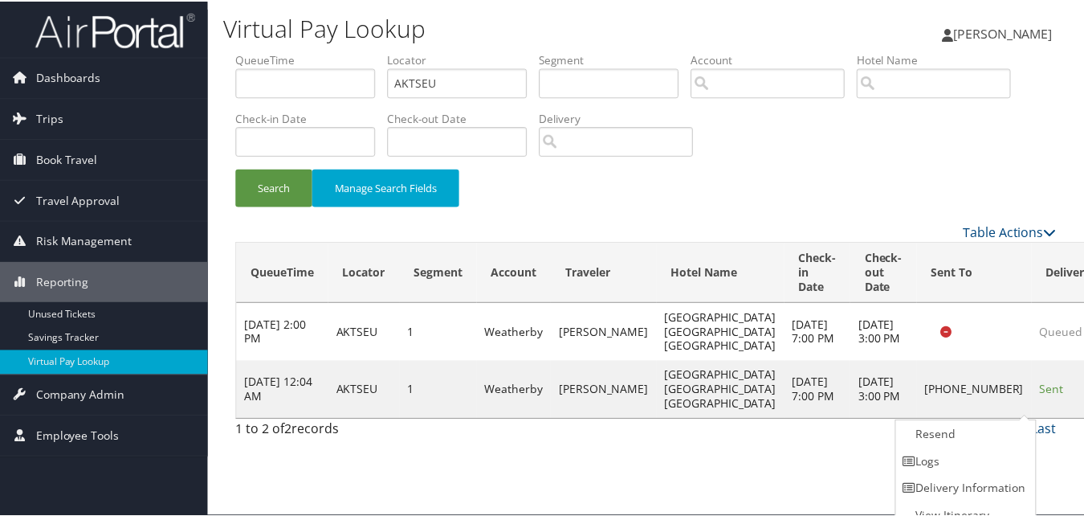
scroll to position [15, 0]
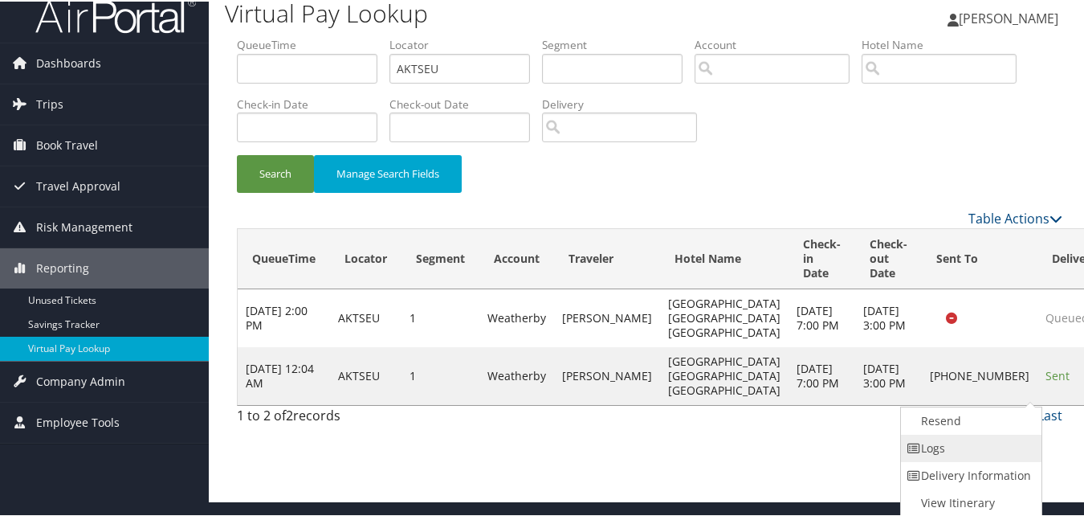
click at [996, 439] on link "Logs" at bounding box center [969, 446] width 137 height 27
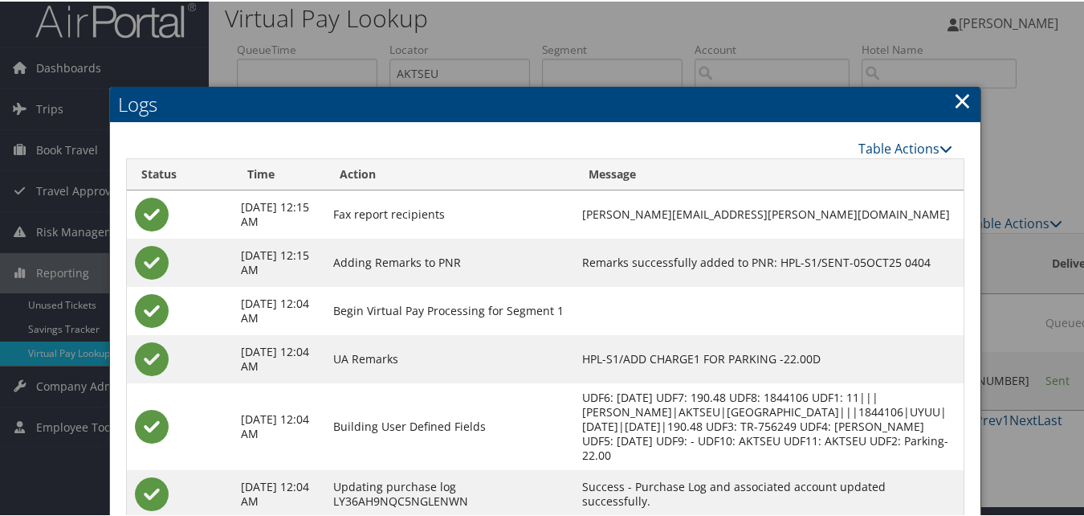
scroll to position [153, 0]
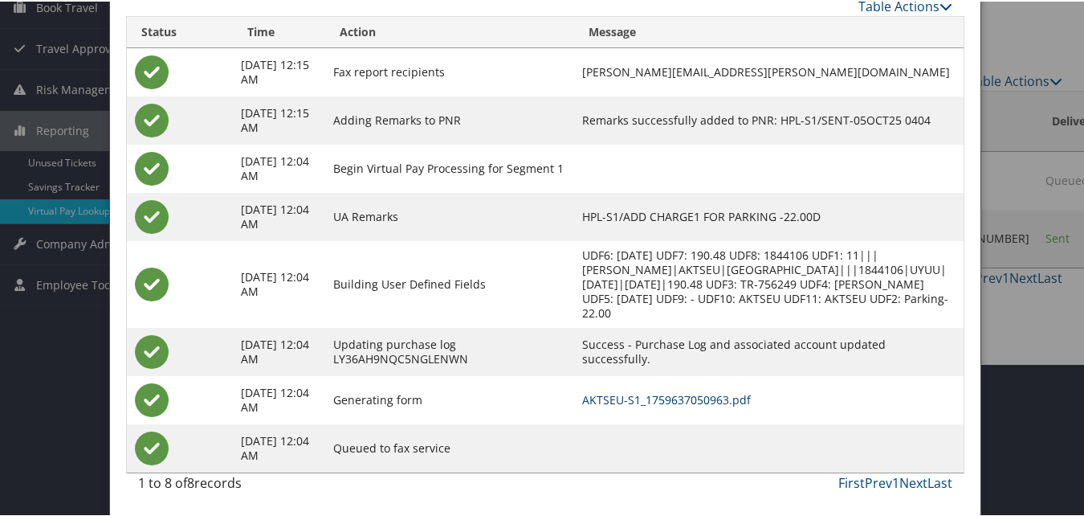
click at [681, 391] on link "AKTSEU-S1_1759637050963.pdf" at bounding box center [666, 397] width 169 height 15
